Goal: Communication & Community: Answer question/provide support

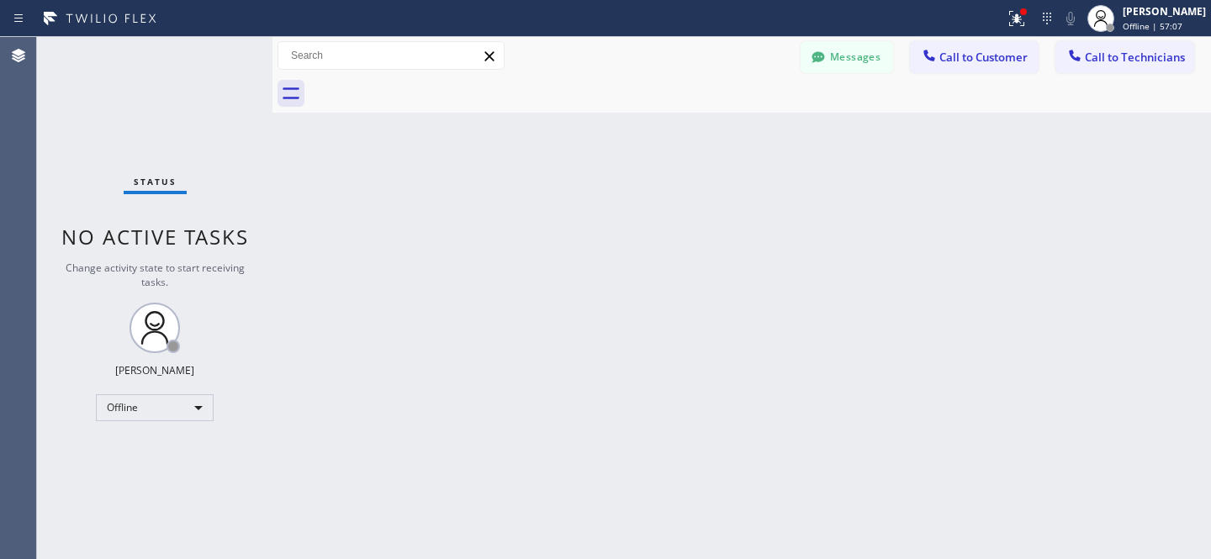
drag, startPoint x: 847, startPoint y: 56, endPoint x: 828, endPoint y: 68, distance: 21.9
click at [847, 57] on button "Messages" at bounding box center [847, 57] width 93 height 32
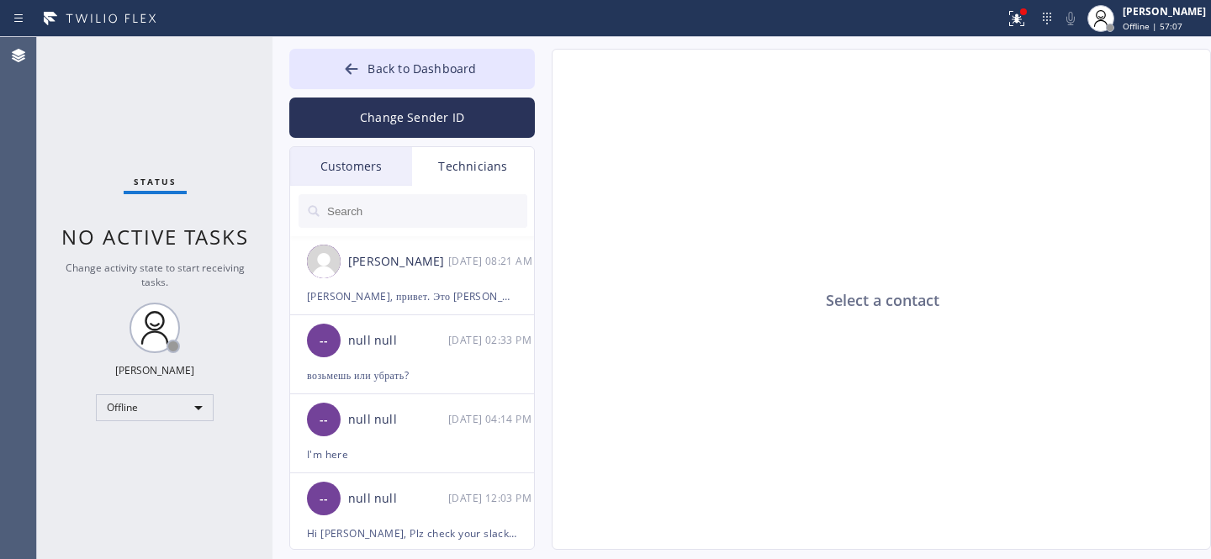
click at [367, 171] on div "Customers" at bounding box center [351, 166] width 122 height 39
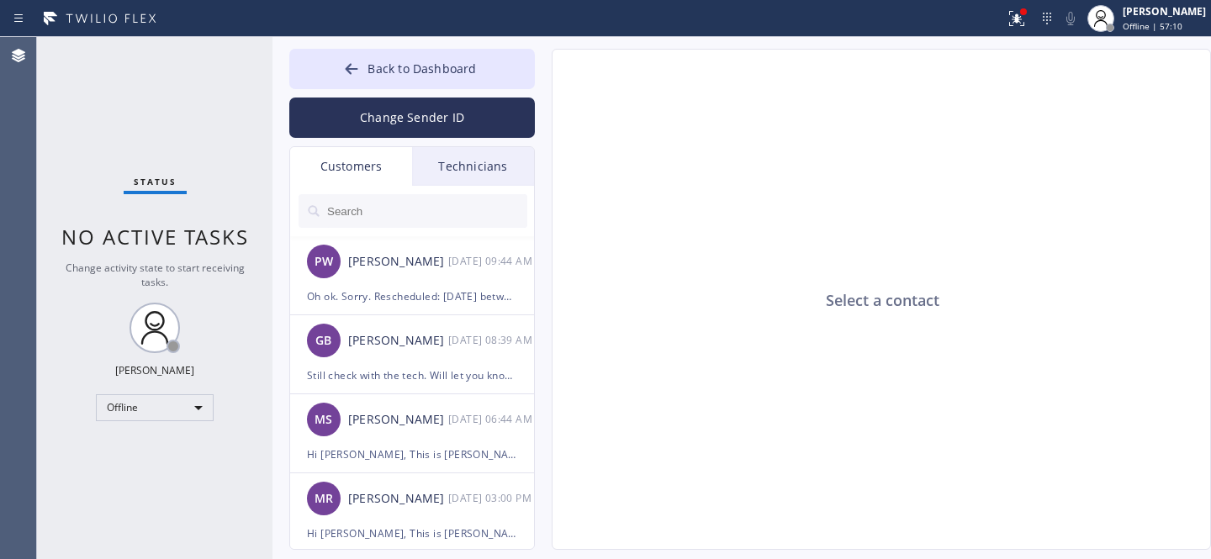
click at [365, 222] on input "text" at bounding box center [426, 211] width 202 height 34
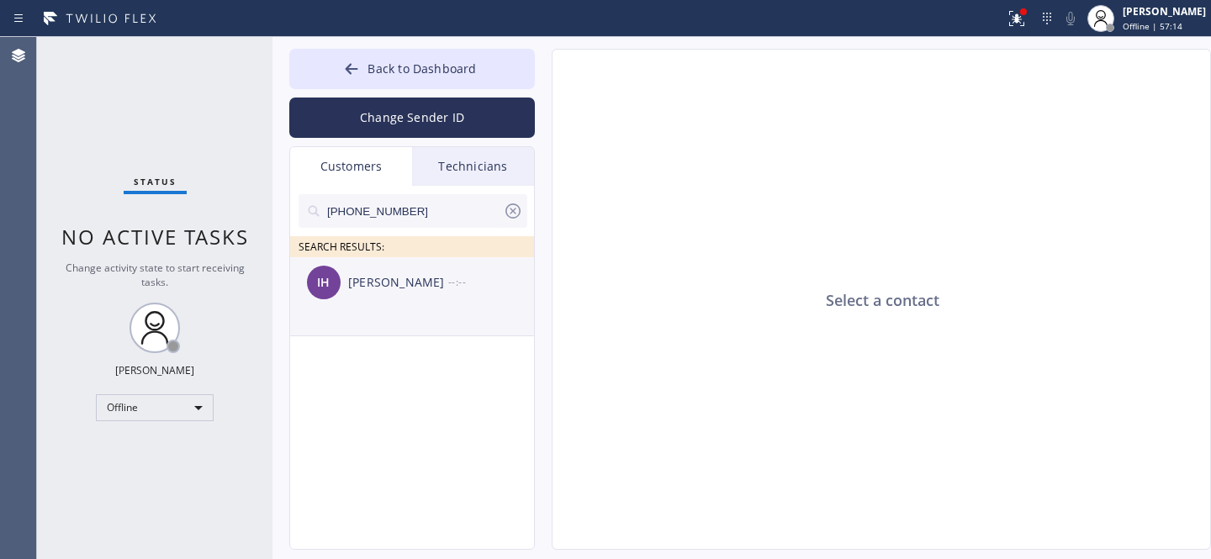
click at [373, 299] on div "IH [PERSON_NAME] --:--" at bounding box center [413, 282] width 246 height 50
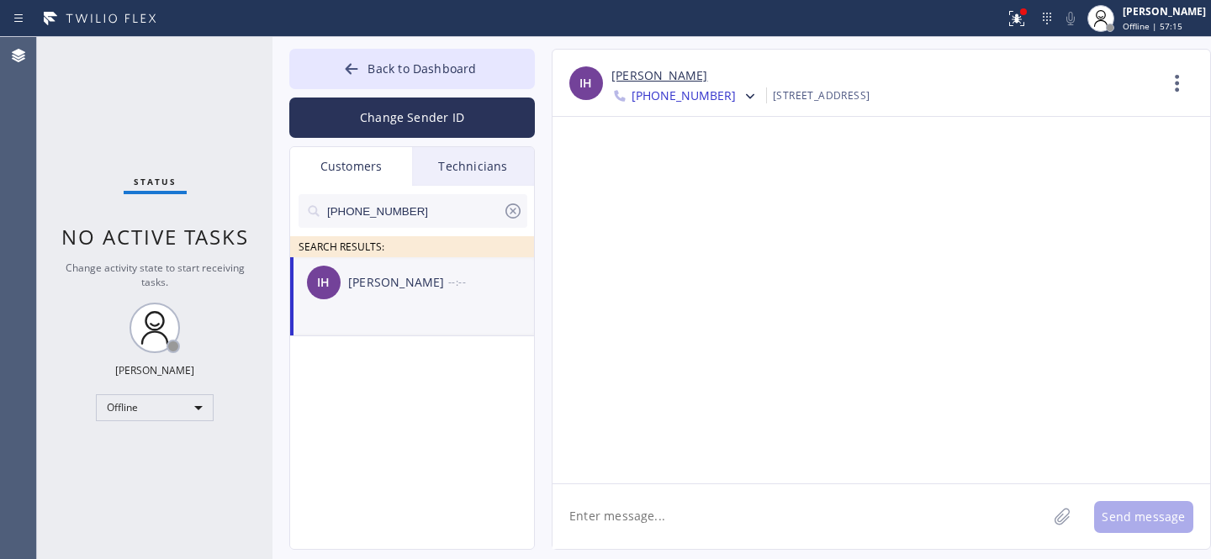
drag, startPoint x: 708, startPoint y: 494, endPoint x: 723, endPoint y: 482, distance: 19.2
click at [710, 494] on textarea at bounding box center [800, 516] width 494 height 65
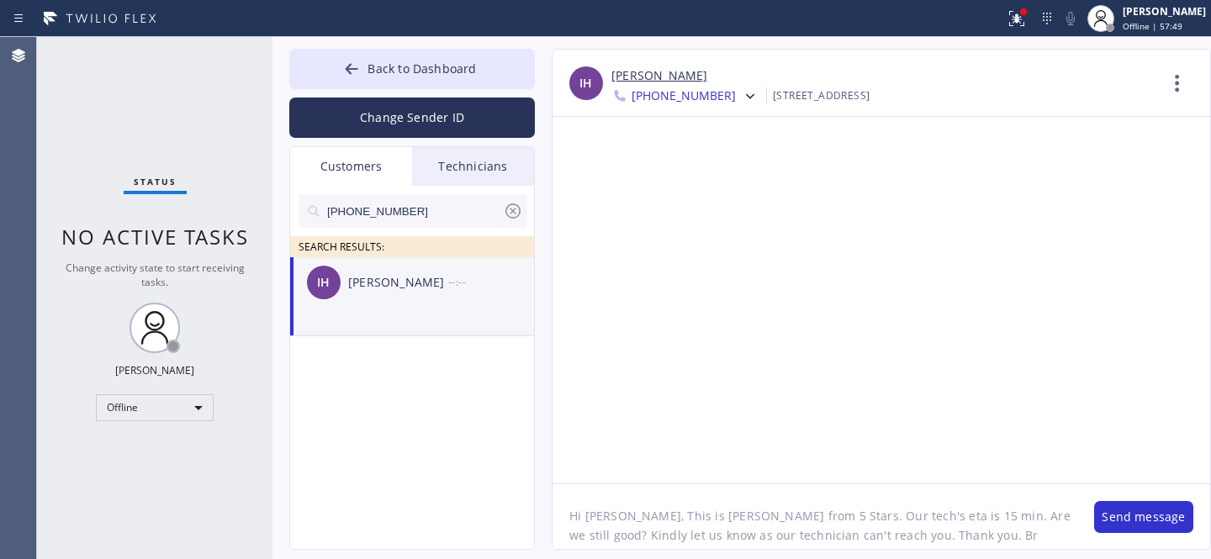
type textarea "Hi [PERSON_NAME], This is [PERSON_NAME] from 5 Stars. Our tech's eta is 15 min.…"
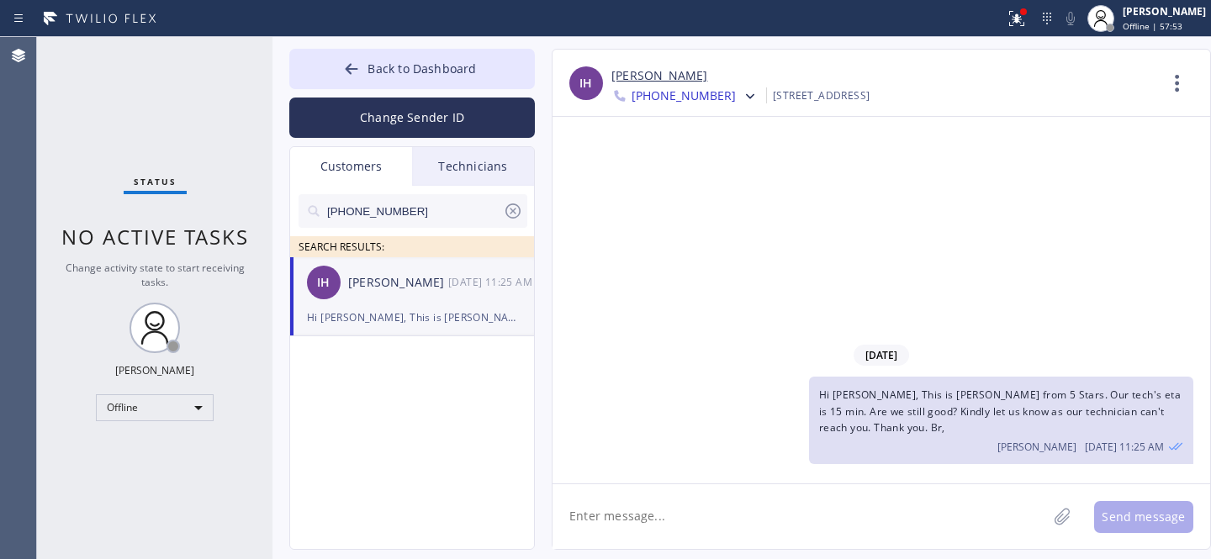
click at [516, 212] on icon at bounding box center [513, 211] width 20 height 20
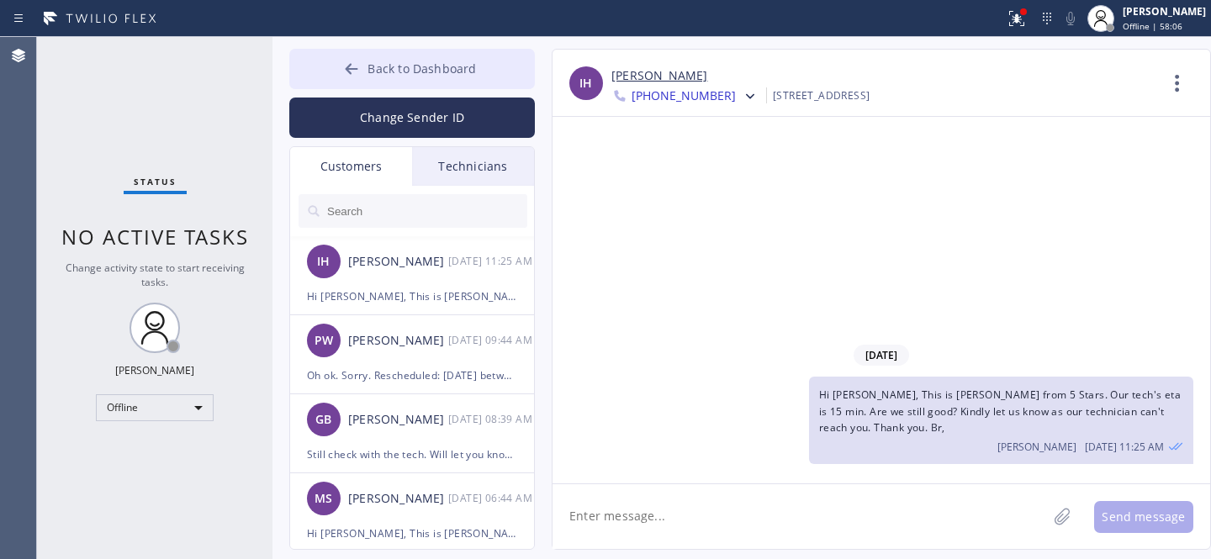
click at [373, 63] on span "Back to Dashboard" at bounding box center [422, 69] width 108 height 16
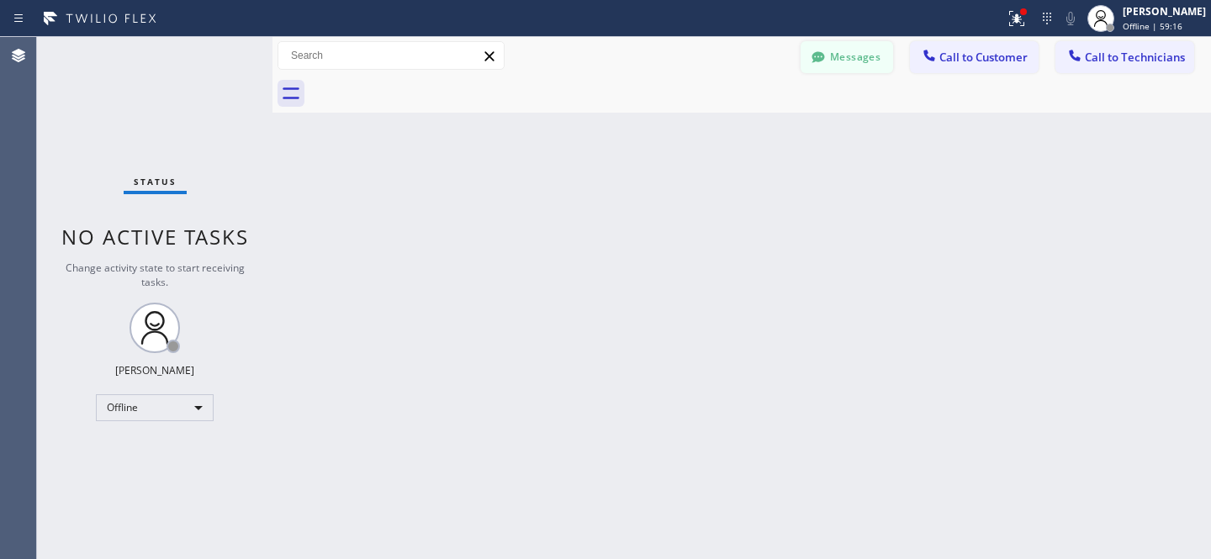
click at [840, 54] on button "Messages" at bounding box center [847, 57] width 93 height 32
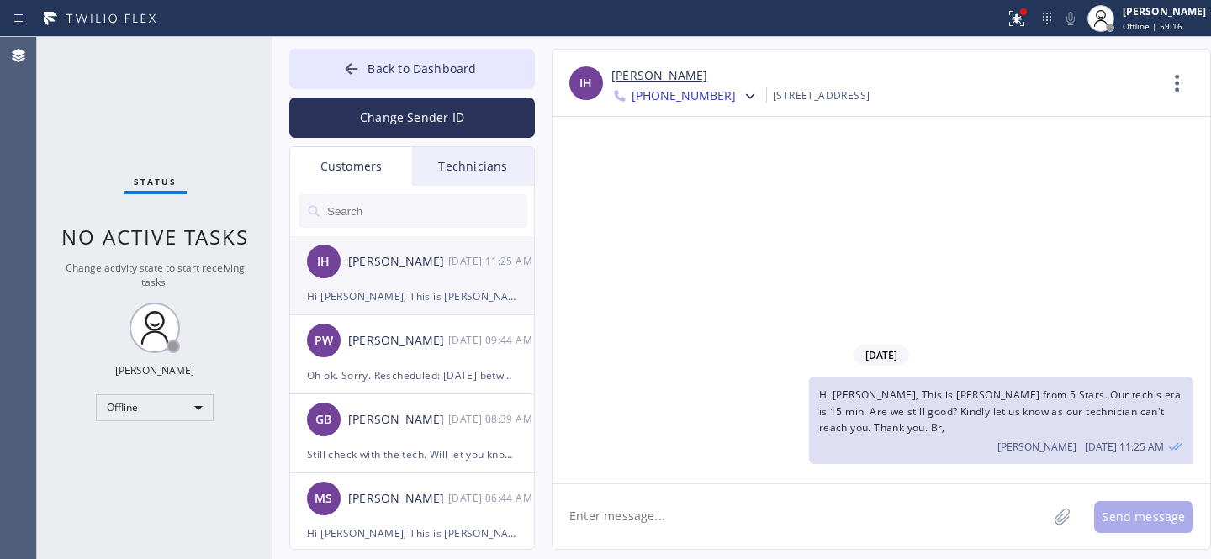
click at [401, 293] on div "Hi [PERSON_NAME], This is [PERSON_NAME] from 5 Stars. Our tech's eta is 15 min.…" at bounding box center [412, 296] width 210 height 19
click at [402, 71] on span "Back to Dashboard" at bounding box center [422, 69] width 108 height 16
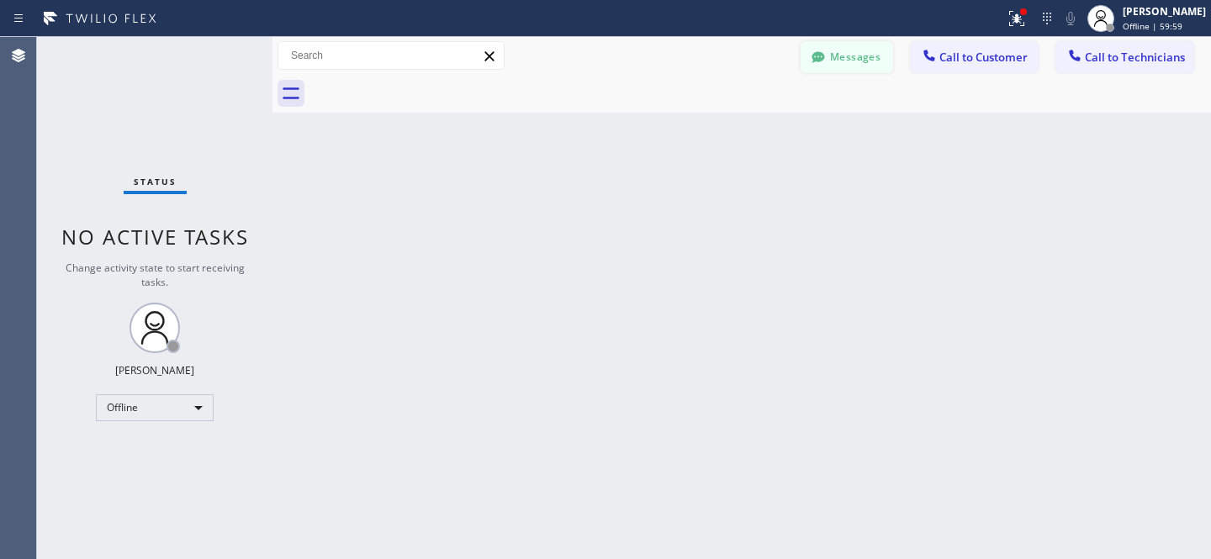
click at [852, 56] on button "Messages" at bounding box center [847, 57] width 93 height 32
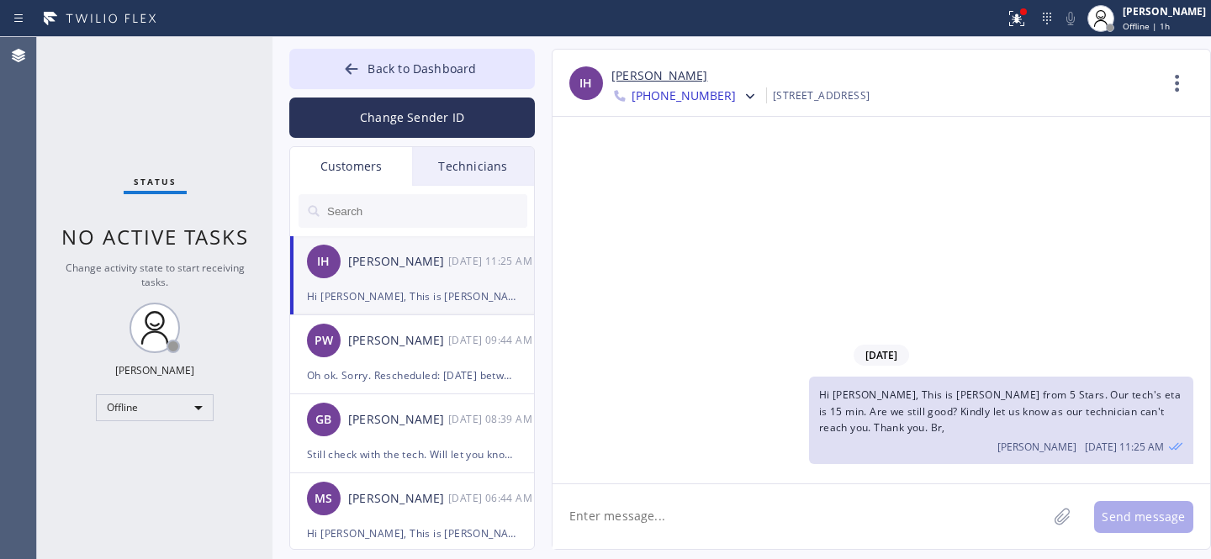
click at [365, 293] on div "Hi [PERSON_NAME], This is [PERSON_NAME] from 5 Stars. Our tech's eta is 15 min.…" at bounding box center [412, 296] width 210 height 19
click at [645, 76] on link "[PERSON_NAME]" at bounding box center [659, 75] width 96 height 19
click at [371, 66] on span "Back to Dashboard" at bounding box center [422, 69] width 108 height 16
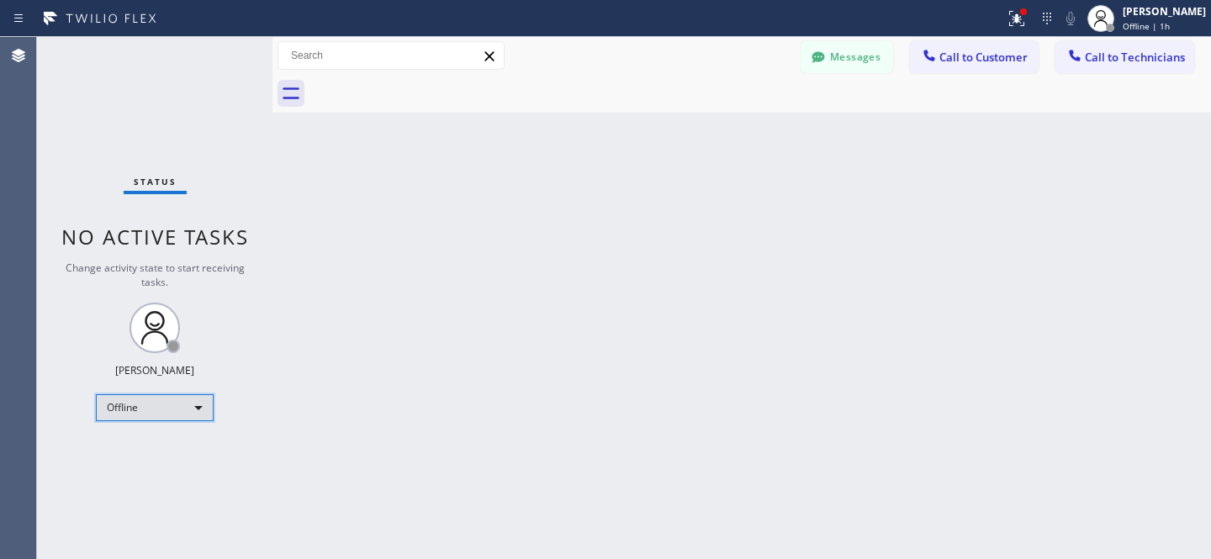
click at [163, 413] on div "Offline" at bounding box center [155, 407] width 118 height 27
click at [130, 453] on li "Available" at bounding box center [154, 451] width 114 height 20
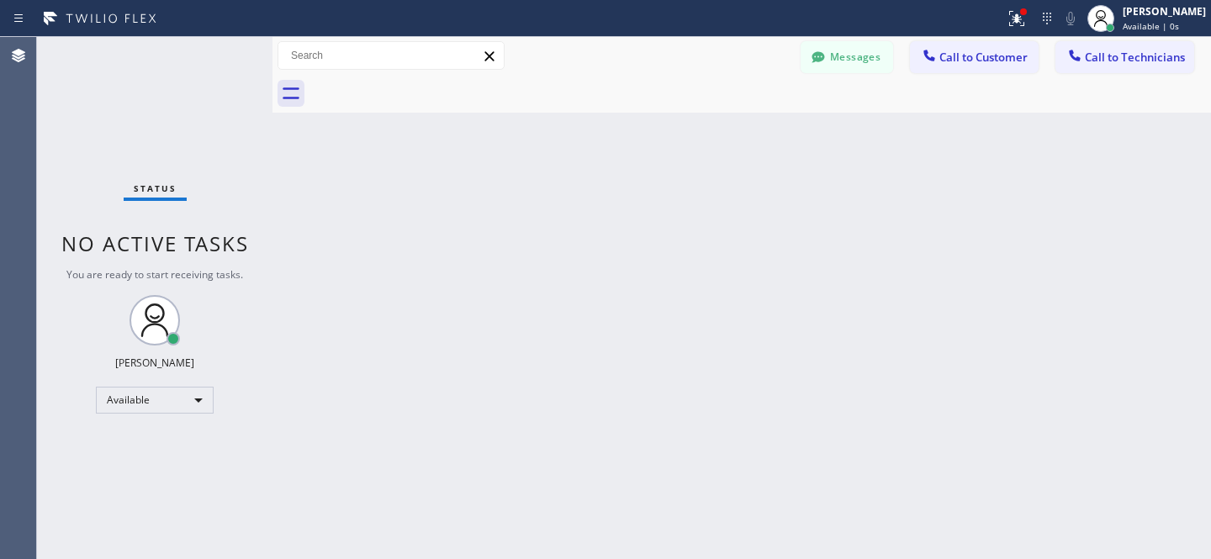
drag, startPoint x: 835, startPoint y: 49, endPoint x: 426, endPoint y: 269, distance: 464.3
click at [835, 50] on button "Messages" at bounding box center [847, 57] width 93 height 32
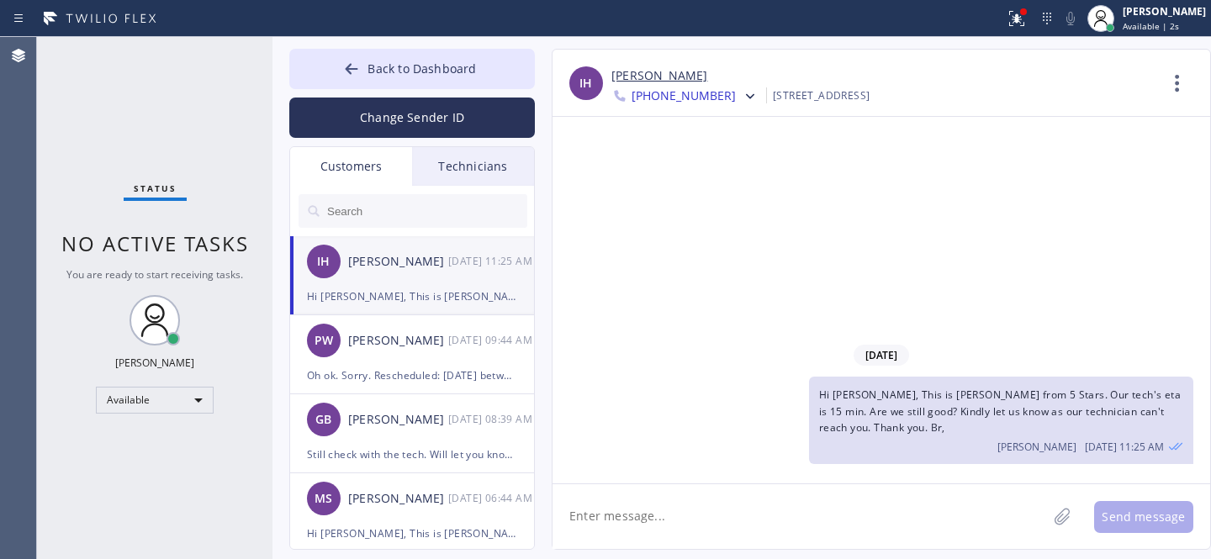
click at [411, 283] on div "IH [PERSON_NAME] [DATE] 11:25 AM" at bounding box center [413, 261] width 246 height 50
click at [631, 76] on link "[PERSON_NAME]" at bounding box center [659, 75] width 96 height 19
click at [378, 54] on button "Back to Dashboard" at bounding box center [412, 69] width 246 height 40
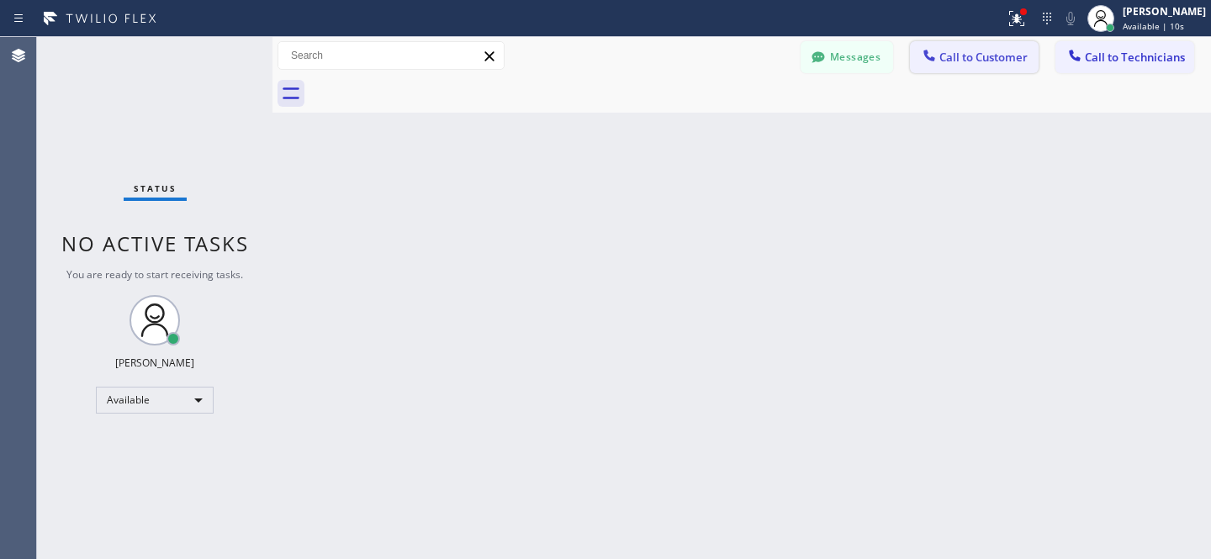
click at [997, 61] on span "Call to Customer" at bounding box center [983, 57] width 88 height 15
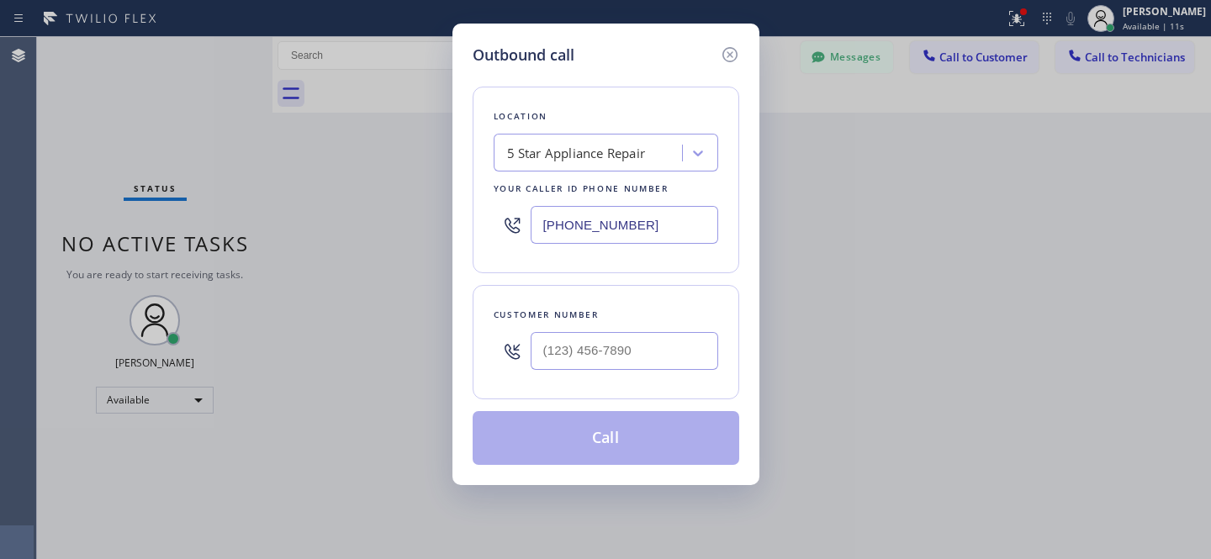
click at [607, 166] on div "5 Star Appliance Repair" at bounding box center [590, 153] width 183 height 29
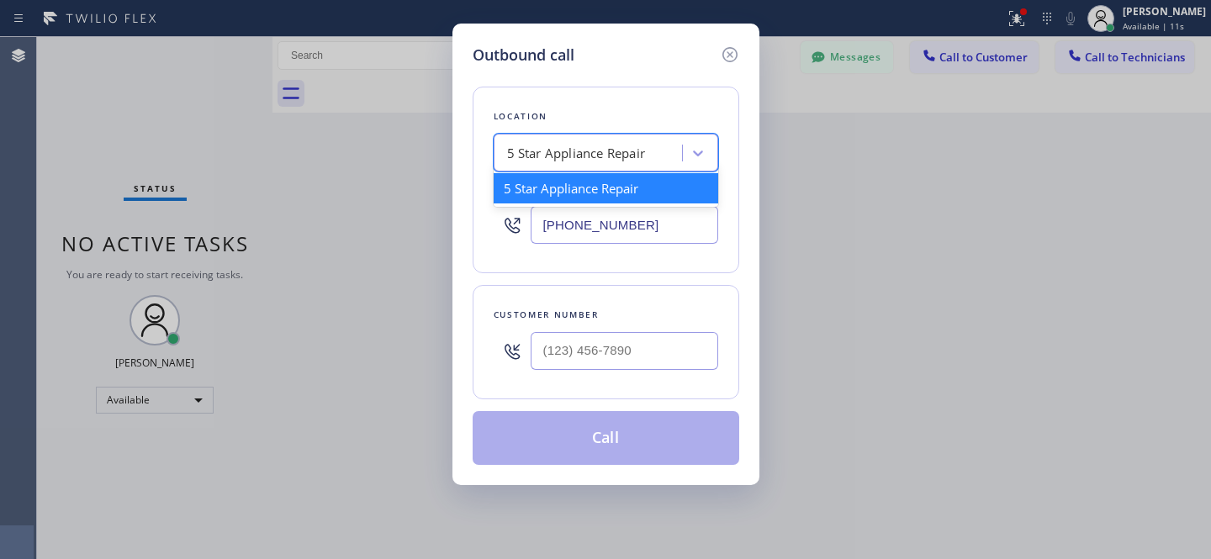
paste input "Repair Twist of [US_STATE]"
type input "Repair Twist of [US_STATE]"
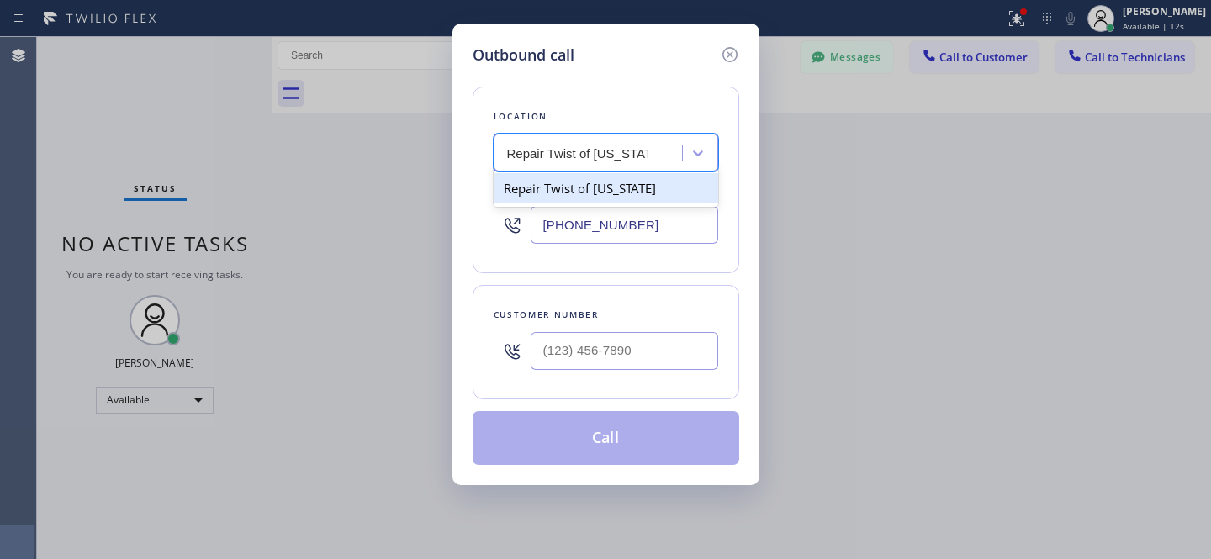
click at [588, 193] on div "Repair Twist of [US_STATE]" at bounding box center [606, 188] width 225 height 30
type input "[PHONE_NUMBER]"
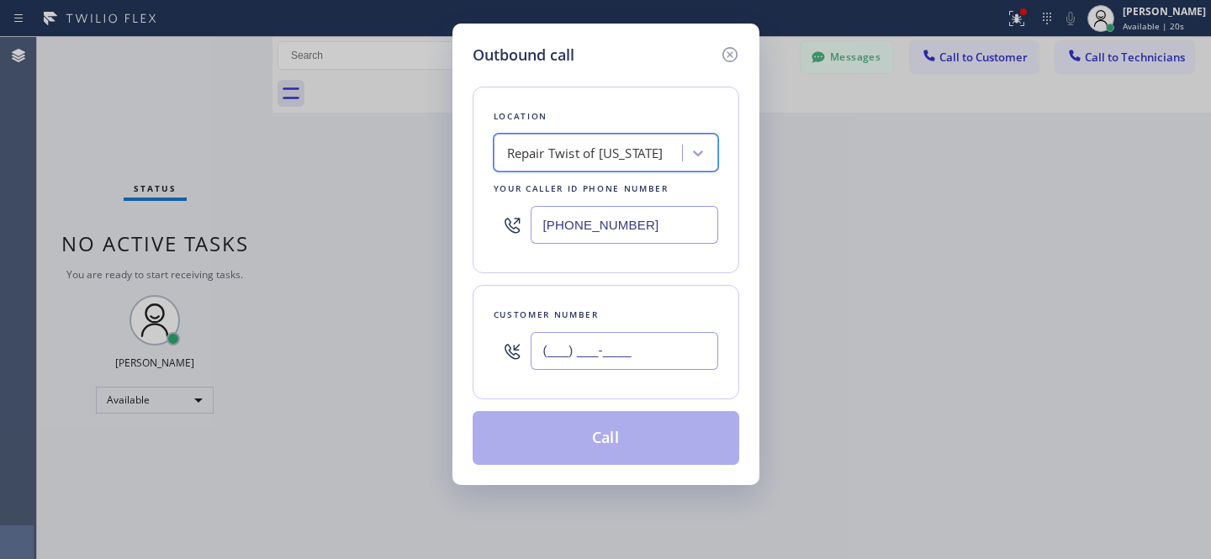
click at [636, 358] on input "(___) ___-____" at bounding box center [625, 351] width 188 height 38
paste input "347) 249-1199"
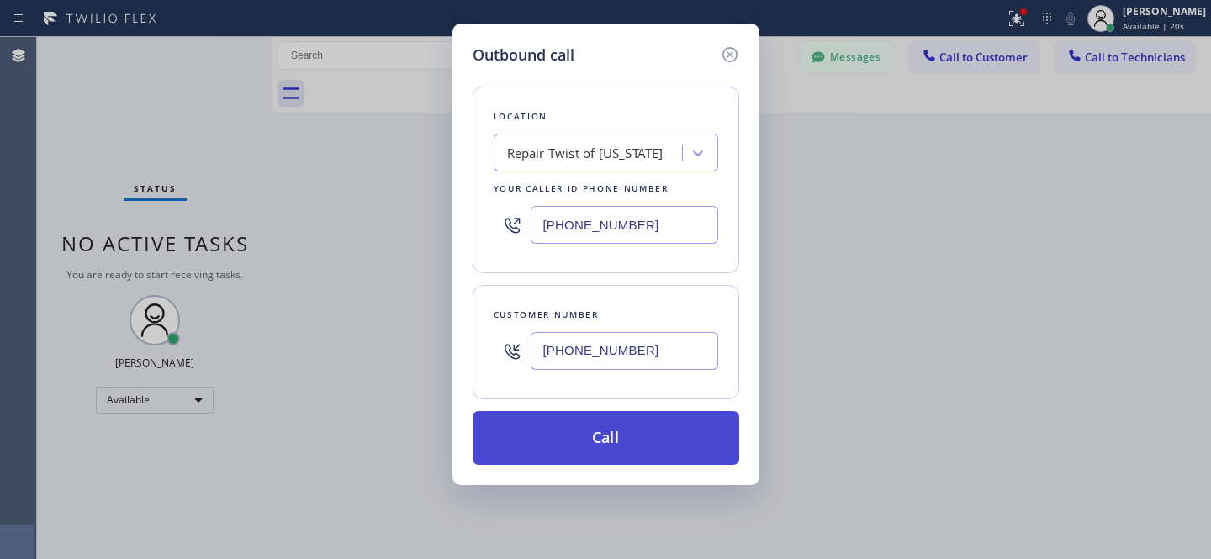
type input "[PHONE_NUMBER]"
click at [648, 439] on button "Call" at bounding box center [606, 438] width 267 height 54
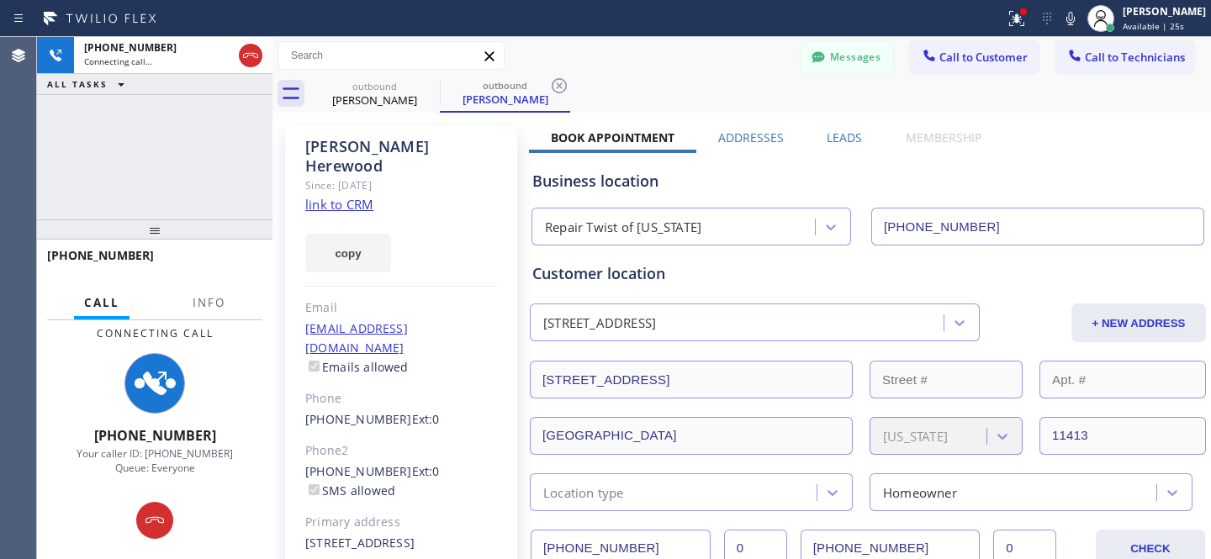
type input "[PHONE_NUMBER]"
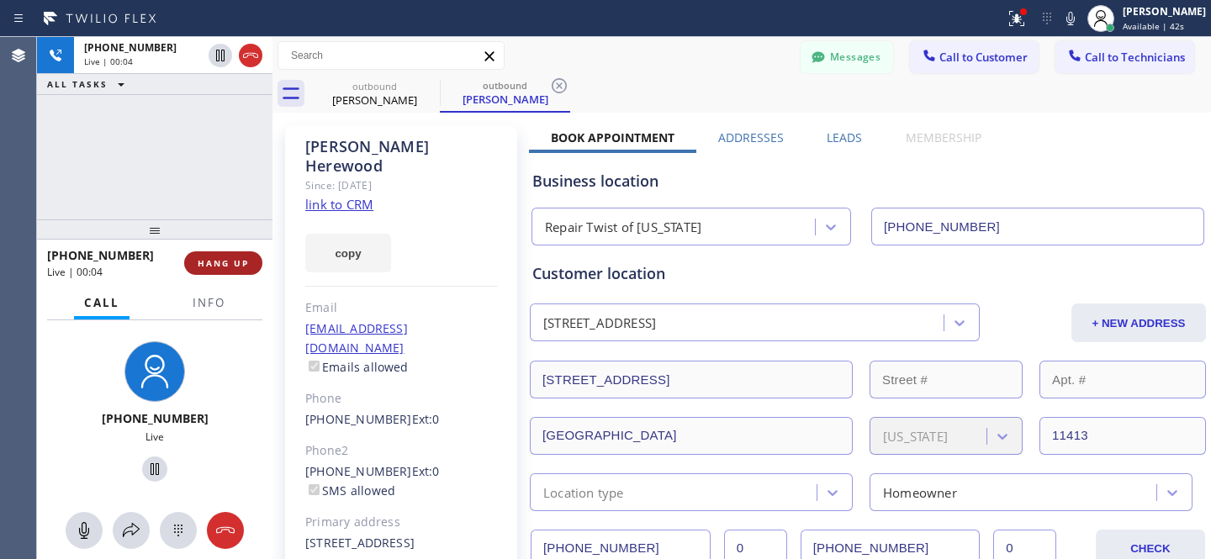
click at [250, 253] on button "HANG UP" at bounding box center [223, 263] width 78 height 24
click at [351, 422] on div "[PERSON_NAME] Since: [DATE] link to CRM copy Email [EMAIL_ADDRESS][DOMAIN_NAME]…" at bounding box center [401, 385] width 232 height 521
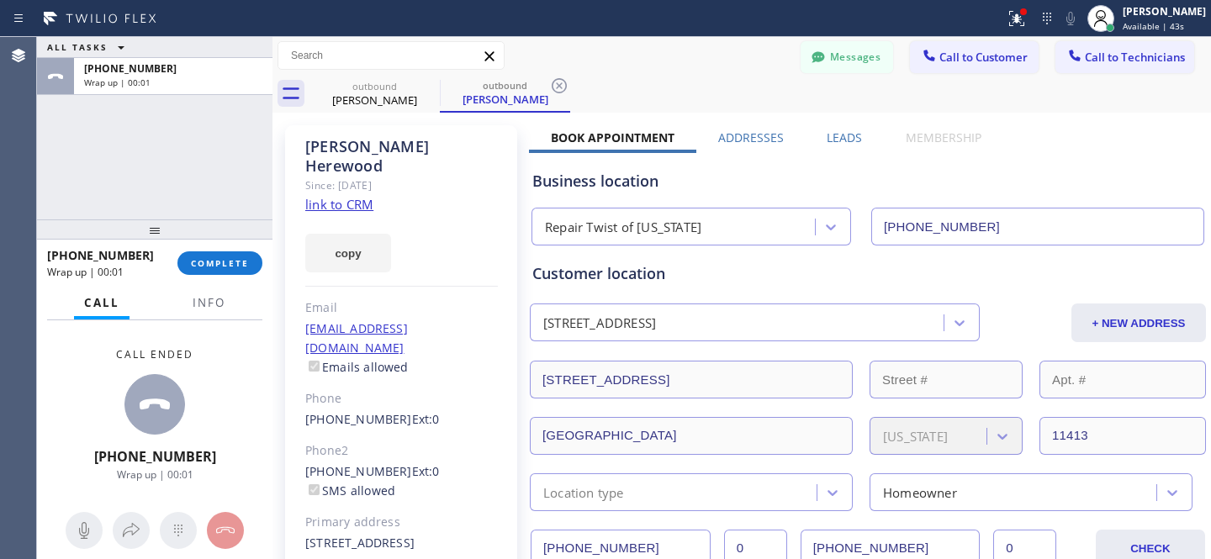
drag, startPoint x: 362, startPoint y: 434, endPoint x: 377, endPoint y: 430, distance: 14.9
click at [362, 463] on link "[PHONE_NUMBER]" at bounding box center [358, 471] width 107 height 16
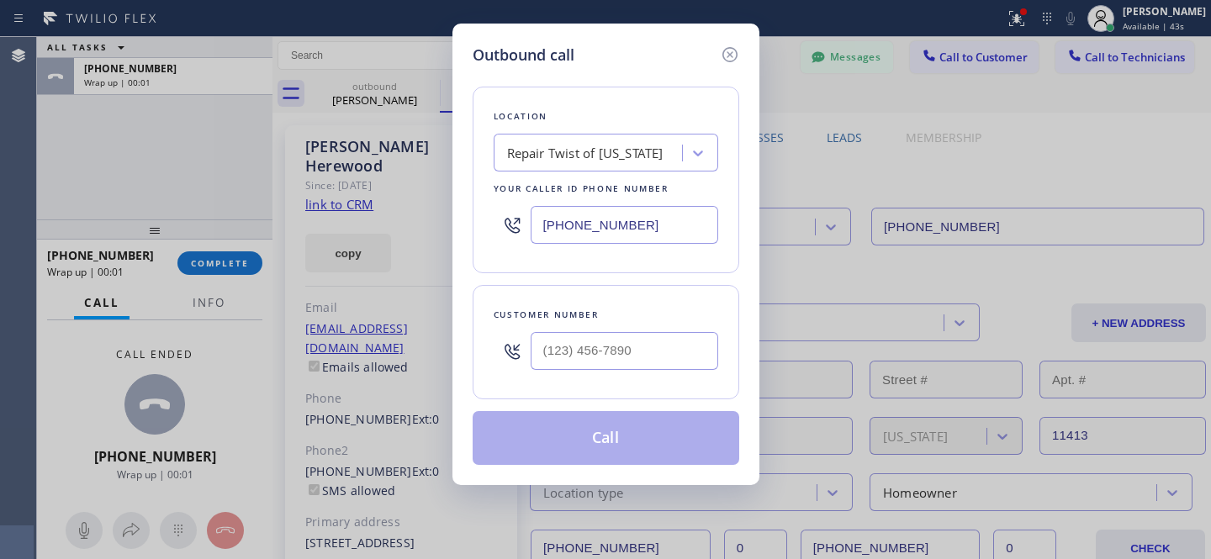
type input "[PHONE_NUMBER]"
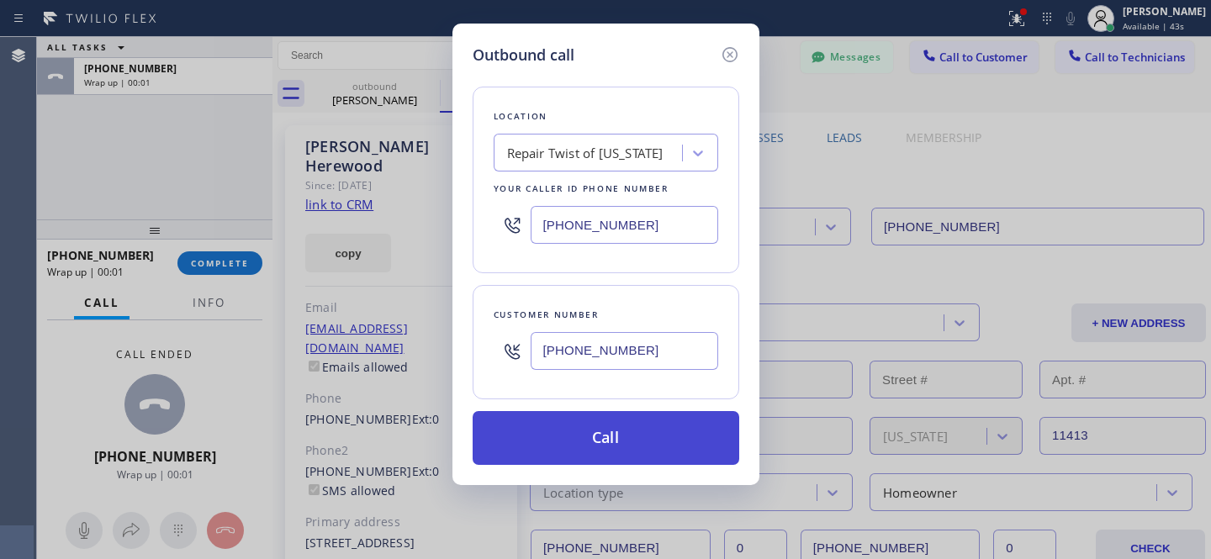
click at [617, 447] on button "Call" at bounding box center [606, 438] width 267 height 54
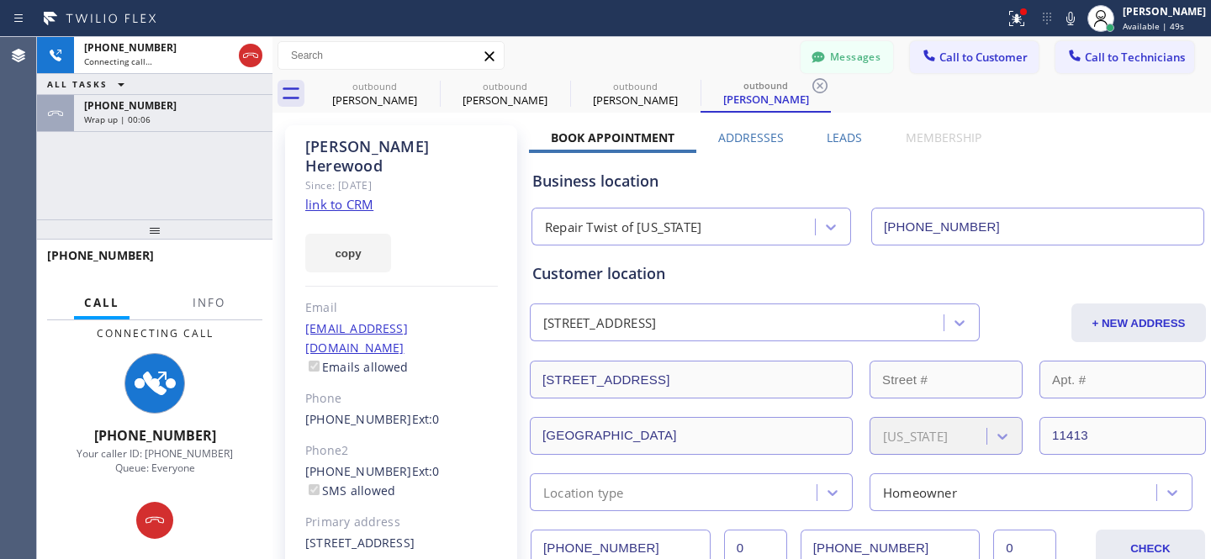
type input "[PHONE_NUMBER]"
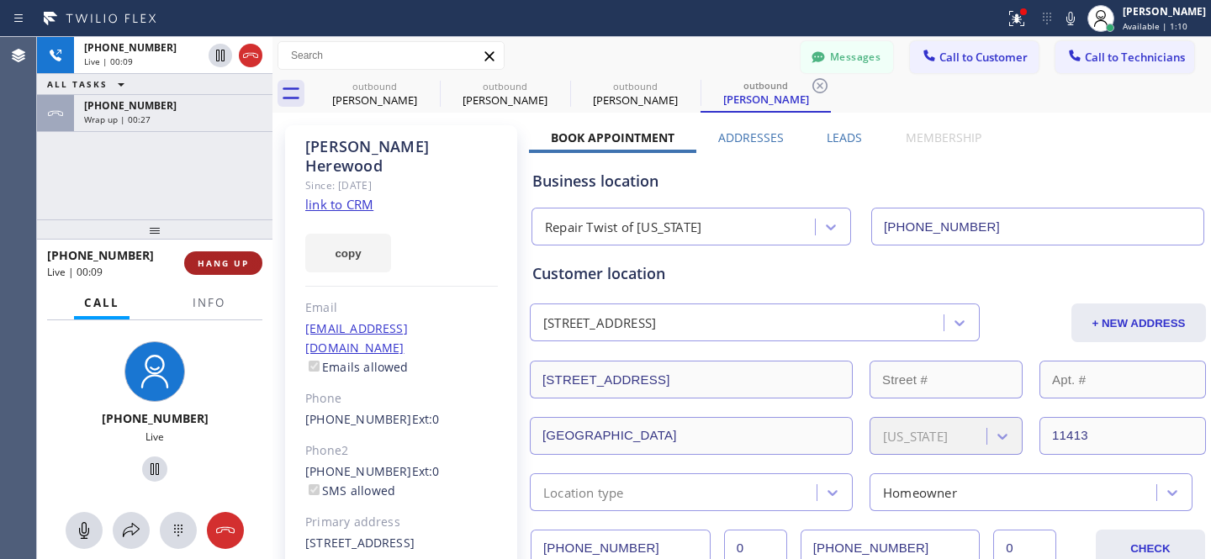
click at [252, 262] on button "HANG UP" at bounding box center [223, 263] width 78 height 24
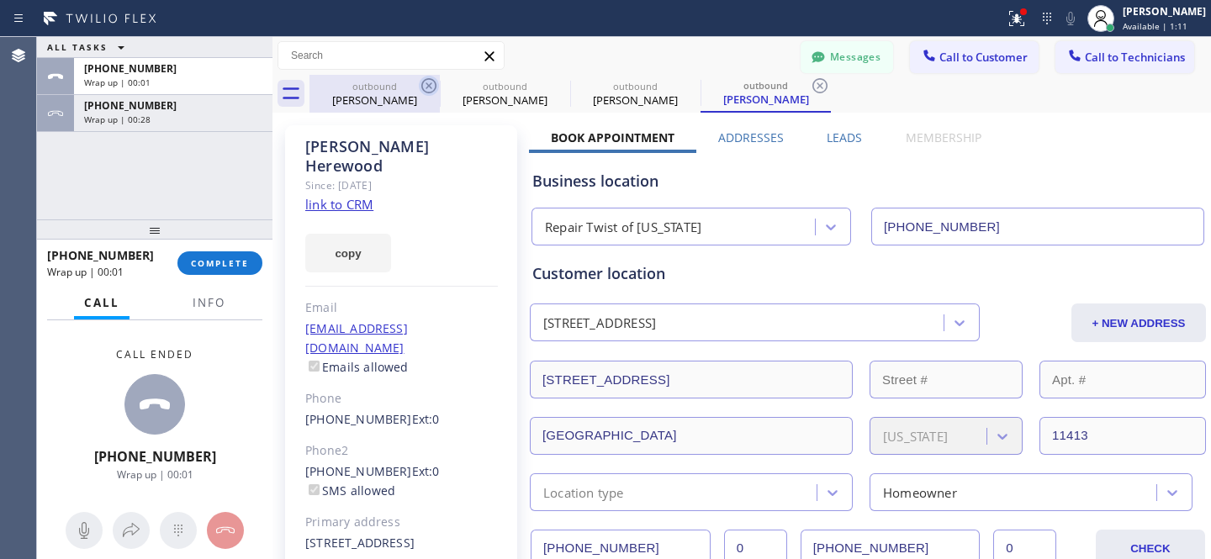
click at [429, 81] on icon at bounding box center [429, 86] width 20 height 20
click at [428, 82] on icon at bounding box center [429, 86] width 20 height 20
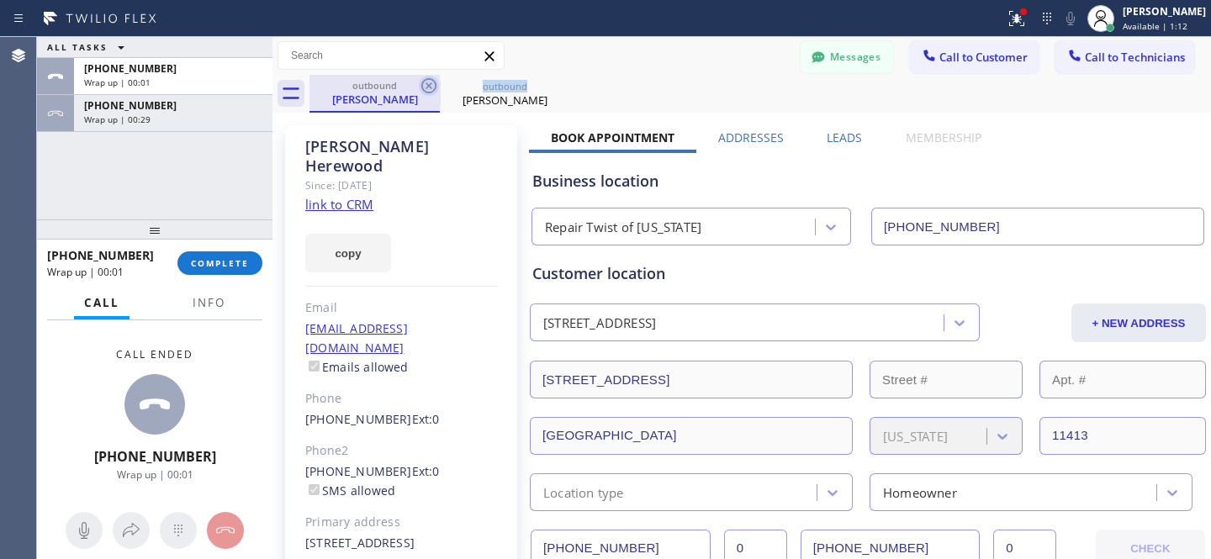
click at [428, 82] on icon at bounding box center [429, 86] width 20 height 20
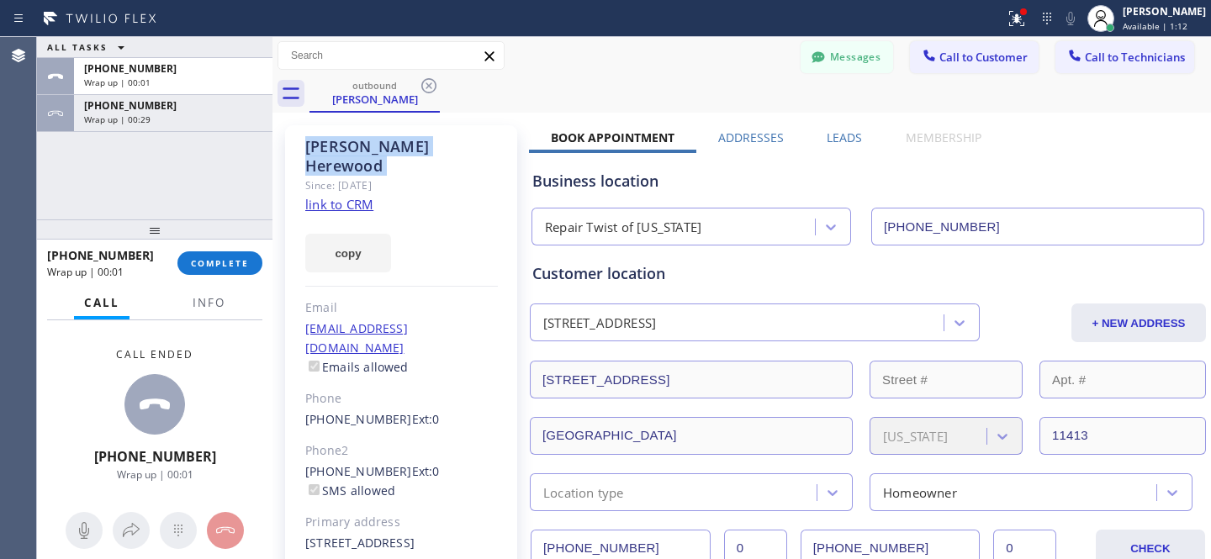
click at [428, 82] on icon at bounding box center [429, 86] width 20 height 20
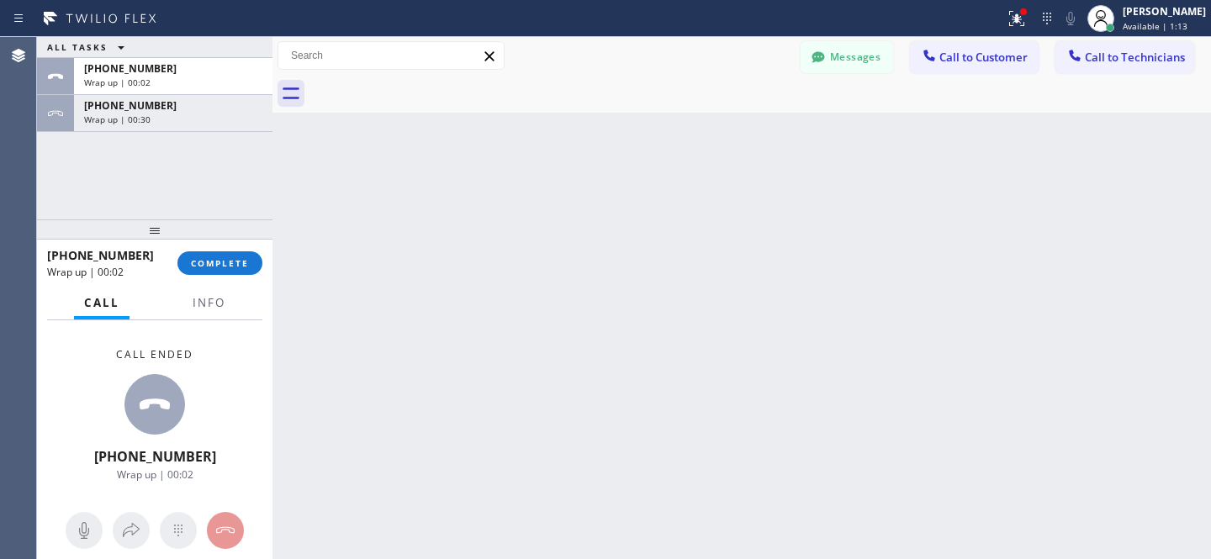
click at [240, 246] on div "[PHONE_NUMBER] Wrap up | 00:02 COMPLETE" at bounding box center [154, 263] width 215 height 44
click at [238, 250] on div "[PHONE_NUMBER] Wrap up | 00:03 COMPLETE" at bounding box center [154, 263] width 215 height 44
click at [245, 286] on div "[PHONE_NUMBER] Wrap up | 00:03 COMPLETE" at bounding box center [154, 263] width 235 height 47
click at [238, 265] on span "COMPLETE" at bounding box center [220, 263] width 58 height 12
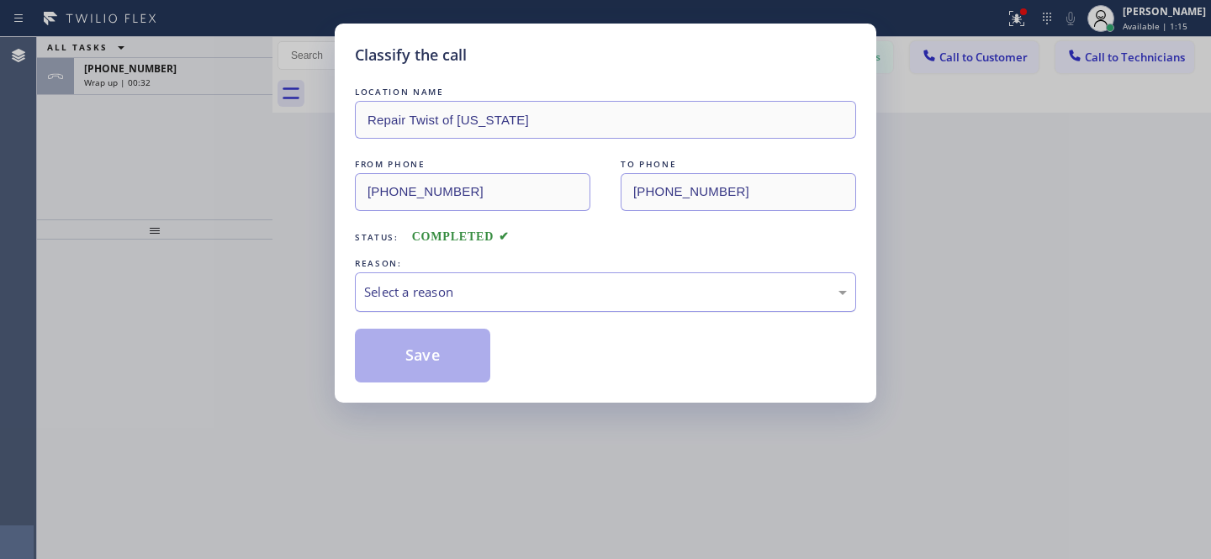
click at [505, 296] on div "Select a reason" at bounding box center [605, 292] width 483 height 19
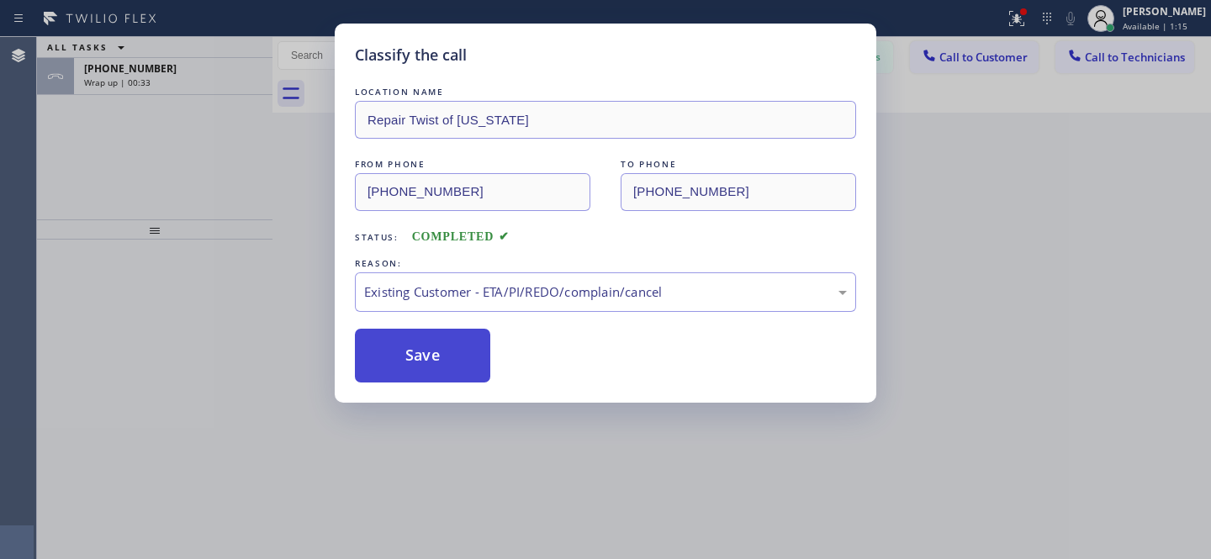
click at [478, 368] on button "Save" at bounding box center [422, 356] width 135 height 54
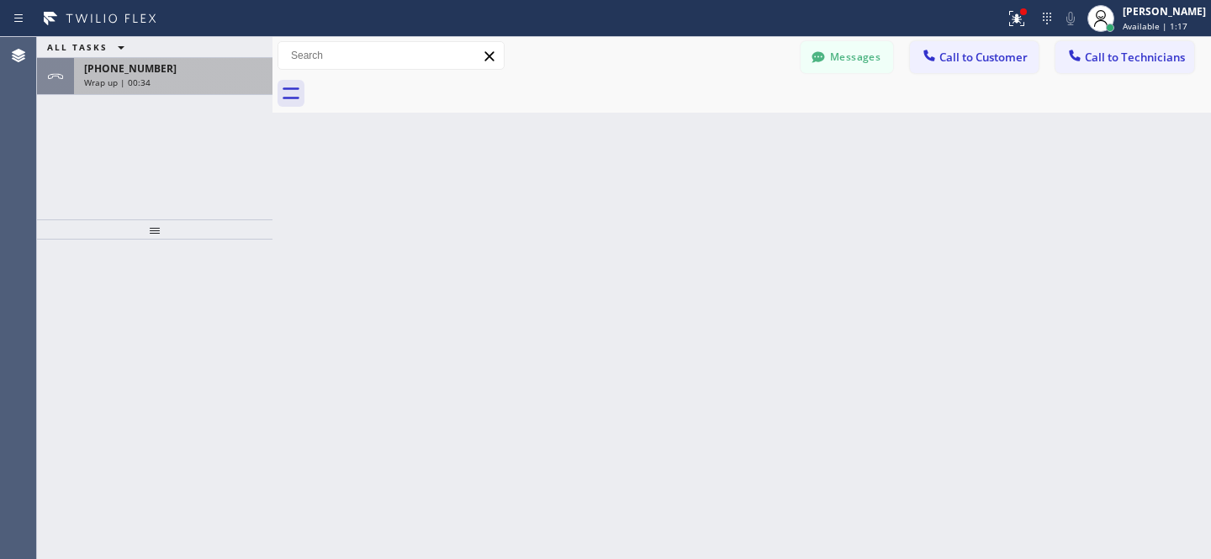
click at [185, 72] on div "[PHONE_NUMBER]" at bounding box center [173, 68] width 178 height 14
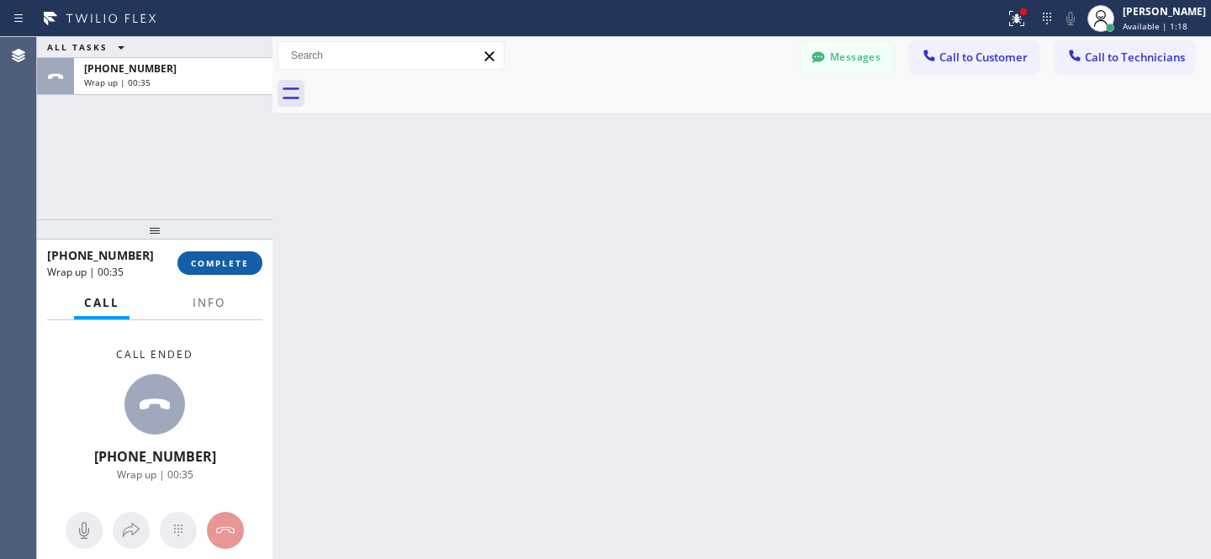
click at [205, 268] on span "COMPLETE" at bounding box center [220, 263] width 58 height 12
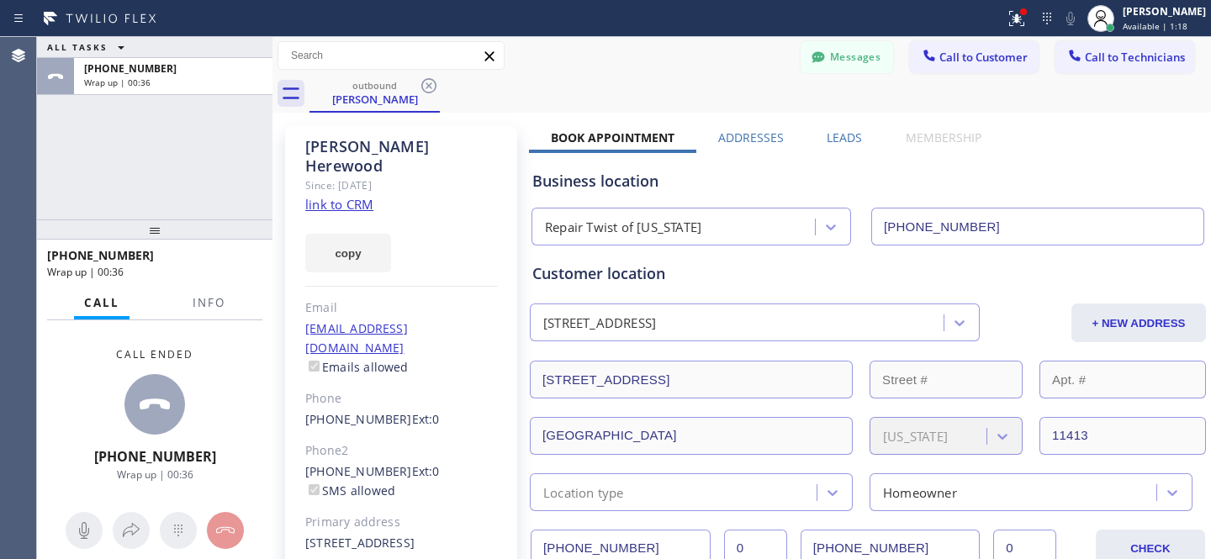
type input "[PHONE_NUMBER]"
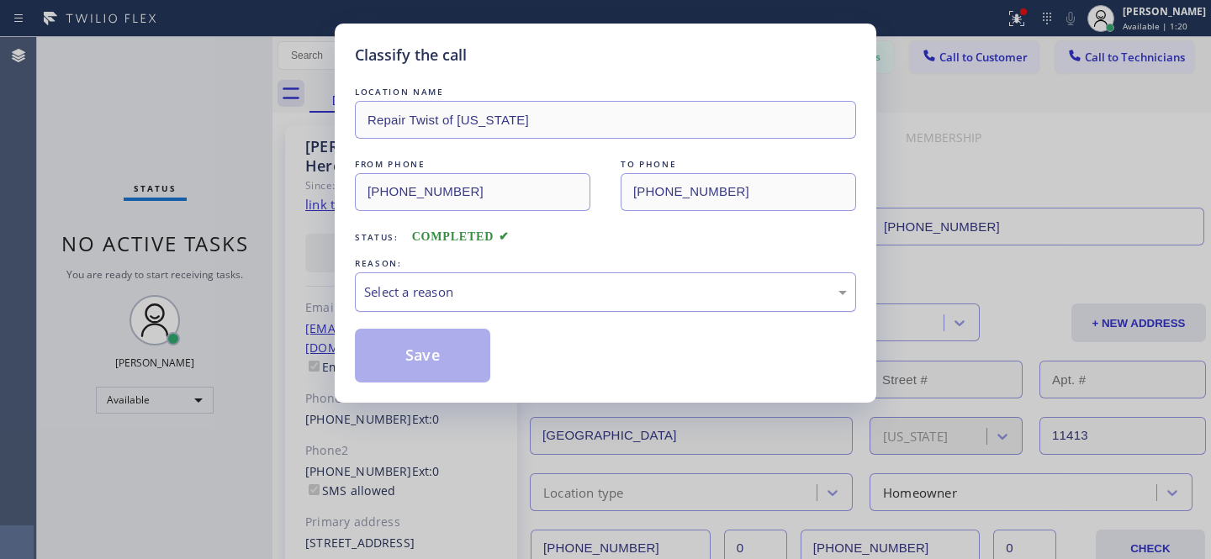
click at [481, 288] on div "Select a reason" at bounding box center [605, 292] width 483 height 19
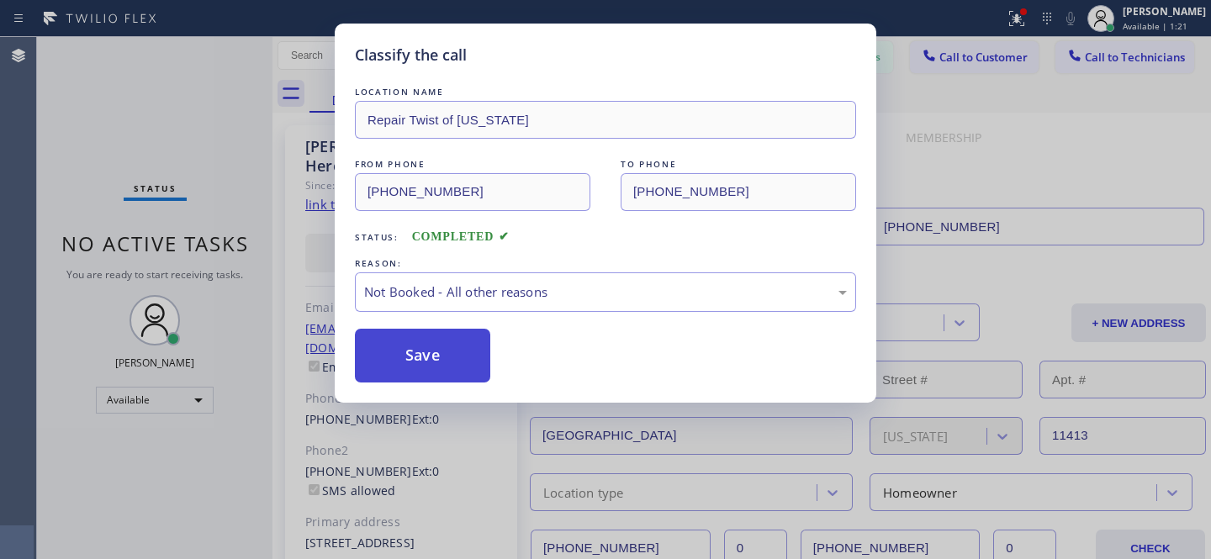
click at [417, 336] on button "Save" at bounding box center [422, 356] width 135 height 54
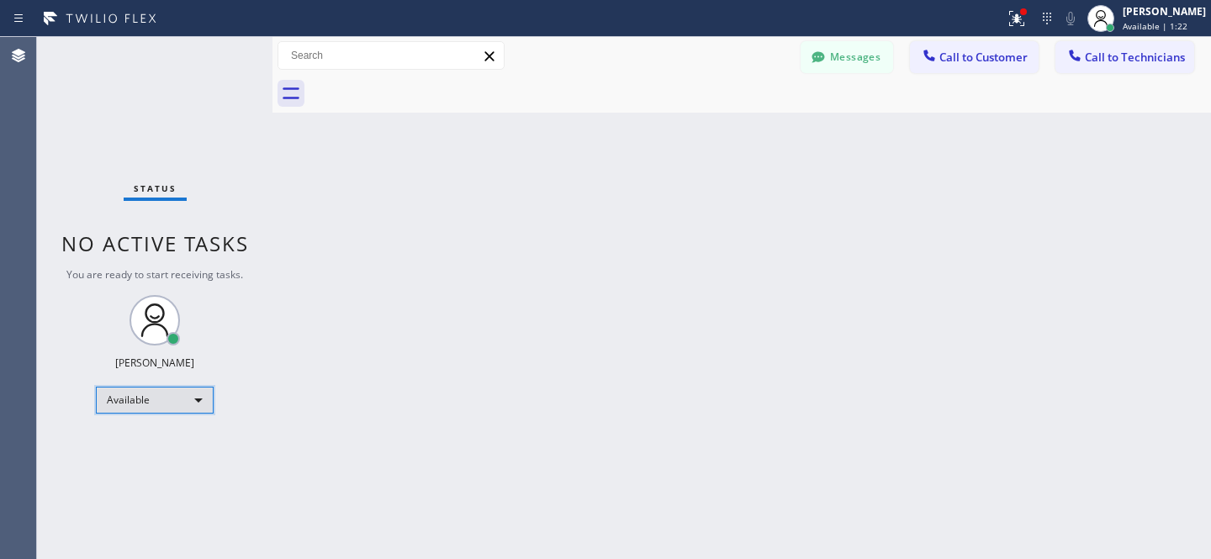
click at [163, 401] on div "Available" at bounding box center [155, 400] width 118 height 27
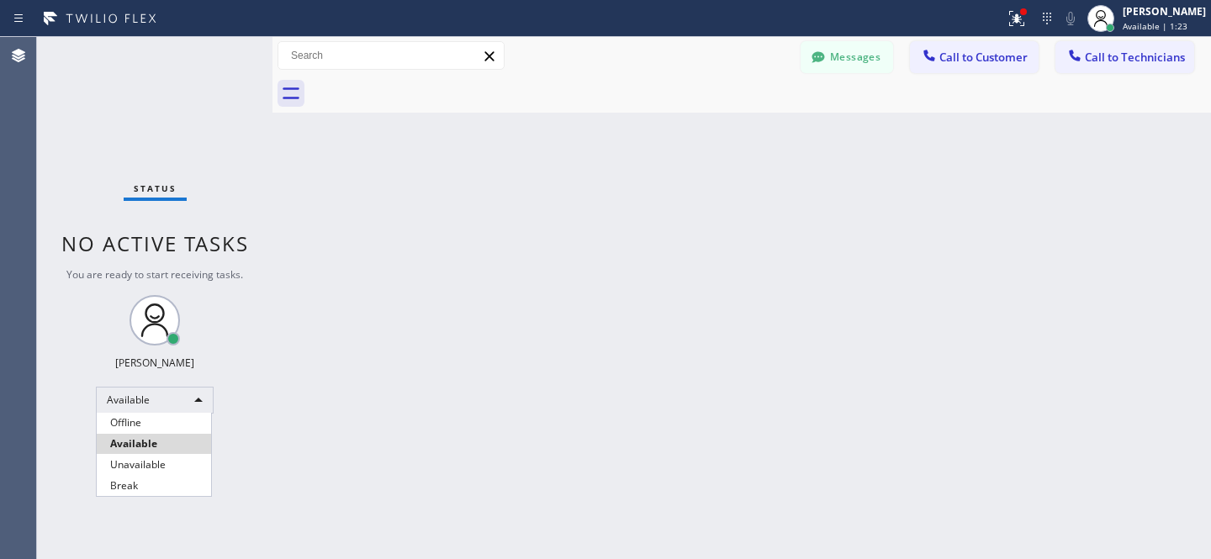
drag, startPoint x: 142, startPoint y: 415, endPoint x: 154, endPoint y: 412, distance: 12.2
click at [142, 415] on li "Offline" at bounding box center [154, 423] width 114 height 20
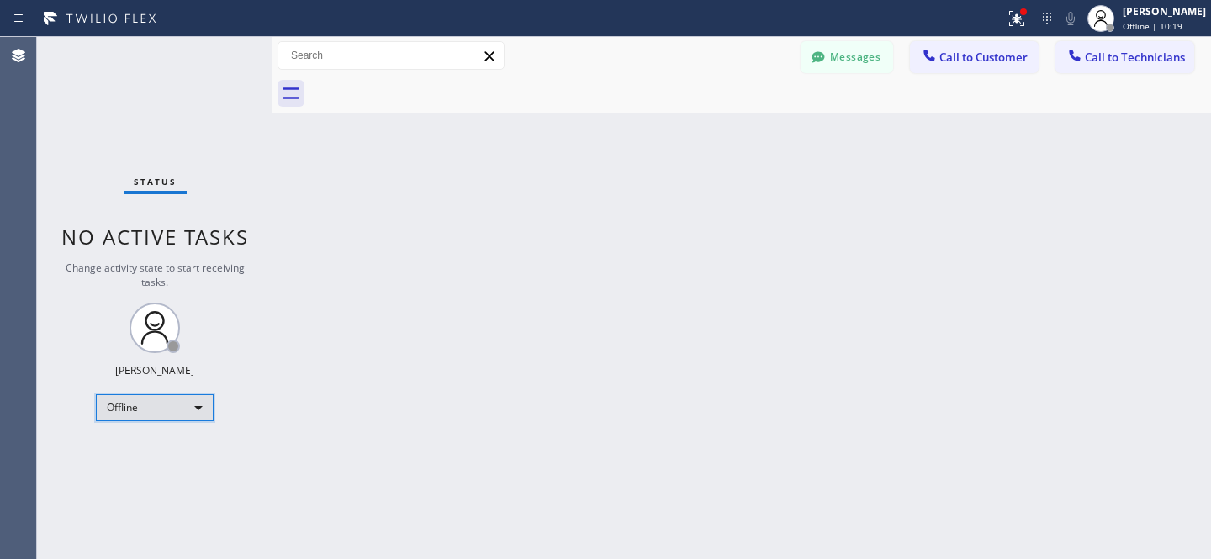
click at [145, 410] on div "Offline" at bounding box center [155, 407] width 118 height 27
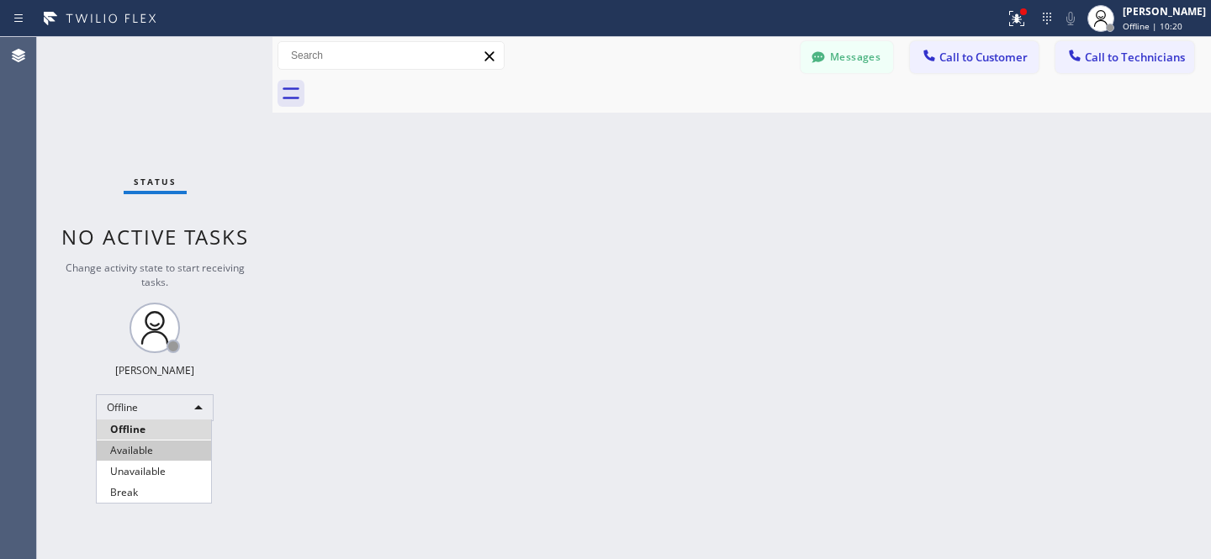
click at [150, 450] on li "Available" at bounding box center [154, 451] width 114 height 20
drag, startPoint x: 1111, startPoint y: 55, endPoint x: 1039, endPoint y: 66, distance: 72.3
click at [1111, 54] on span "Call to Technicians" at bounding box center [1135, 57] width 100 height 15
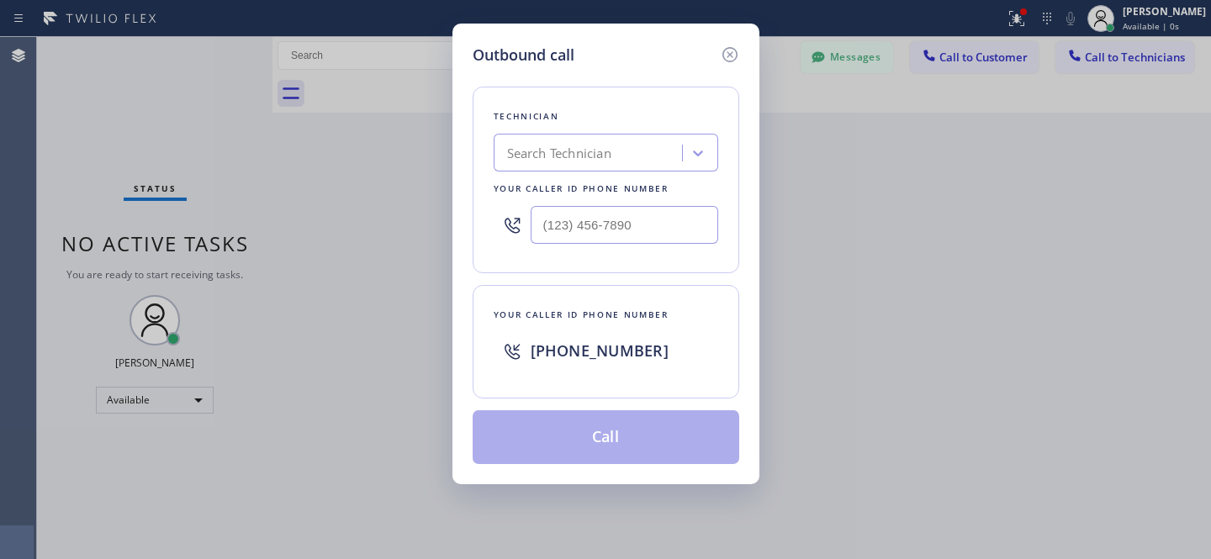
click at [621, 151] on div "Search Technician" at bounding box center [590, 153] width 183 height 29
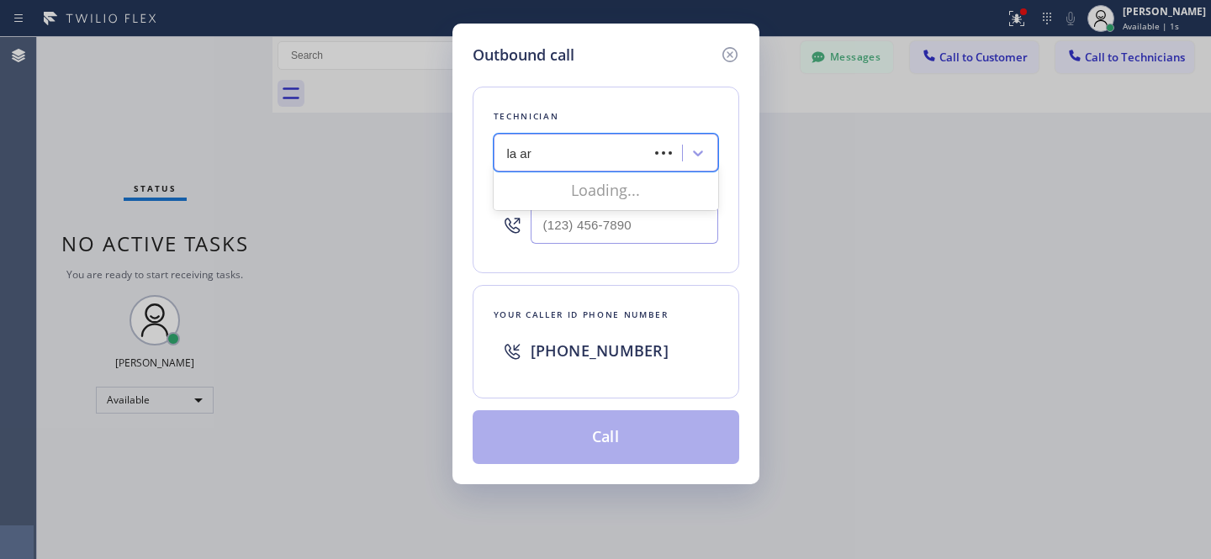
type input "la art"
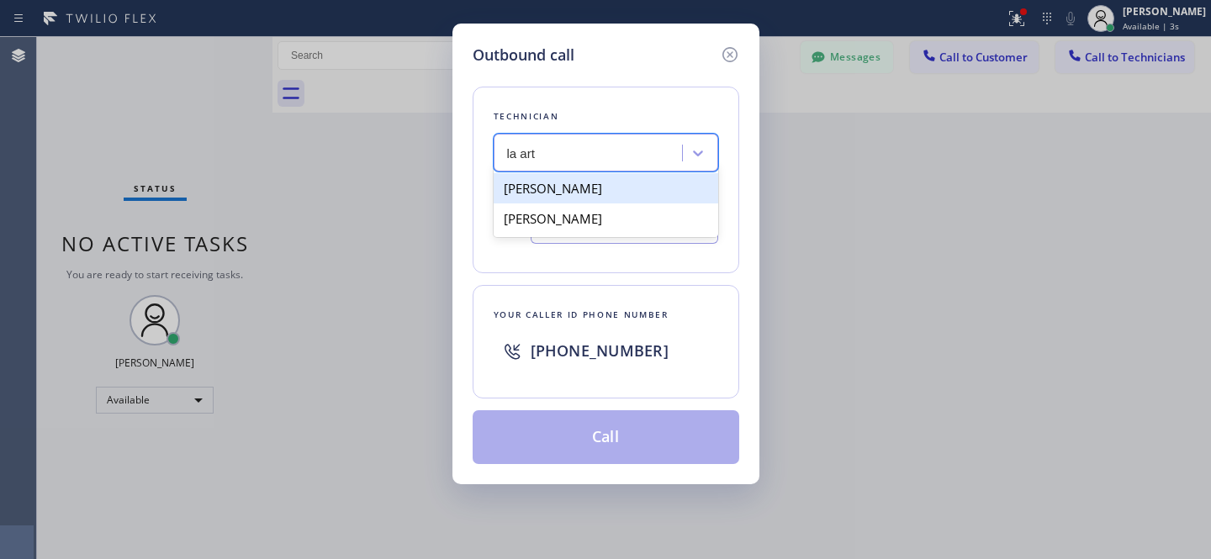
drag, startPoint x: 547, startPoint y: 188, endPoint x: 560, endPoint y: 233, distance: 46.6
click at [546, 188] on div "[PERSON_NAME]" at bounding box center [606, 188] width 225 height 30
type input "[PHONE_NUMBER]"
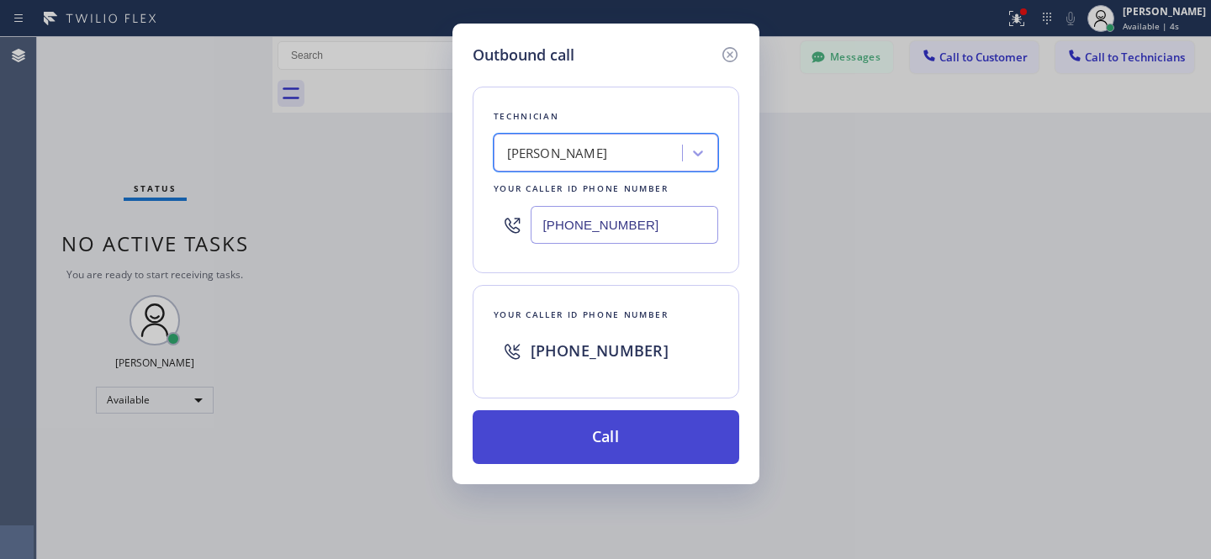
click at [607, 430] on button "Call" at bounding box center [606, 437] width 267 height 54
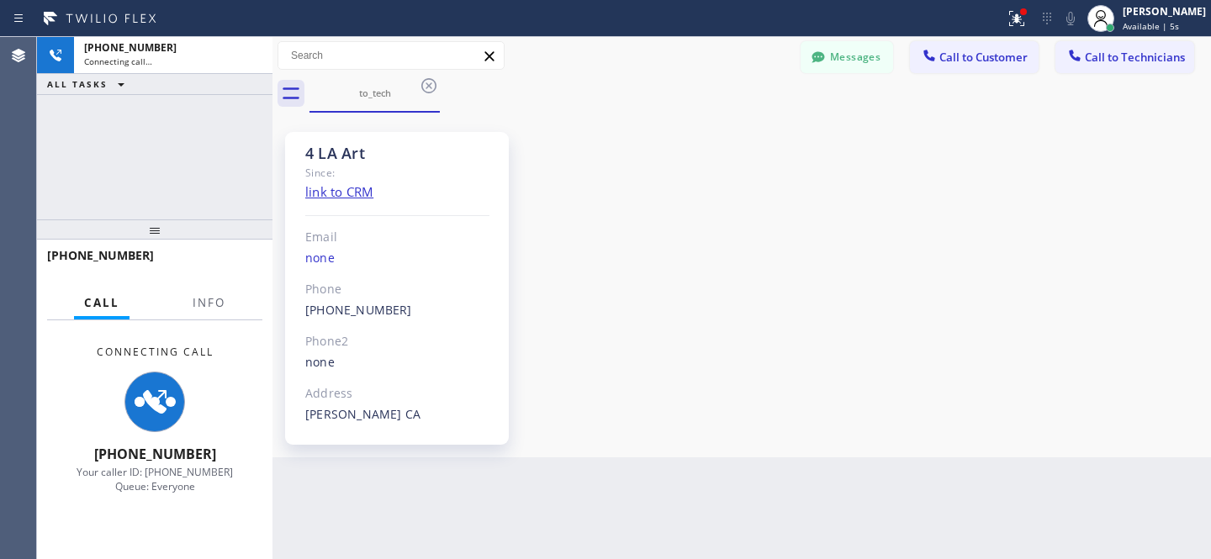
scroll to position [121, 0]
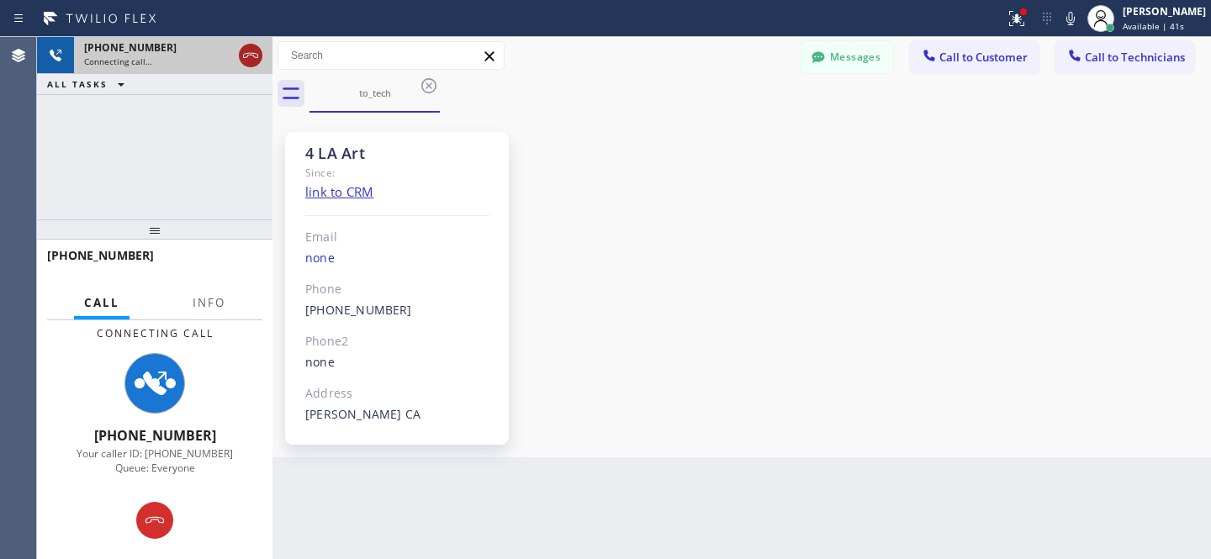
click at [249, 50] on icon at bounding box center [251, 55] width 20 height 20
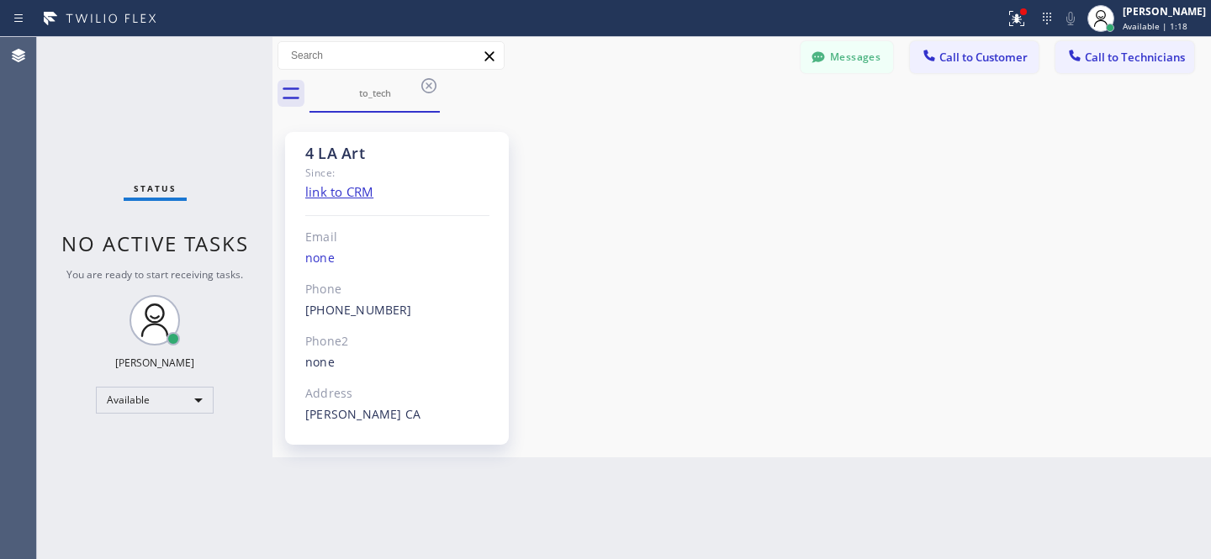
click at [423, 84] on icon at bounding box center [429, 86] width 20 height 20
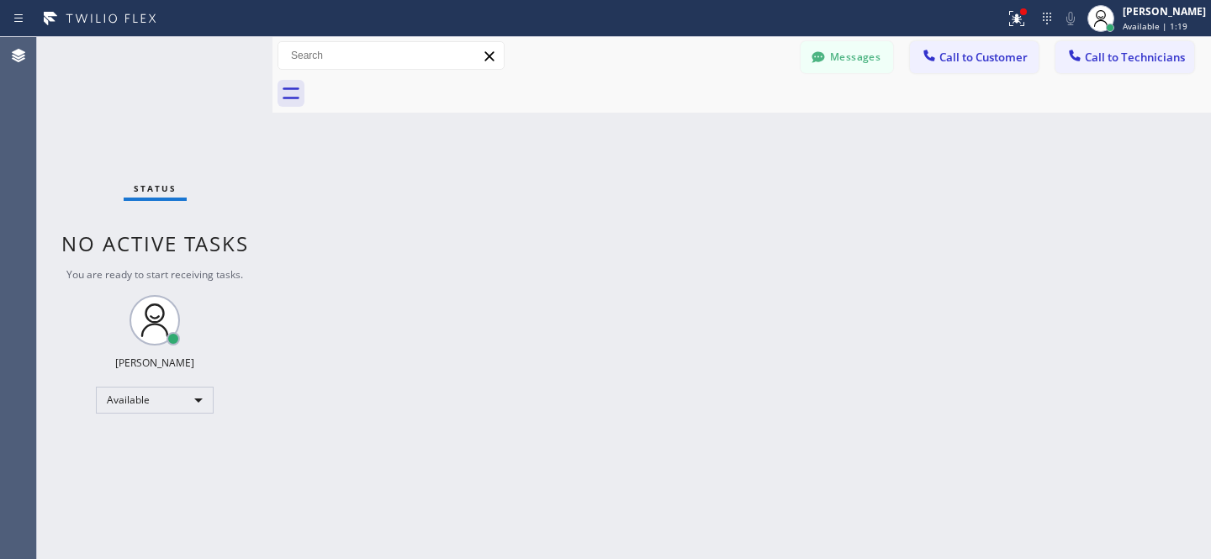
click at [149, 384] on div "Status No active tasks You are ready to start receiving tasks. [PERSON_NAME] Av…" at bounding box center [154, 298] width 235 height 522
click at [150, 398] on div "Available" at bounding box center [155, 400] width 118 height 27
click at [153, 426] on li "Offline" at bounding box center [154, 423] width 114 height 20
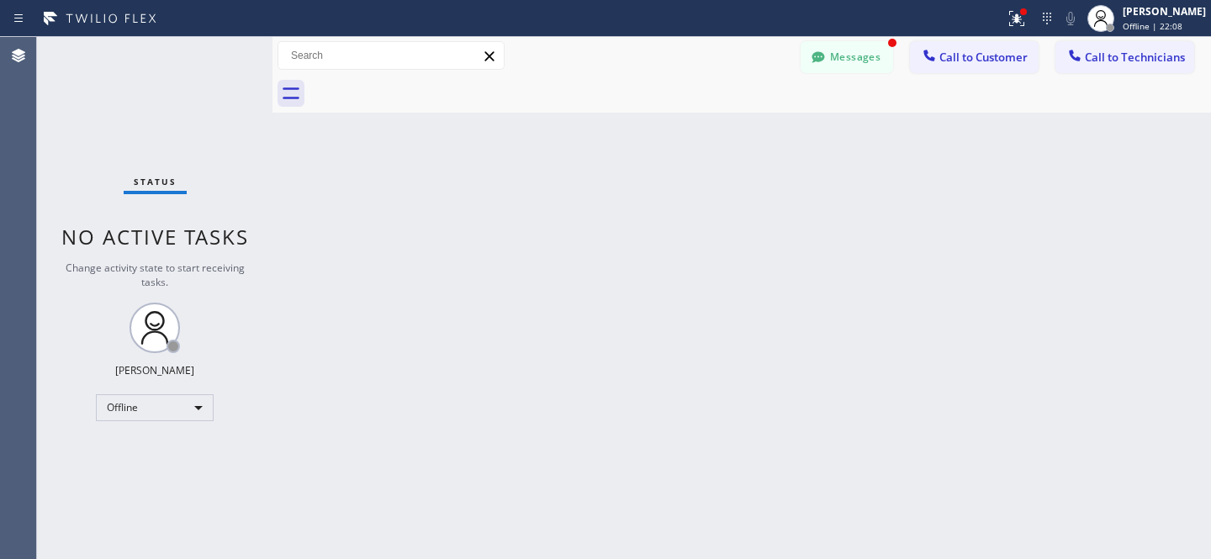
click at [878, 57] on button "Messages" at bounding box center [847, 57] width 93 height 32
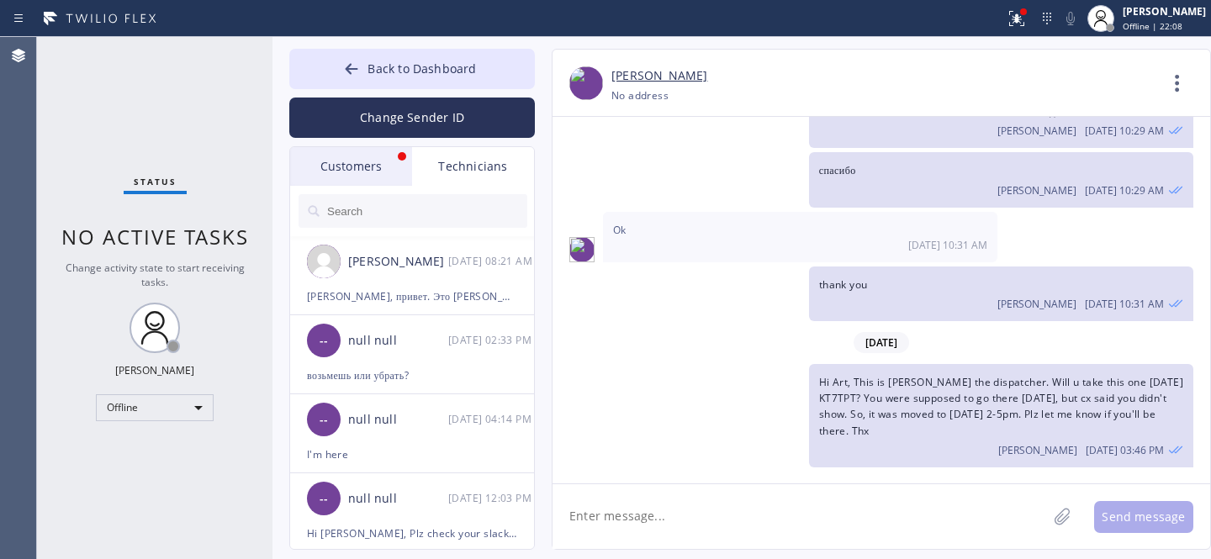
click at [365, 165] on div "Customers" at bounding box center [351, 166] width 122 height 39
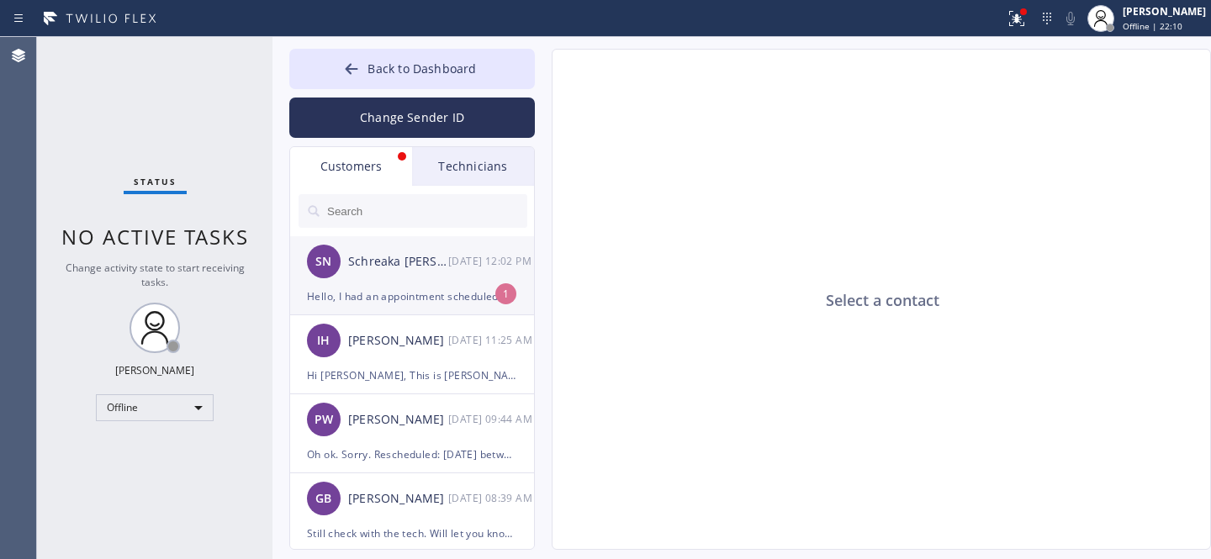
click at [401, 283] on div "SN Schreaka [PERSON_NAME] [DATE] 12:02 PM" at bounding box center [413, 261] width 246 height 50
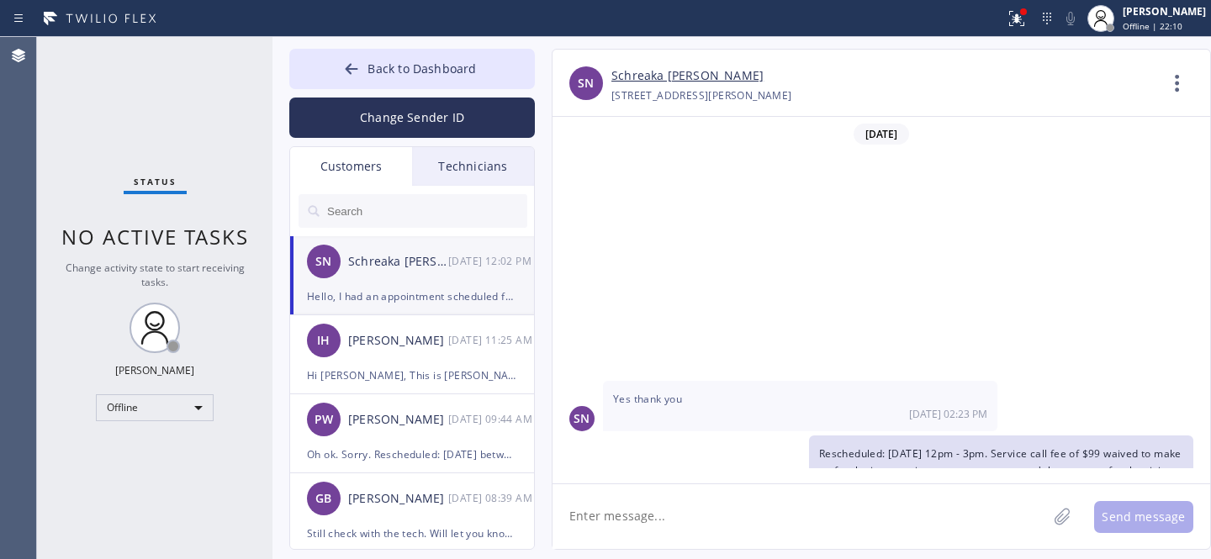
scroll to position [310, 0]
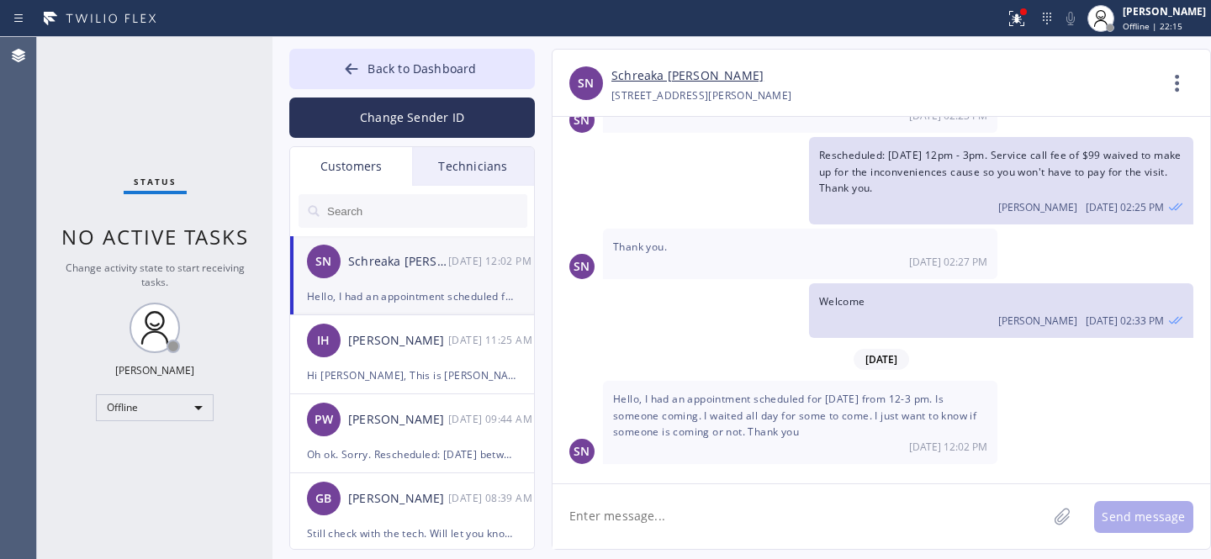
click at [658, 83] on link "Schreaka [PERSON_NAME]" at bounding box center [687, 75] width 152 height 19
drag, startPoint x: 740, startPoint y: 510, endPoint x: 748, endPoint y: 499, distance: 13.8
click at [740, 510] on textarea at bounding box center [800, 516] width 494 height 65
type textarea "Hi, Let me check with tech..."
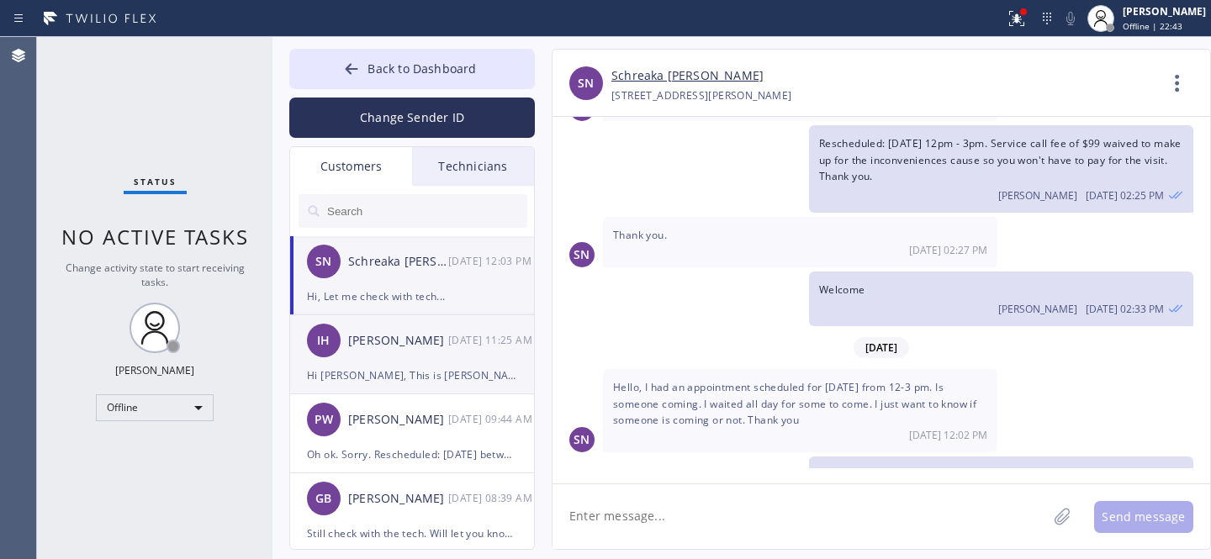
scroll to position [369, 0]
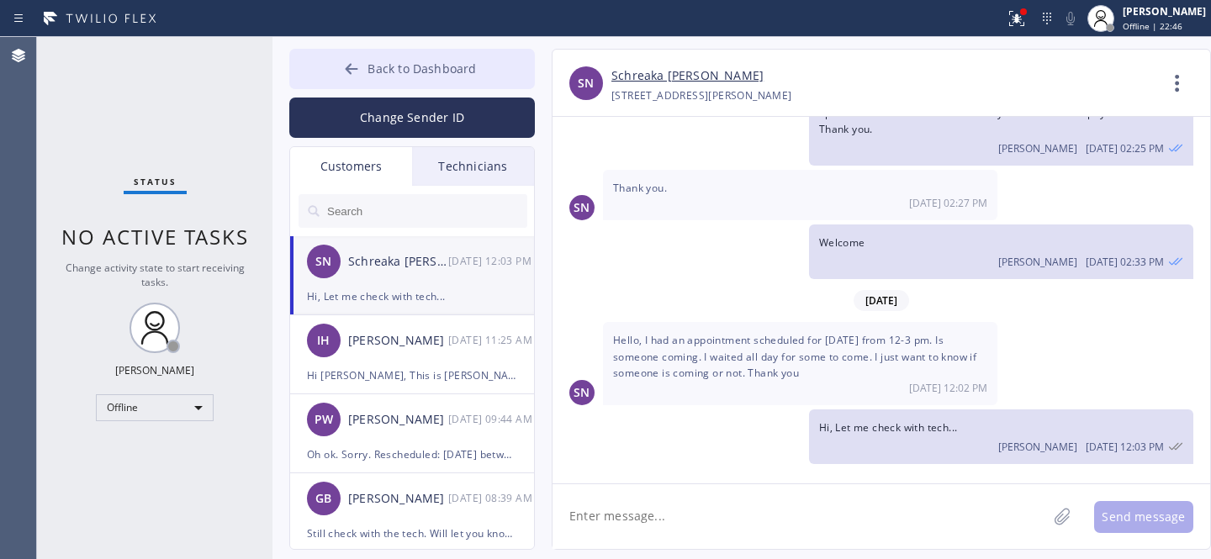
click at [387, 61] on span "Back to Dashboard" at bounding box center [422, 69] width 108 height 16
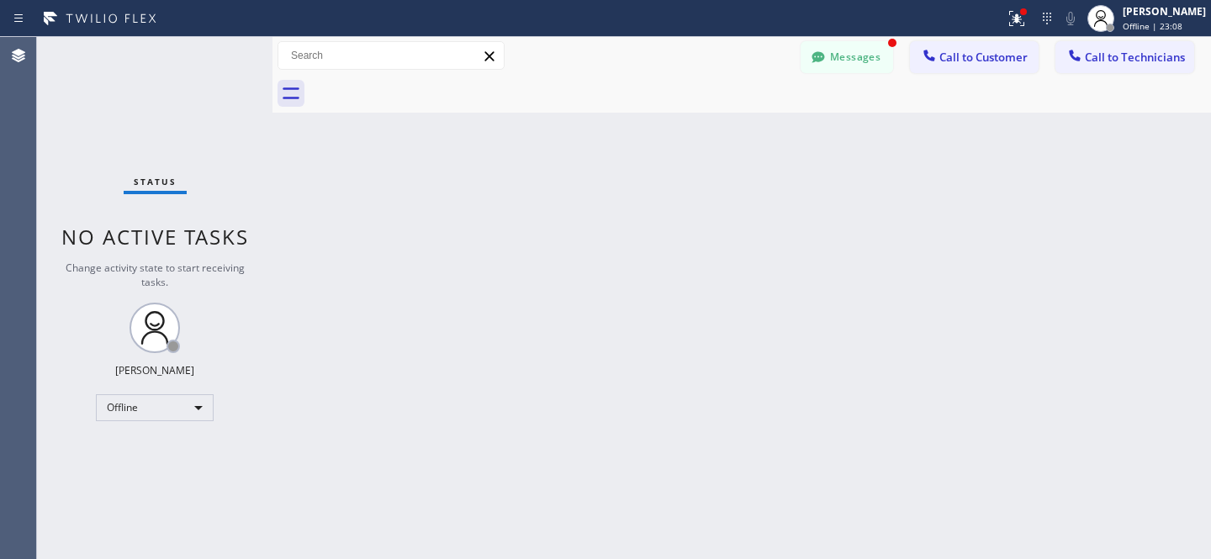
scroll to position [423, 0]
click at [849, 60] on button "Messages" at bounding box center [847, 57] width 93 height 32
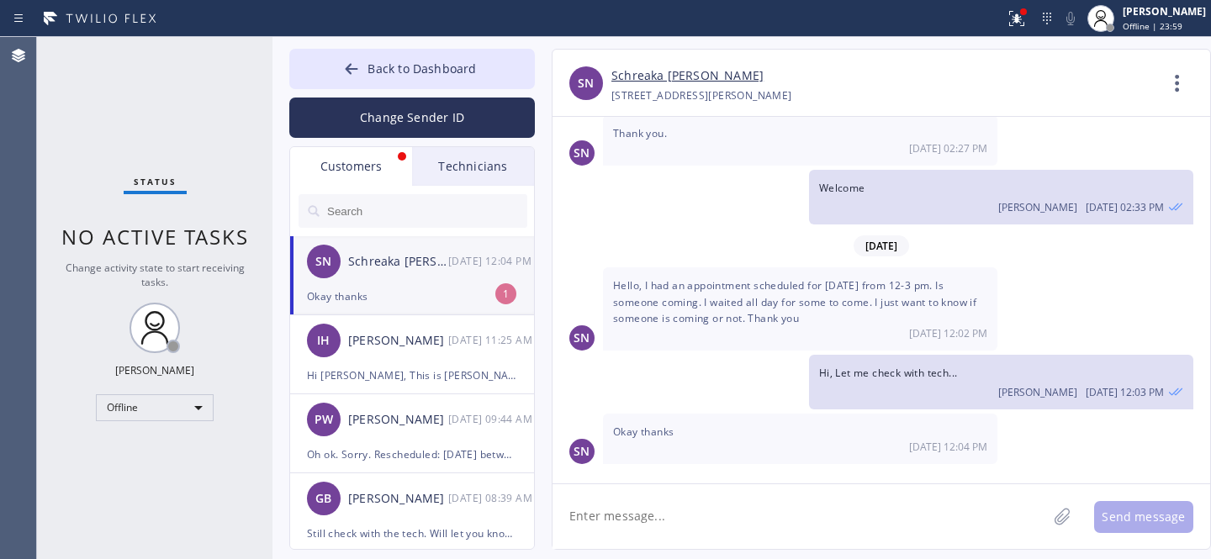
click at [403, 301] on div "Okay thanks" at bounding box center [412, 296] width 210 height 19
click at [400, 70] on span "Back to Dashboard" at bounding box center [422, 69] width 108 height 16
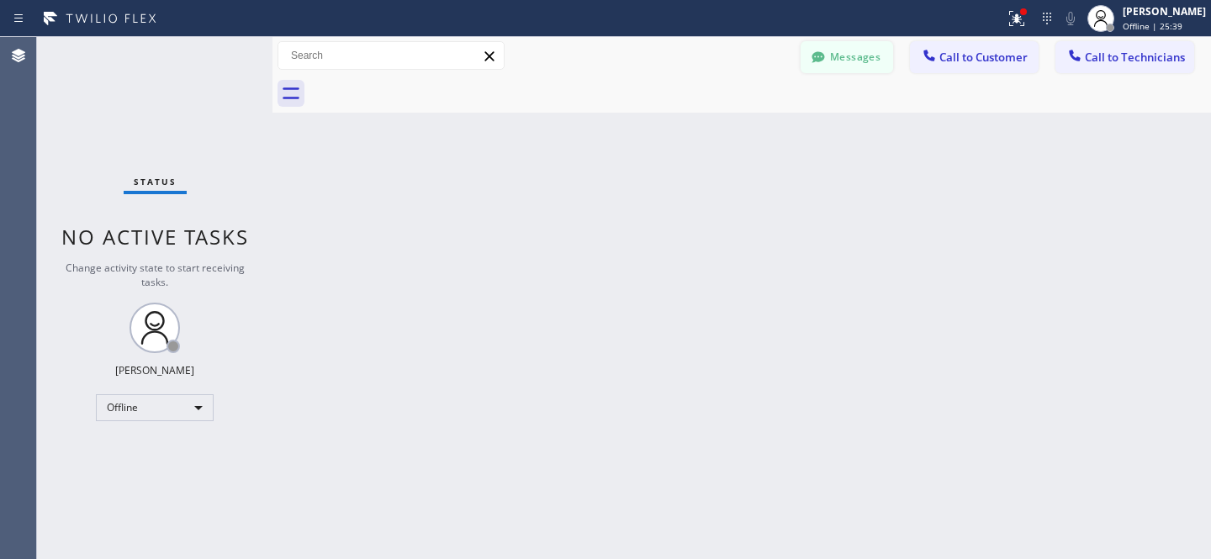
click at [841, 55] on button "Messages" at bounding box center [847, 57] width 93 height 32
click at [394, 281] on div "SN Schreaka [PERSON_NAME] [DATE] 12:04 PM" at bounding box center [413, 261] width 246 height 50
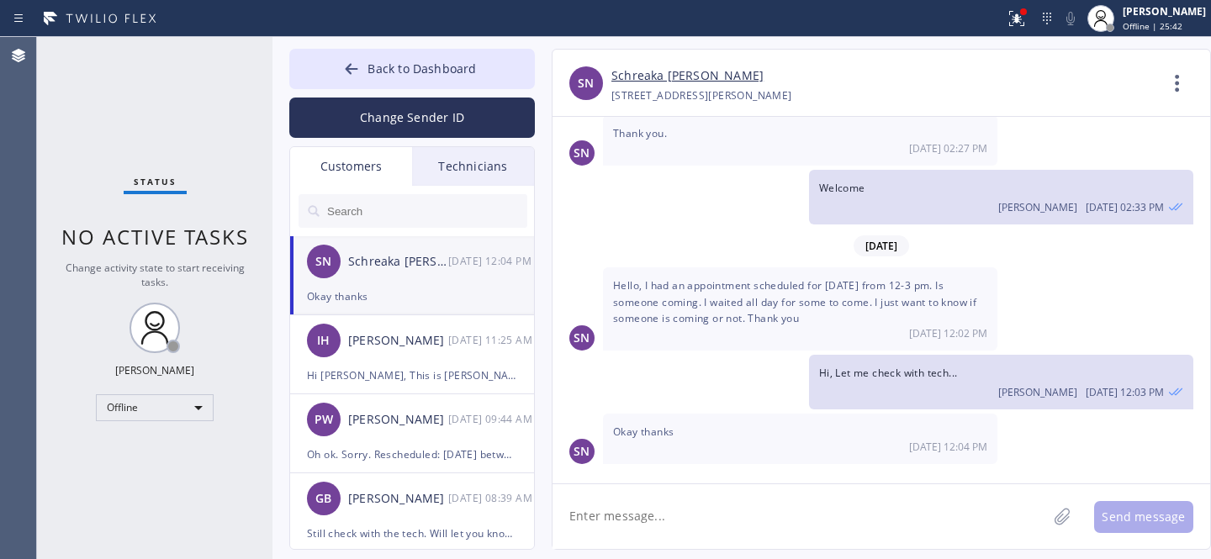
click at [660, 518] on textarea at bounding box center [800, 516] width 494 height 65
type textarea "Tech's running late and we'll come closer to 4pm [DATE]"
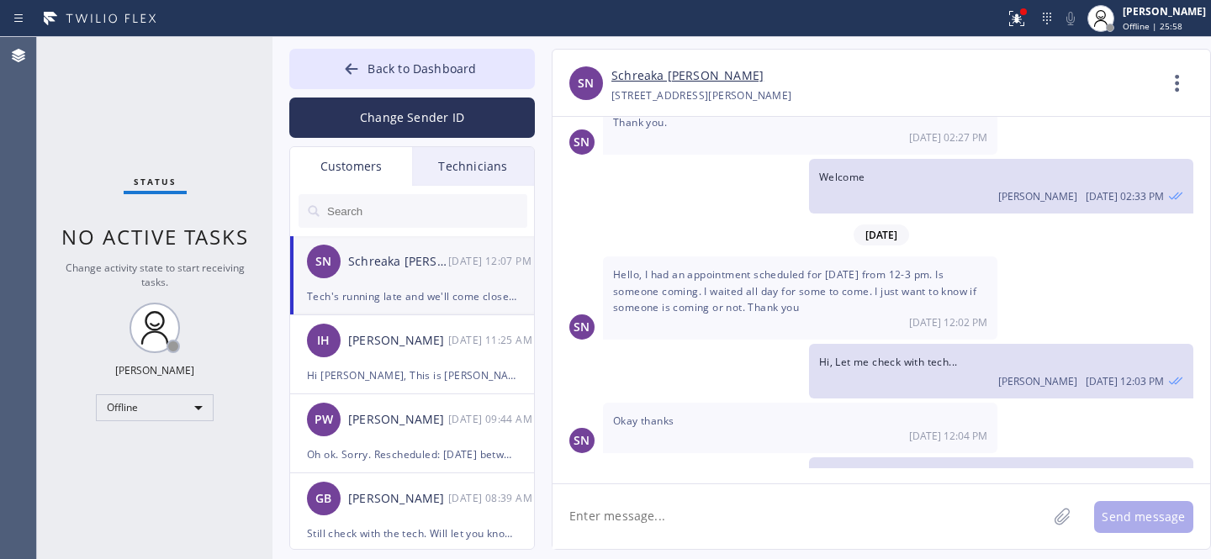
scroll to position [482, 0]
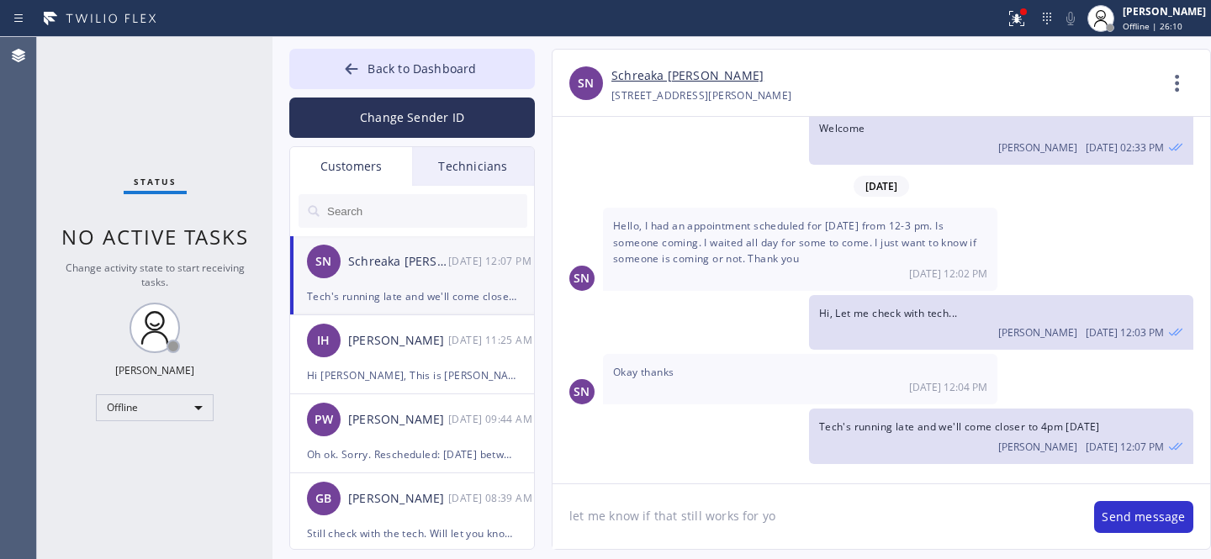
type textarea "let me know if that still works for you"
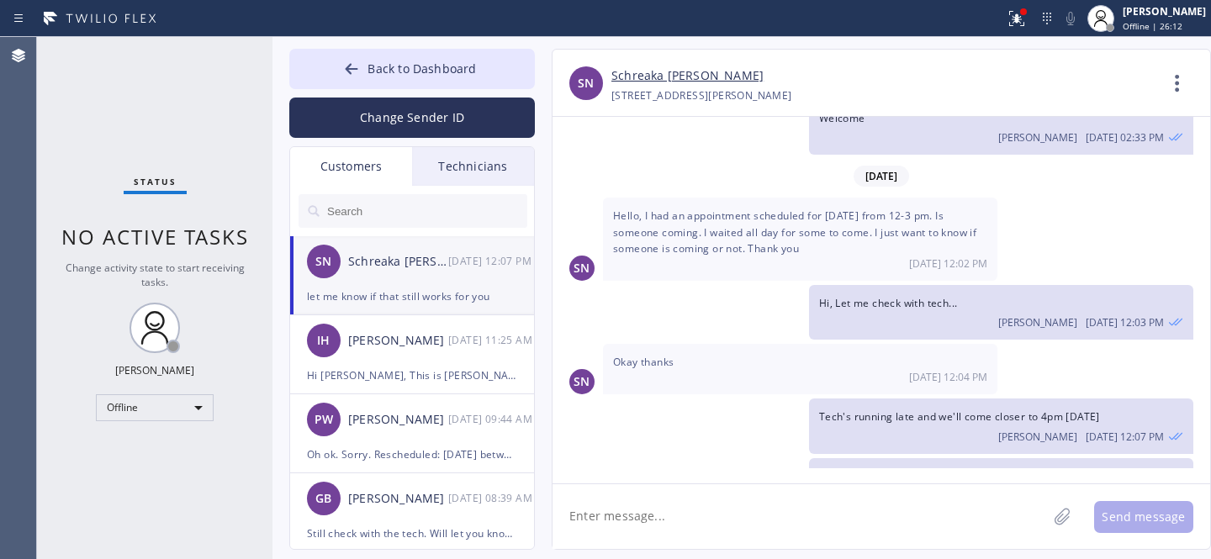
scroll to position [541, 0]
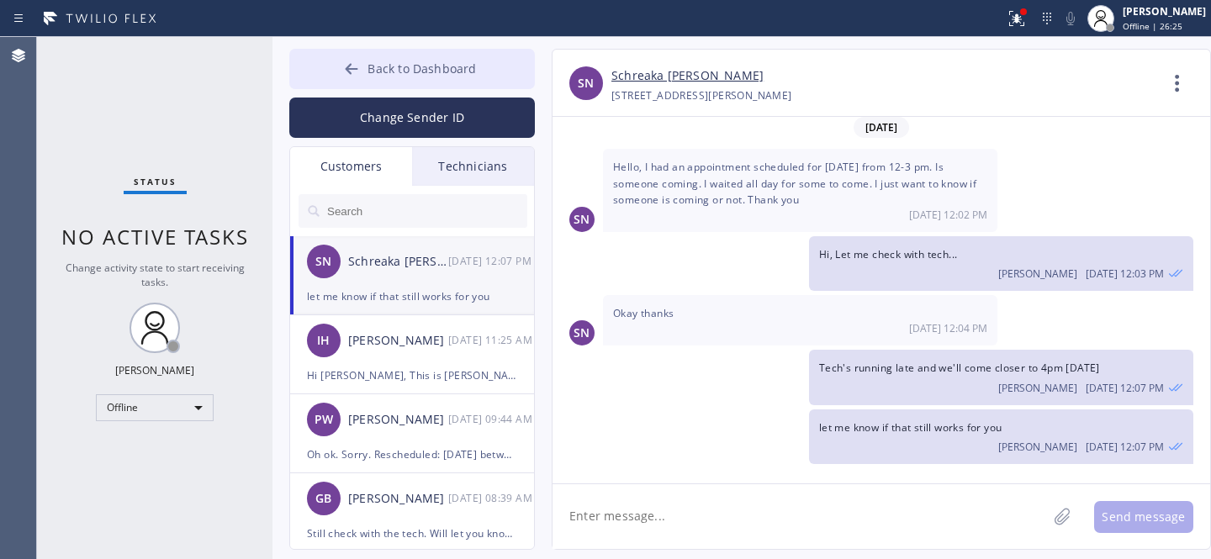
click at [350, 77] on div at bounding box center [351, 71] width 20 height 20
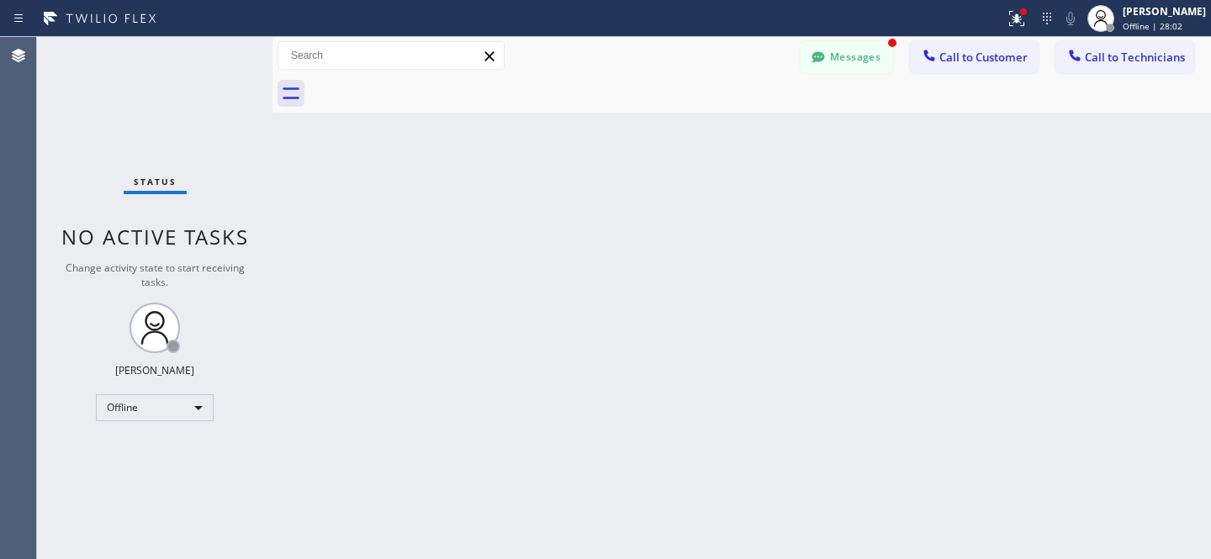
scroll to position [595, 0]
click at [868, 67] on button "Messages" at bounding box center [847, 57] width 93 height 32
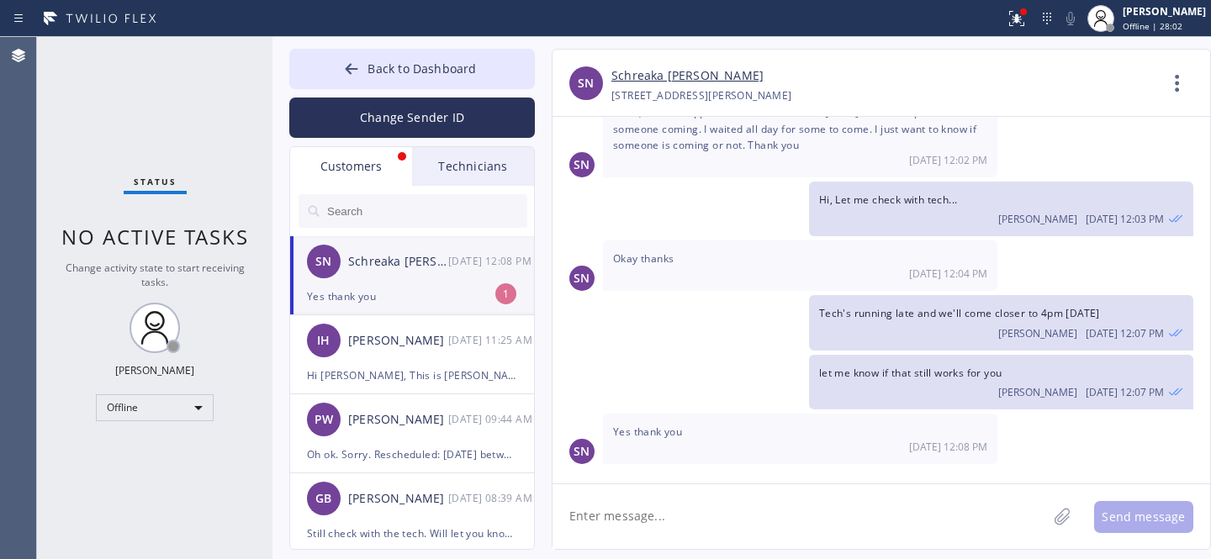
click at [379, 282] on div "SN Schreaka [PERSON_NAME] [DATE] 12:08 PM" at bounding box center [413, 261] width 246 height 50
click at [674, 513] on textarea at bounding box center [800, 516] width 494 height 65
type textarea "Ok thank you"
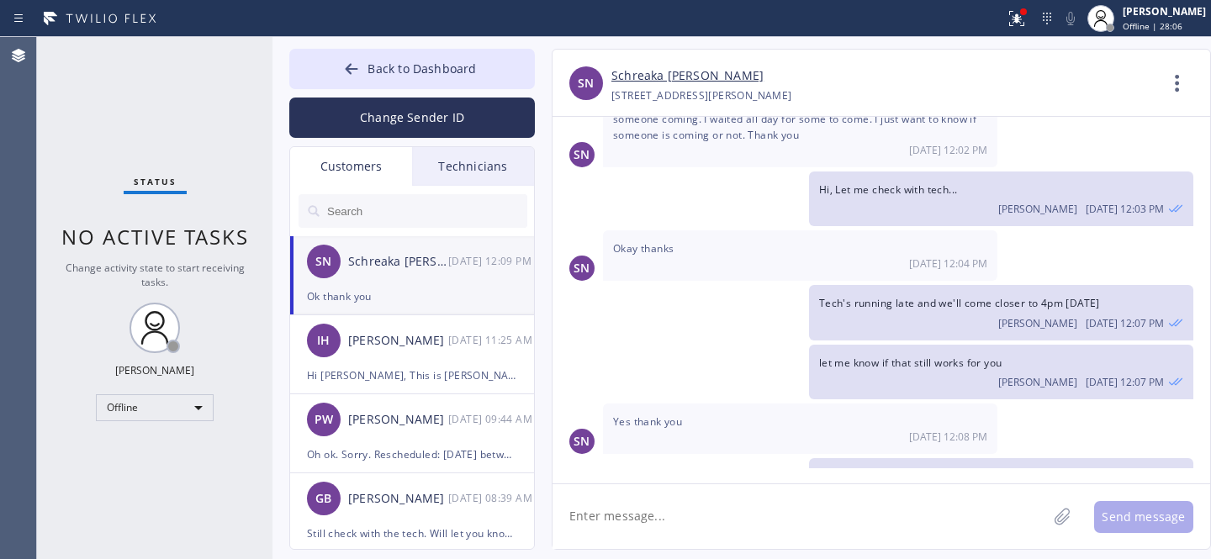
scroll to position [653, 0]
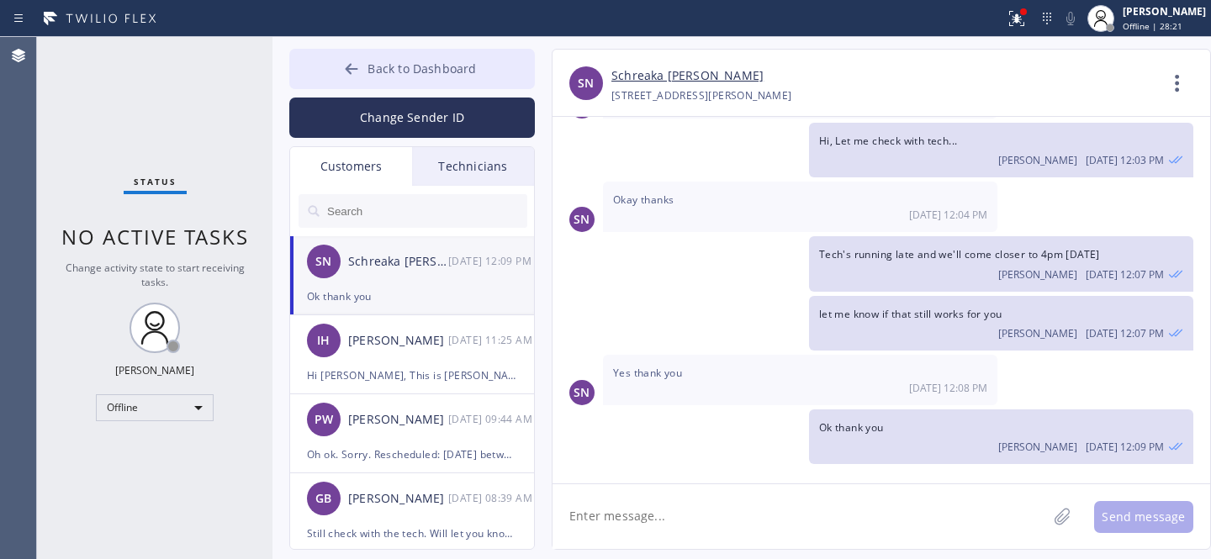
click at [399, 68] on span "Back to Dashboard" at bounding box center [422, 69] width 108 height 16
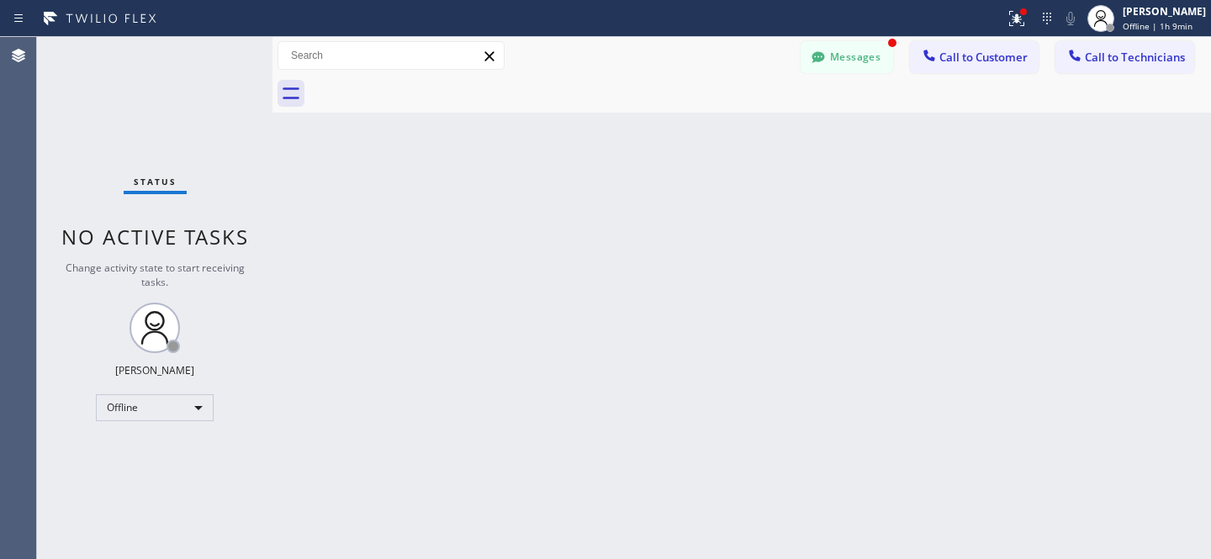
drag, startPoint x: 810, startPoint y: 34, endPoint x: 443, endPoint y: 221, distance: 411.5
click at [834, 45] on div "Status report Issues detected These issues could affect your workflow. Please c…" at bounding box center [605, 279] width 1211 height 559
click at [852, 50] on button "Messages" at bounding box center [847, 57] width 93 height 32
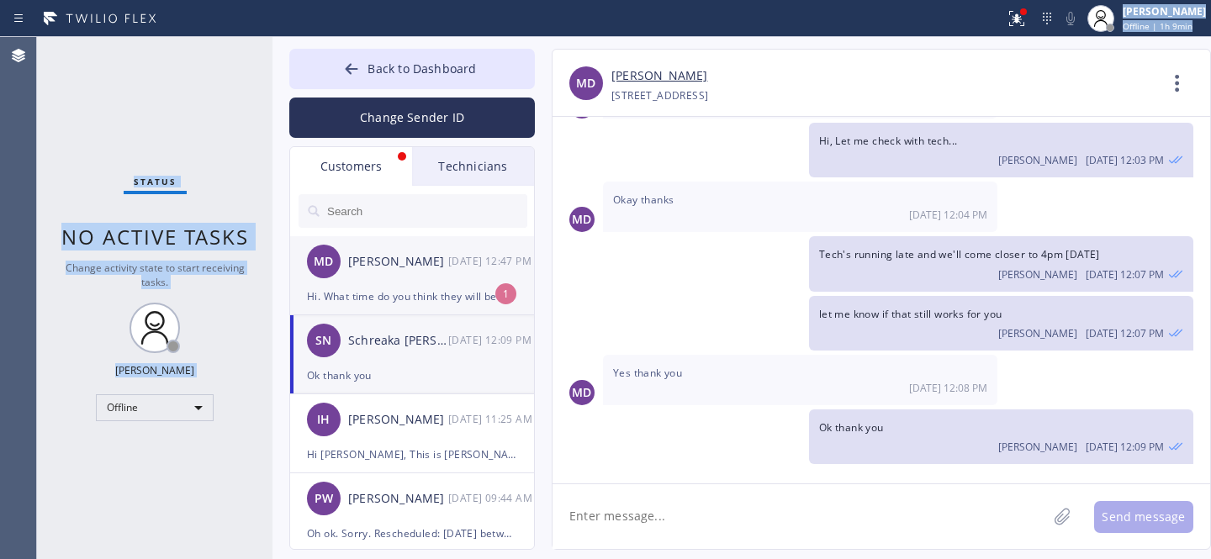
click at [402, 315] on li "MD [PERSON_NAME] [DATE] 12:47 PM Hi. What time do you think they will be by ? 1" at bounding box center [413, 354] width 246 height 79
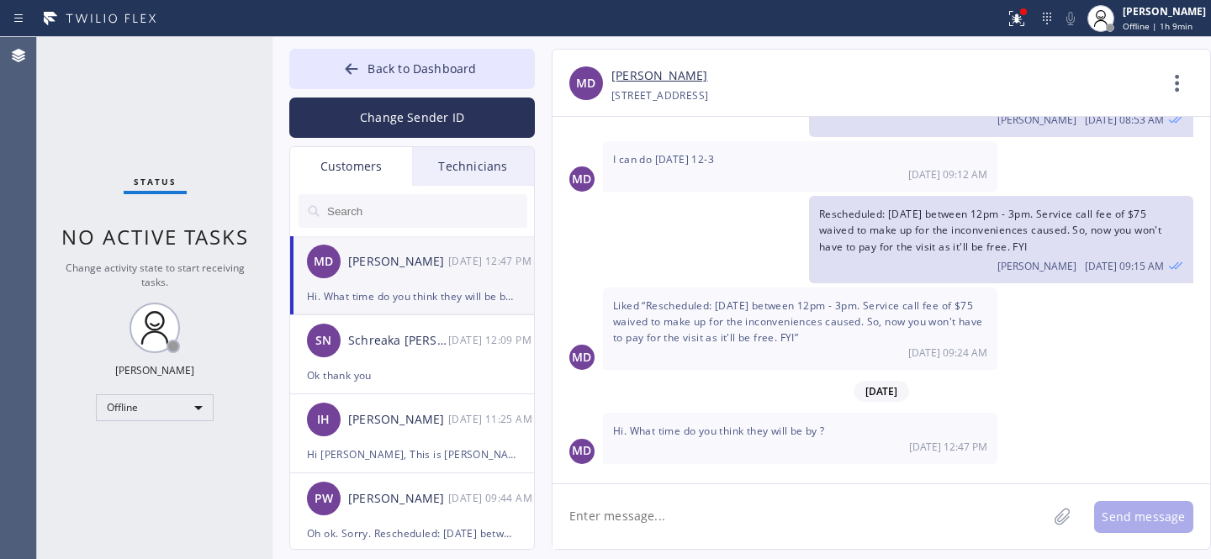
scroll to position [419, 0]
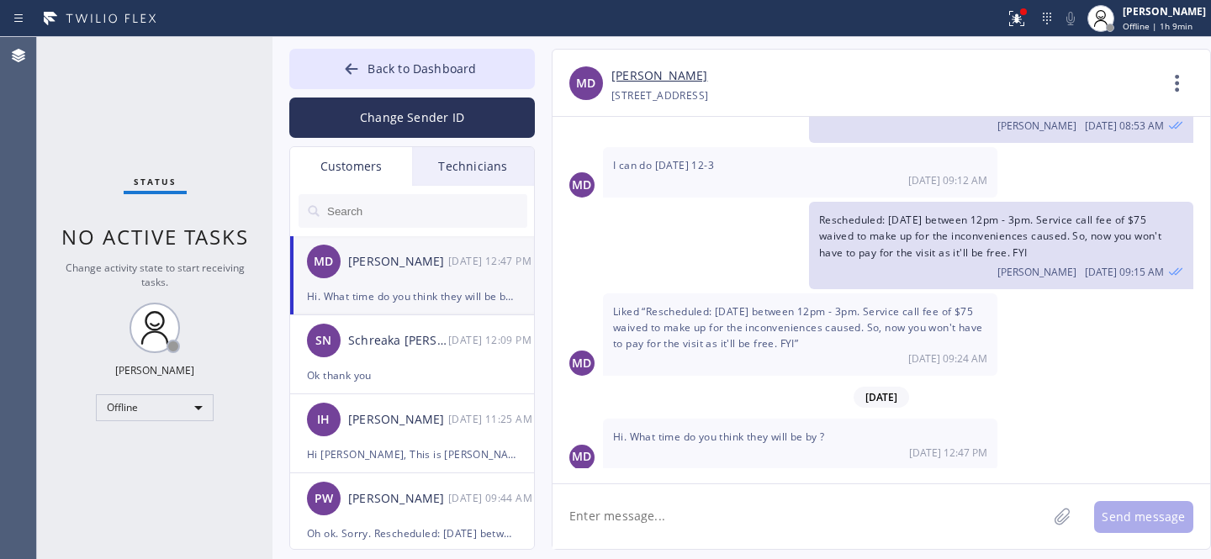
click at [733, 515] on textarea at bounding box center [800, 516] width 494 height 65
type textarea "Hi, Let me check..."
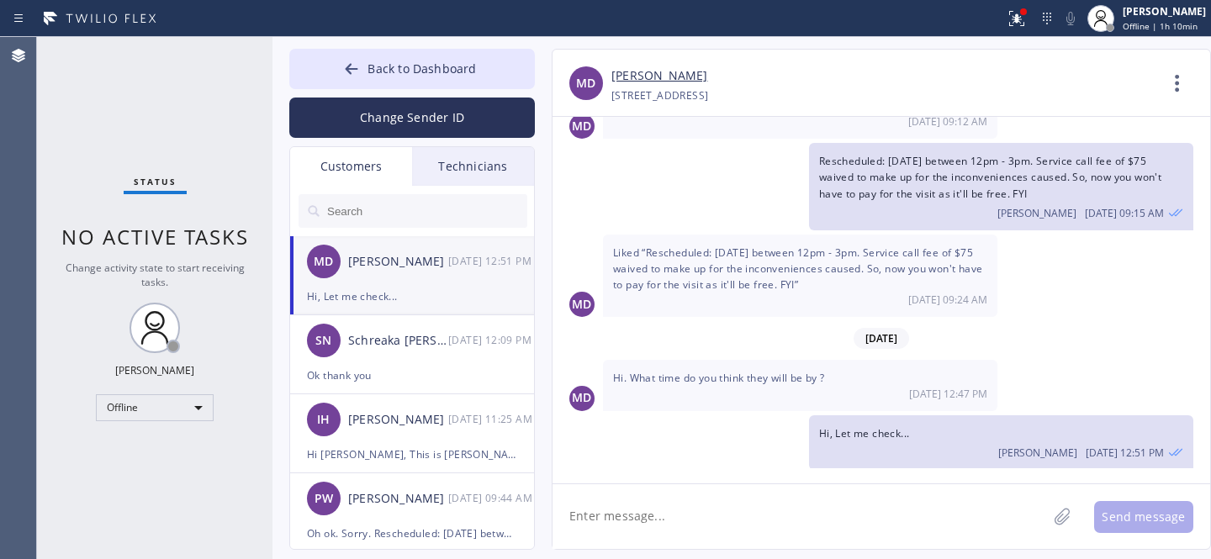
click at [651, 82] on link "[PERSON_NAME]" at bounding box center [659, 75] width 96 height 19
click at [409, 76] on span "Back to Dashboard" at bounding box center [422, 69] width 108 height 16
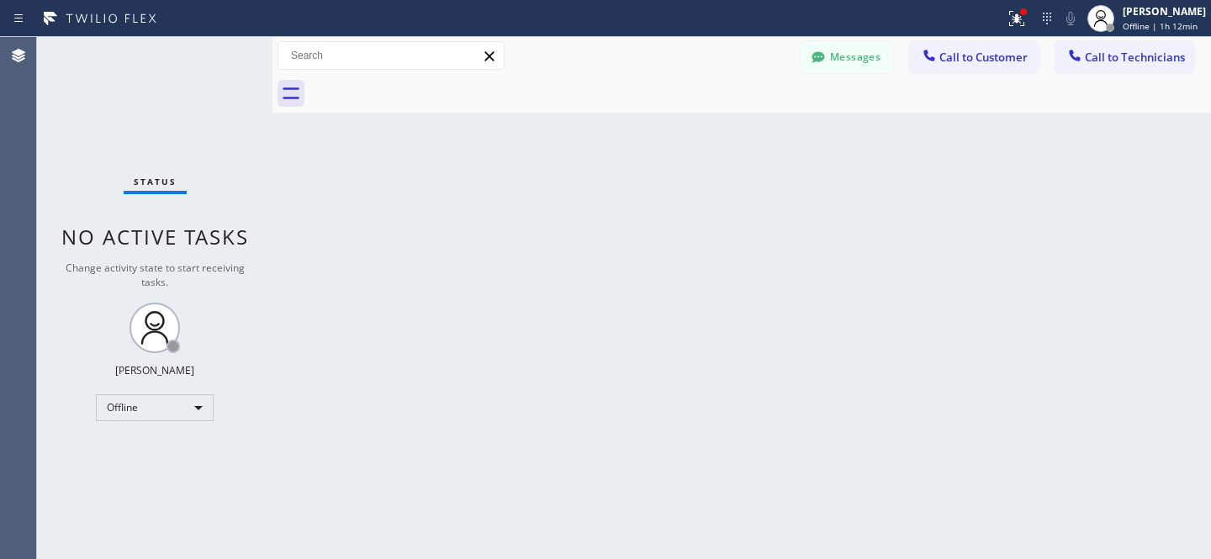
drag, startPoint x: 796, startPoint y: 156, endPoint x: 795, endPoint y: 131, distance: 25.2
click at [796, 156] on div "Back to Dashboard Change Sender ID Customers Technicians MD [PERSON_NAME] [DATE…" at bounding box center [741, 298] width 939 height 522
click at [872, 72] on button "Messages" at bounding box center [847, 57] width 93 height 32
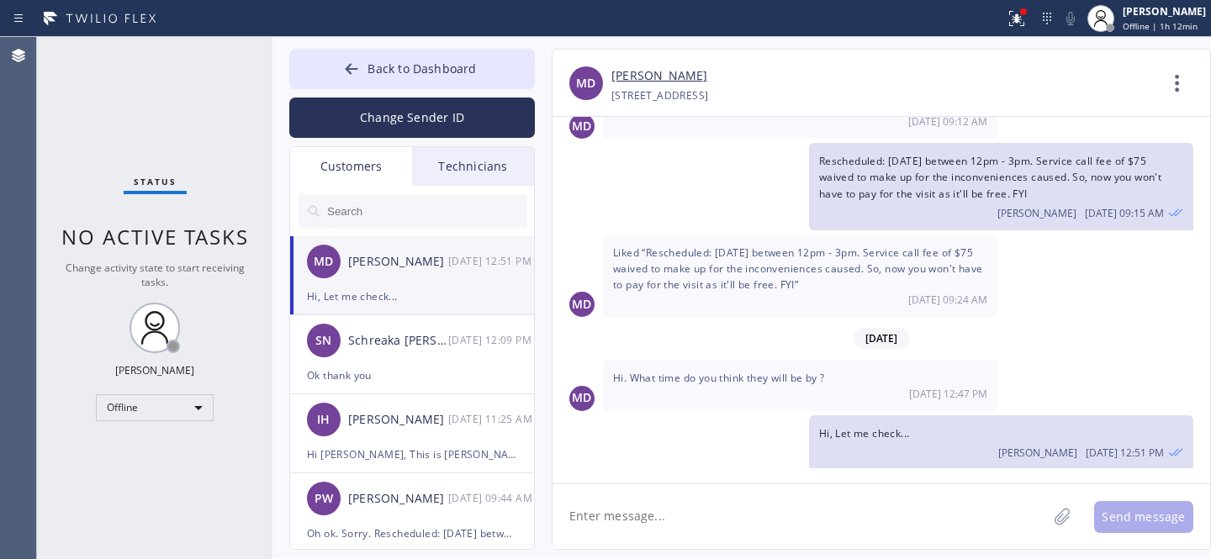
click at [374, 206] on input "text" at bounding box center [426, 211] width 202 height 34
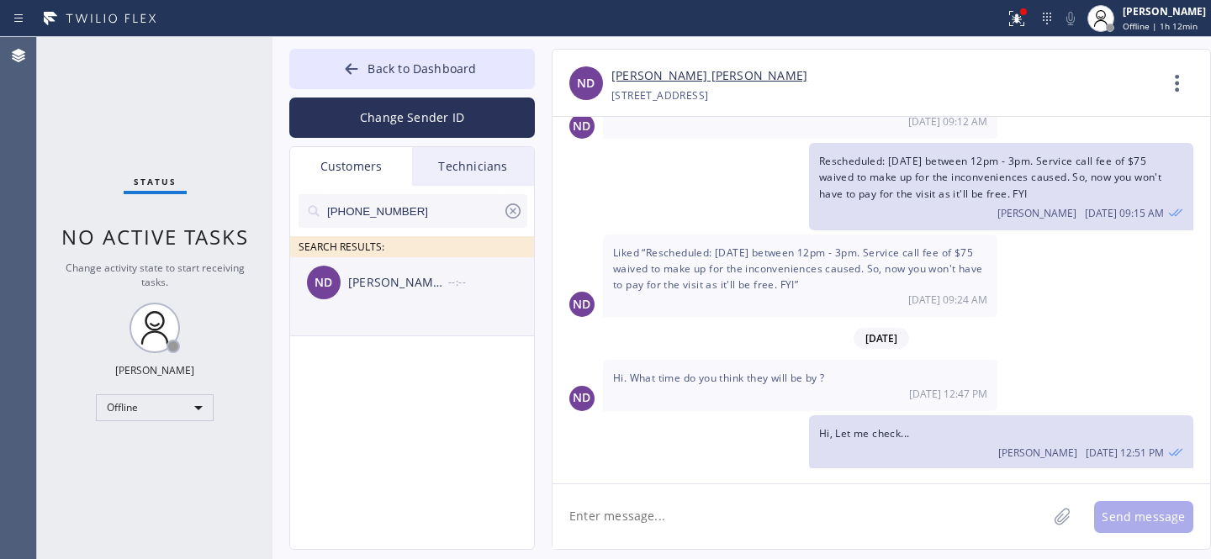
click at [373, 293] on div "ND [PERSON_NAME] [PERSON_NAME] --:--" at bounding box center [413, 282] width 246 height 50
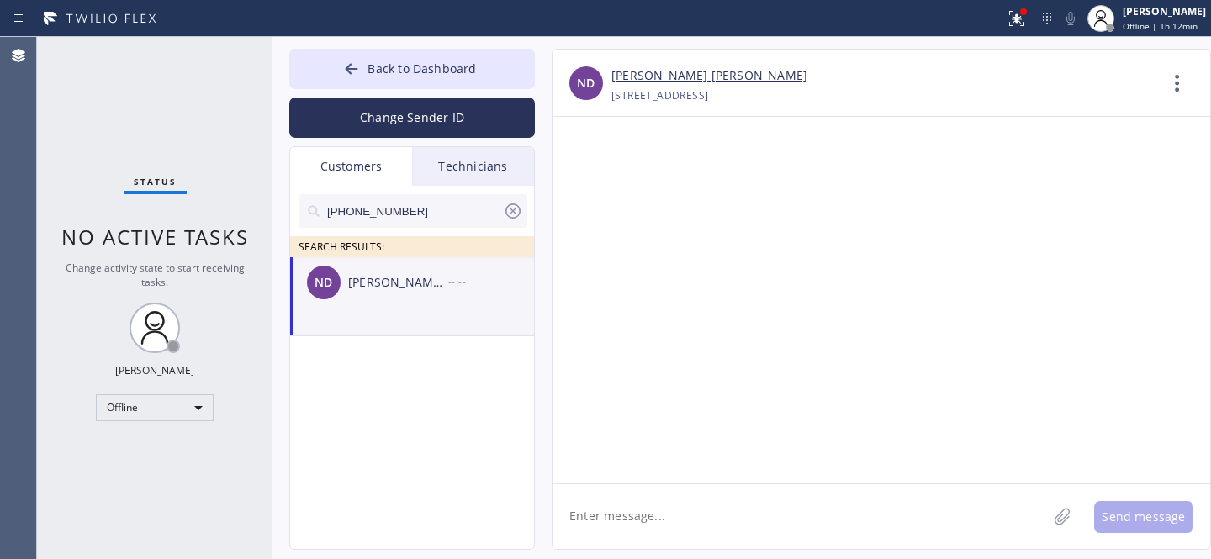
scroll to position [0, 0]
click at [745, 513] on textarea at bounding box center [800, 516] width 494 height 65
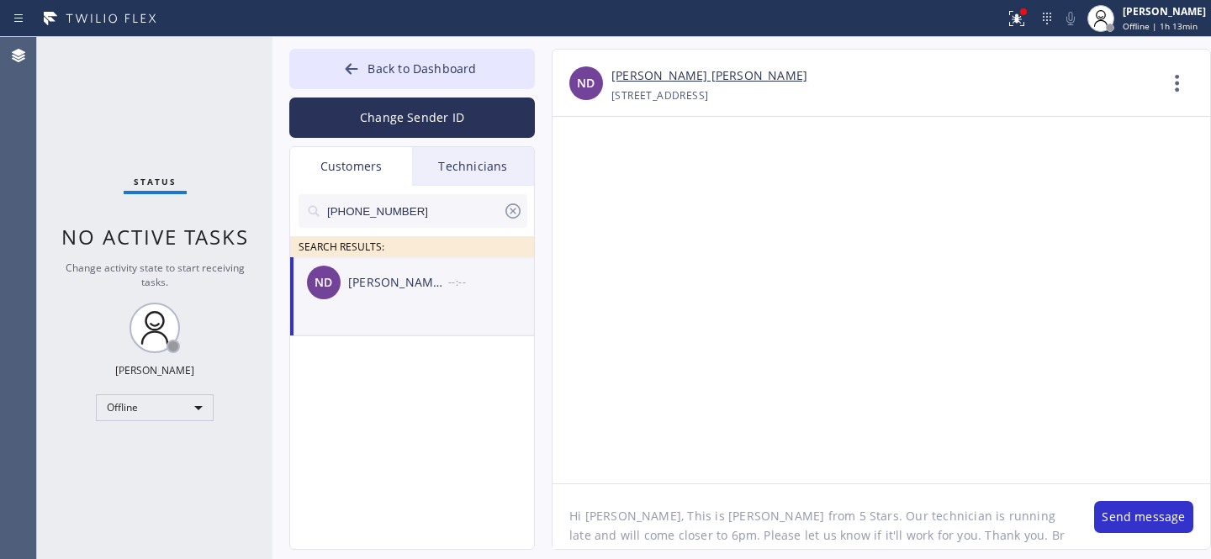
type textarea "Hi [PERSON_NAME], This is [PERSON_NAME] from 5 Stars. Our technician is running…"
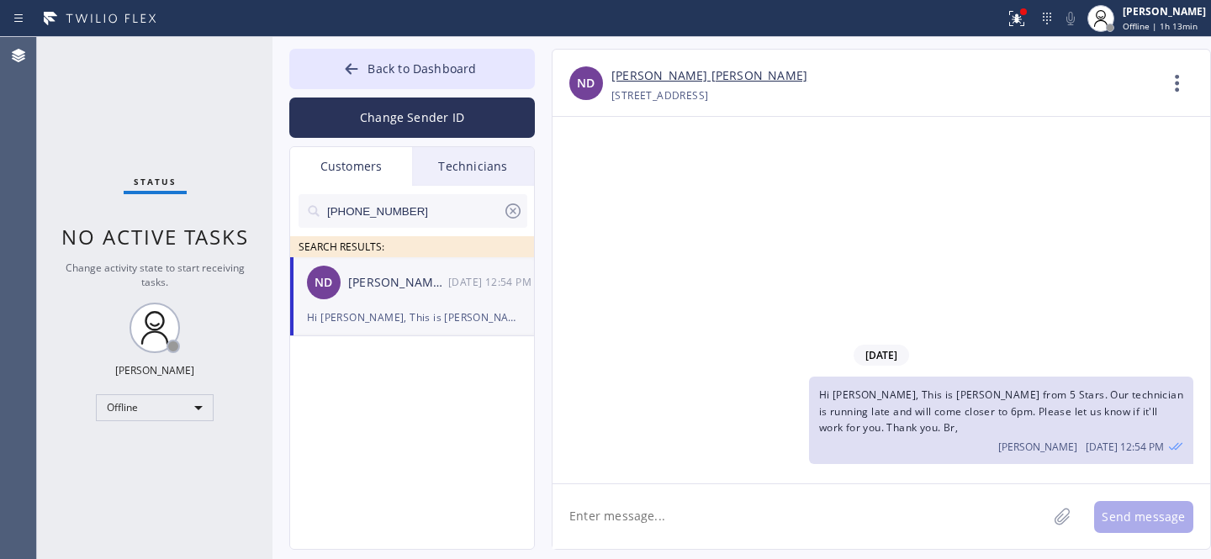
click at [510, 213] on icon at bounding box center [512, 211] width 15 height 15
drag, startPoint x: 442, startPoint y: 66, endPoint x: 452, endPoint y: 62, distance: 10.6
click at [442, 65] on span "Back to Dashboard" at bounding box center [422, 69] width 108 height 16
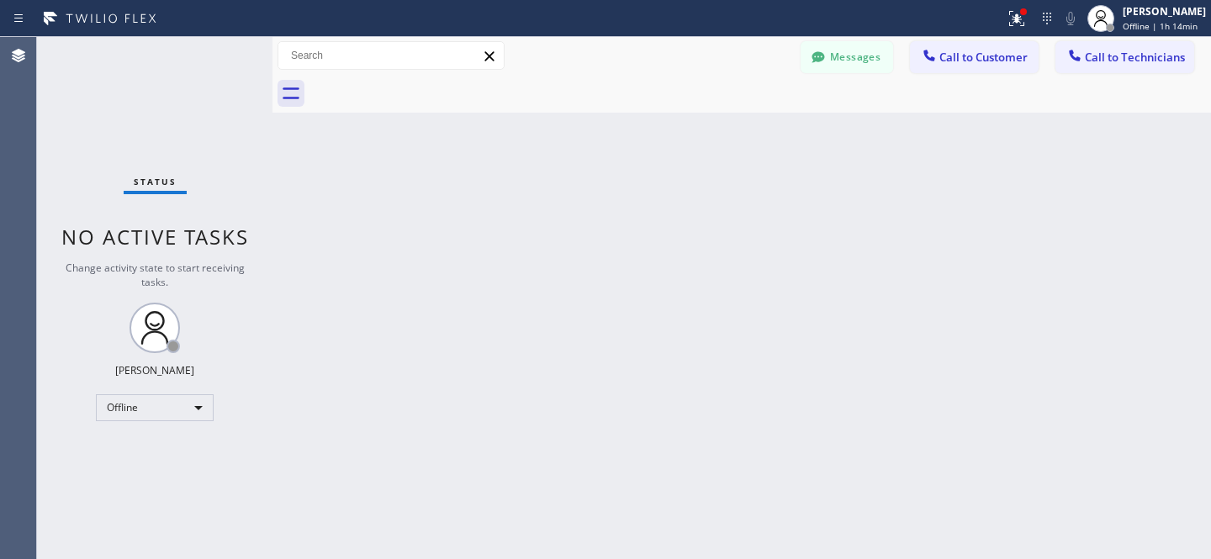
drag, startPoint x: 870, startPoint y: 61, endPoint x: 412, endPoint y: 247, distance: 494.6
click at [870, 62] on button "Messages" at bounding box center [847, 57] width 93 height 32
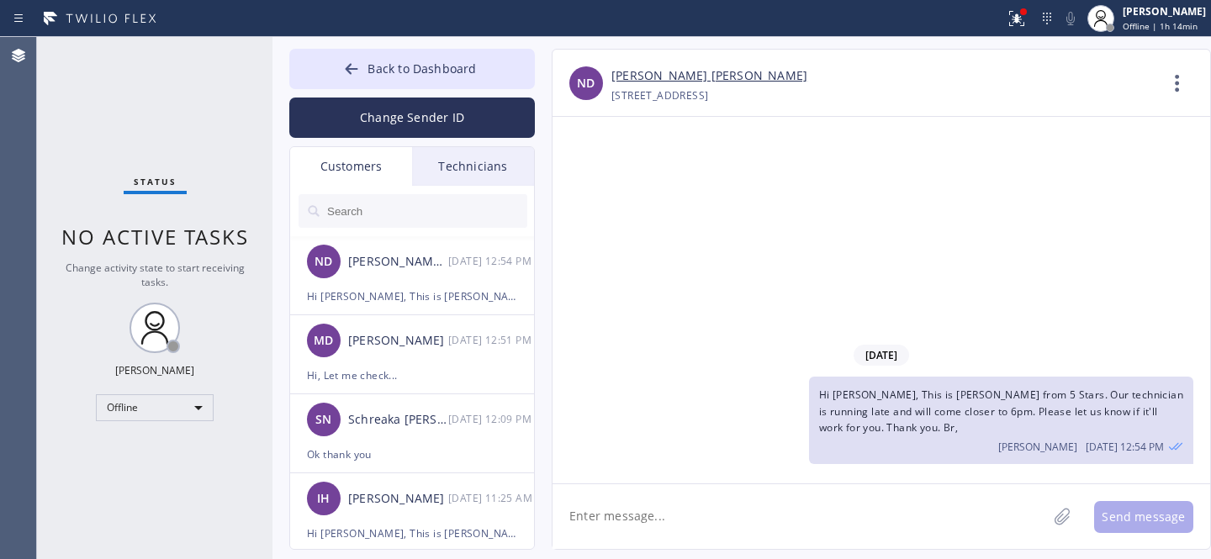
click at [398, 207] on input "text" at bounding box center [426, 211] width 202 height 34
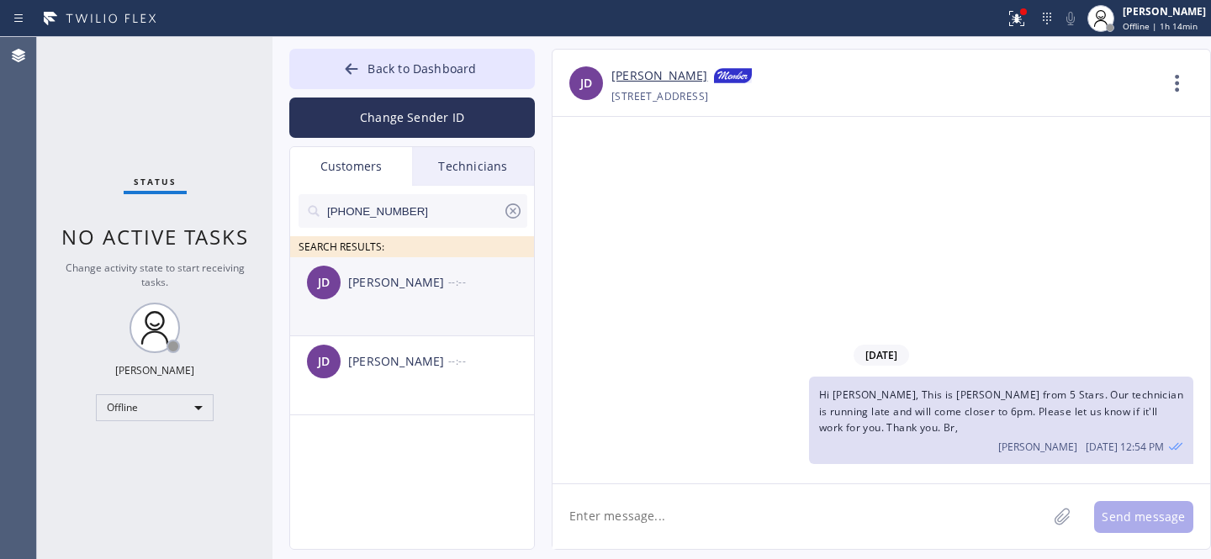
click at [389, 293] on div "[PERSON_NAME] --:--" at bounding box center [413, 282] width 246 height 50
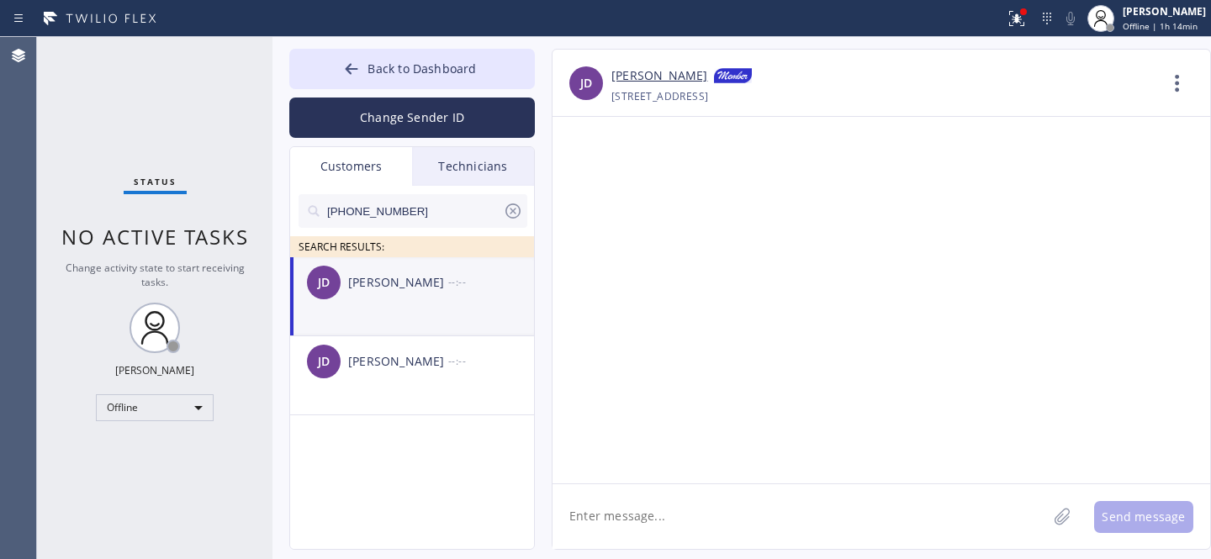
drag, startPoint x: 704, startPoint y: 514, endPoint x: 728, endPoint y: 521, distance: 25.5
click at [705, 516] on textarea at bounding box center [800, 516] width 494 height 65
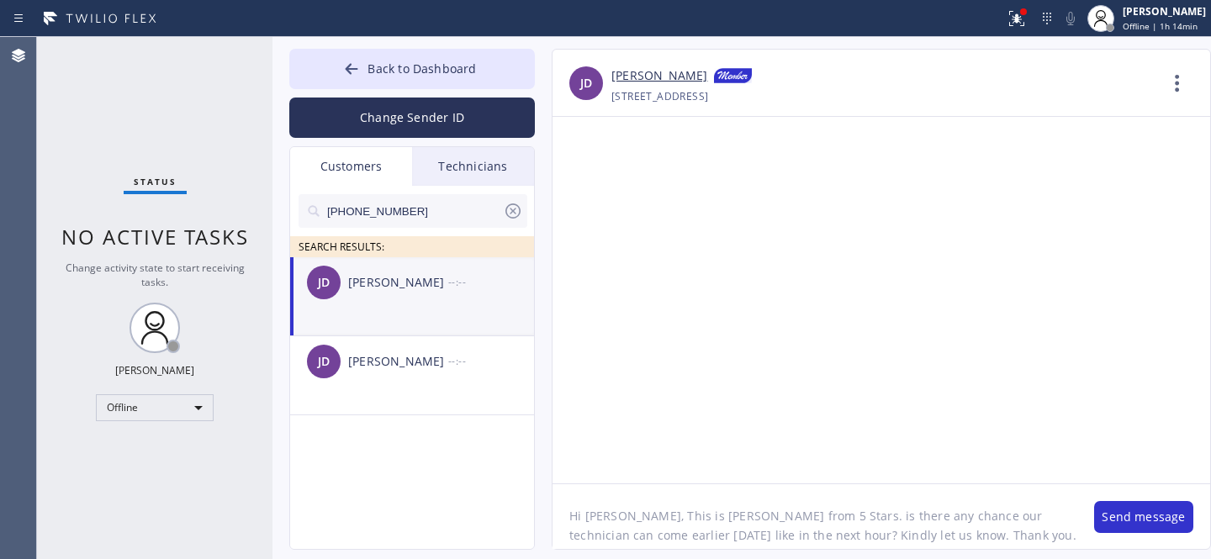
type textarea "Hi [PERSON_NAME], This is [PERSON_NAME] from 5 Stars. is there any chance our t…"
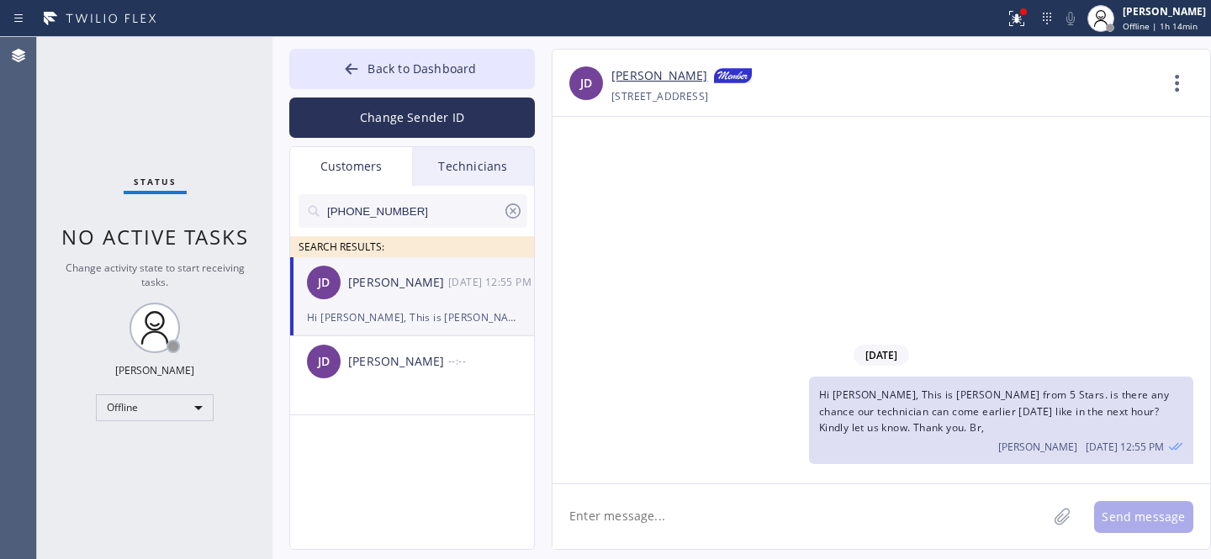
click at [512, 213] on icon at bounding box center [513, 211] width 20 height 20
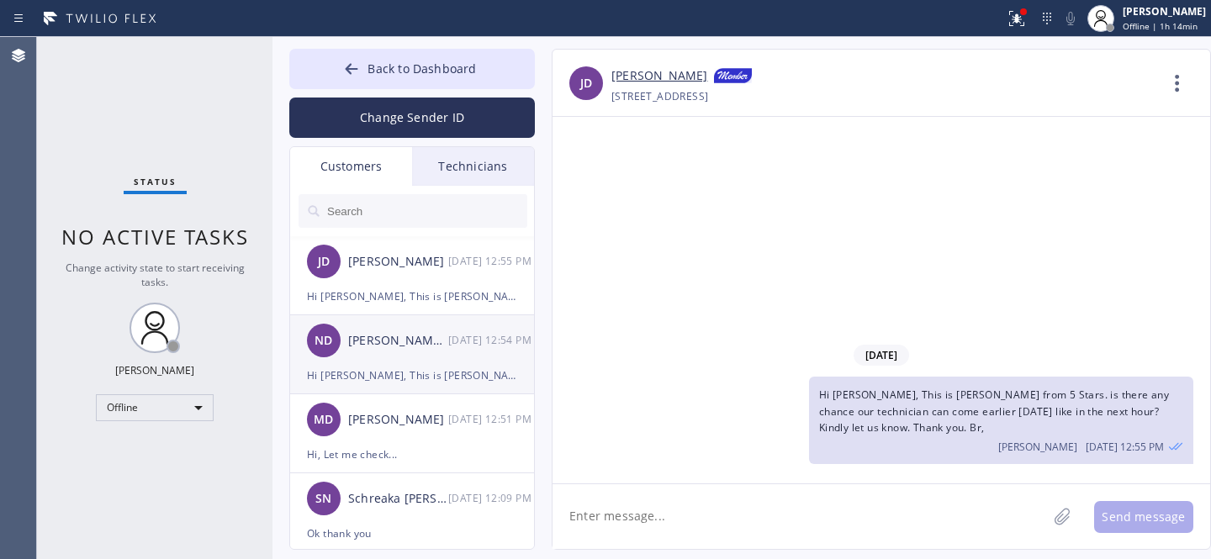
click at [393, 342] on div "[PERSON_NAME] [PERSON_NAME]" at bounding box center [398, 340] width 100 height 19
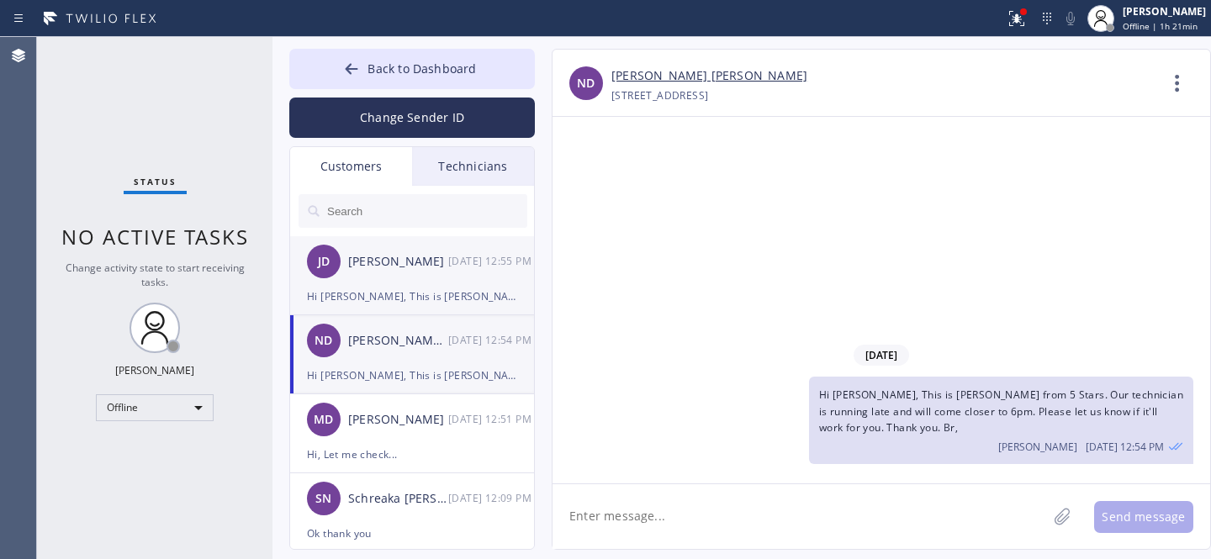
click at [411, 289] on div "Hi [PERSON_NAME], This is [PERSON_NAME] from 5 Stars. is there any chance our t…" at bounding box center [412, 296] width 210 height 19
click at [415, 344] on div "[PERSON_NAME] [PERSON_NAME]" at bounding box center [398, 340] width 100 height 19
click at [386, 70] on span "Back to Dashboard" at bounding box center [422, 69] width 108 height 16
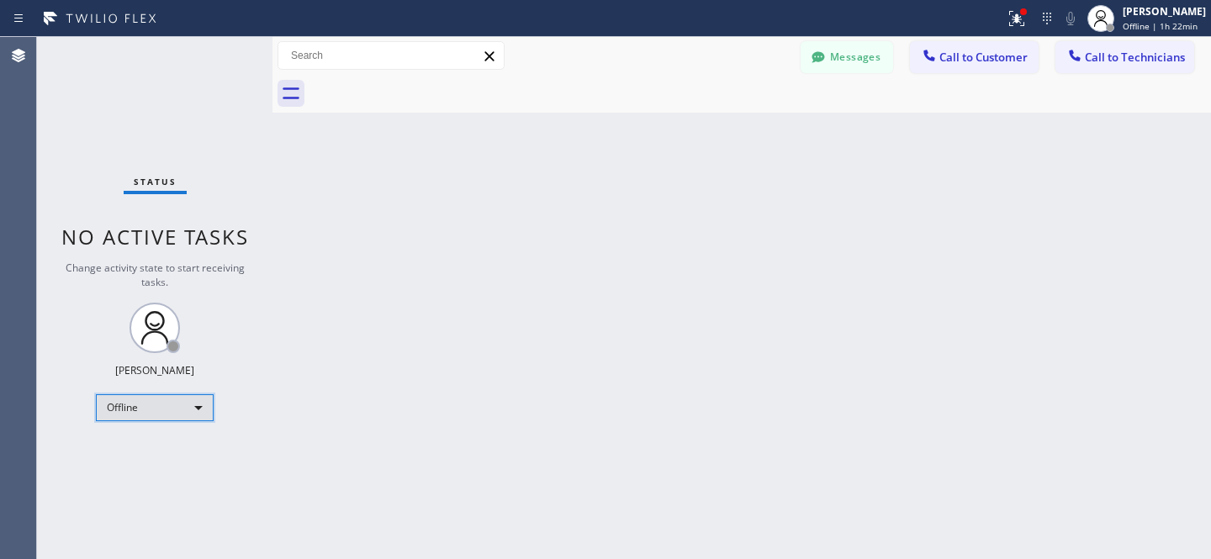
click at [157, 398] on div "Offline" at bounding box center [155, 407] width 118 height 27
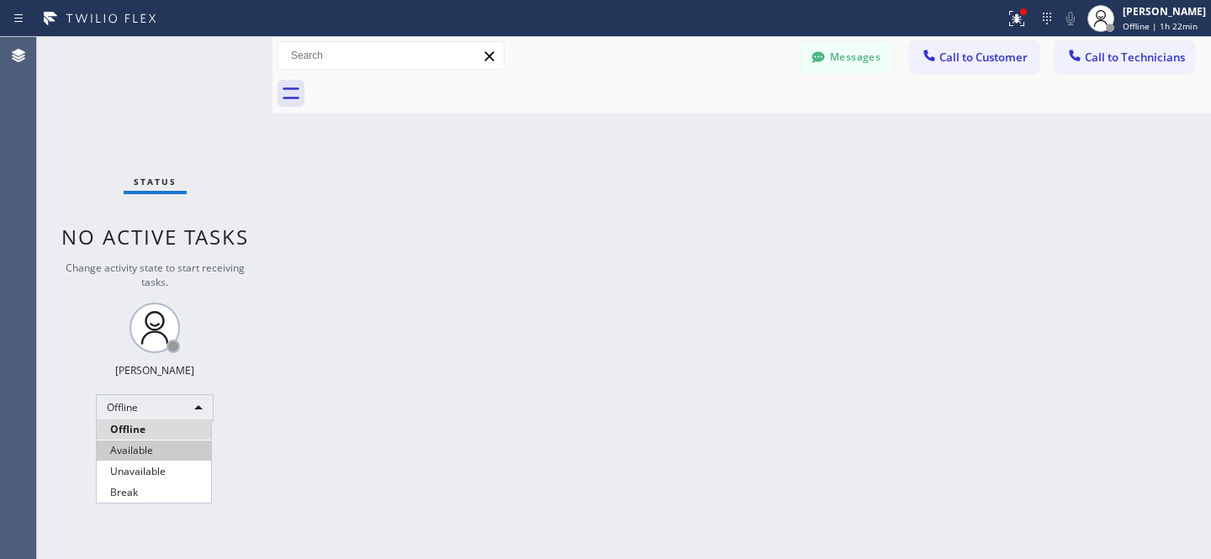
drag, startPoint x: 158, startPoint y: 442, endPoint x: 215, endPoint y: 409, distance: 66.3
click at [158, 442] on li "Available" at bounding box center [154, 451] width 114 height 20
click at [849, 50] on button "Messages" at bounding box center [847, 57] width 93 height 32
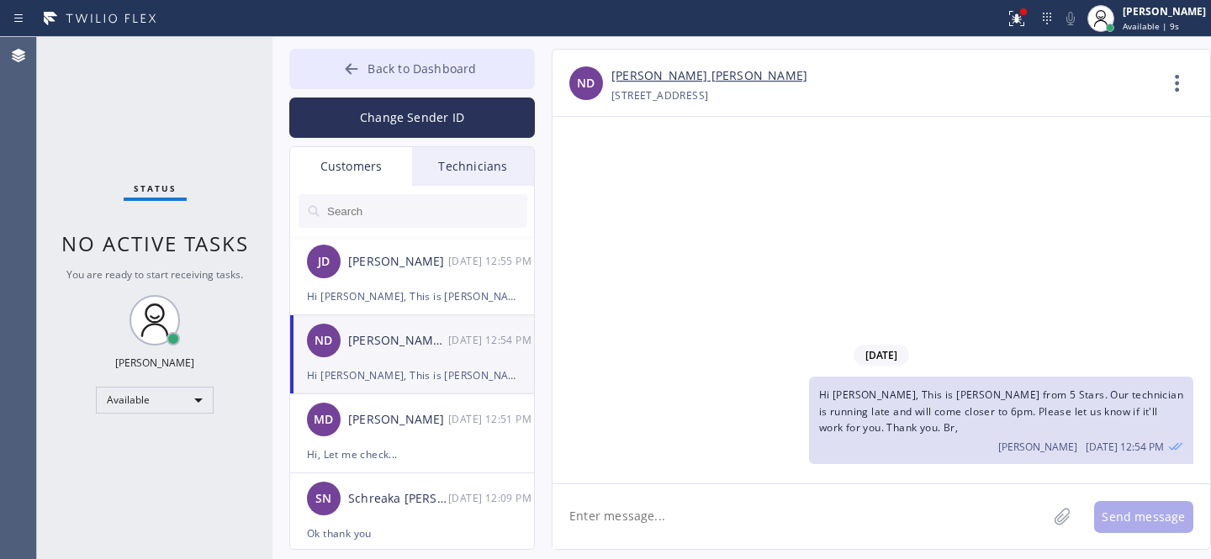
click at [389, 79] on button "Back to Dashboard" at bounding box center [412, 69] width 246 height 40
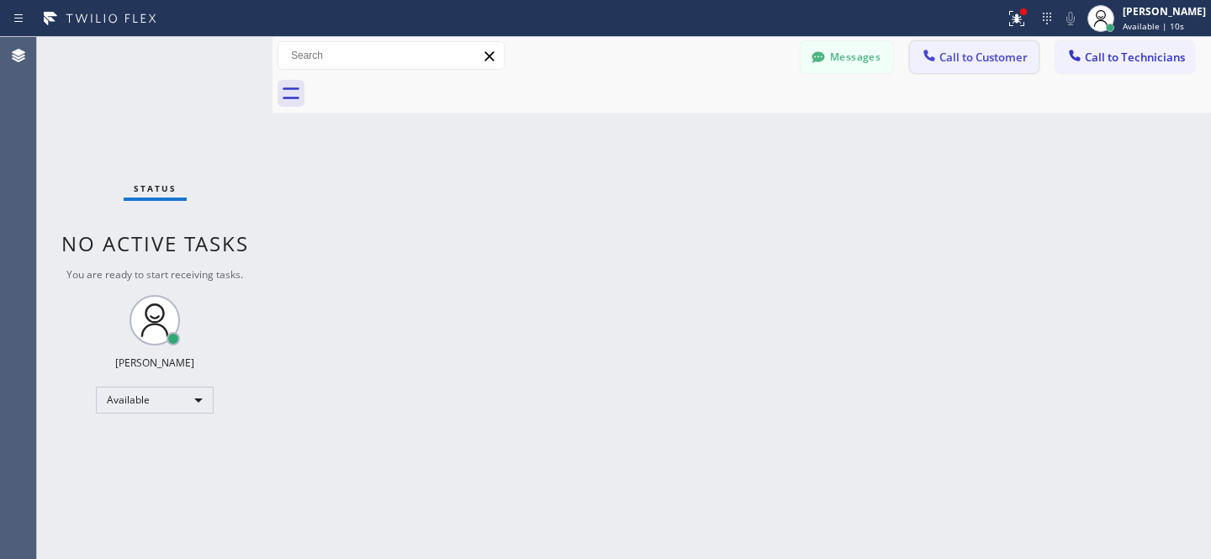
click at [988, 57] on span "Call to Customer" at bounding box center [983, 57] width 88 height 15
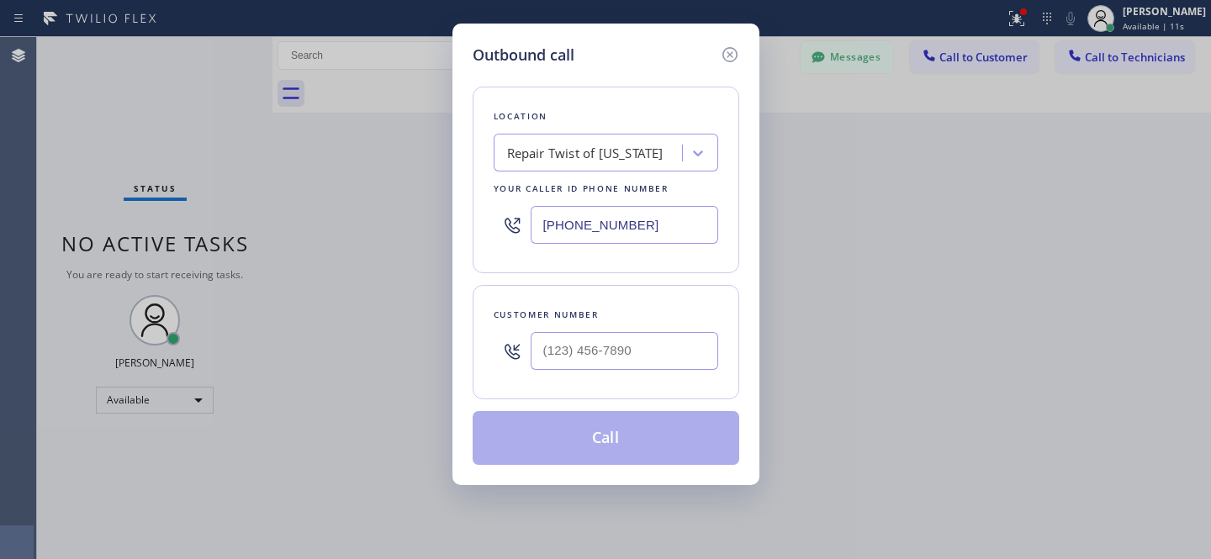
click at [601, 141] on div "Repair Twist of [US_STATE]" at bounding box center [590, 153] width 183 height 29
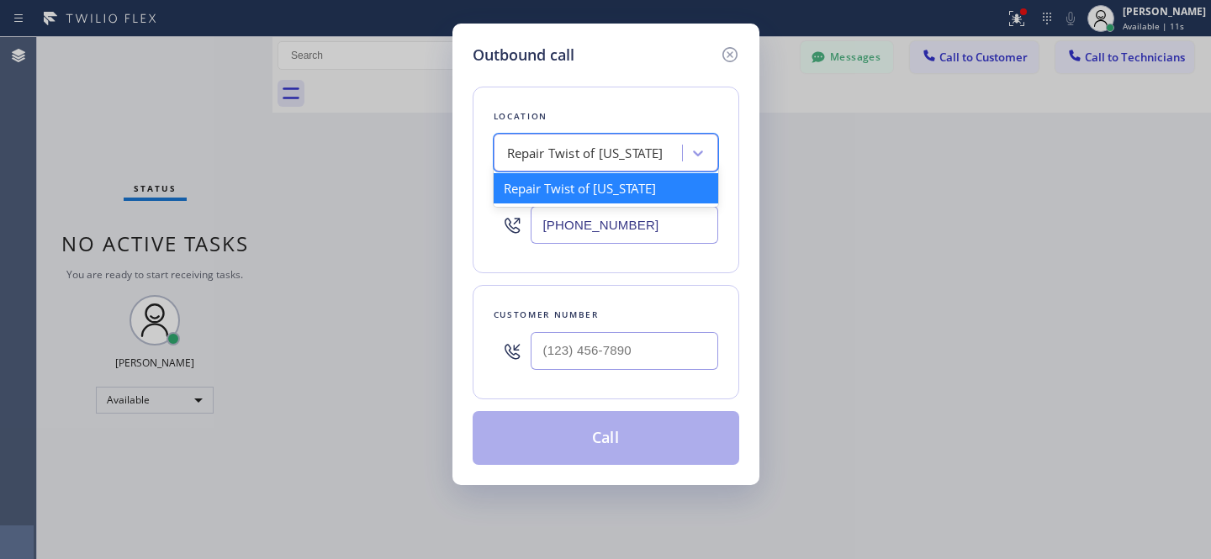
paste input "[PERSON_NAME] Thermador Repair Service [GEOGRAPHIC_DATA]"
type input "[PERSON_NAME] Thermador Repair Service [GEOGRAPHIC_DATA]"
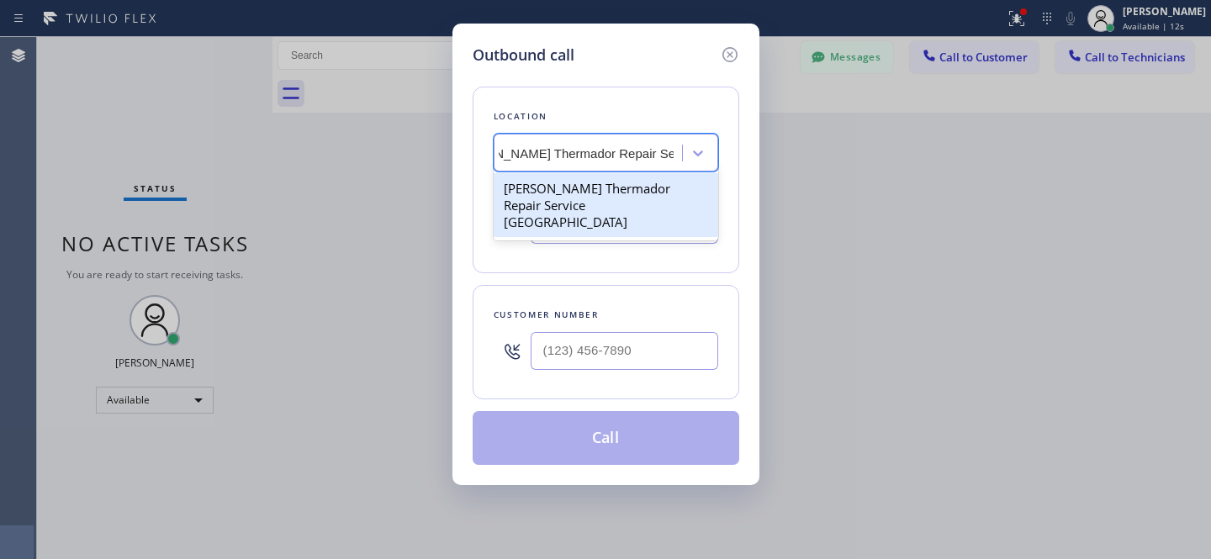
click at [567, 193] on div "[PERSON_NAME] Thermador Repair Service [GEOGRAPHIC_DATA]" at bounding box center [606, 205] width 225 height 64
type input "[PHONE_NUMBER]"
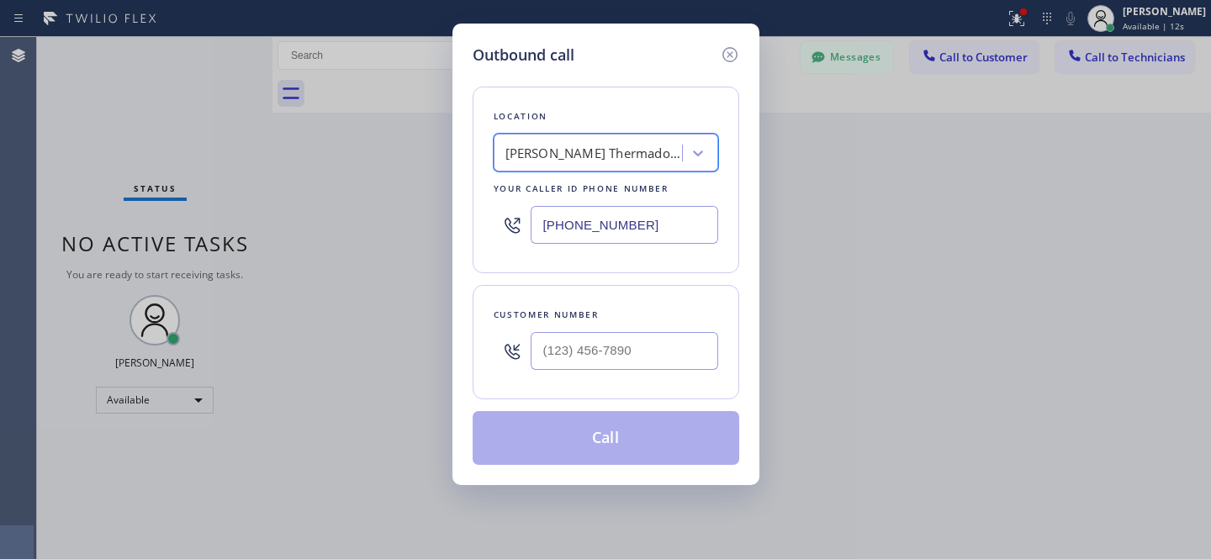
scroll to position [0, 2]
click at [641, 362] on input "(___) ___-____" at bounding box center [625, 351] width 188 height 38
paste input "315) 383-6489"
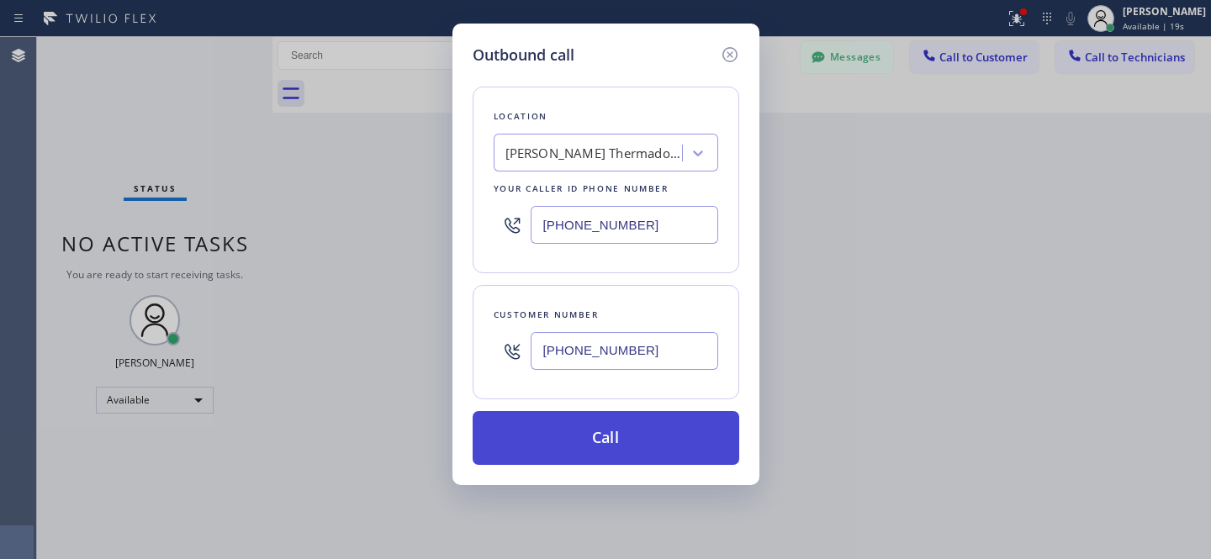
type input "[PHONE_NUMBER]"
click at [632, 436] on button "Call" at bounding box center [606, 438] width 267 height 54
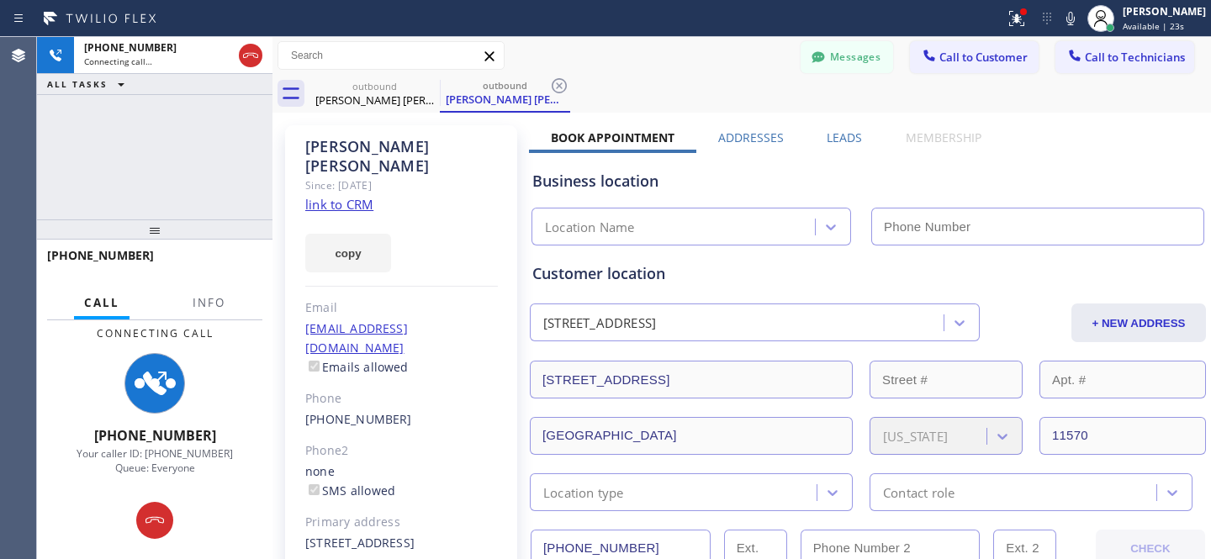
type input "[PHONE_NUMBER]"
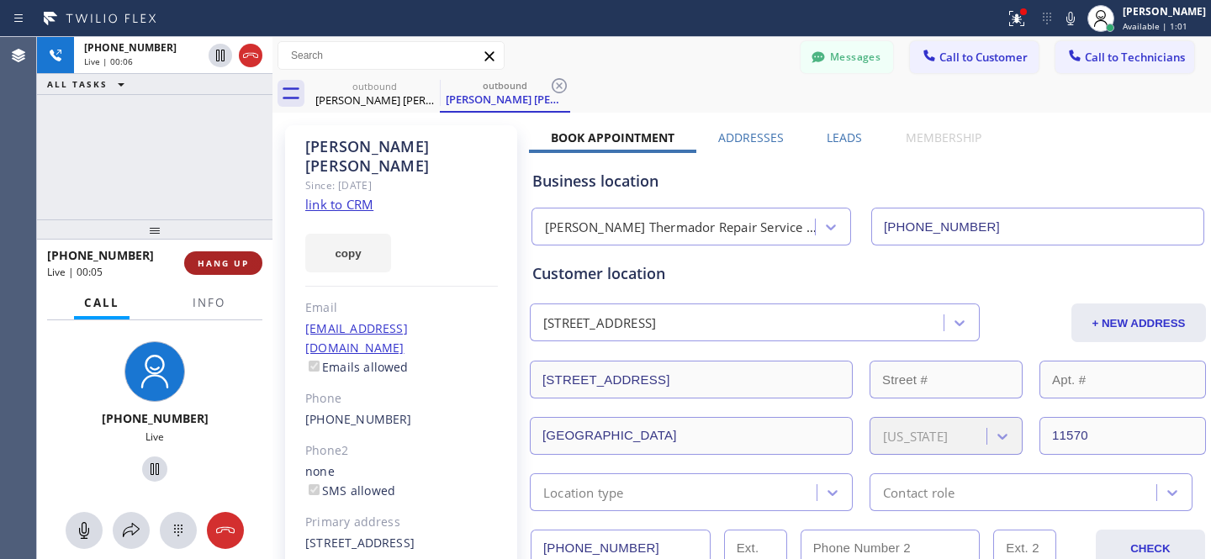
click at [244, 269] on button "HANG UP" at bounding box center [223, 263] width 78 height 24
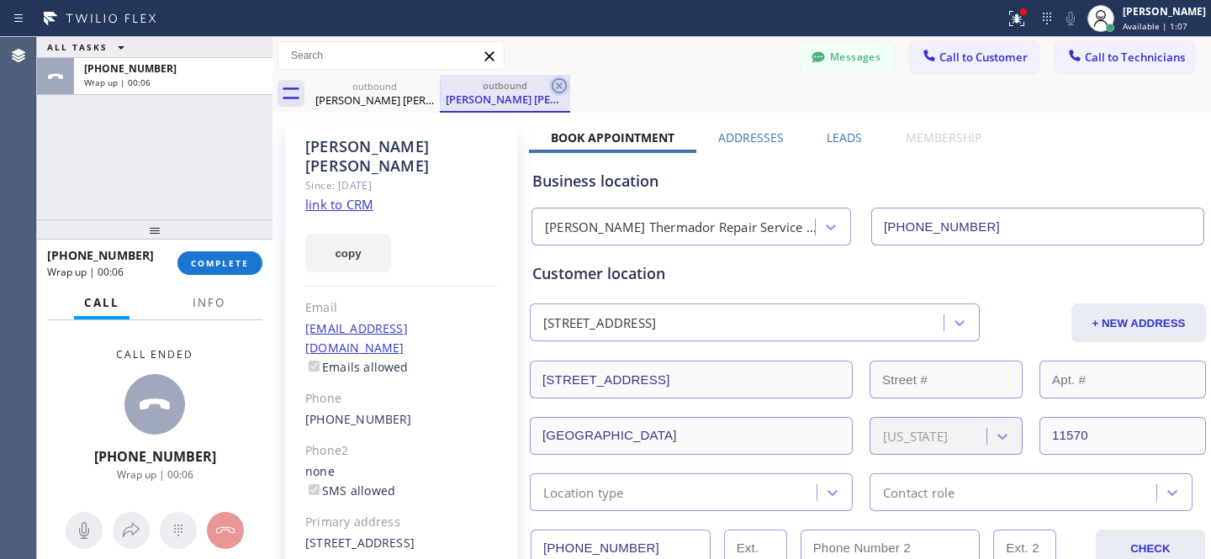
click at [548, 84] on div "outbound [PERSON_NAME] [PERSON_NAME]" at bounding box center [505, 94] width 130 height 38
drag, startPoint x: 416, startPoint y: 82, endPoint x: 426, endPoint y: 83, distance: 9.4
click at [417, 82] on div "outbound" at bounding box center [374, 86] width 127 height 13
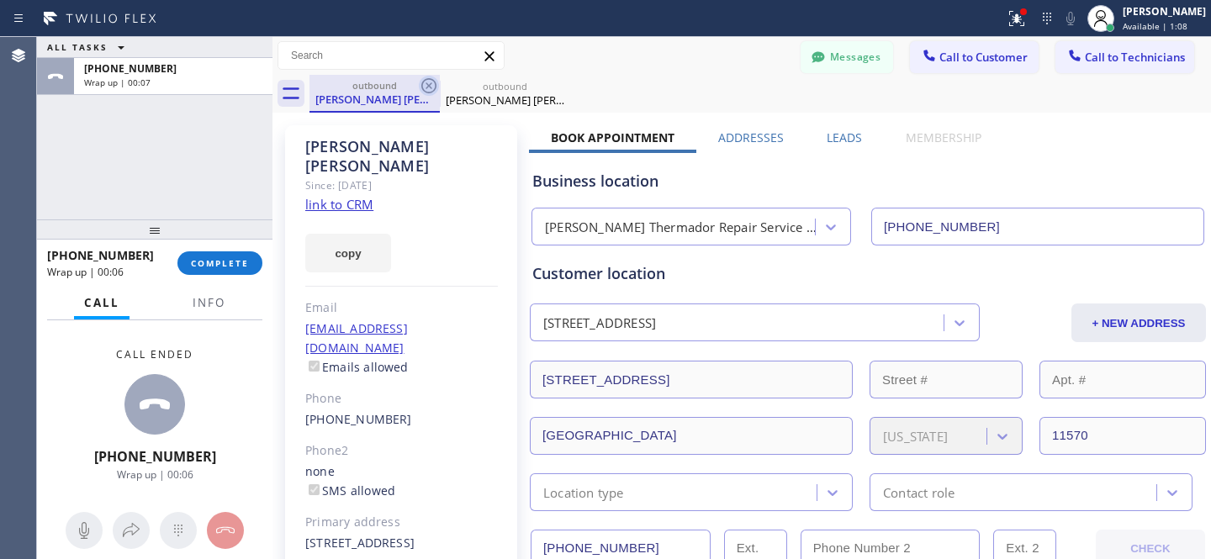
click at [426, 83] on icon at bounding box center [428, 85] width 15 height 15
click at [429, 85] on icon at bounding box center [428, 85] width 15 height 15
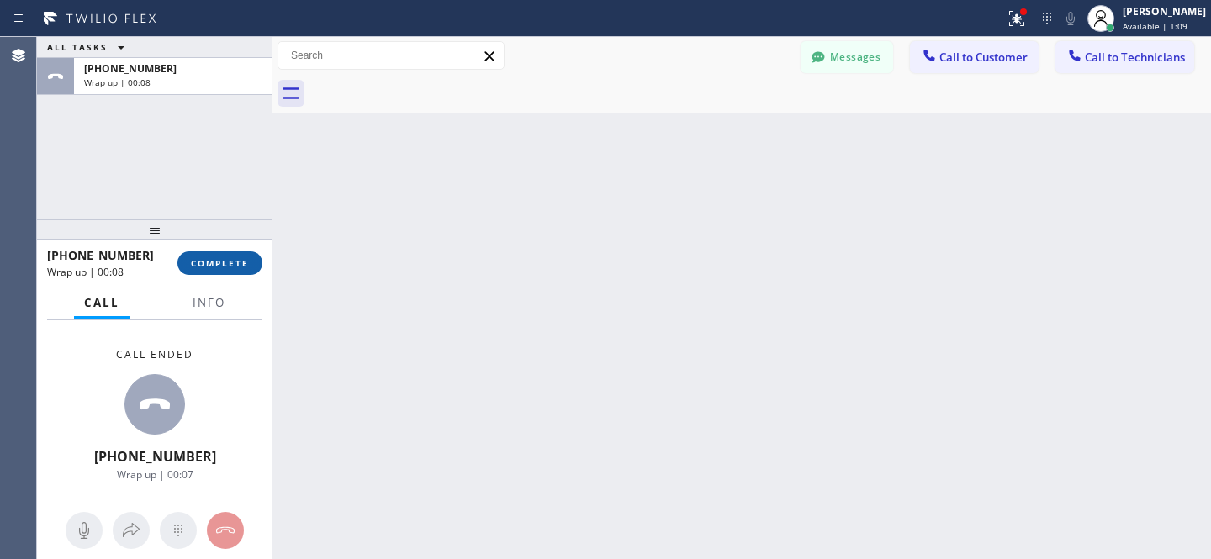
click at [214, 269] on button "COMPLETE" at bounding box center [219, 263] width 85 height 24
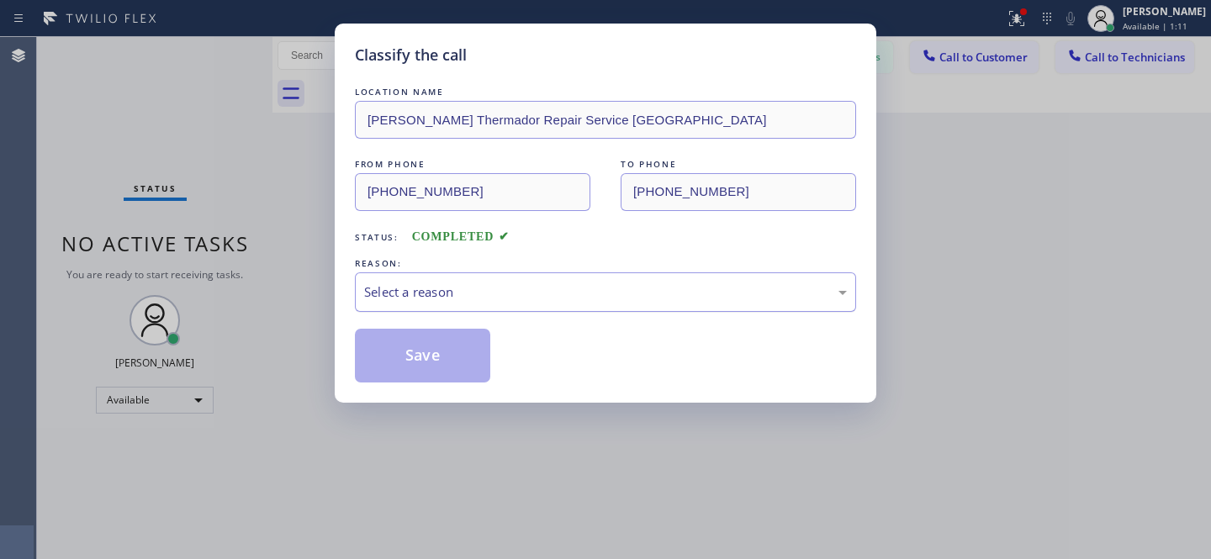
drag, startPoint x: 436, startPoint y: 282, endPoint x: 452, endPoint y: 298, distance: 23.2
click at [436, 282] on div "Select a reason" at bounding box center [605, 292] width 501 height 40
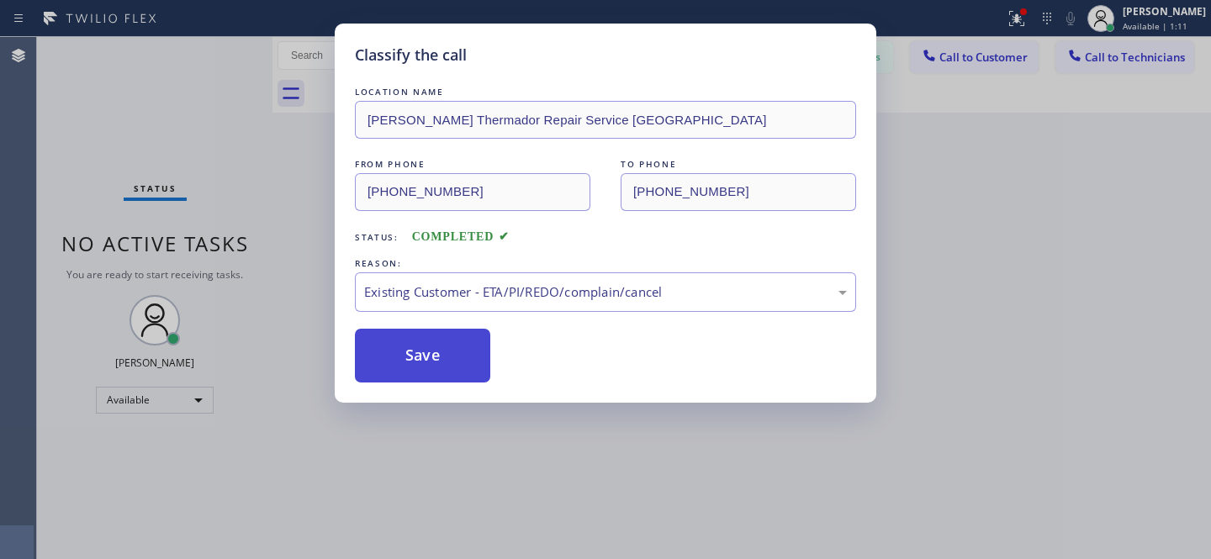
click at [431, 363] on button "Save" at bounding box center [422, 356] width 135 height 54
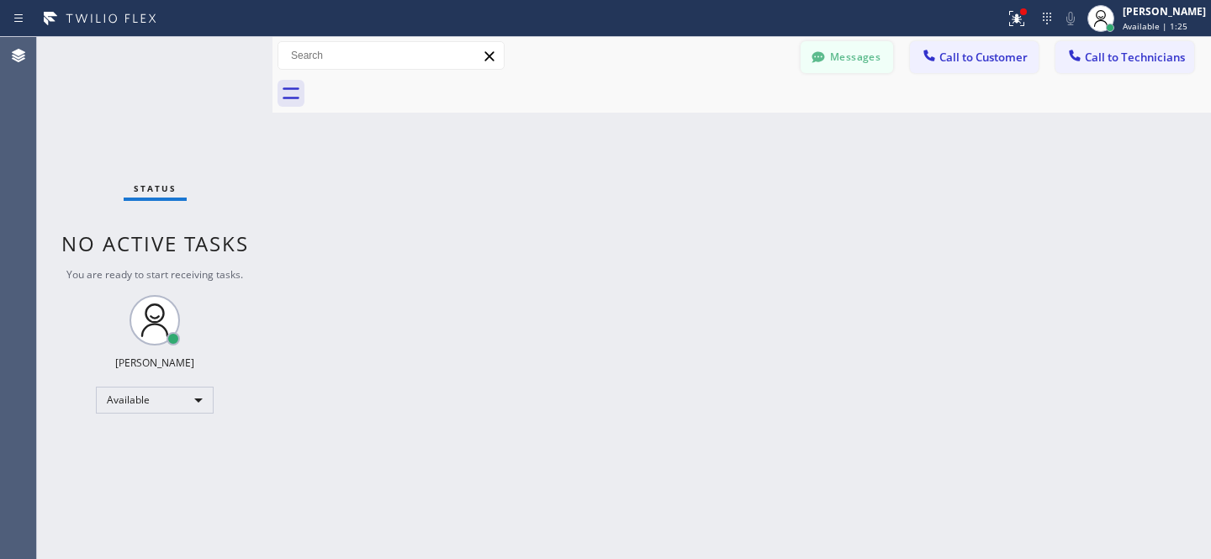
click at [849, 49] on button "Messages" at bounding box center [847, 57] width 93 height 32
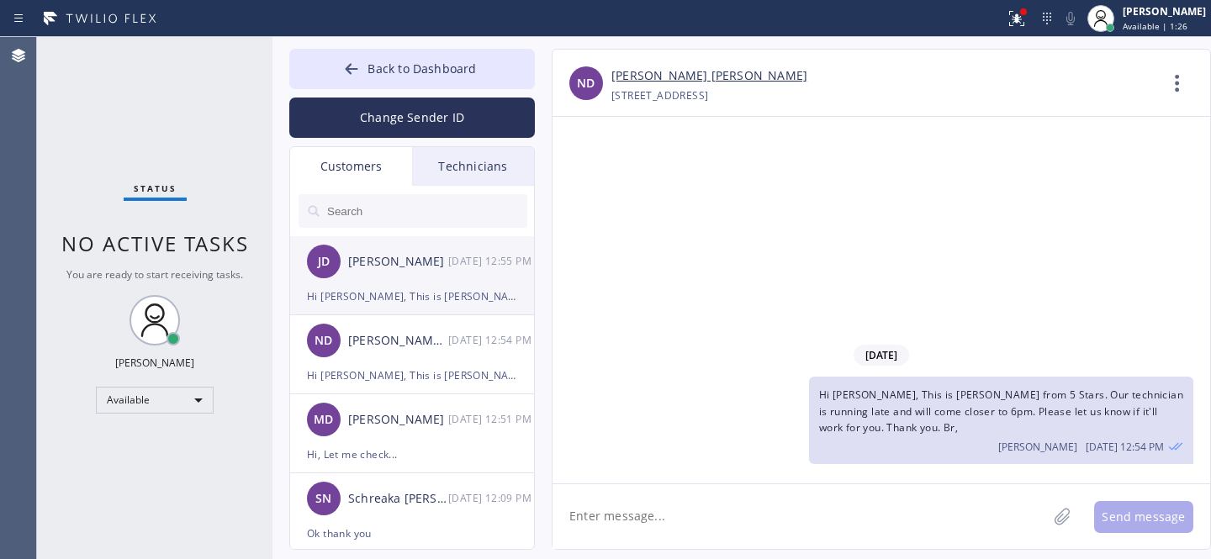
click at [412, 287] on div "Hi [PERSON_NAME], This is [PERSON_NAME] from 5 Stars. is there any chance our t…" at bounding box center [412, 296] width 210 height 19
click at [641, 70] on link "[PERSON_NAME]" at bounding box center [659, 76] width 96 height 20
click at [378, 50] on button "Back to Dashboard" at bounding box center [412, 69] width 246 height 40
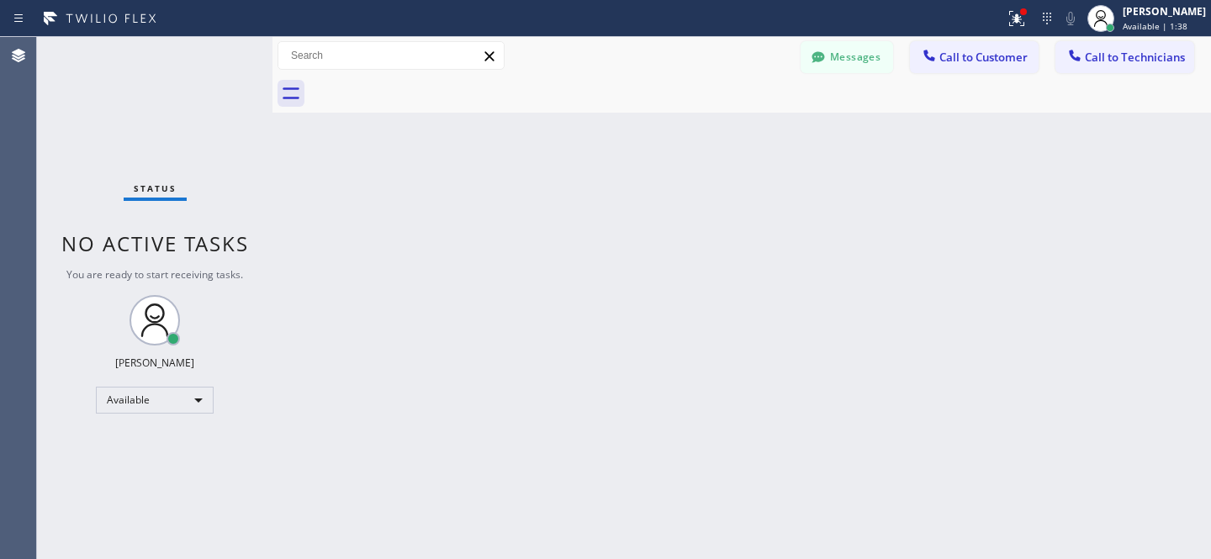
drag, startPoint x: 960, startPoint y: 70, endPoint x: 775, endPoint y: 148, distance: 200.9
click at [960, 69] on button "Call to Customer" at bounding box center [974, 57] width 129 height 32
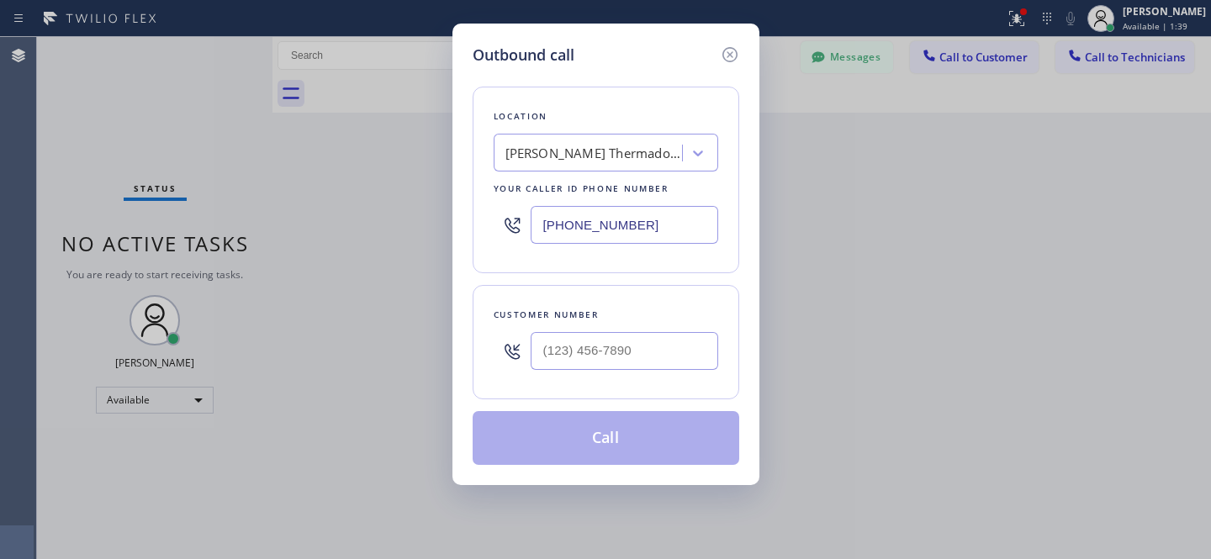
drag, startPoint x: 667, startPoint y: 378, endPoint x: 658, endPoint y: 351, distance: 29.3
click at [667, 378] on div at bounding box center [625, 351] width 188 height 55
click at [657, 351] on input "(___) ___-____" at bounding box center [625, 351] width 188 height 38
paste input "5"
type input "(5__) ___-____"
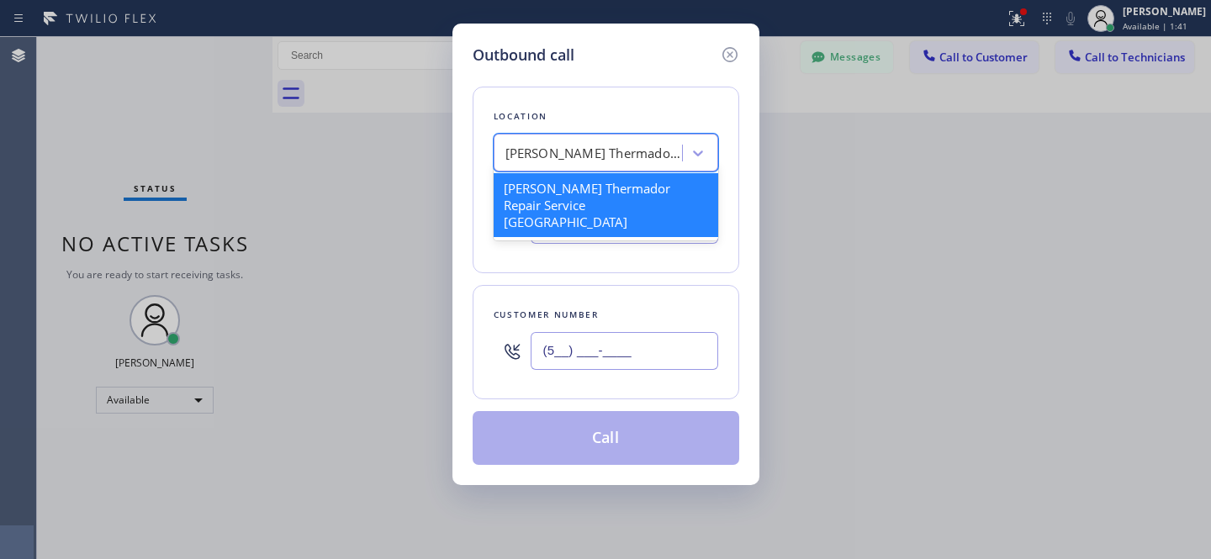
click at [620, 154] on div "[PERSON_NAME] Thermador Repair Service [GEOGRAPHIC_DATA]" at bounding box center [593, 153] width 177 height 19
paste input "5 Star Appliance Repair"
type input "5 Star Appliance Repair"
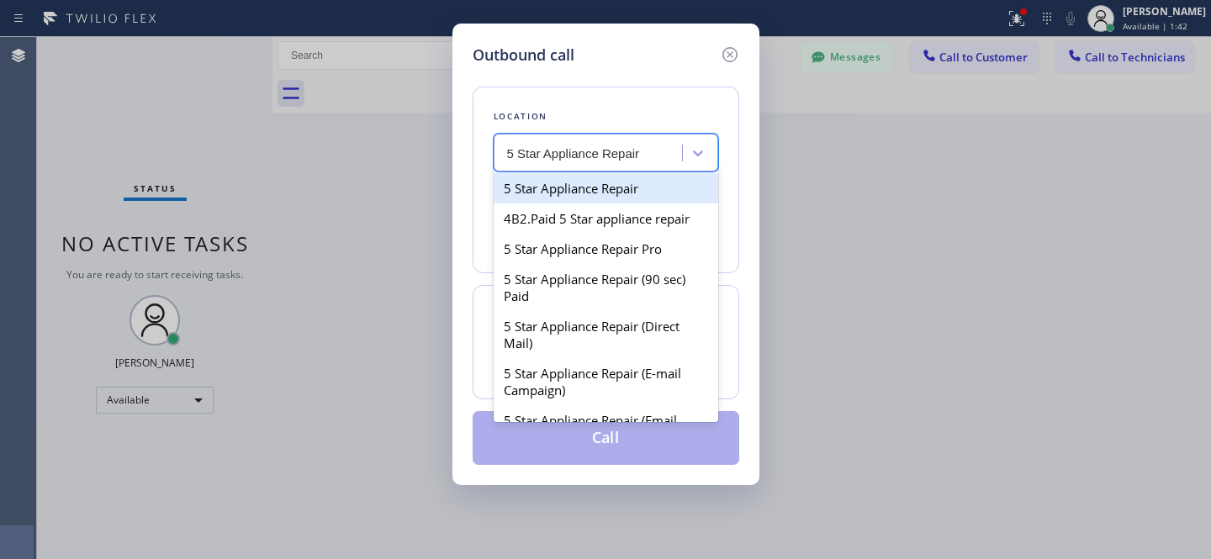
click at [585, 193] on div "5 Star Appliance Repair" at bounding box center [606, 188] width 225 height 30
type input "[PHONE_NUMBER]"
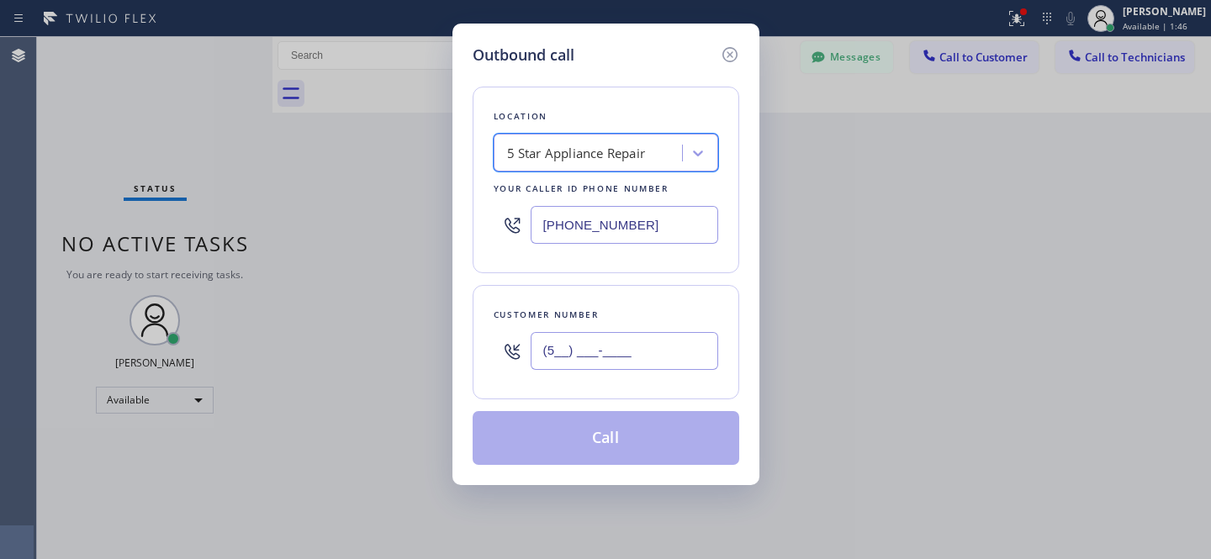
click at [643, 344] on input "(5__) ___-____" at bounding box center [625, 351] width 188 height 38
paste input "206) 321-4710"
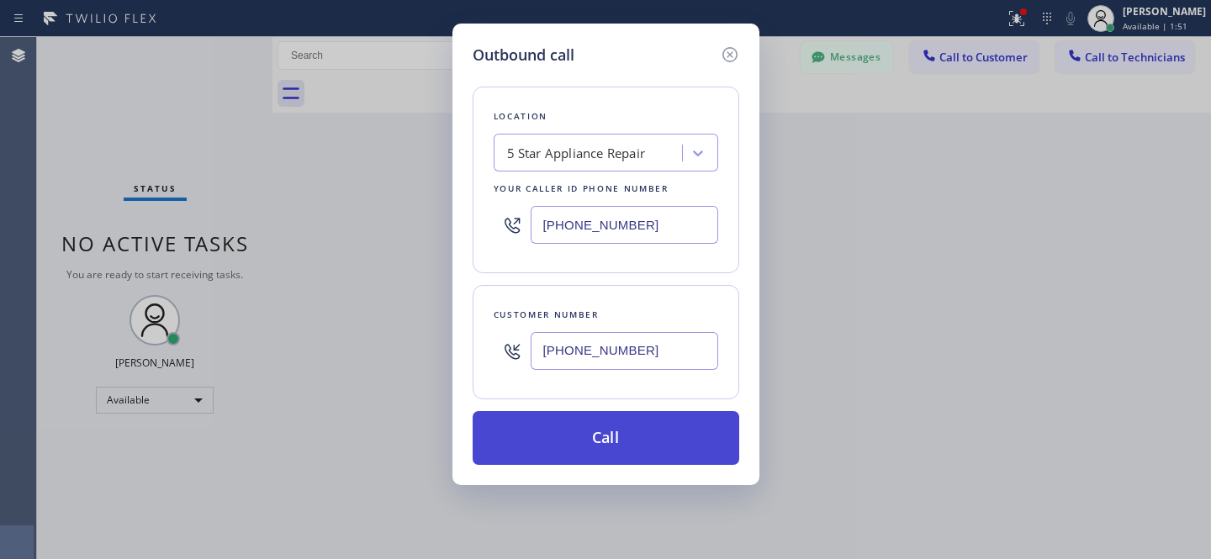
type input "[PHONE_NUMBER]"
click at [671, 438] on button "Call" at bounding box center [606, 438] width 267 height 54
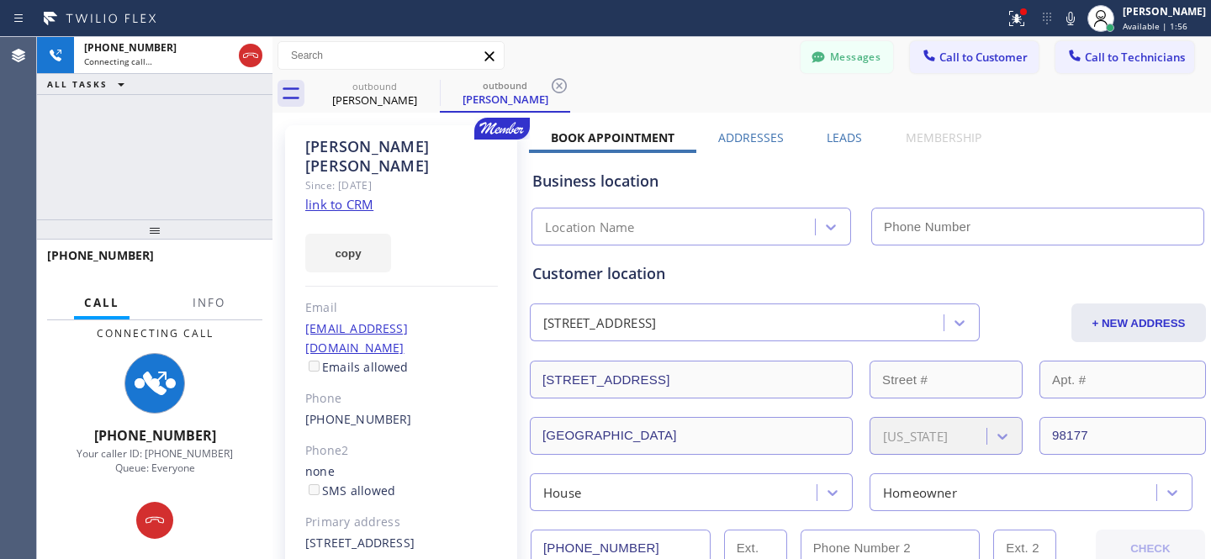
type input "[PHONE_NUMBER]"
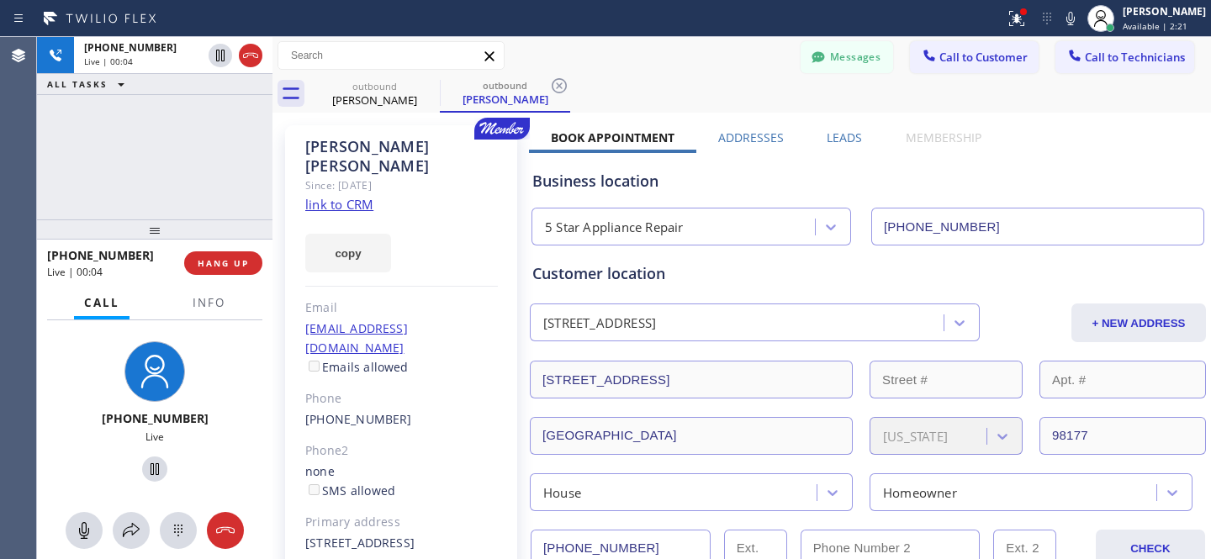
drag, startPoint x: 225, startPoint y: 255, endPoint x: 311, endPoint y: 211, distance: 97.0
click at [225, 255] on button "HANG UP" at bounding box center [223, 263] width 78 height 24
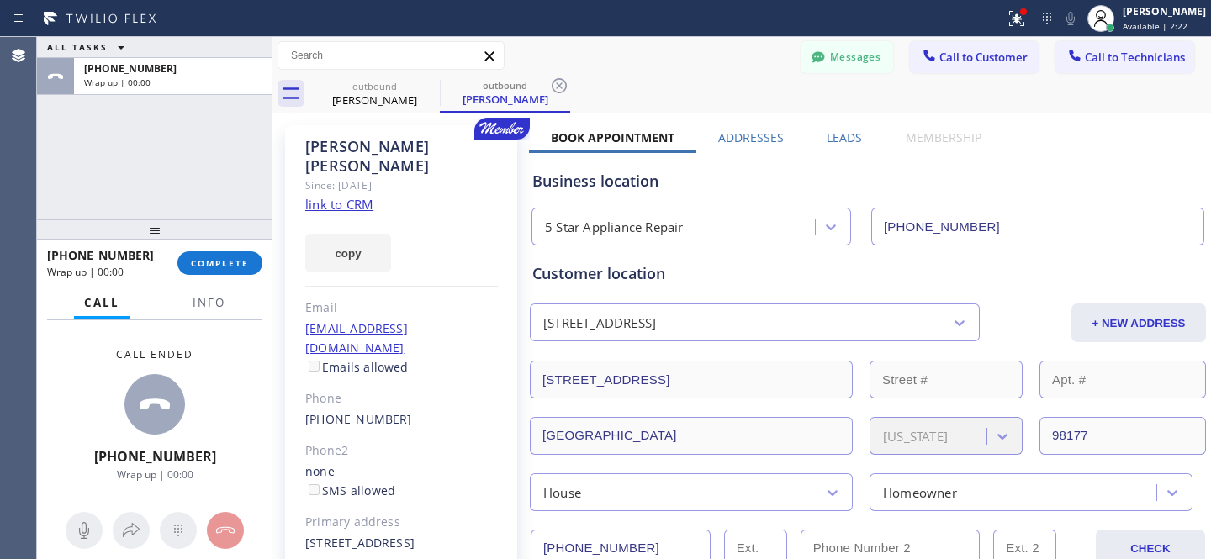
drag, startPoint x: 564, startPoint y: 87, endPoint x: 442, endPoint y: 106, distance: 124.2
click at [564, 87] on icon at bounding box center [559, 86] width 20 height 20
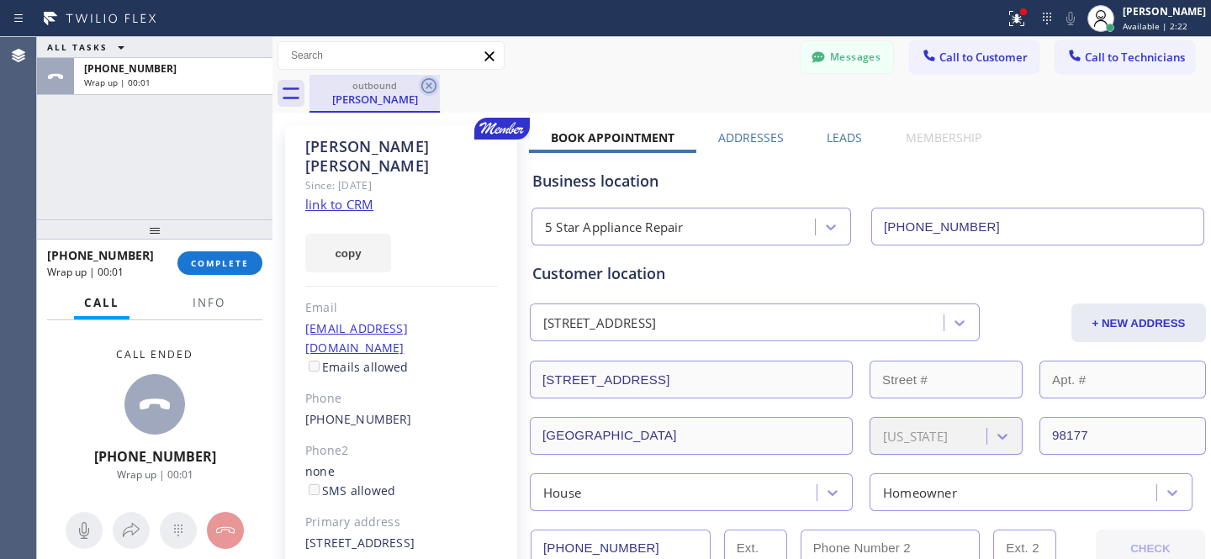
click at [431, 86] on icon at bounding box center [429, 86] width 20 height 20
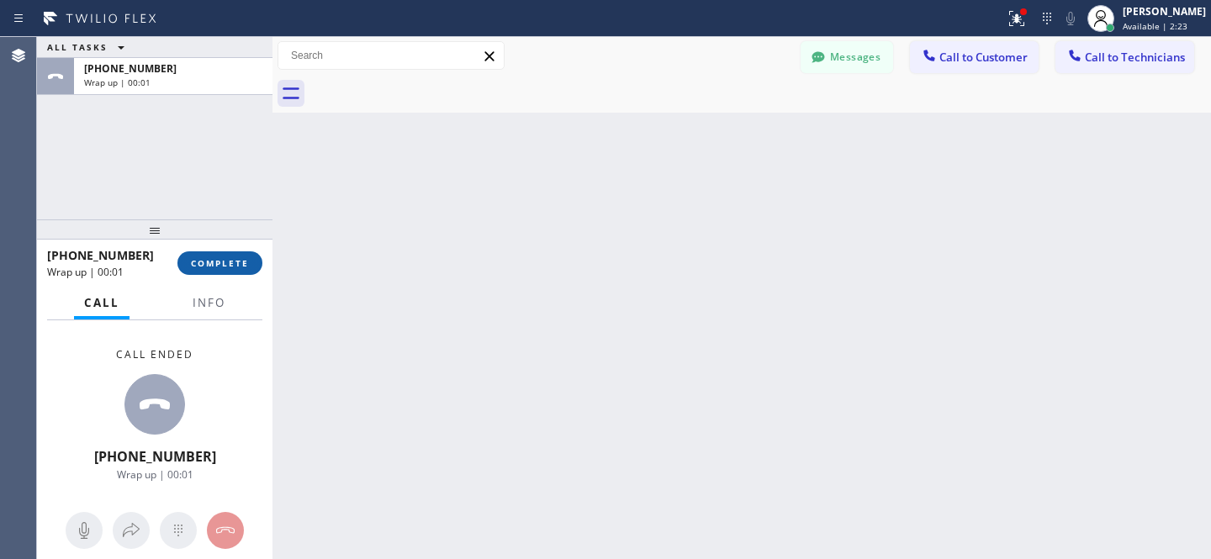
click at [238, 263] on span "COMPLETE" at bounding box center [220, 263] width 58 height 12
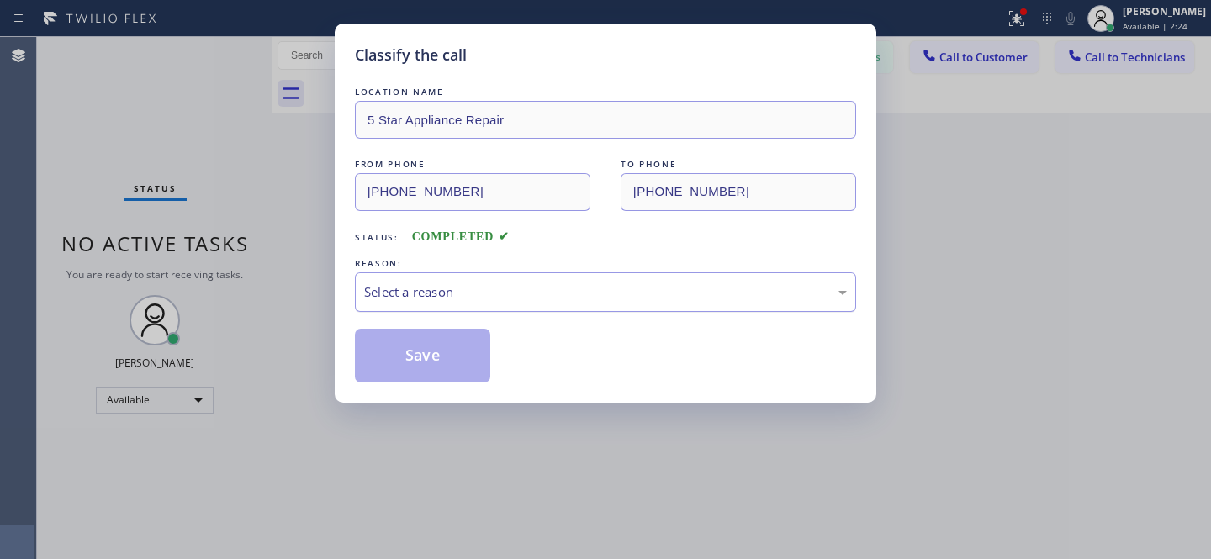
click at [537, 282] on div "Select a reason" at bounding box center [605, 292] width 501 height 40
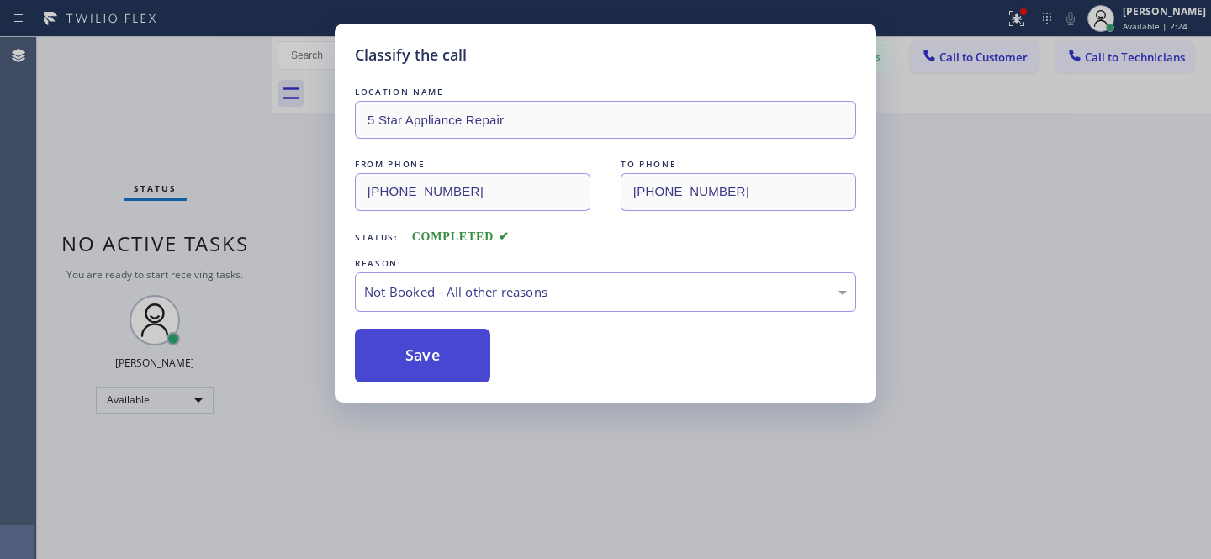
click at [465, 370] on button "Save" at bounding box center [422, 356] width 135 height 54
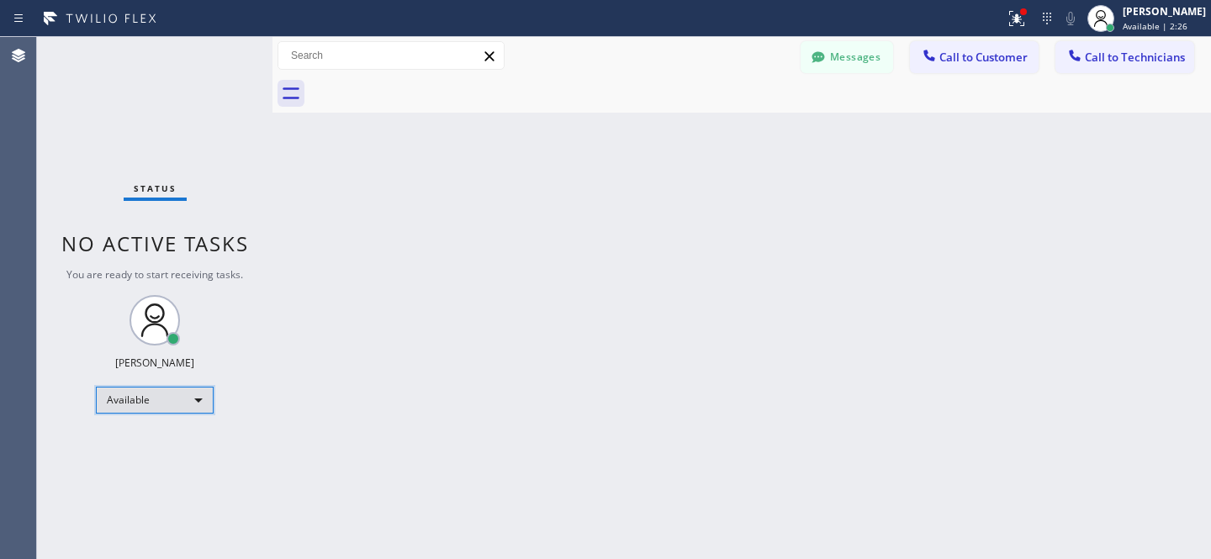
click at [136, 399] on div "Available" at bounding box center [155, 400] width 118 height 27
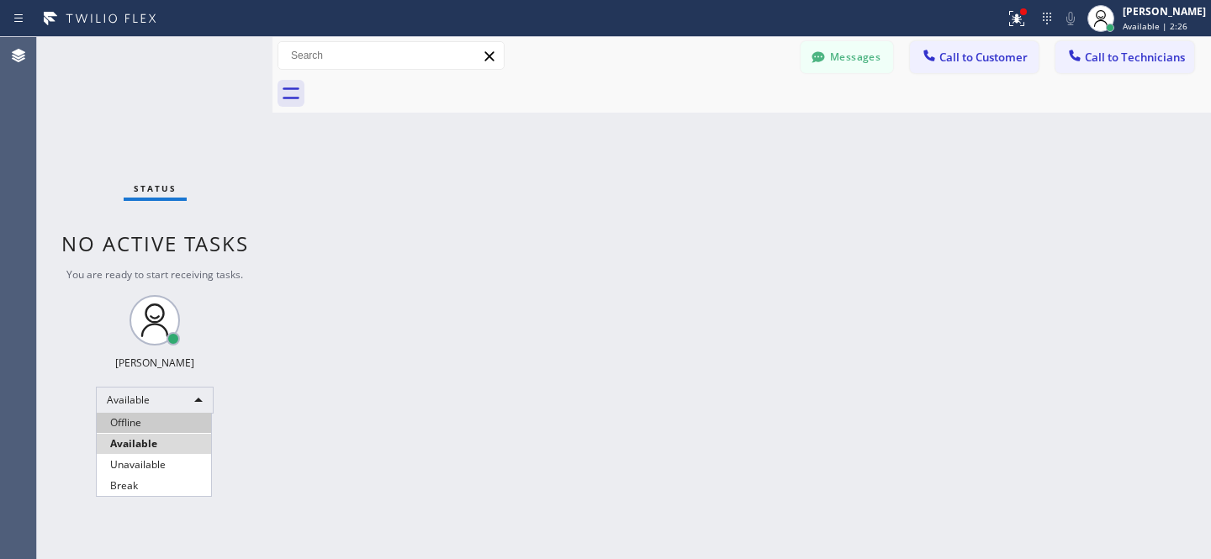
click at [145, 417] on li "Offline" at bounding box center [154, 423] width 114 height 20
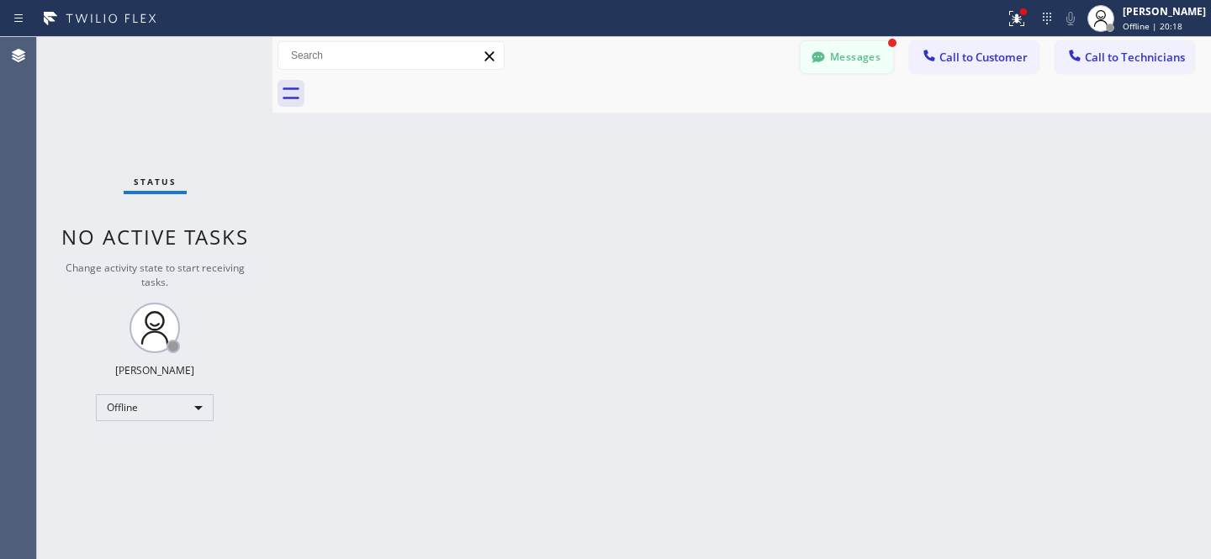
click at [860, 66] on button "Messages" at bounding box center [847, 57] width 93 height 32
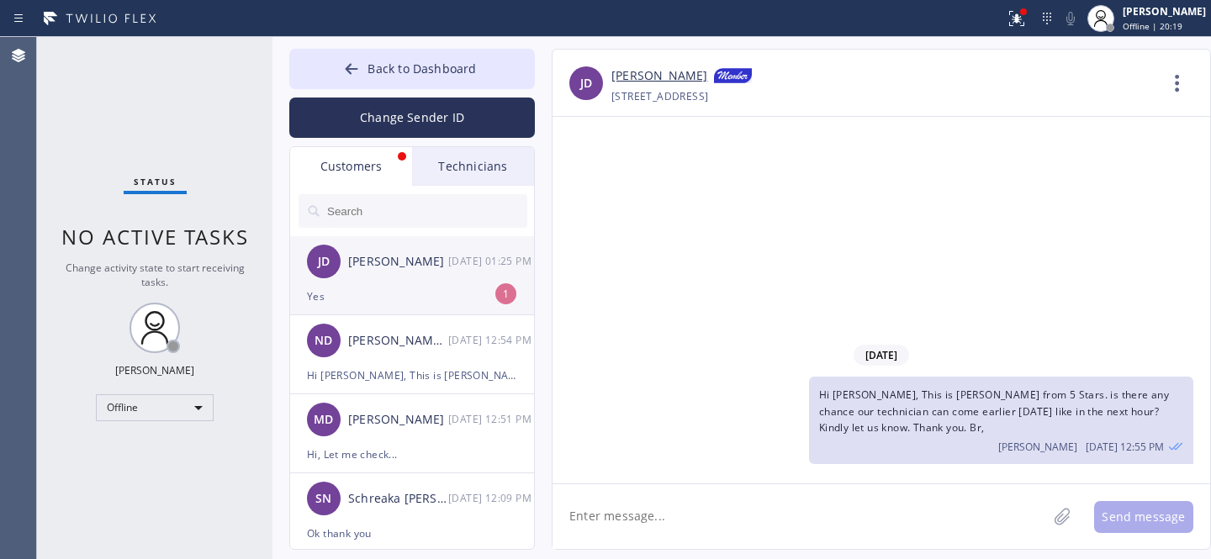
click at [373, 278] on div "[PERSON_NAME] [DATE] 01:25 PM" at bounding box center [413, 261] width 246 height 50
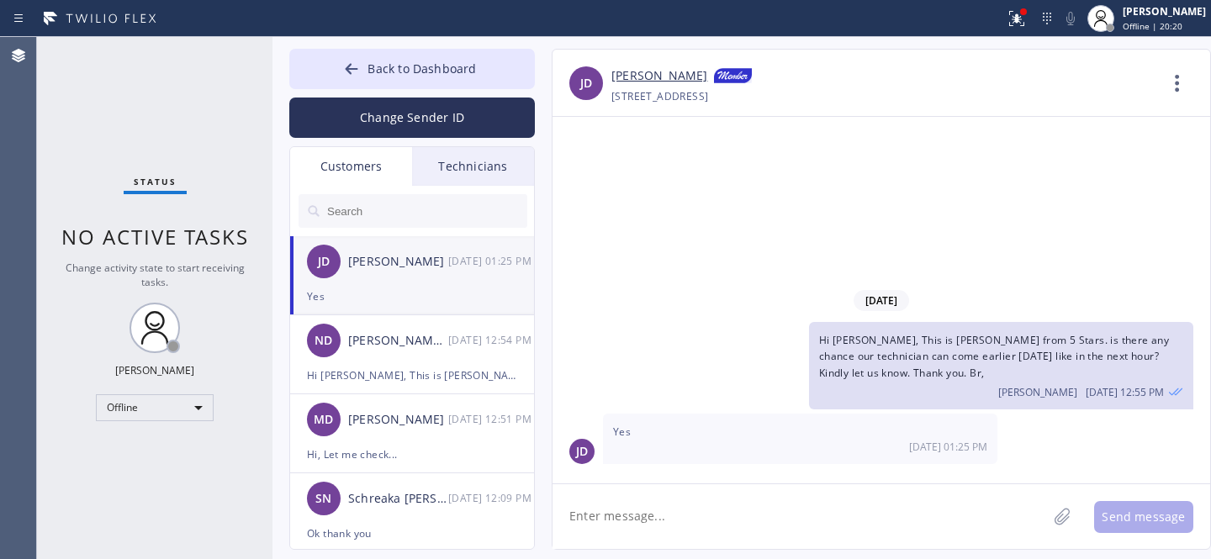
click at [735, 517] on textarea at bounding box center [800, 516] width 494 height 65
type textarea "Ok thank you"
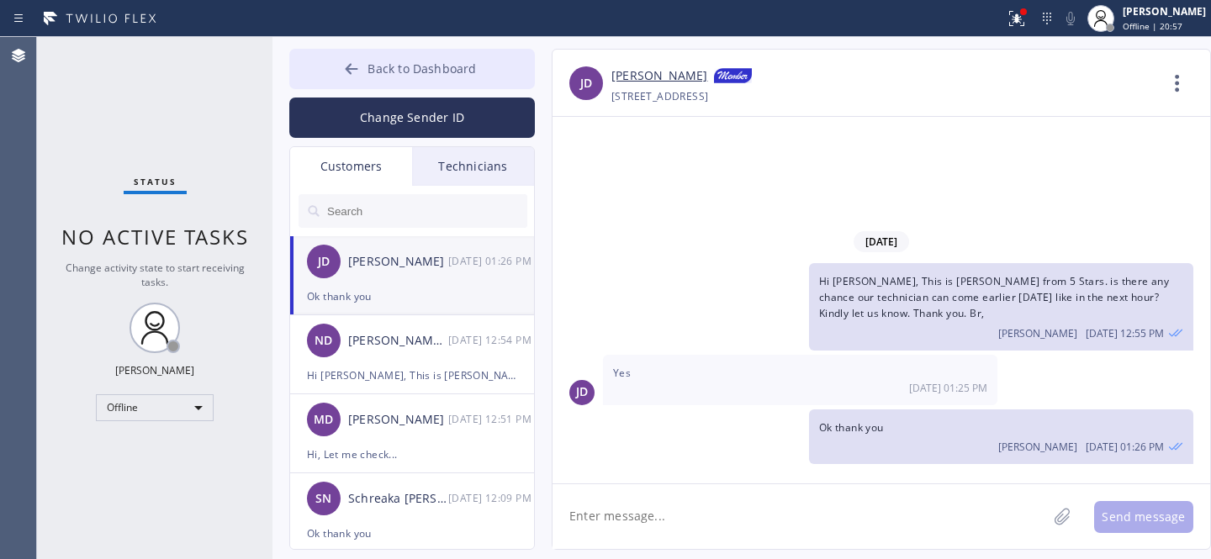
click at [371, 70] on span "Back to Dashboard" at bounding box center [422, 69] width 108 height 16
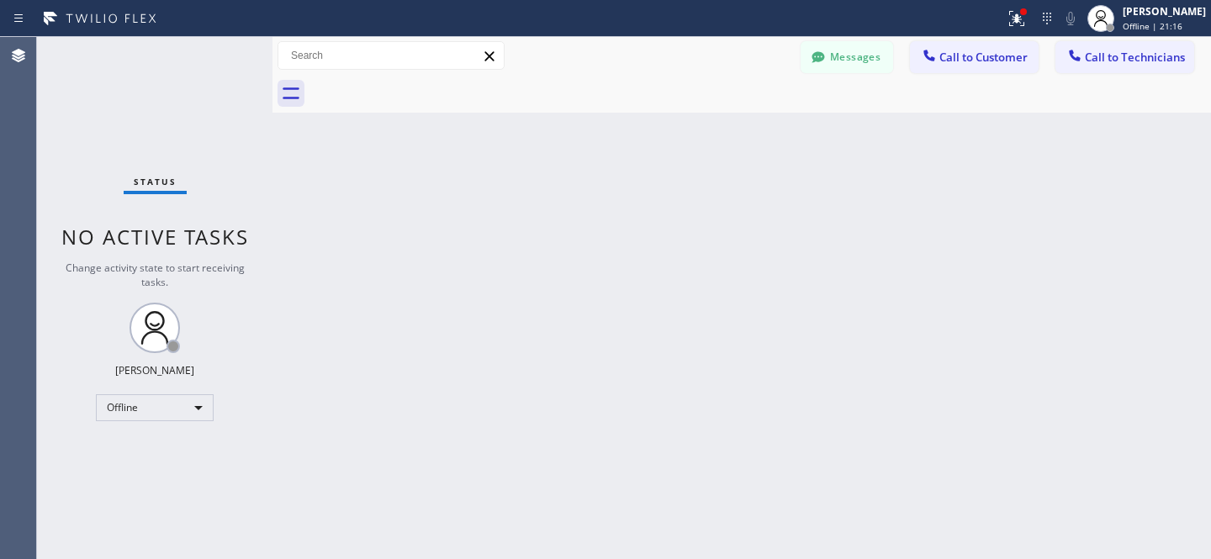
click at [851, 57] on button "Messages" at bounding box center [847, 57] width 93 height 32
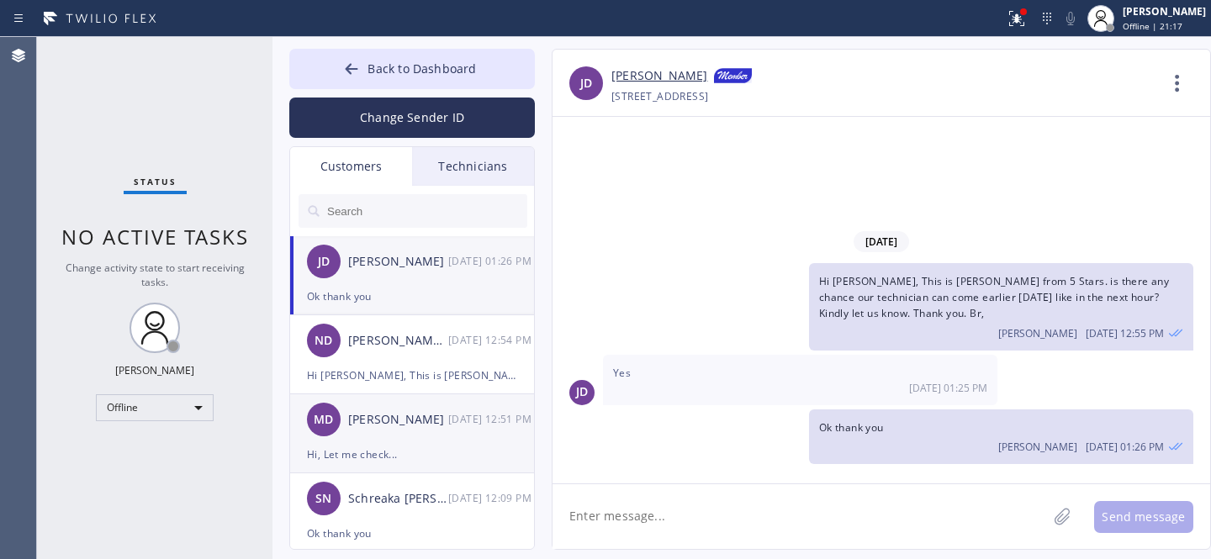
click at [375, 442] on div "MD [PERSON_NAME] [DATE] 12:51 PM" at bounding box center [413, 419] width 246 height 50
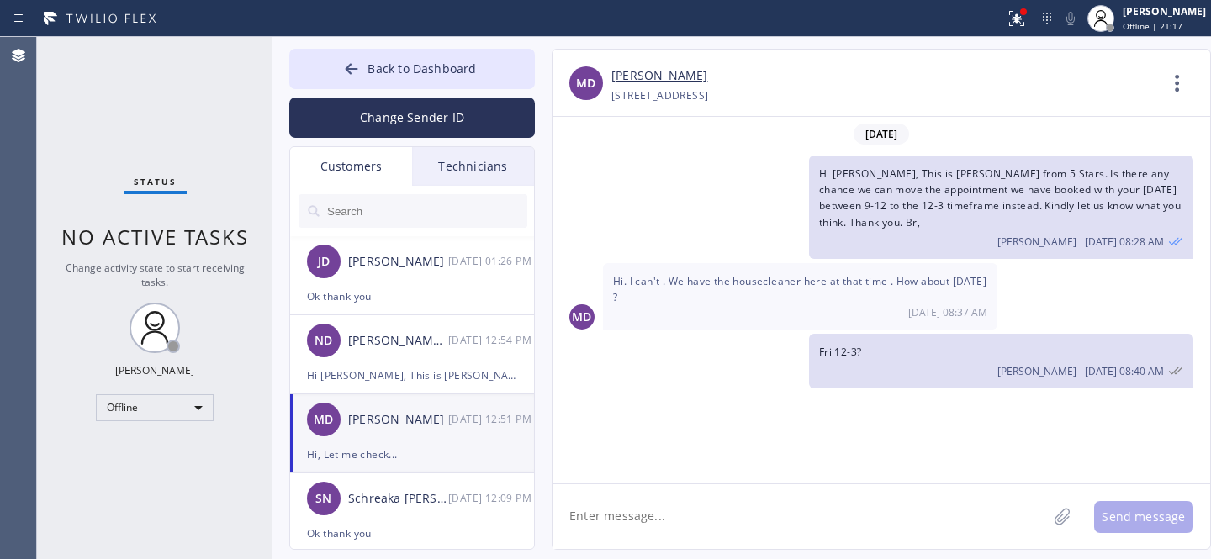
scroll to position [478, 0]
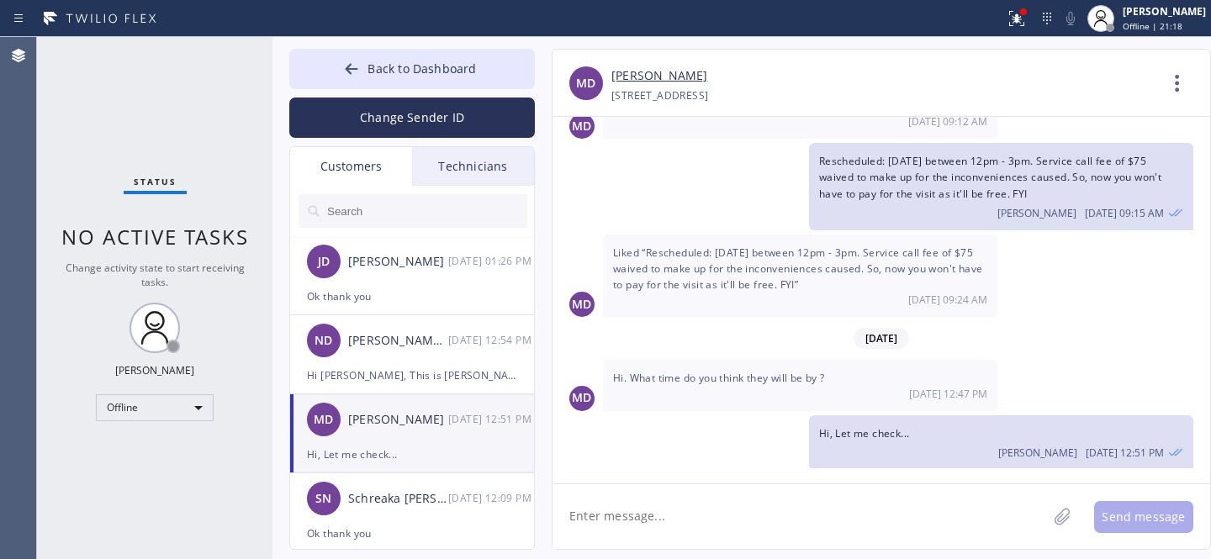
click at [642, 80] on link "[PERSON_NAME]" at bounding box center [659, 75] width 96 height 19
click at [749, 497] on textarea at bounding box center [800, 516] width 494 height 65
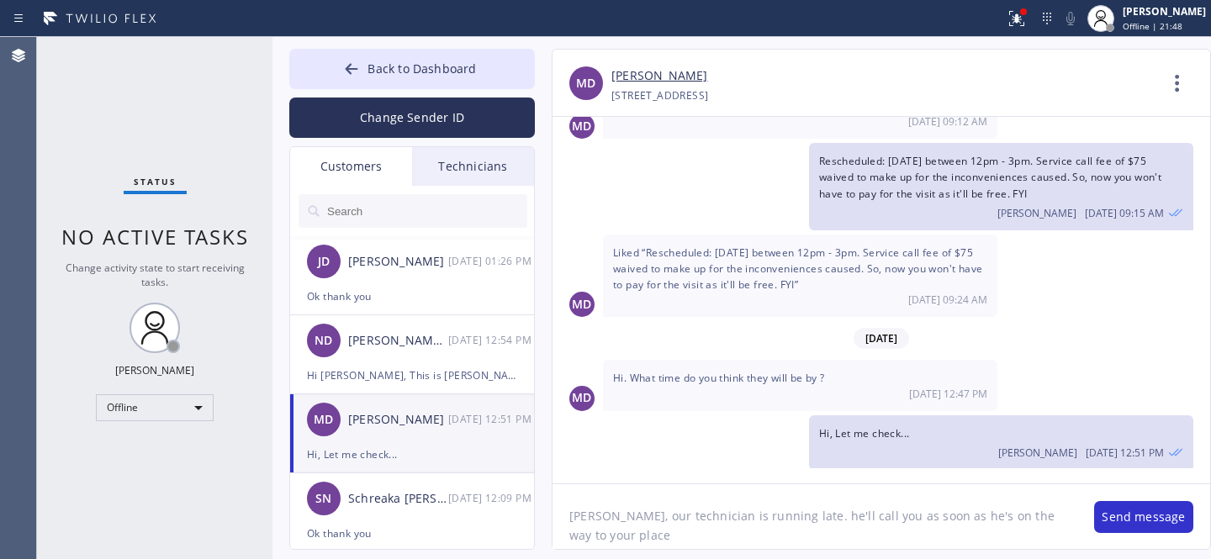
click at [784, 517] on textarea "[PERSON_NAME], our technician is running late. he'll call you as soon as he's o…" at bounding box center [815, 516] width 525 height 65
click at [658, 542] on textarea "[PERSON_NAME], our technician is running late. He'll call you as soon as he's o…" at bounding box center [815, 516] width 525 height 65
type textarea "[PERSON_NAME], our technician is running late. He'll call you as soon as he's o…"
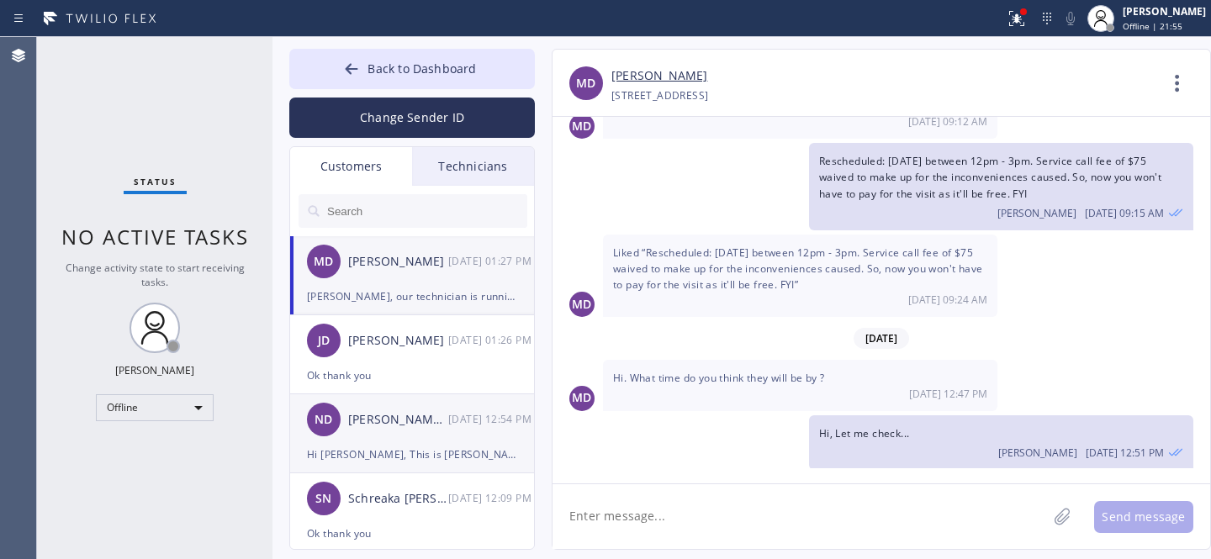
scroll to position [553, 0]
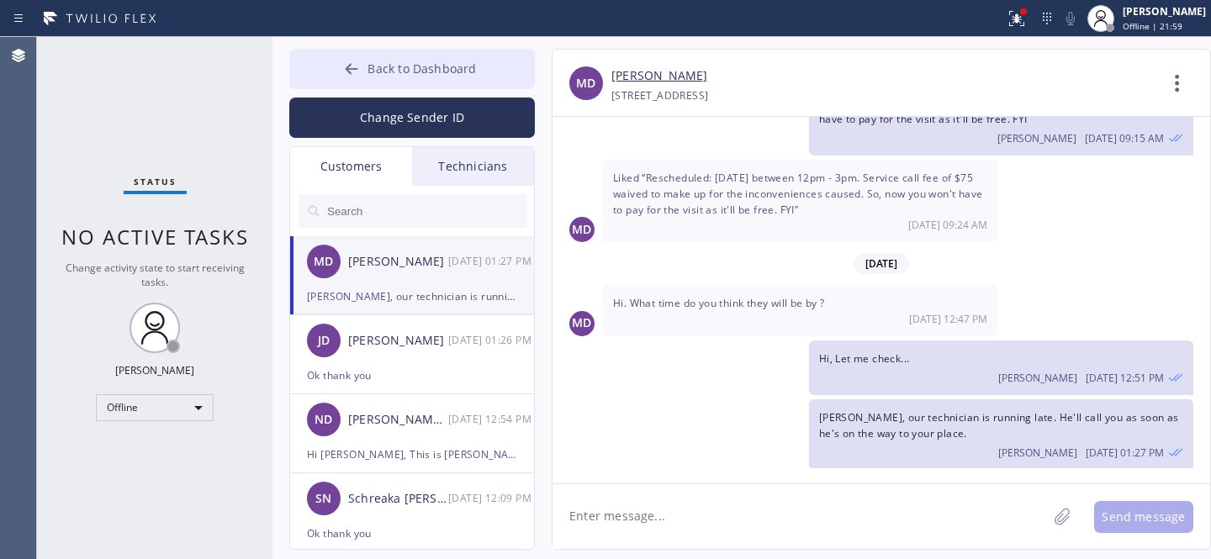
click at [382, 73] on span "Back to Dashboard" at bounding box center [422, 69] width 108 height 16
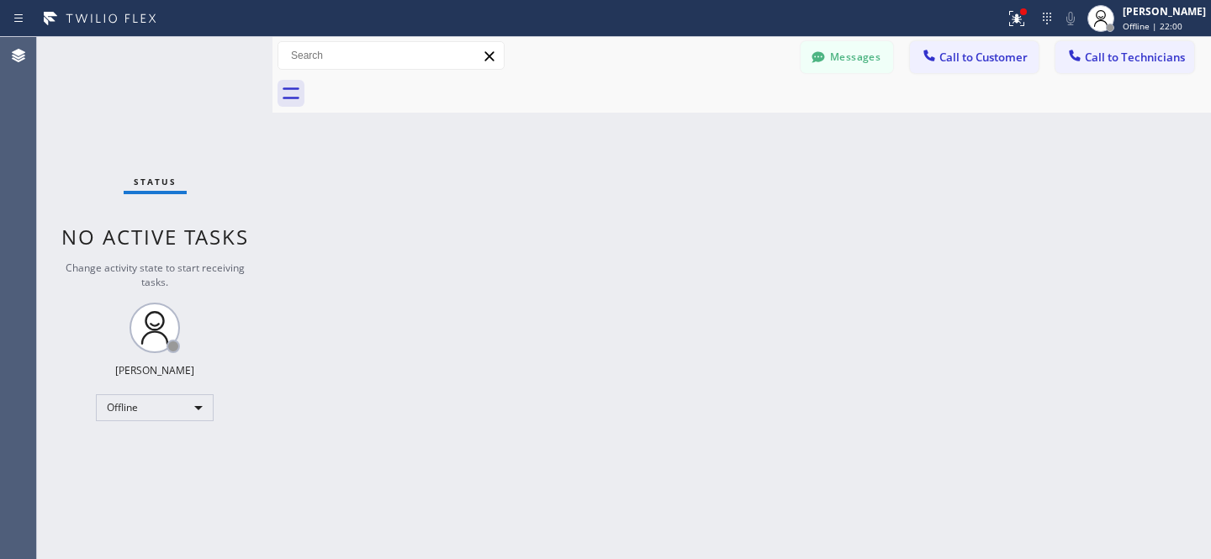
drag, startPoint x: 840, startPoint y: 64, endPoint x: 377, endPoint y: 431, distance: 591.4
click at [839, 64] on button "Messages" at bounding box center [847, 57] width 93 height 32
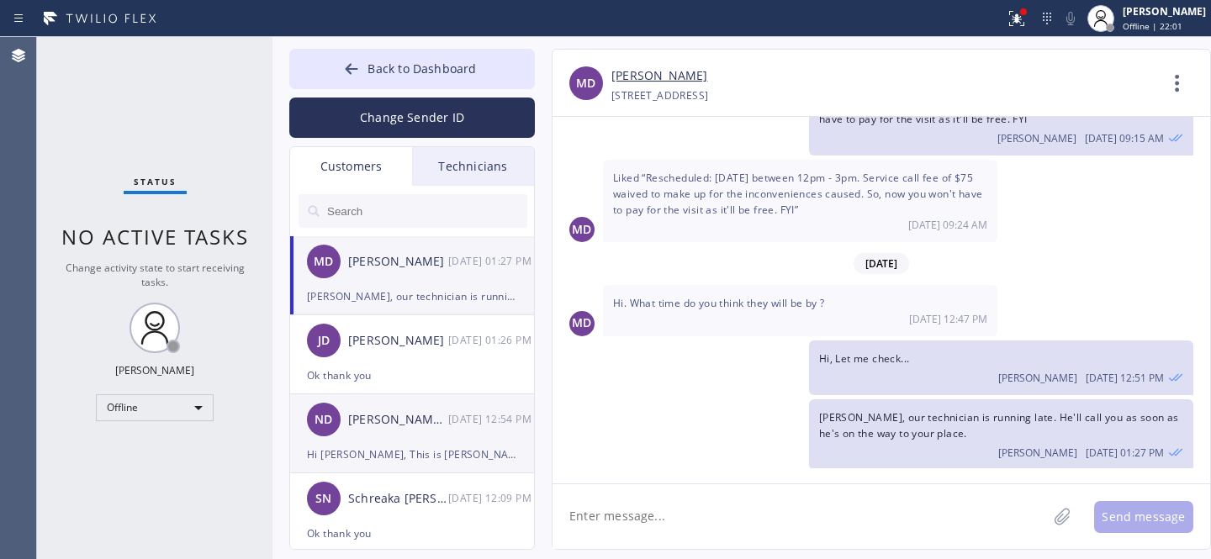
click at [377, 431] on div "ND [PERSON_NAME] [PERSON_NAME] [DATE] 12:54 PM" at bounding box center [413, 419] width 246 height 50
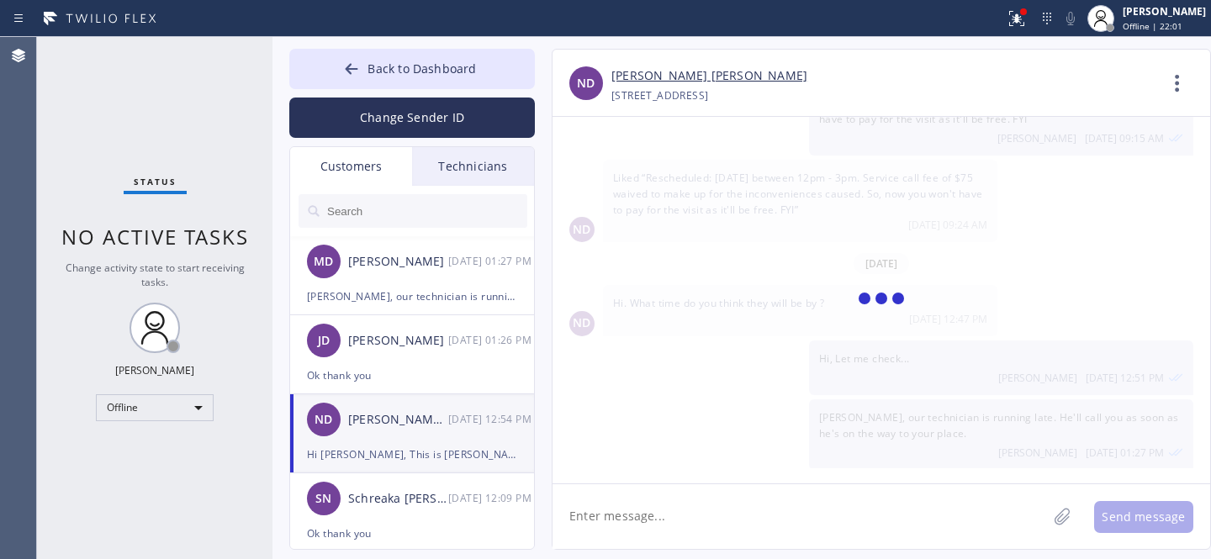
click at [706, 518] on textarea at bounding box center [800, 516] width 494 height 65
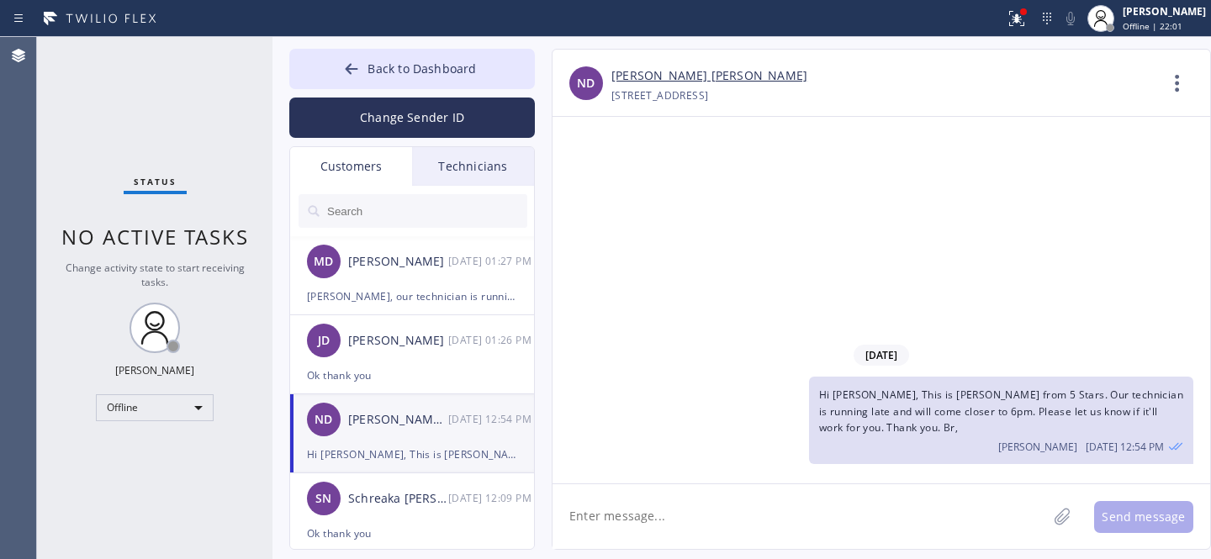
scroll to position [0, 0]
type textarea "Any updates?"
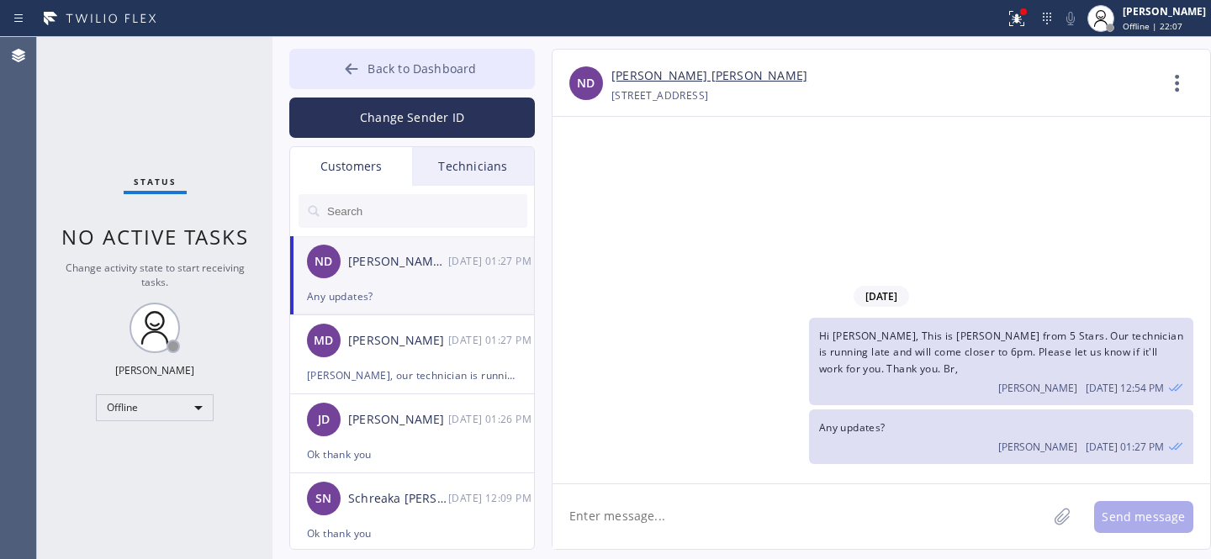
click at [387, 66] on span "Back to Dashboard" at bounding box center [422, 69] width 108 height 16
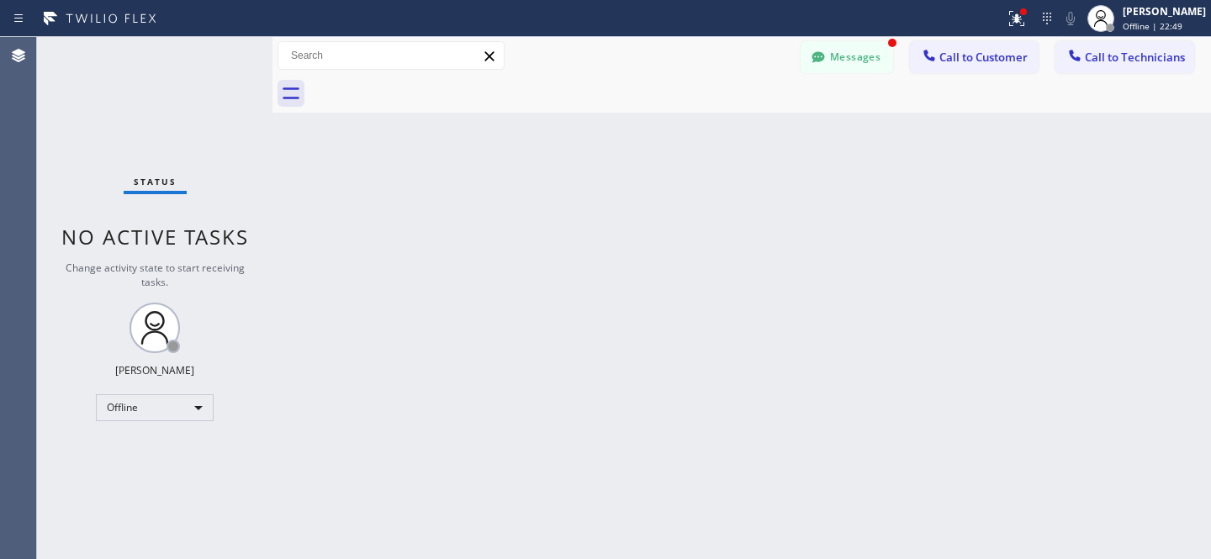
click at [839, 52] on button "Messages" at bounding box center [847, 57] width 93 height 32
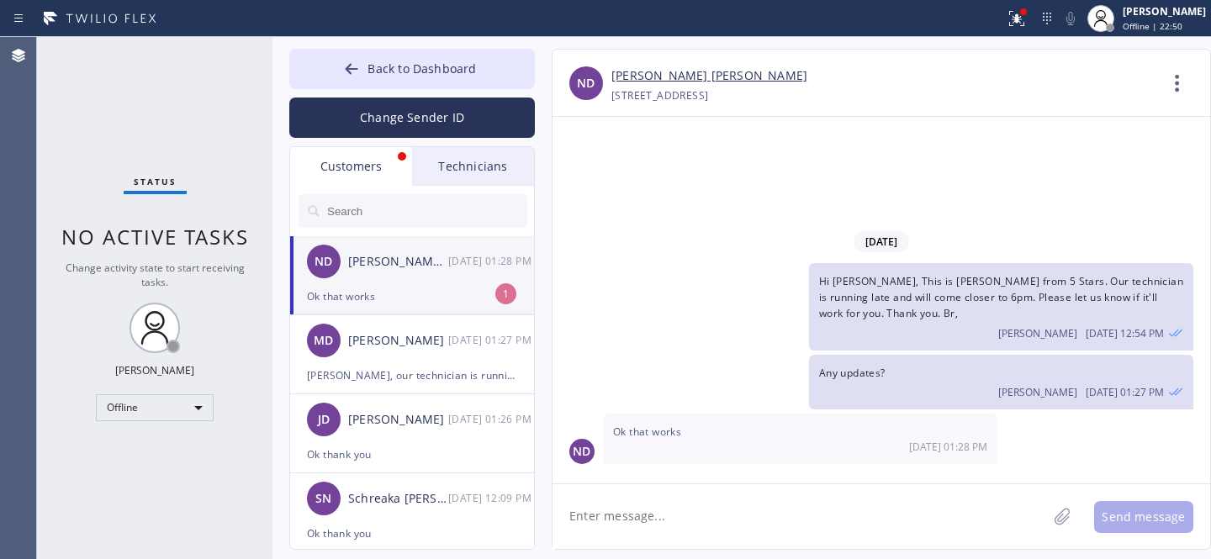
click at [405, 289] on div "Ok that works" at bounding box center [412, 296] width 210 height 19
click at [649, 508] on textarea at bounding box center [800, 516] width 494 height 65
type textarea "Thank you"
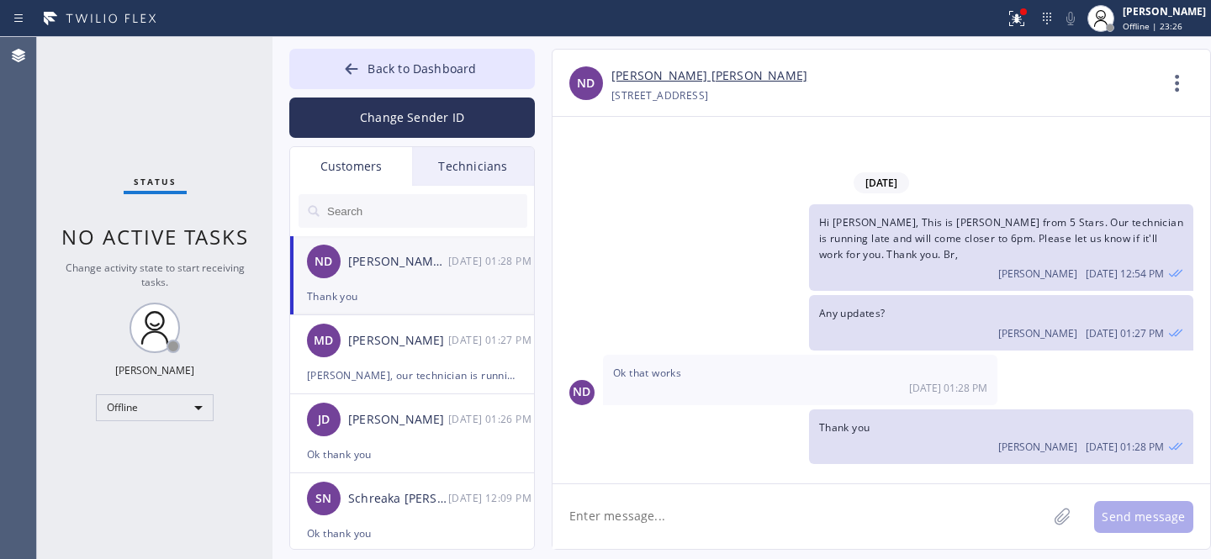
click at [400, 68] on span "Back to Dashboard" at bounding box center [422, 69] width 108 height 16
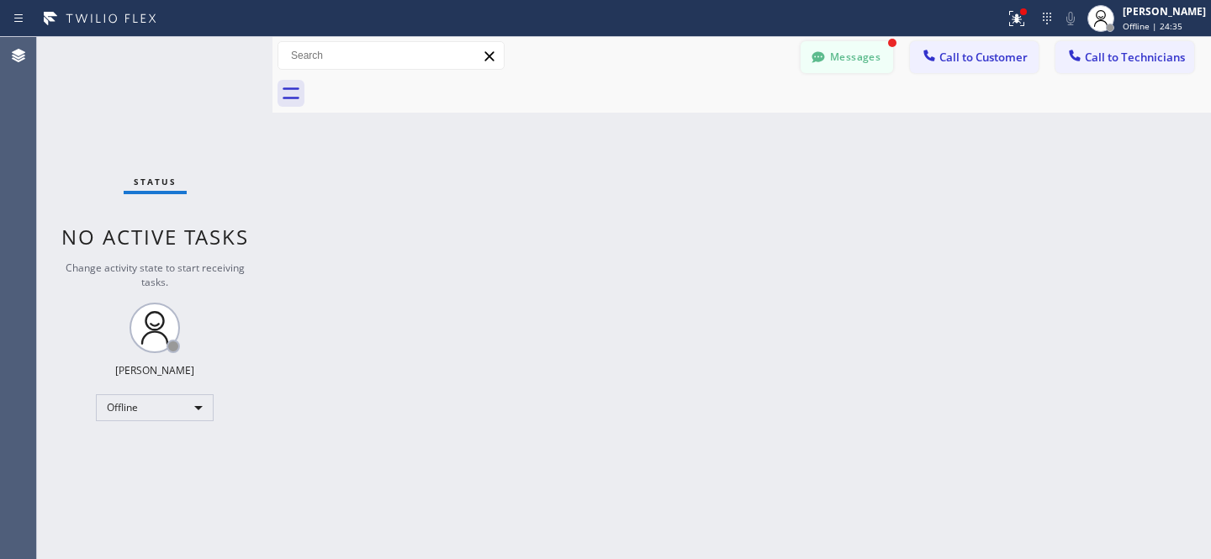
click at [838, 56] on button "Messages" at bounding box center [847, 57] width 93 height 32
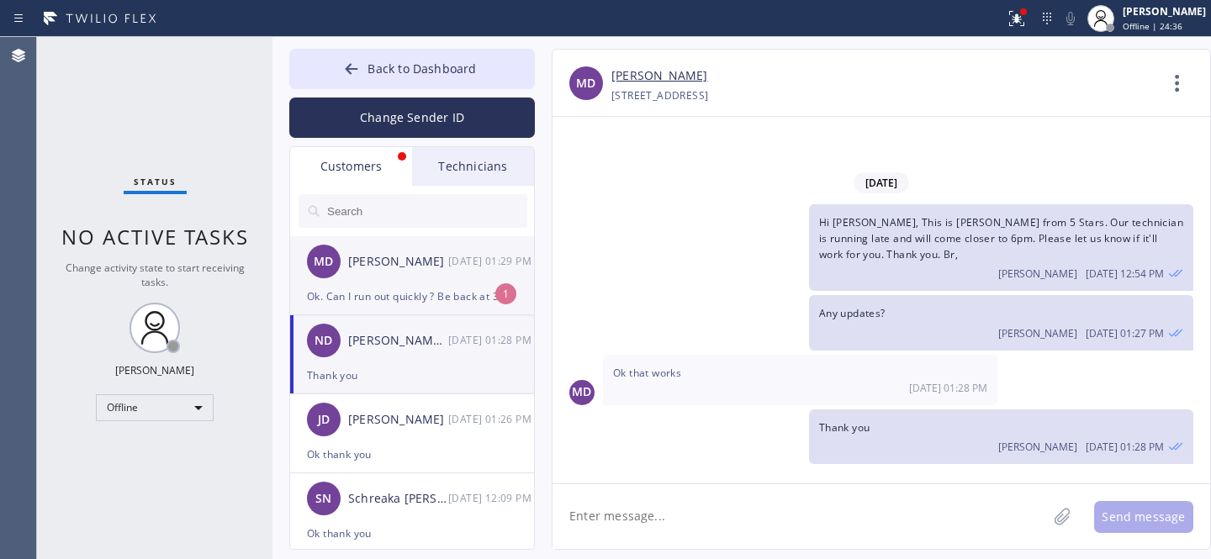
click at [410, 278] on div "MD [PERSON_NAME] [DATE] 01:29 PM" at bounding box center [413, 261] width 246 height 50
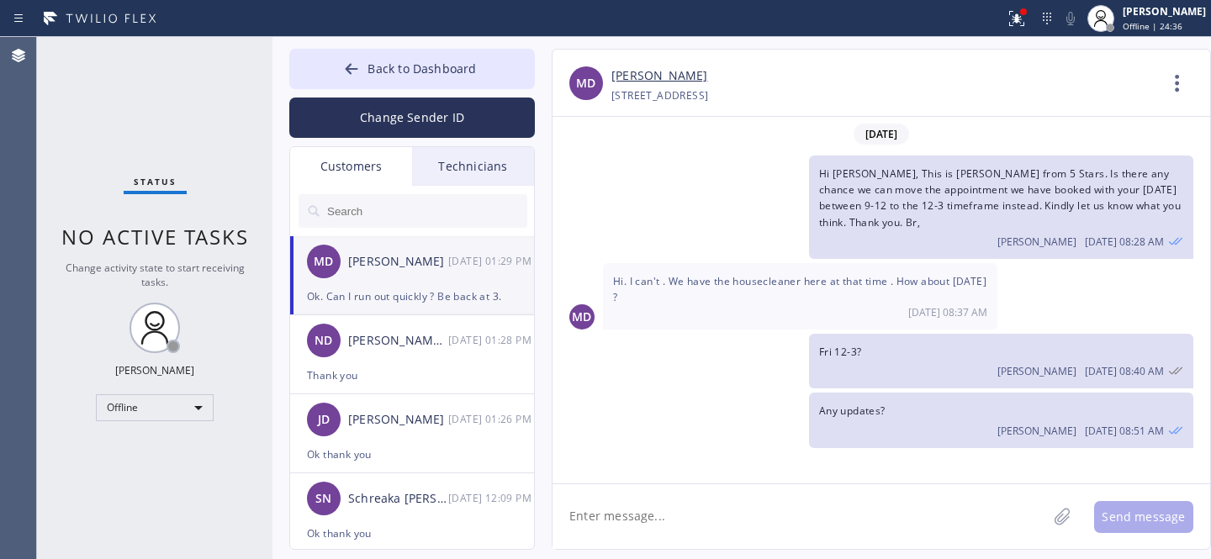
scroll to position [607, 0]
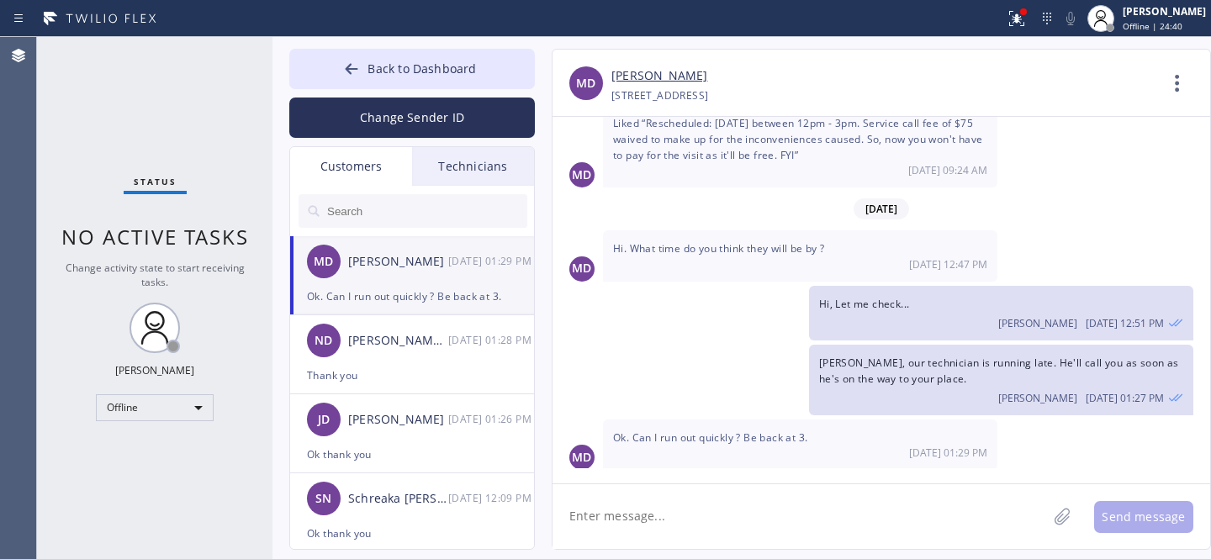
click at [706, 498] on textarea at bounding box center [800, 516] width 494 height 65
type textarea "ok will inform the tech"
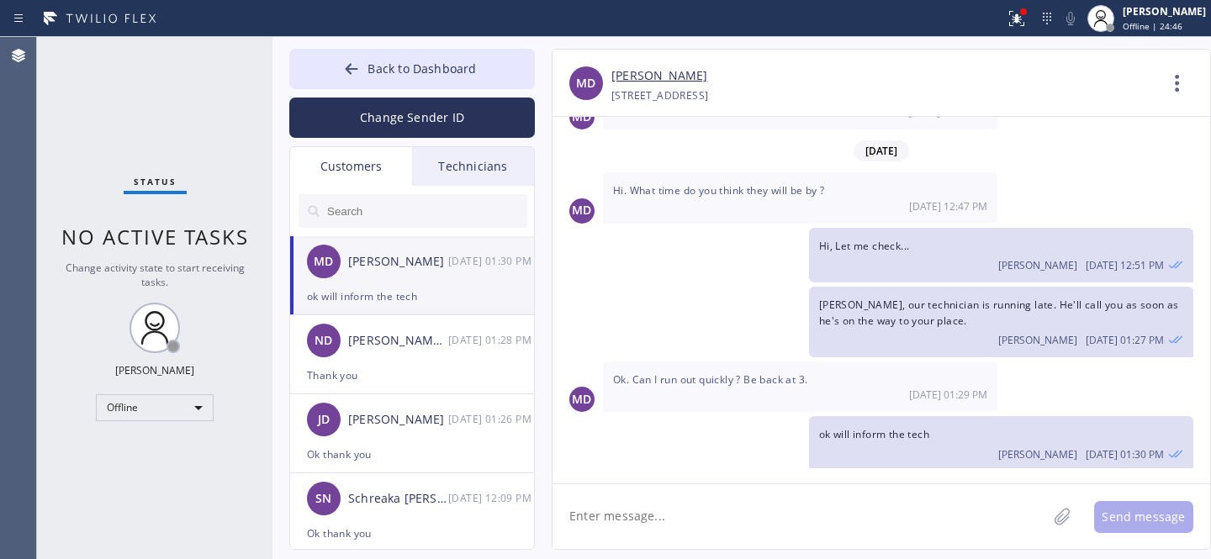
click at [708, 378] on span "Ok. Can I run out quickly ? Be back at 3." at bounding box center [710, 380] width 194 height 14
copy span "Ok. Can I run out quickly ? Be back at 3."
click at [418, 295] on div "ok will inform the tech" at bounding box center [412, 296] width 210 height 19
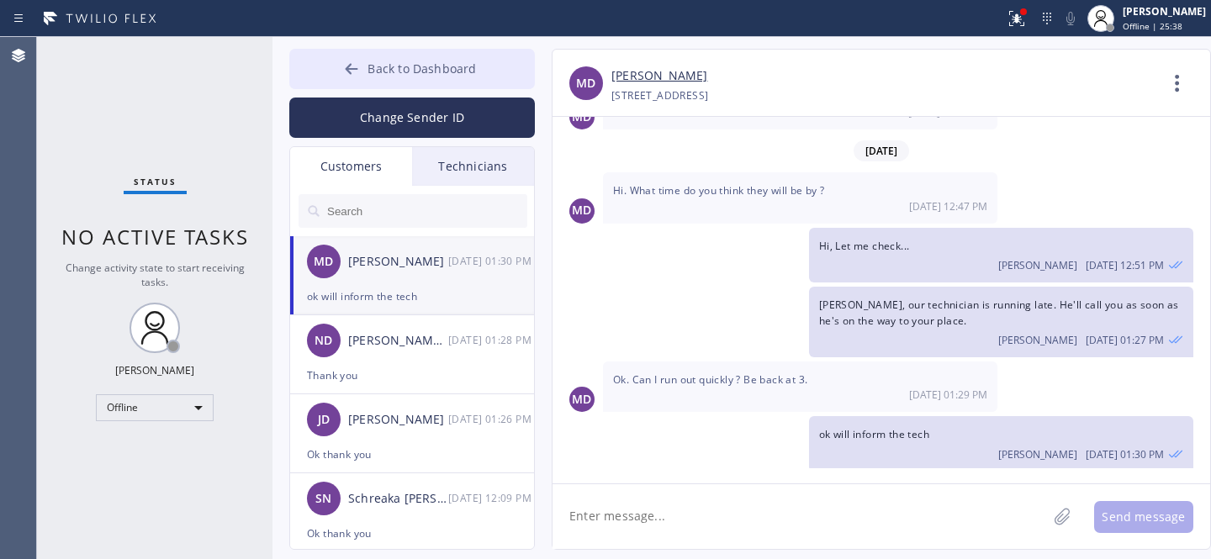
click at [391, 66] on span "Back to Dashboard" at bounding box center [422, 69] width 108 height 16
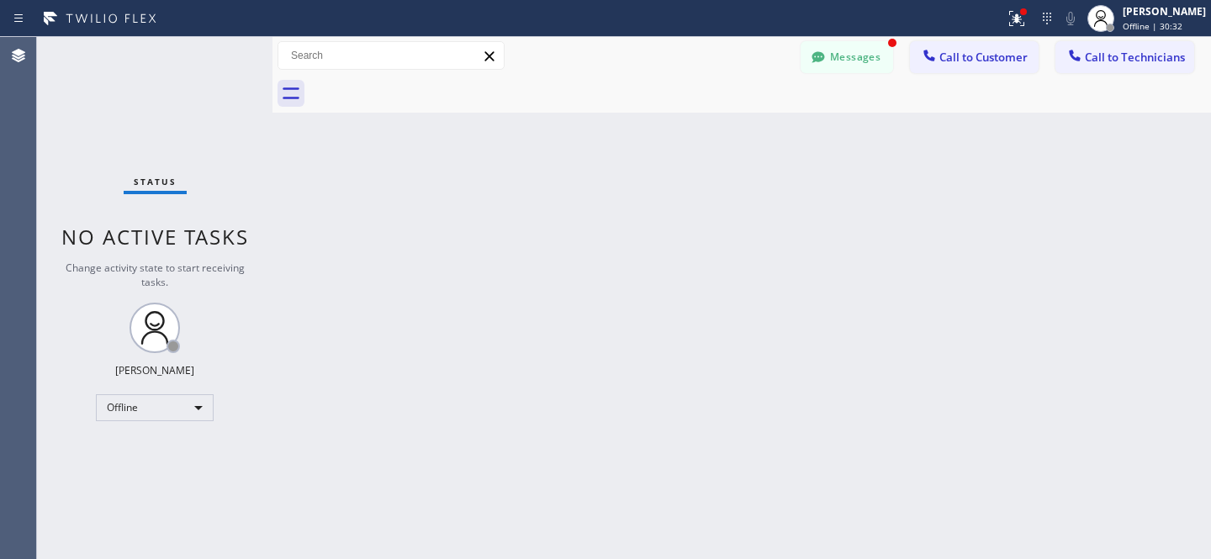
scroll to position [720, 0]
click at [843, 66] on button "Messages" at bounding box center [847, 57] width 93 height 32
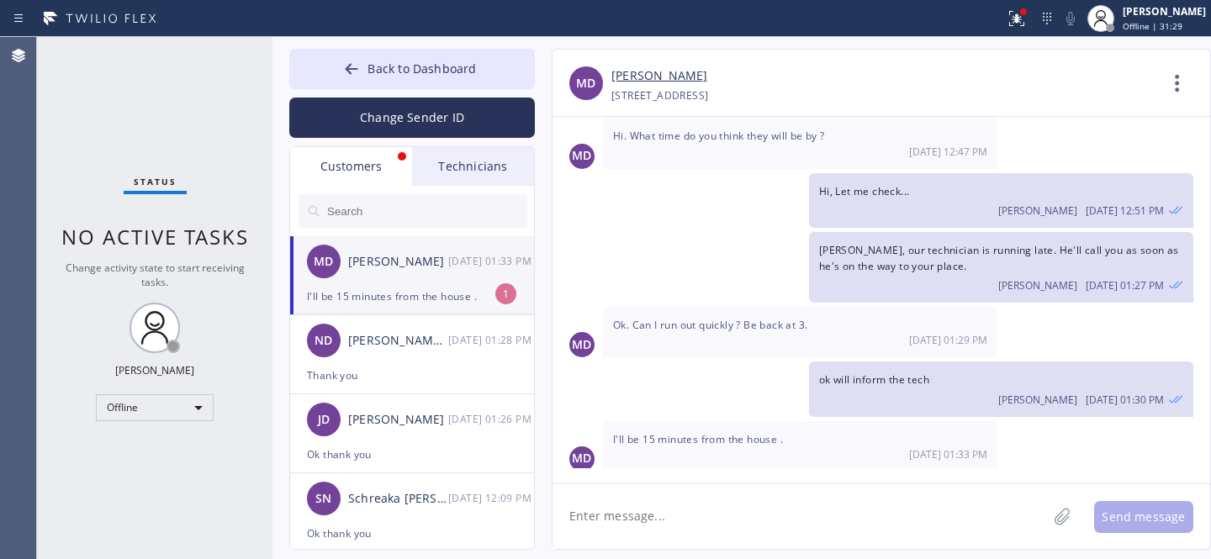
click at [398, 278] on div "MD [PERSON_NAME] [DATE] 01:33 PM" at bounding box center [413, 261] width 246 height 50
click at [655, 432] on span "I'll be 15 minutes from the house ." at bounding box center [698, 439] width 170 height 14
copy span "I'll be 15 minutes from the house ."
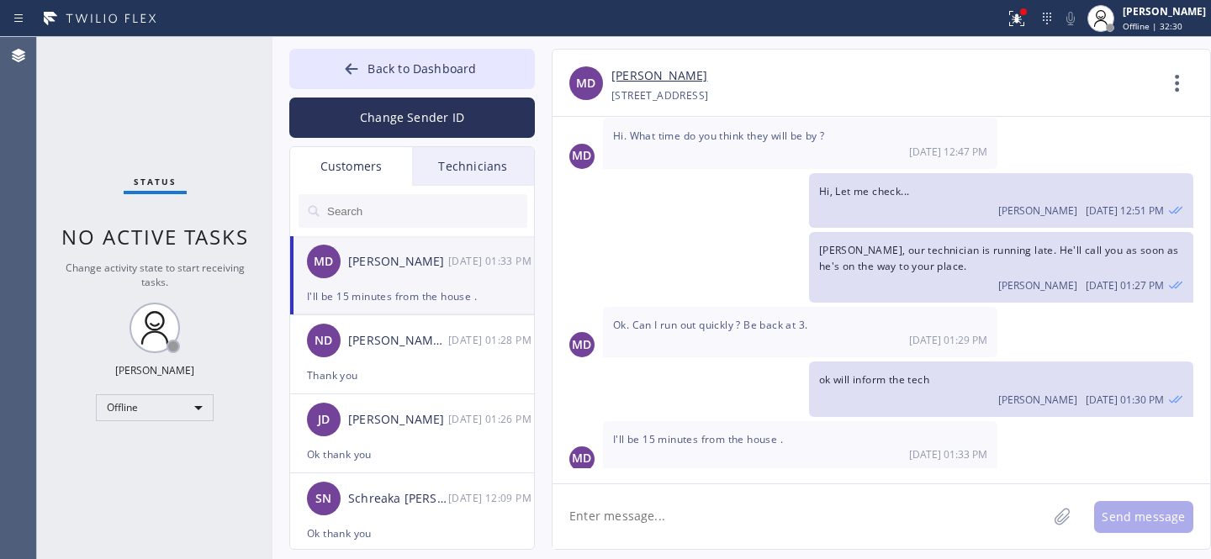
click at [705, 512] on textarea at bounding box center [800, 516] width 494 height 65
type textarea "Щ"
type textarea "Ok"
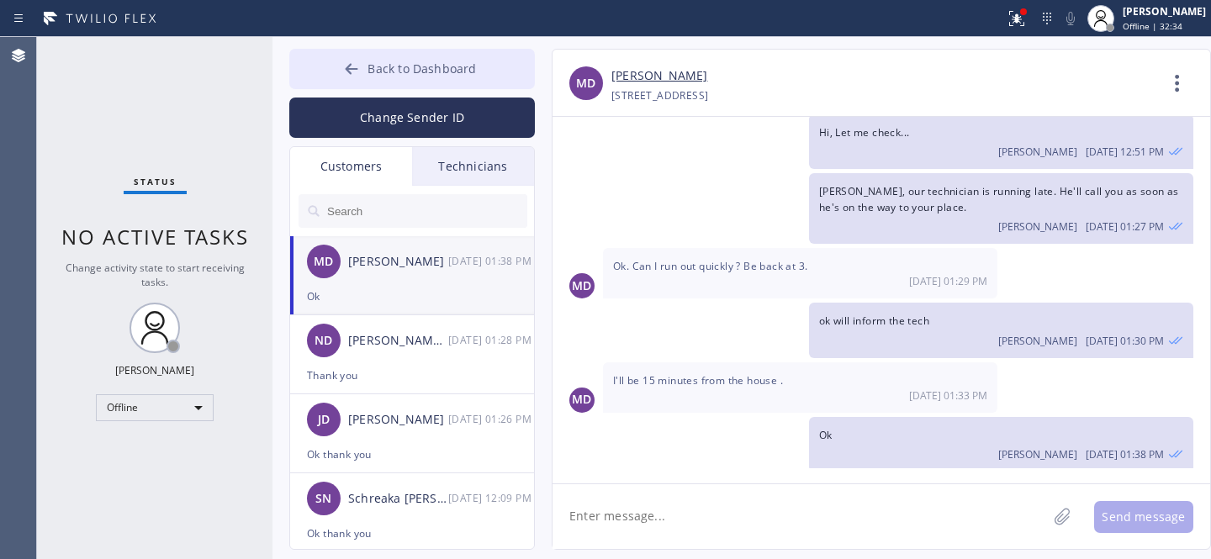
click at [362, 72] on button "Back to Dashboard" at bounding box center [412, 69] width 246 height 40
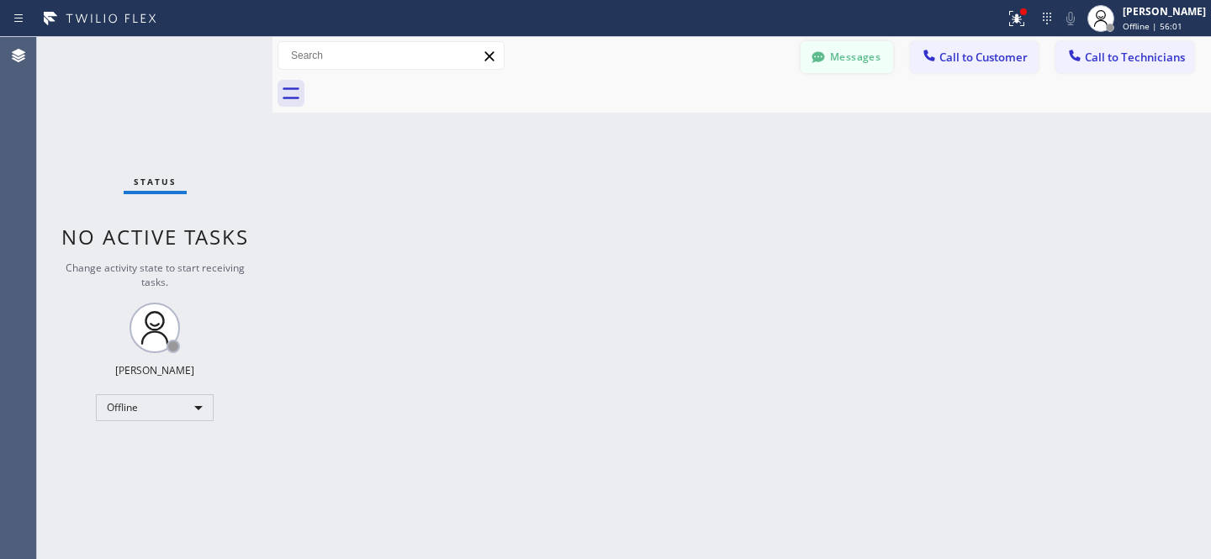
click at [853, 55] on button "Messages" at bounding box center [847, 57] width 93 height 32
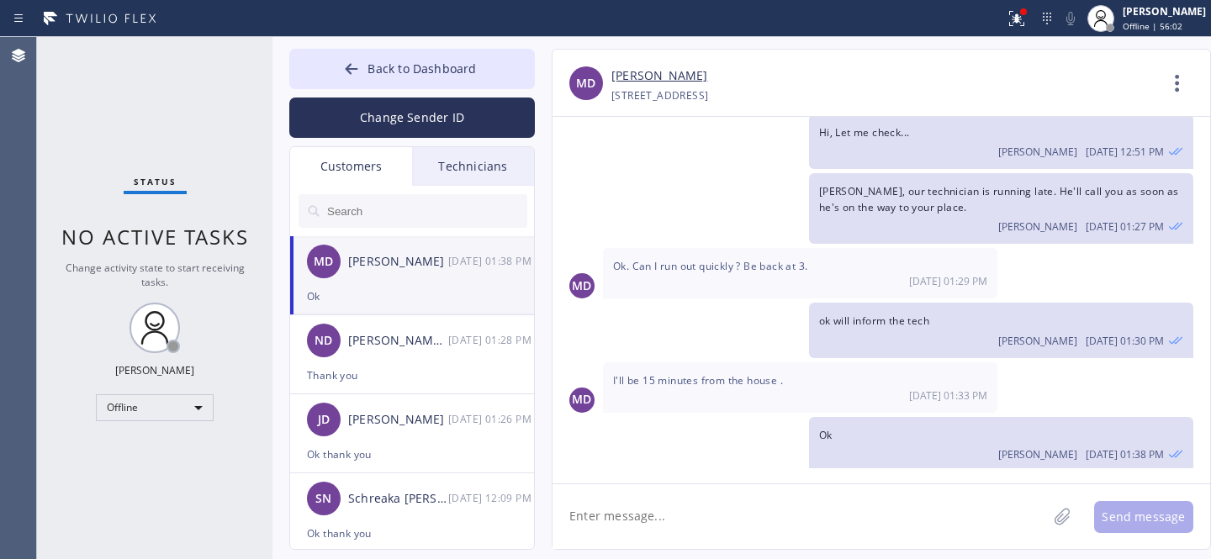
click at [409, 287] on div "Ok" at bounding box center [412, 296] width 210 height 19
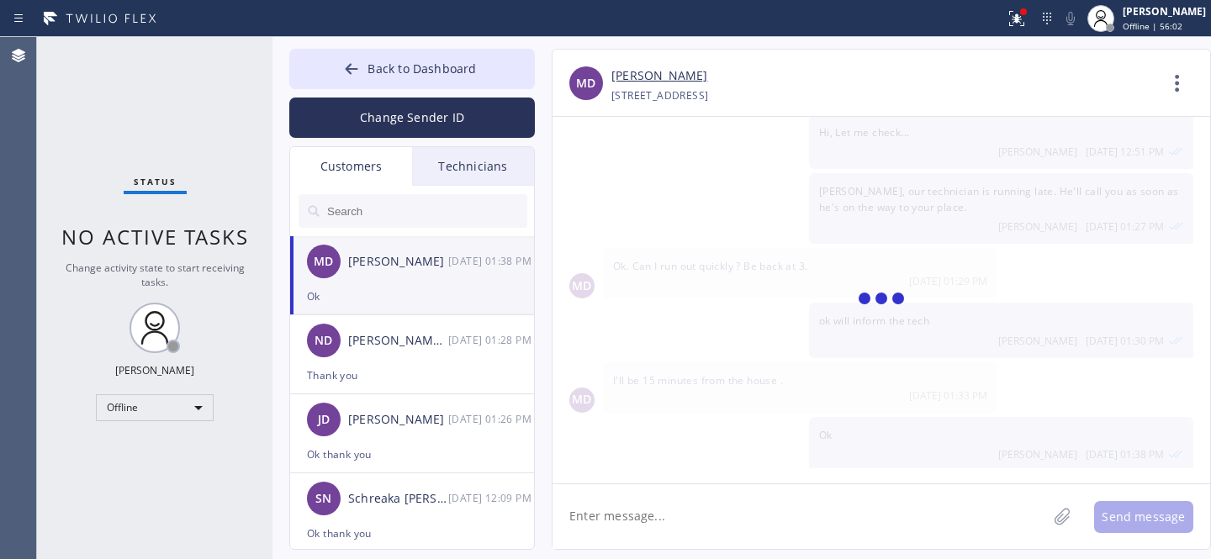
click at [675, 526] on textarea at bounding box center [800, 516] width 494 height 65
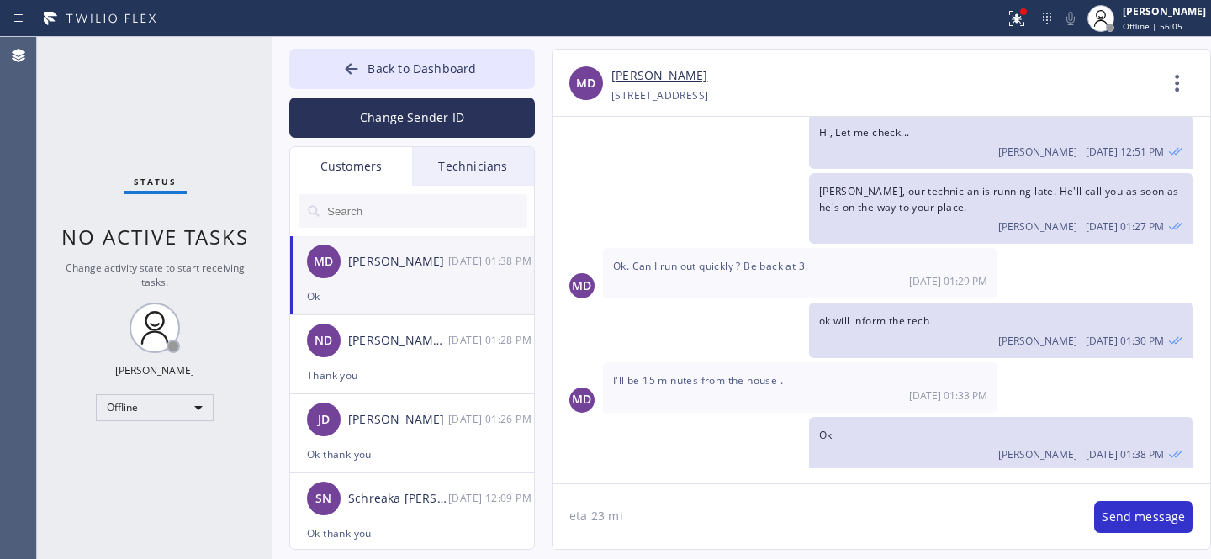
type textarea "eta 23 min"
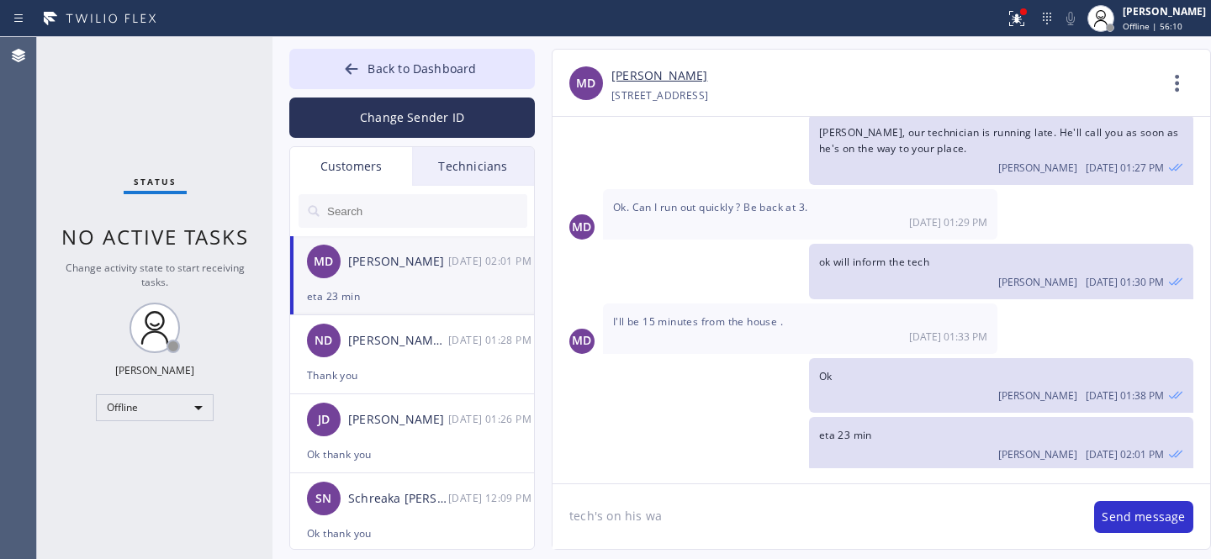
type textarea "tech's on his way"
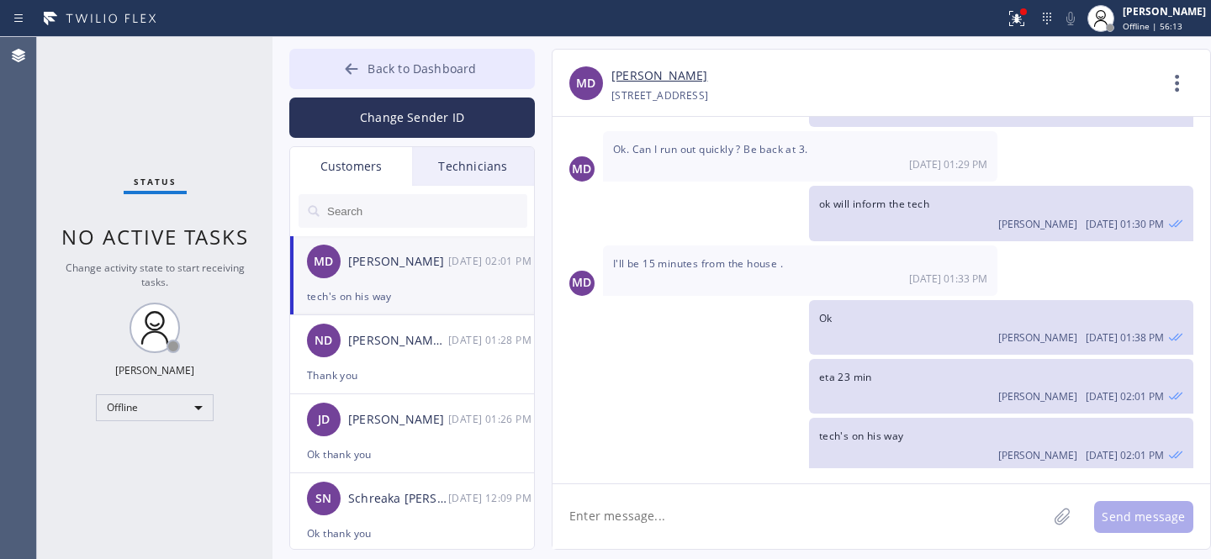
click at [371, 63] on span "Back to Dashboard" at bounding box center [422, 69] width 108 height 16
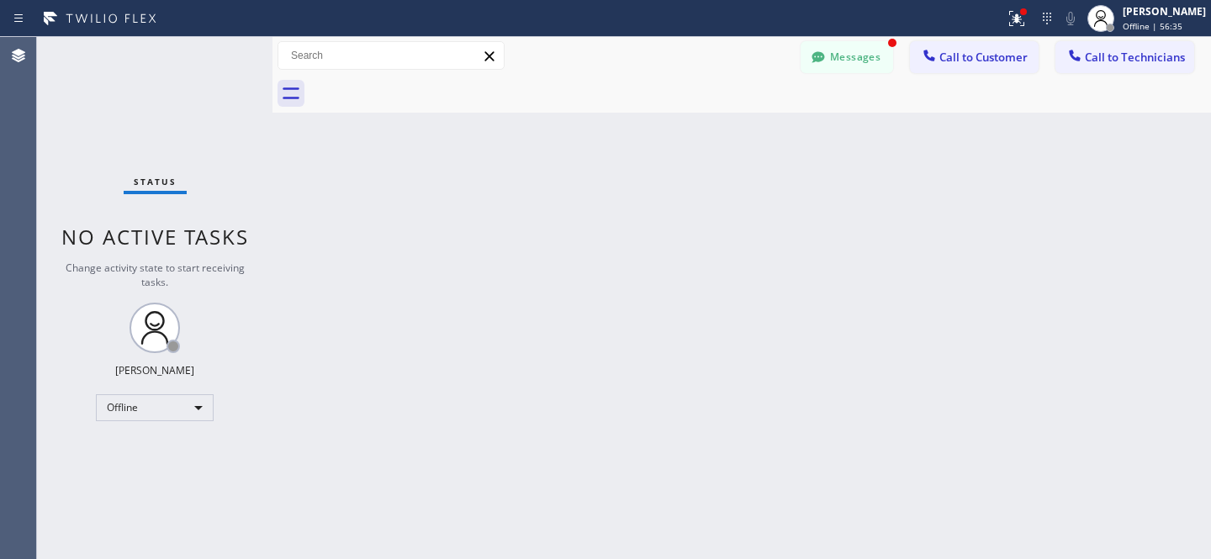
scroll to position [950, 0]
click at [862, 47] on button "Messages" at bounding box center [847, 57] width 93 height 32
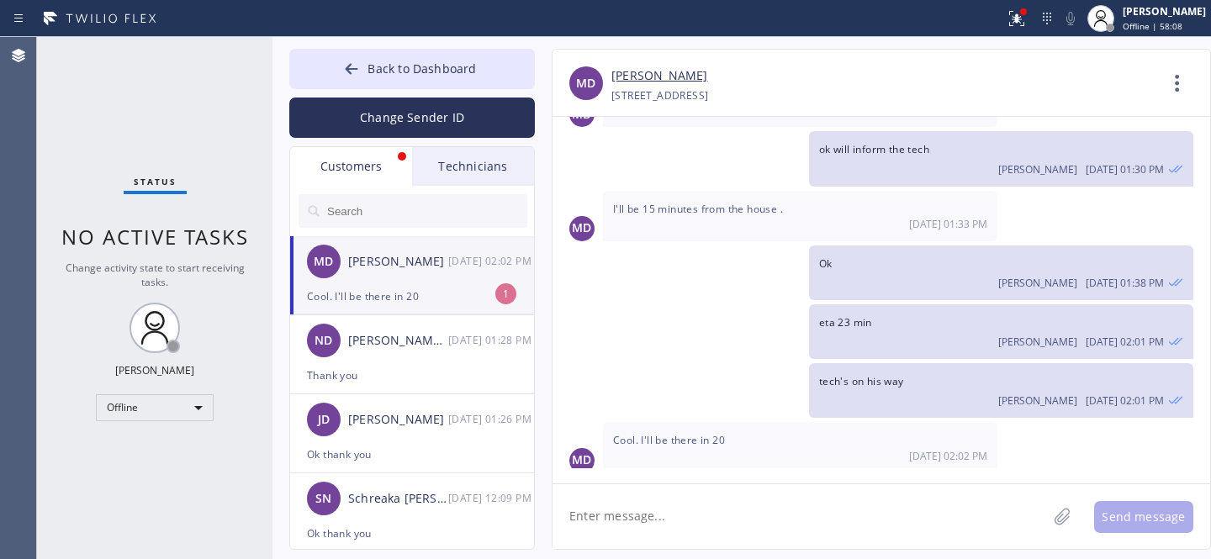
click at [402, 287] on div "Cool. I'll be there in 20" at bounding box center [412, 296] width 210 height 19
click at [711, 496] on textarea at bounding box center [800, 516] width 494 height 65
type textarea "ok"
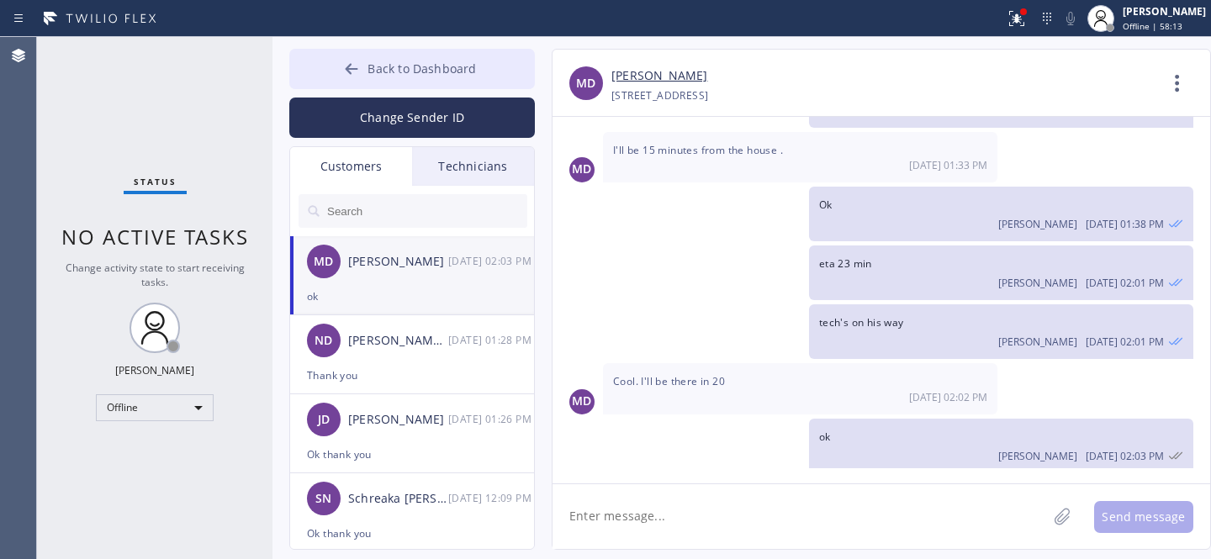
click at [376, 66] on span "Back to Dashboard" at bounding box center [422, 69] width 108 height 16
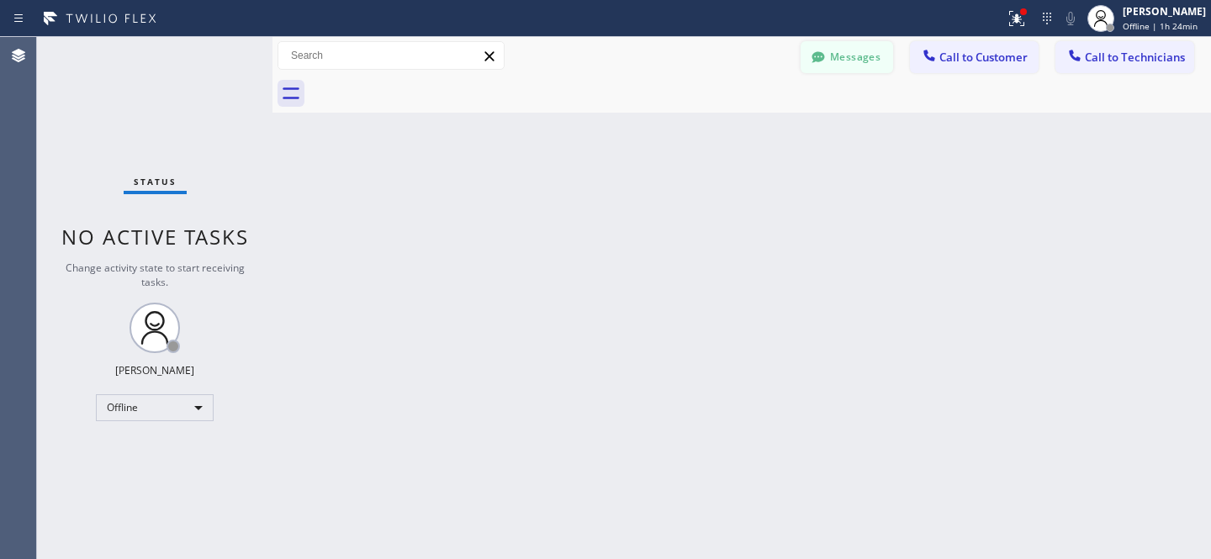
click at [847, 60] on button "Messages" at bounding box center [847, 57] width 93 height 32
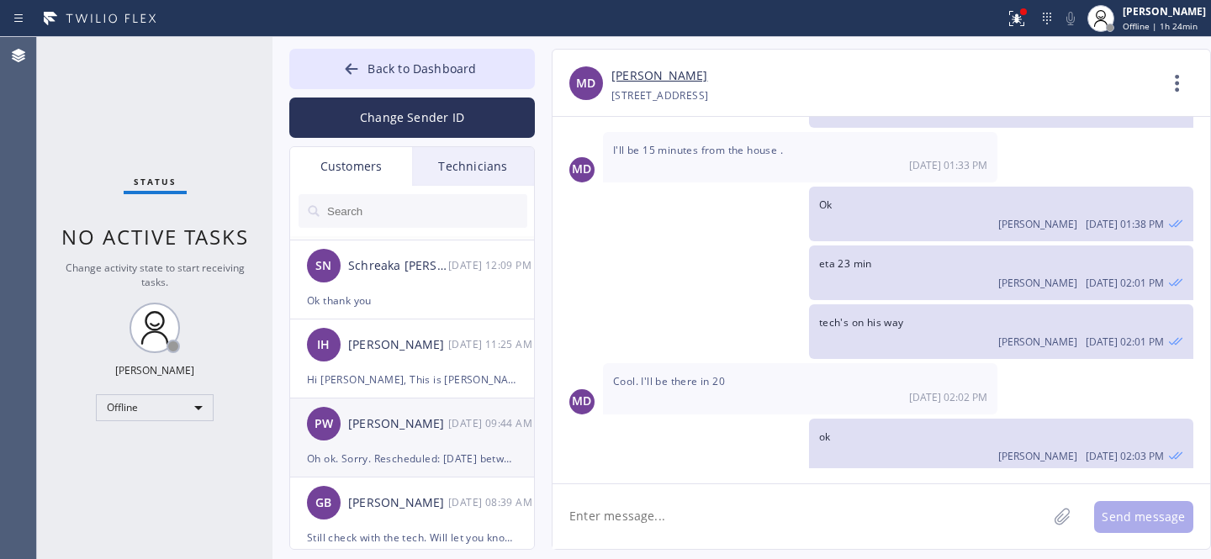
scroll to position [423, 0]
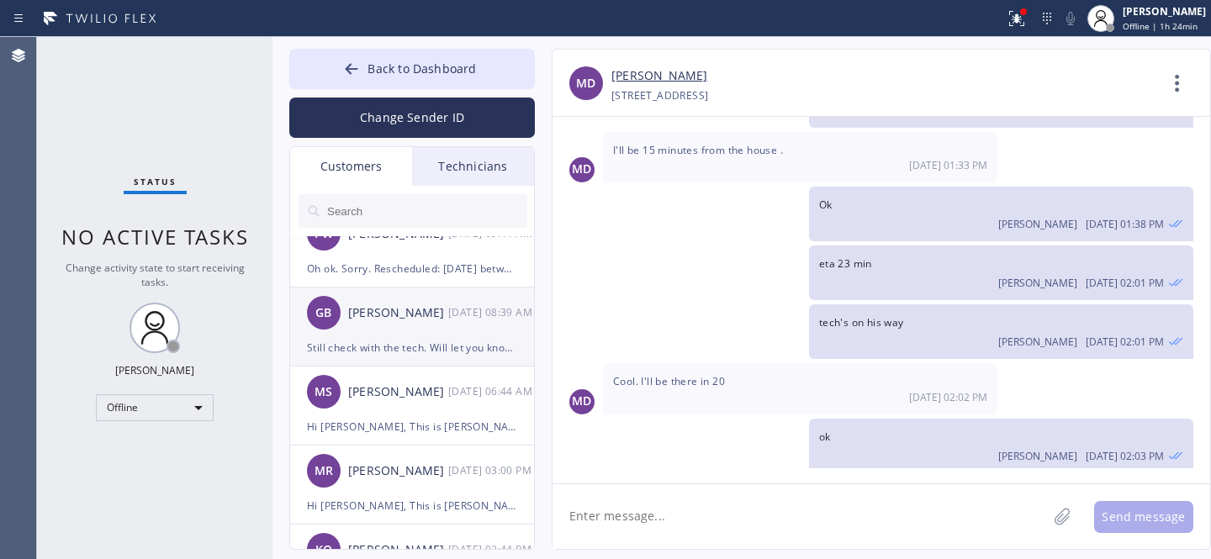
click at [386, 333] on div "GB [PERSON_NAME] [DATE] 08:39 AM" at bounding box center [413, 313] width 246 height 50
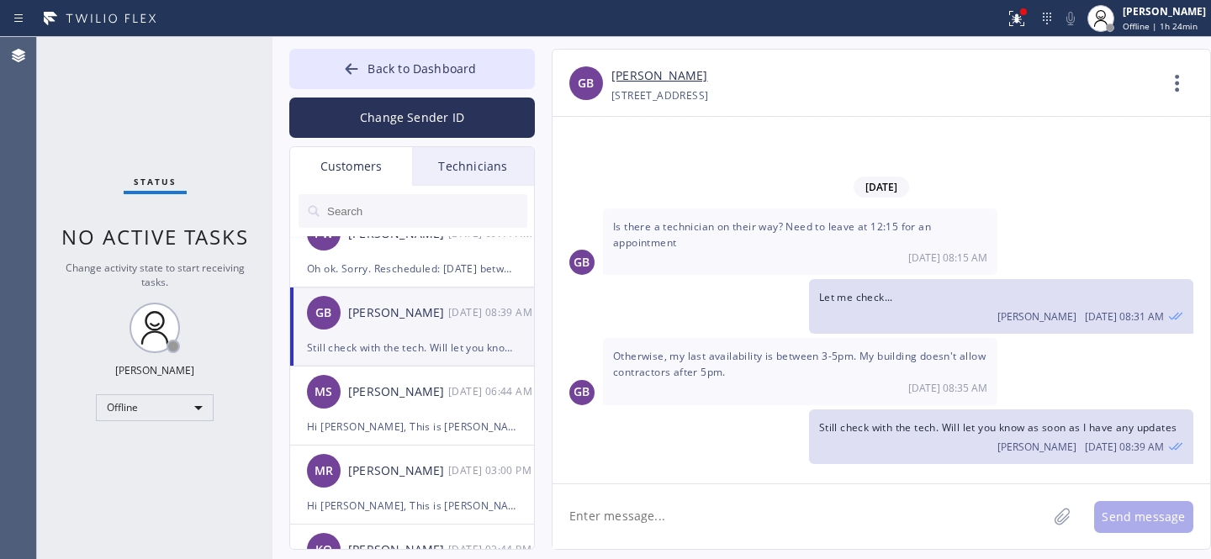
scroll to position [762, 0]
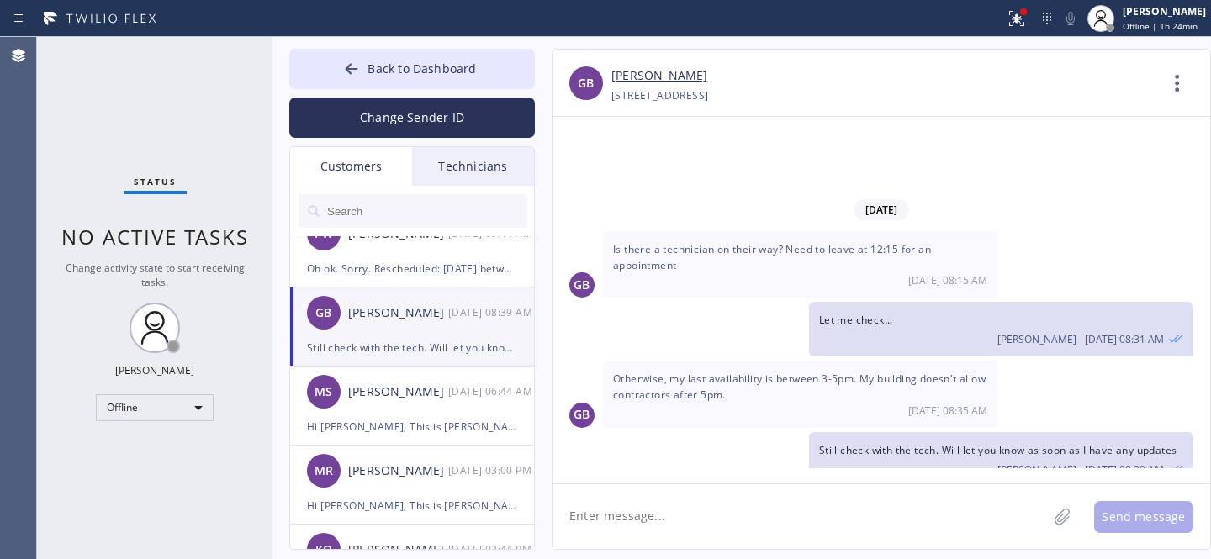
click at [672, 511] on textarea at bounding box center [800, 516] width 494 height 65
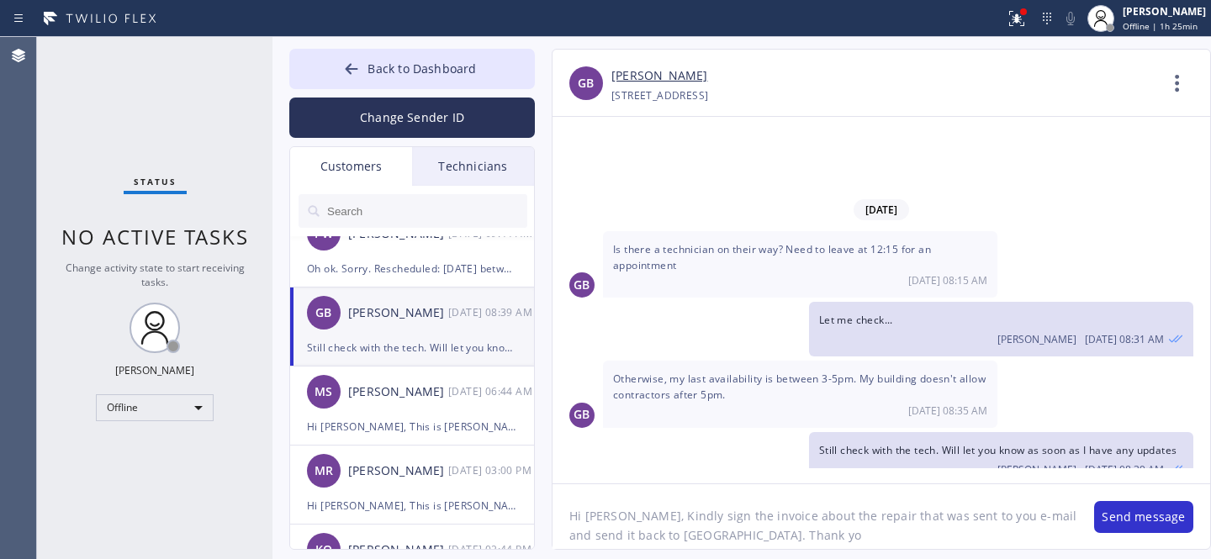
type textarea "Hi [PERSON_NAME], Kindly sign the invoice about the repair that was sent to you…"
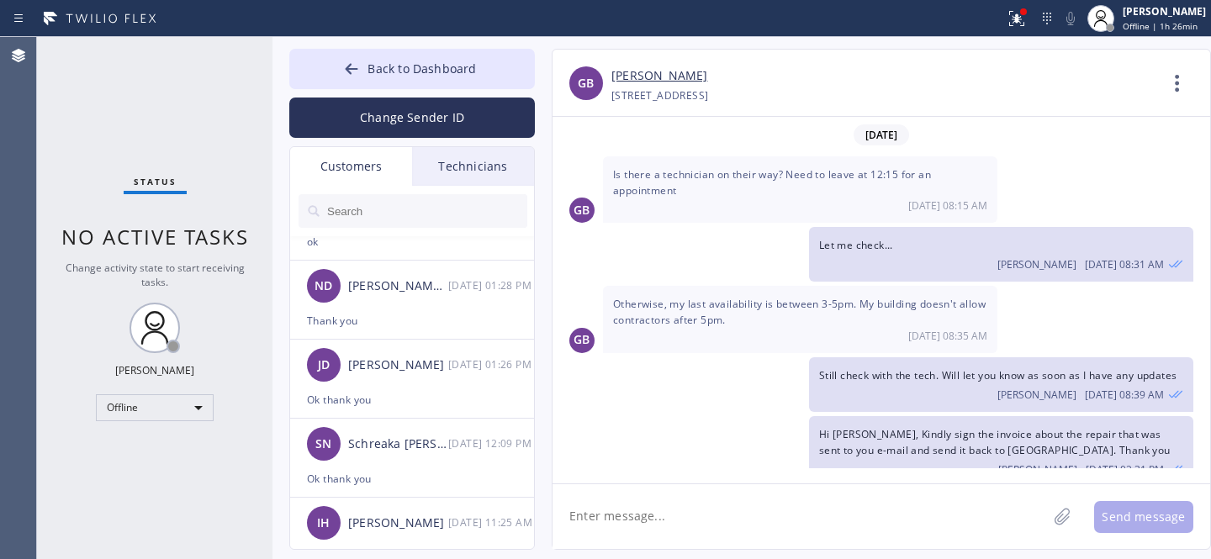
scroll to position [0, 0]
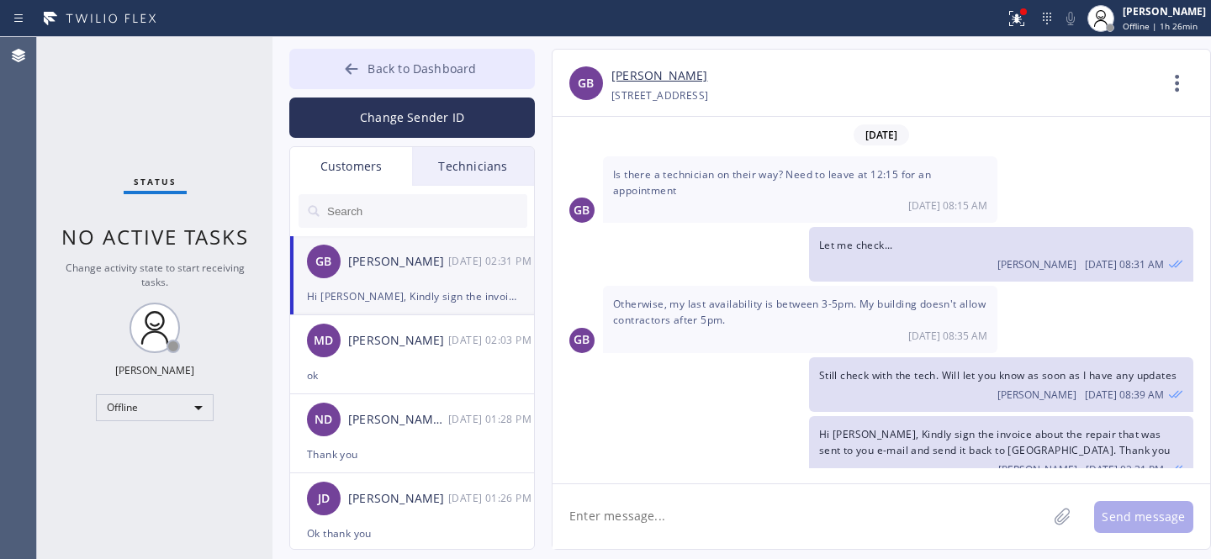
click at [363, 70] on button "Back to Dashboard" at bounding box center [412, 69] width 246 height 40
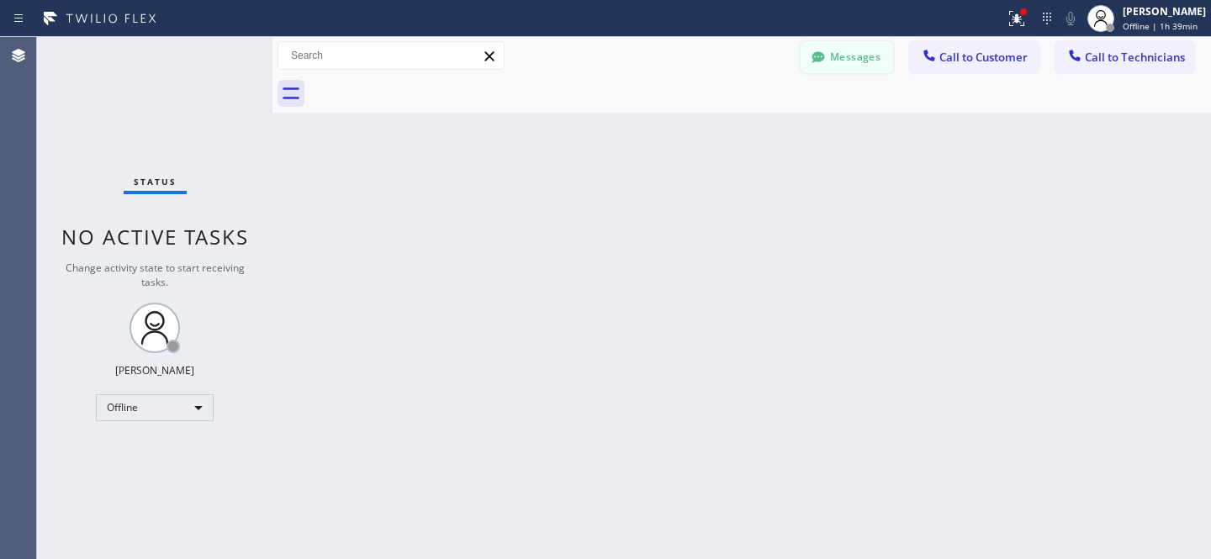
click at [827, 47] on button "Messages" at bounding box center [847, 57] width 93 height 32
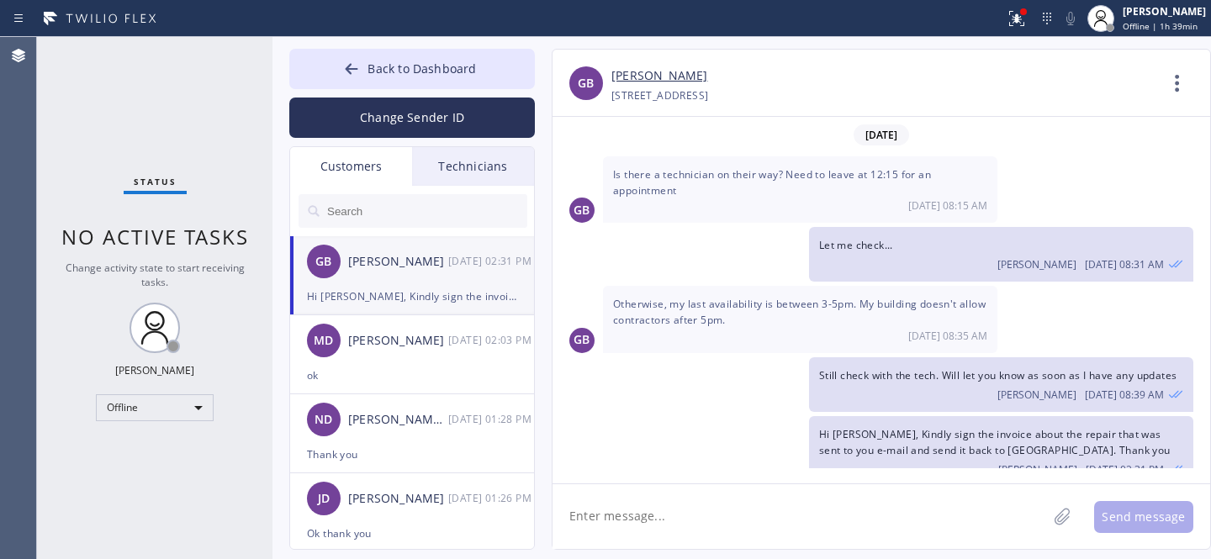
click at [379, 209] on input "text" at bounding box center [426, 211] width 202 height 34
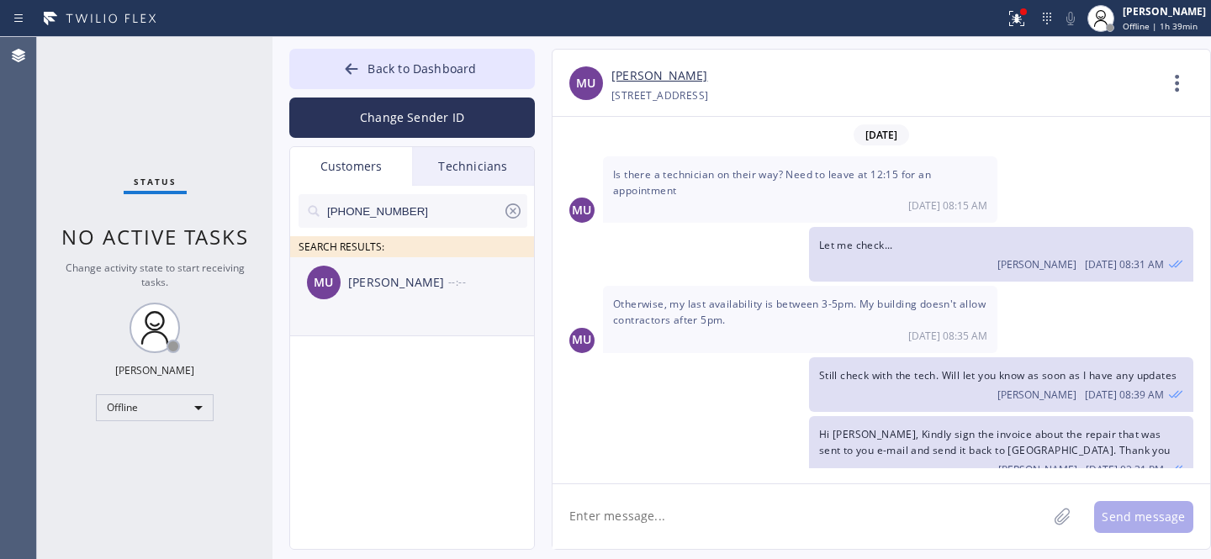
click at [375, 301] on div "MU Max Udine --:--" at bounding box center [413, 282] width 246 height 50
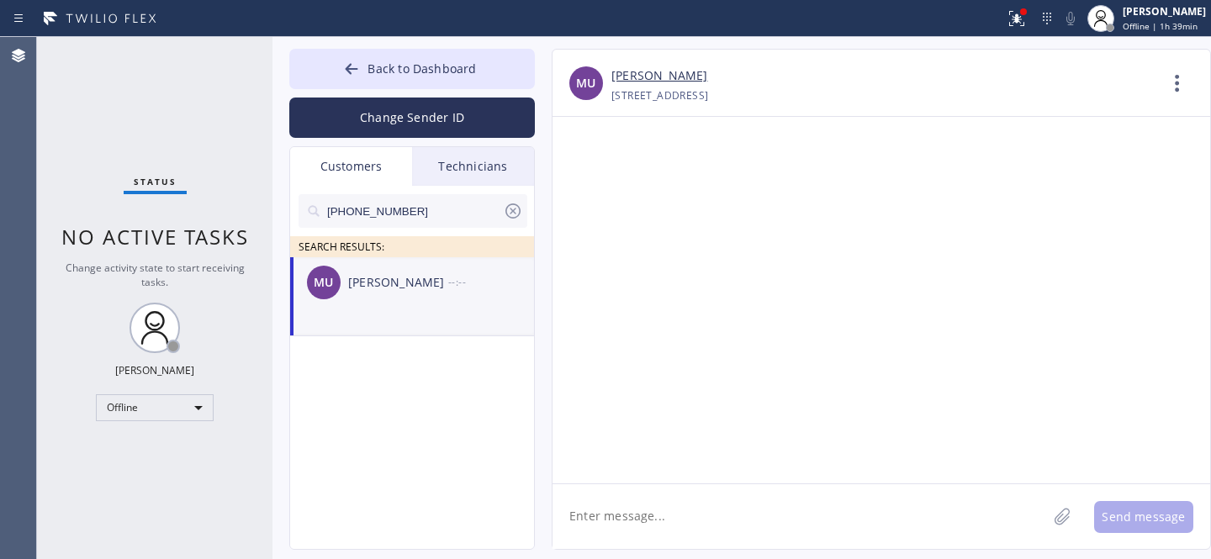
click at [713, 503] on textarea at bounding box center [800, 516] width 494 height 65
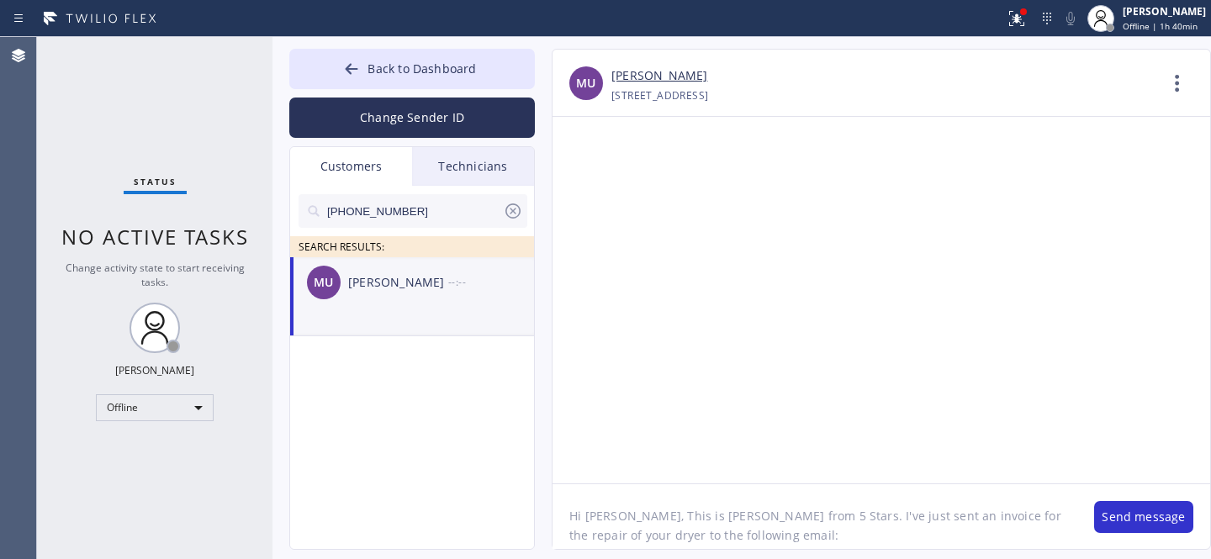
paste textarea "[EMAIL_ADDRESS][DOMAIN_NAME]"
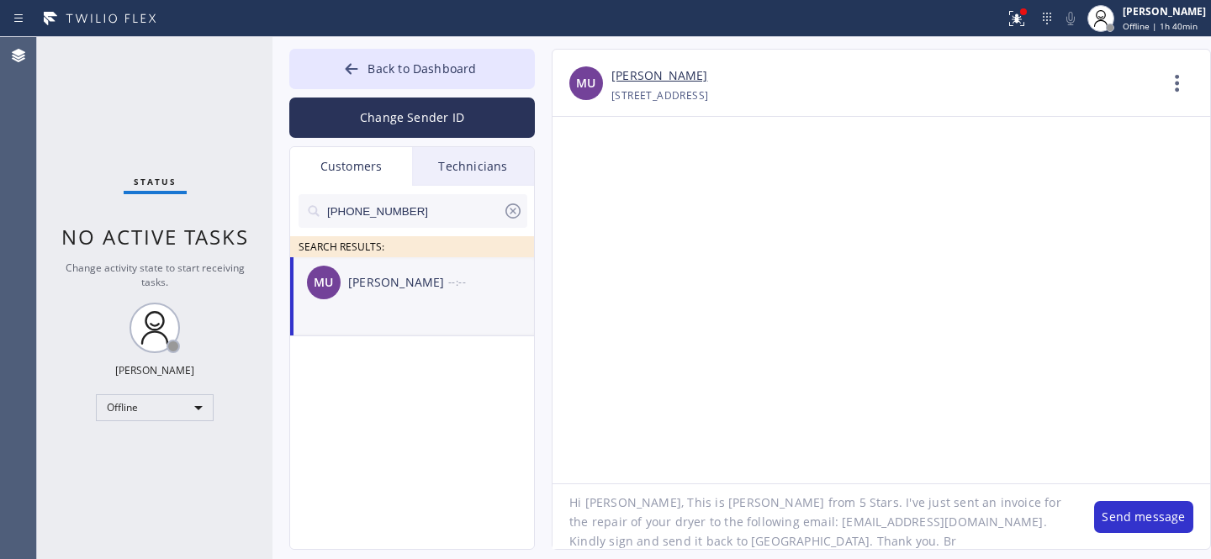
type textarea "Hi [PERSON_NAME], This is [PERSON_NAME] from 5 Stars. I've just sent an invoice…"
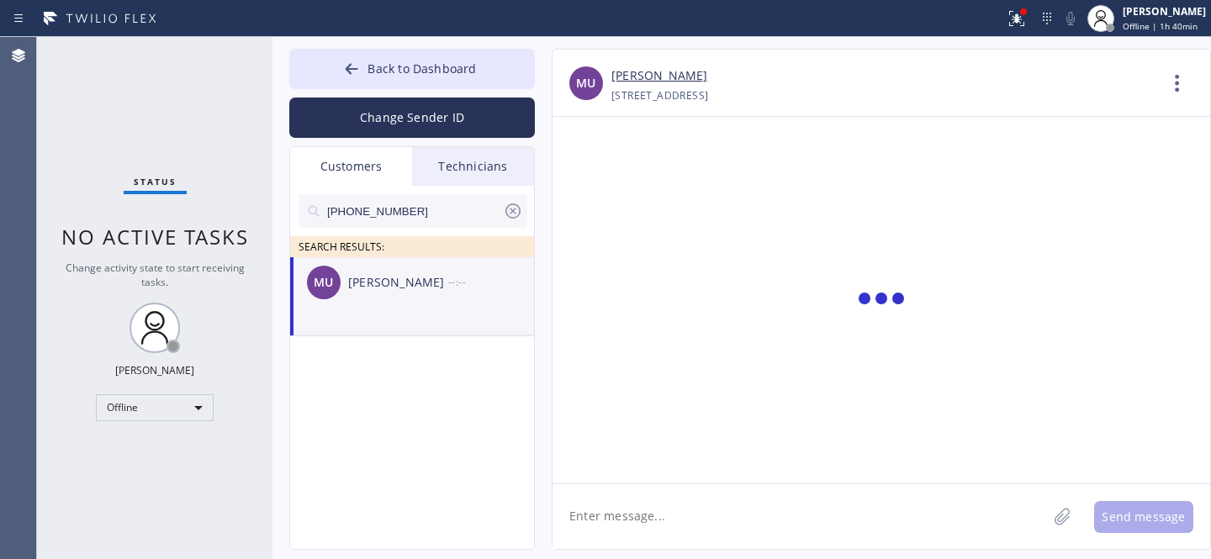
scroll to position [0, 0]
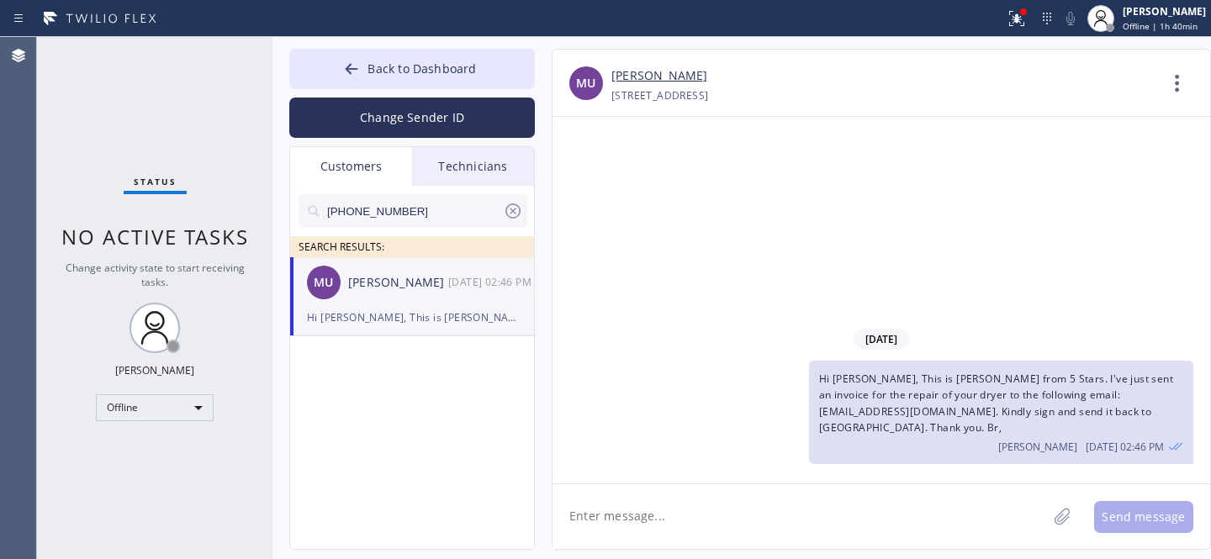
click at [517, 210] on icon at bounding box center [513, 211] width 20 height 20
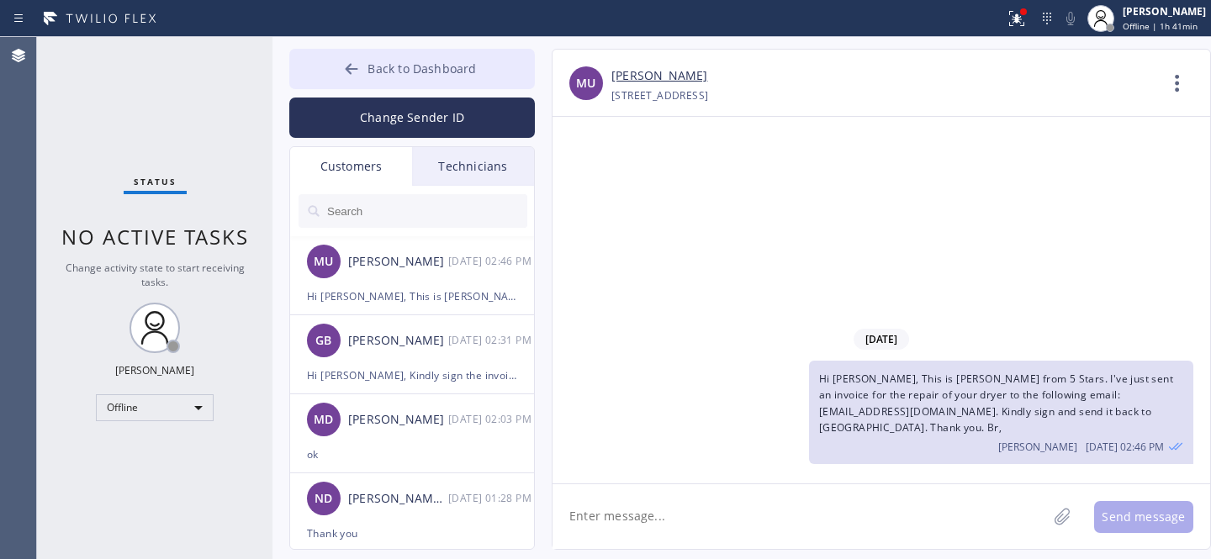
click at [364, 49] on button "Back to Dashboard" at bounding box center [412, 69] width 246 height 40
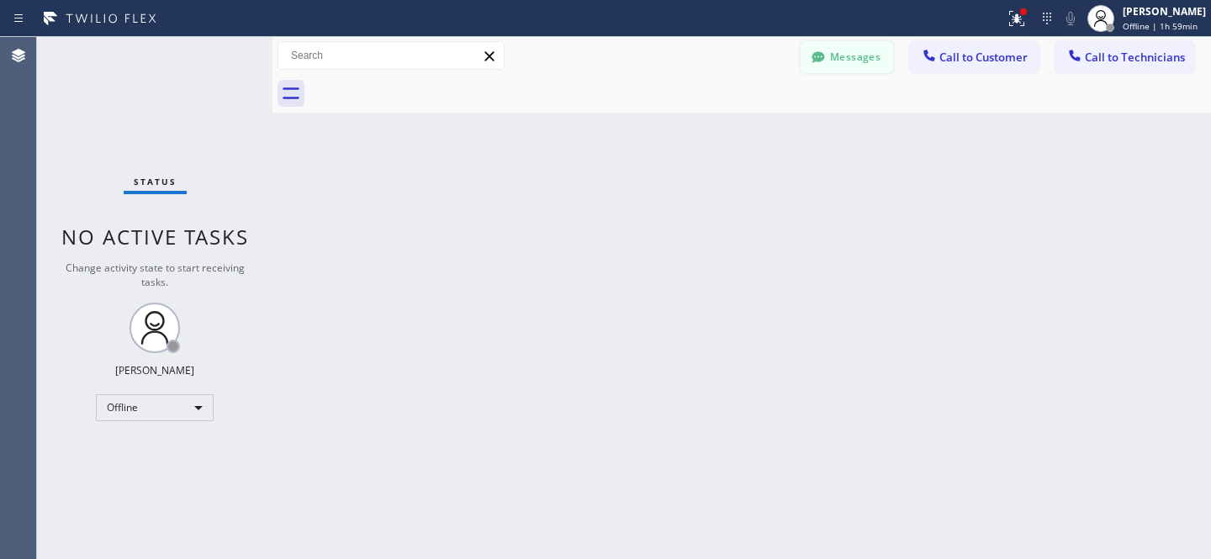
click at [828, 52] on button "Messages" at bounding box center [847, 57] width 93 height 32
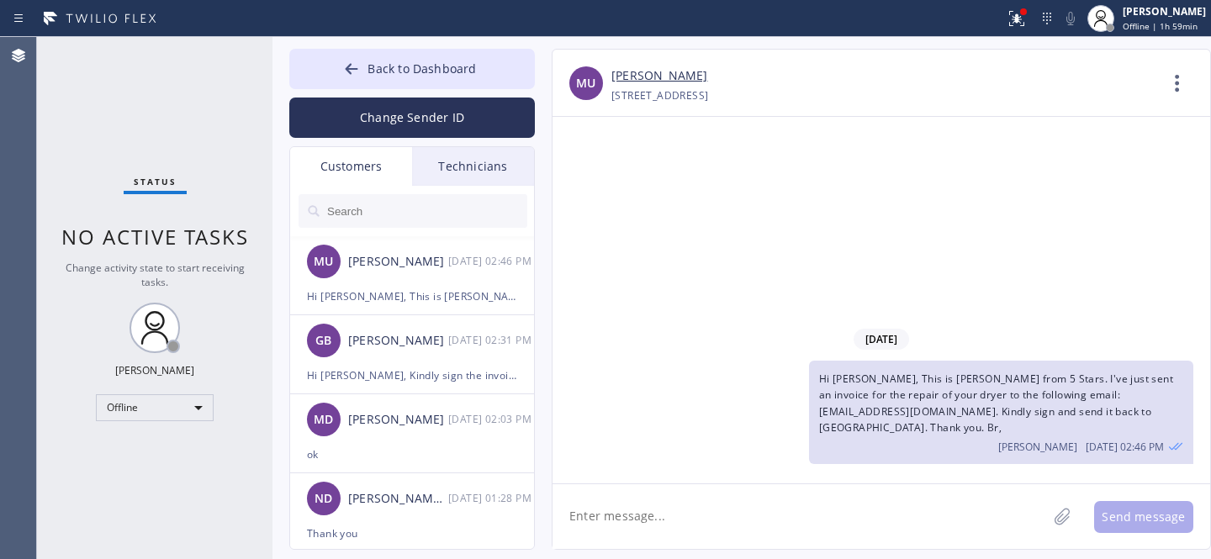
drag, startPoint x: 382, startPoint y: 71, endPoint x: 382, endPoint y: 3, distance: 67.3
click at [382, 71] on span "Back to Dashboard" at bounding box center [422, 69] width 108 height 16
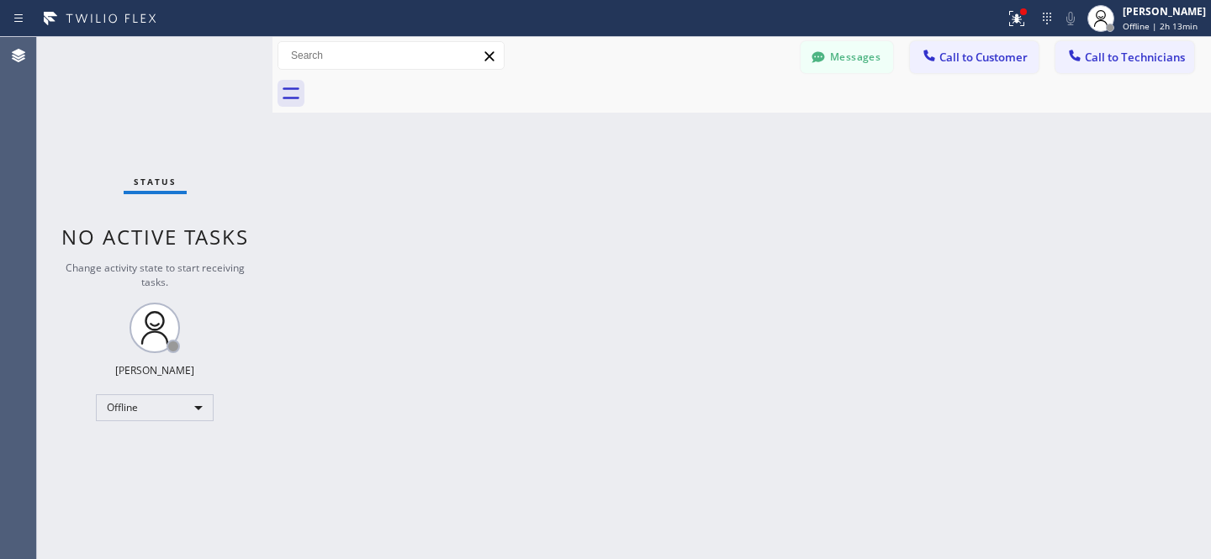
click at [158, 419] on div "Status No active tasks Change activity state to start receiving tasks. [PERSON_…" at bounding box center [154, 298] width 235 height 522
click at [146, 408] on div "Offline" at bounding box center [155, 407] width 118 height 27
click at [145, 442] on li "Available" at bounding box center [154, 451] width 114 height 20
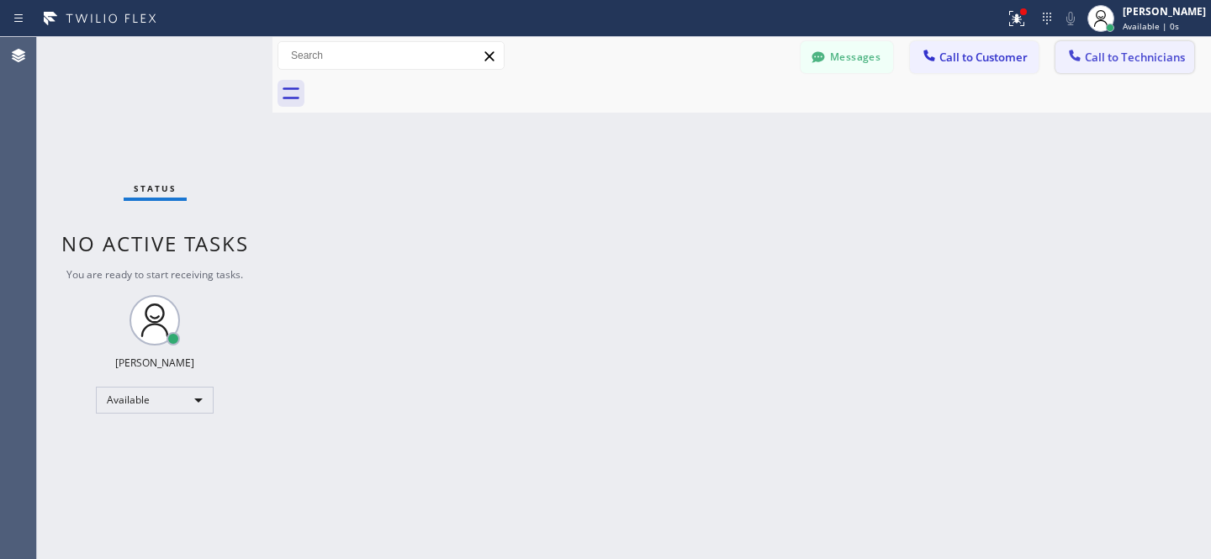
click at [1124, 55] on span "Call to Technicians" at bounding box center [1135, 57] width 100 height 15
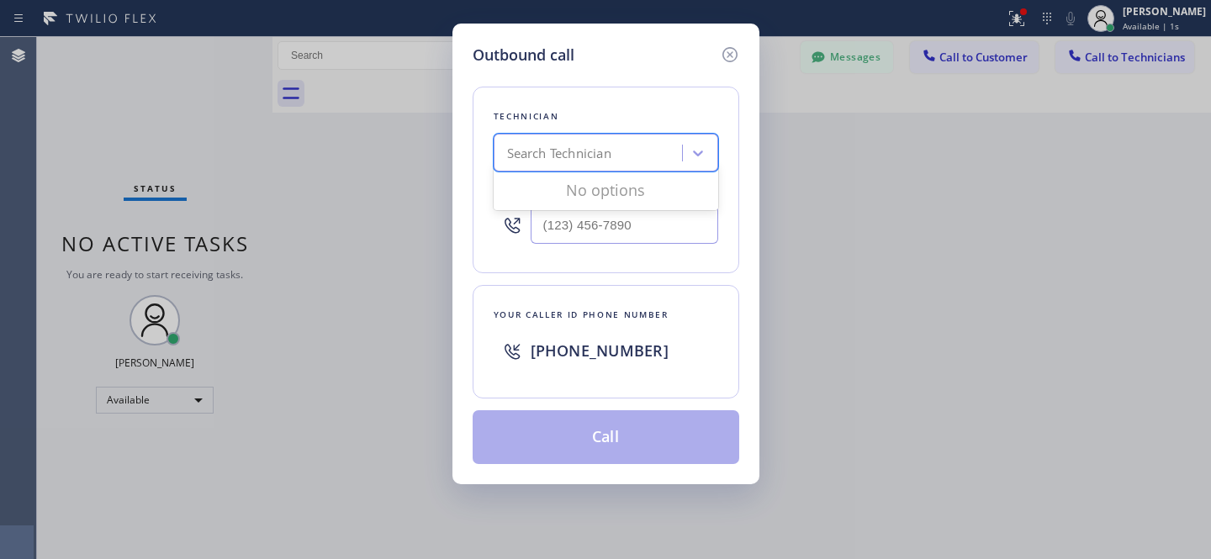
click at [586, 155] on div "Search Technician" at bounding box center [559, 153] width 104 height 19
type input "la art"
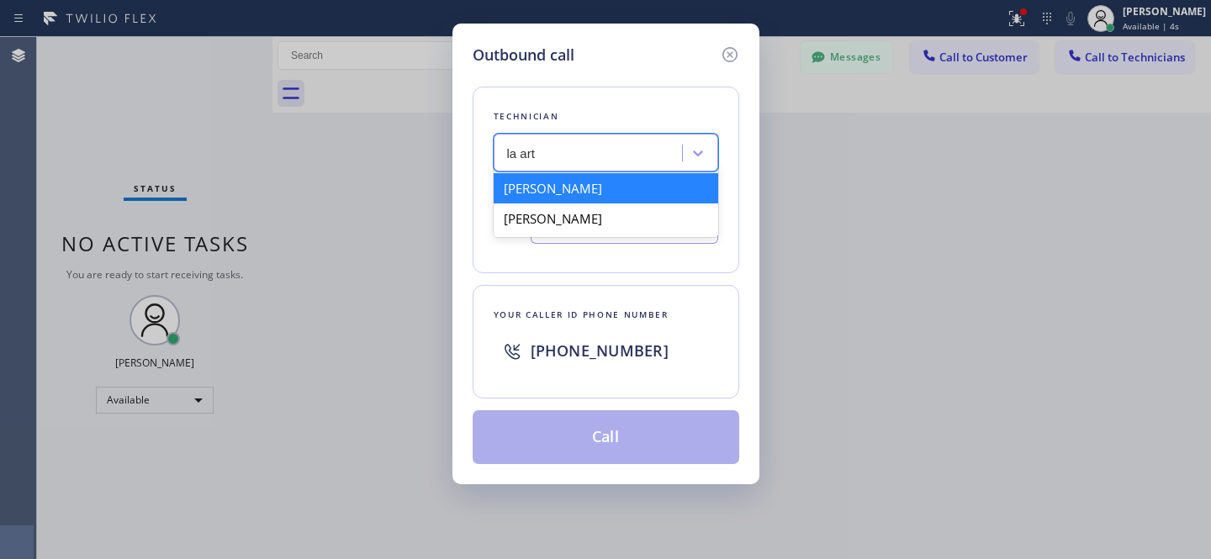
click at [543, 191] on div "[PERSON_NAME]" at bounding box center [606, 188] width 225 height 30
type input "[PHONE_NUMBER]"
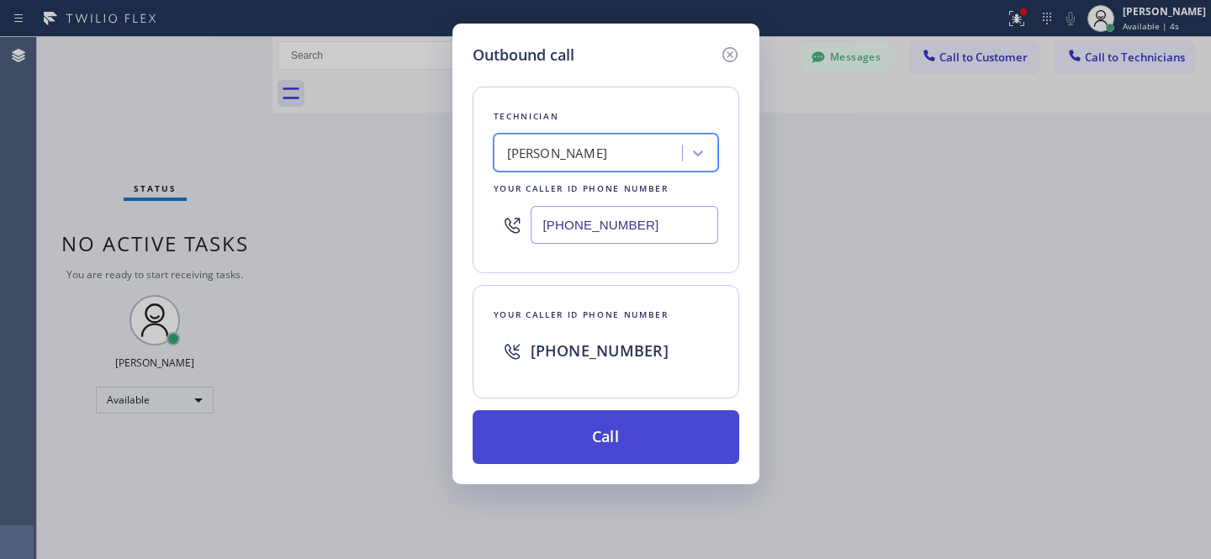
click at [682, 453] on button "Call" at bounding box center [606, 437] width 267 height 54
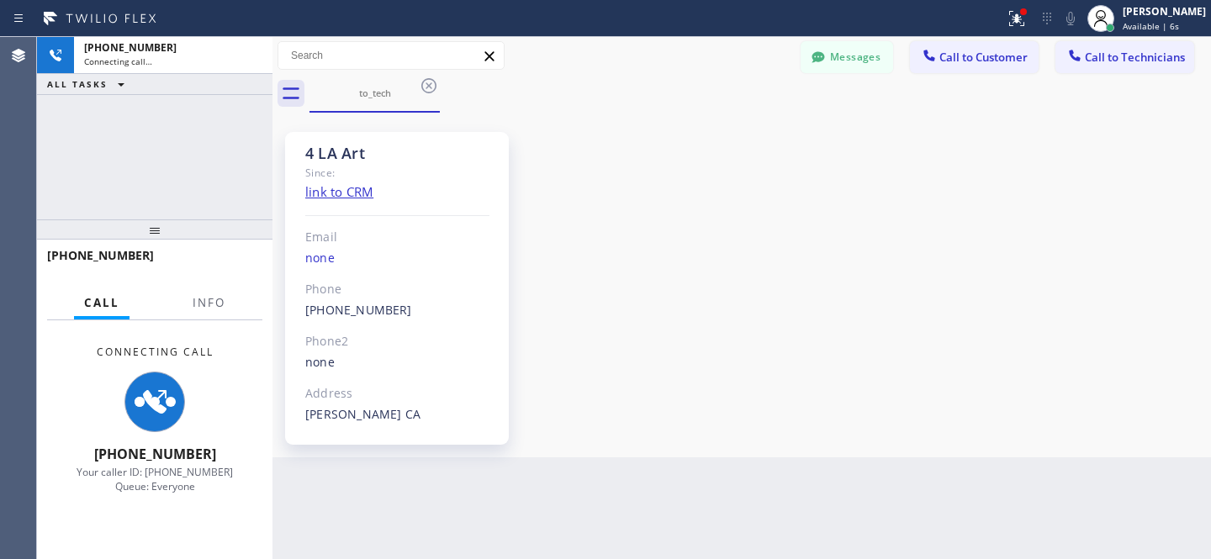
scroll to position [121, 0]
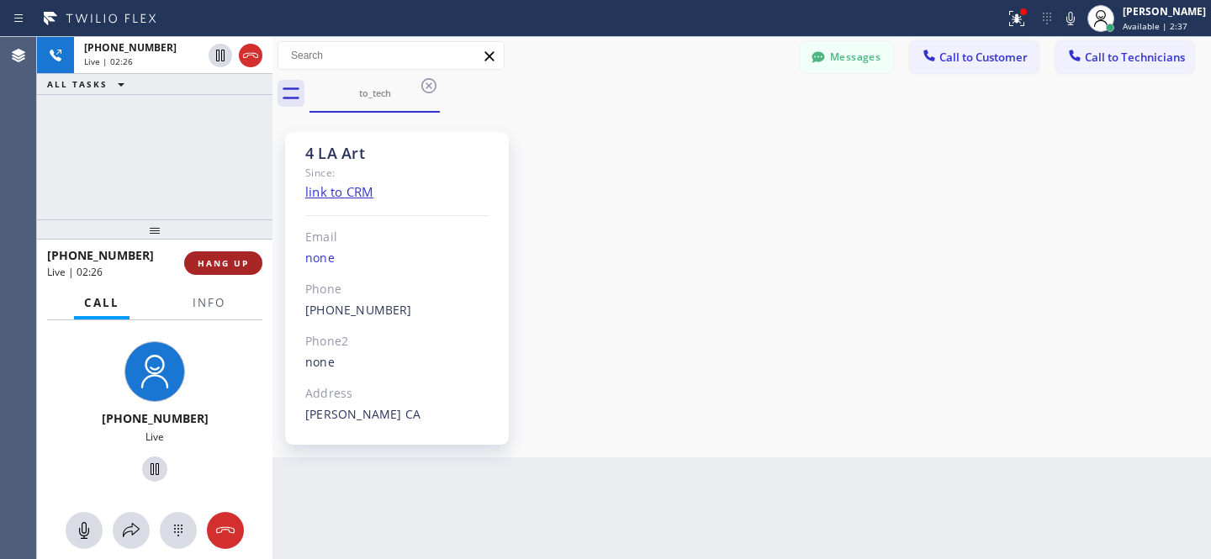
click at [233, 261] on span "HANG UP" at bounding box center [223, 263] width 51 height 12
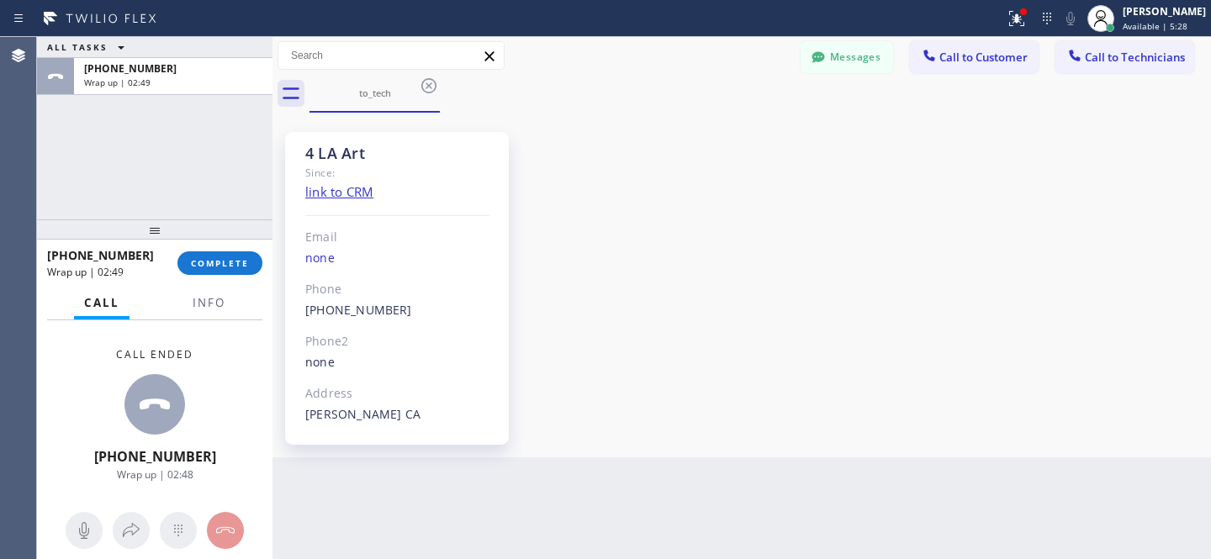
click at [420, 73] on div "Messages Call to Customer Call to Technicians Outbound call Location 5 Star App…" at bounding box center [741, 56] width 939 height 38
click at [430, 82] on icon at bounding box center [429, 86] width 20 height 20
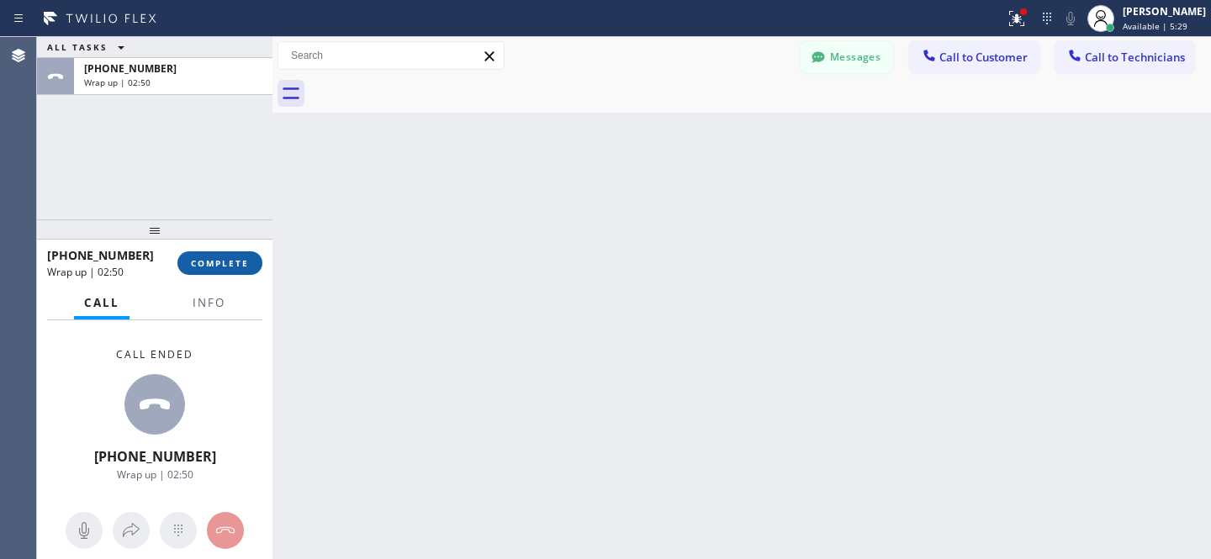
drag, startPoint x: 232, startPoint y: 266, endPoint x: 247, endPoint y: 254, distance: 19.2
click at [232, 265] on span "COMPLETE" at bounding box center [220, 263] width 58 height 12
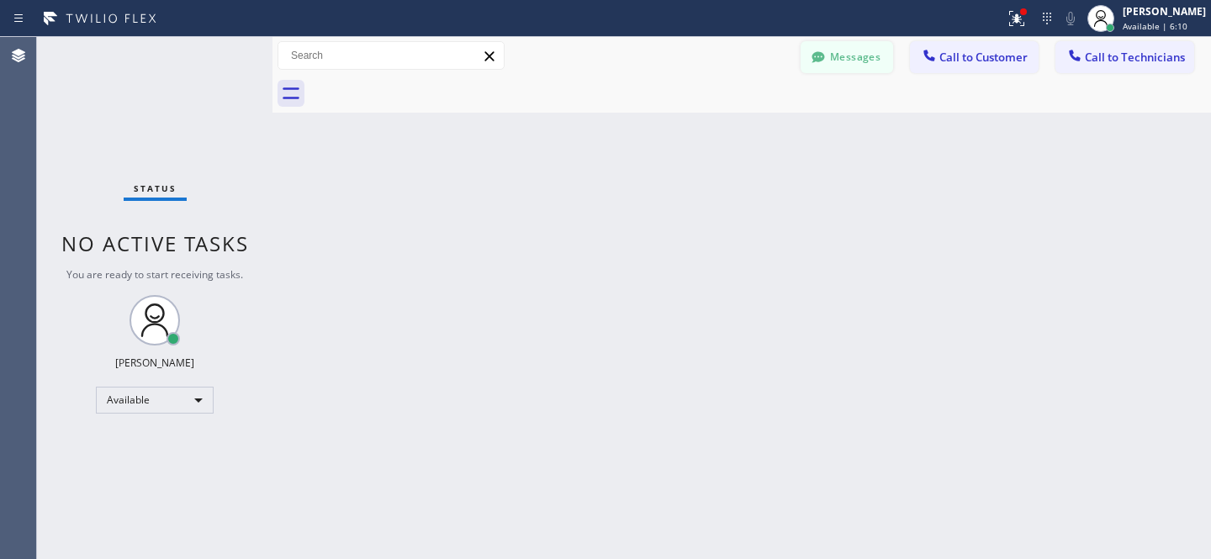
click at [835, 64] on button "Messages" at bounding box center [847, 57] width 93 height 32
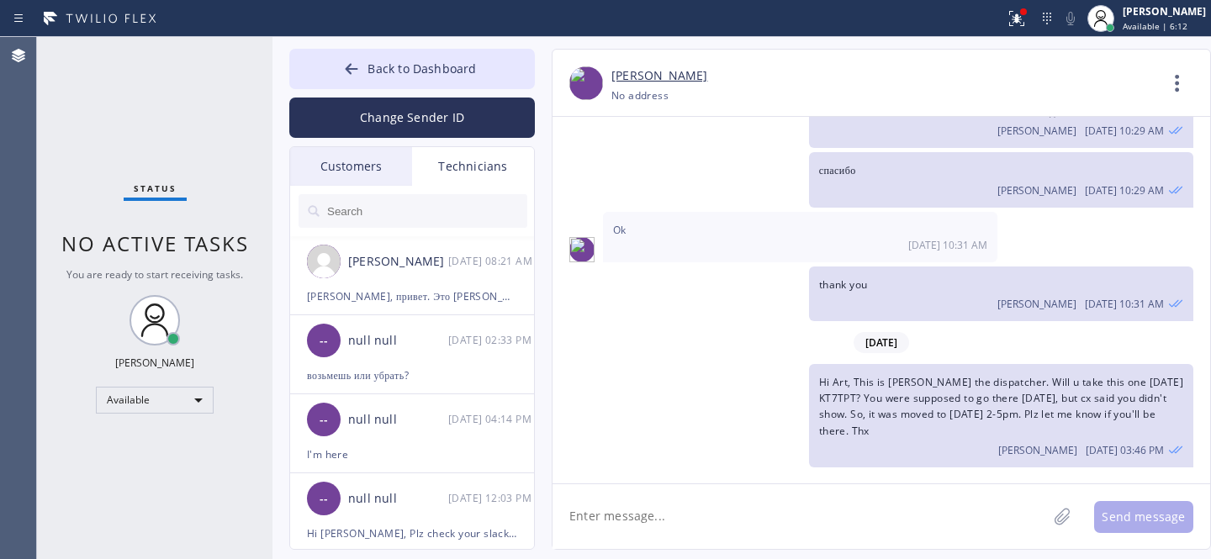
drag, startPoint x: 378, startPoint y: 168, endPoint x: 279, endPoint y: 341, distance: 198.9
click at [378, 168] on div "Customers" at bounding box center [351, 166] width 122 height 39
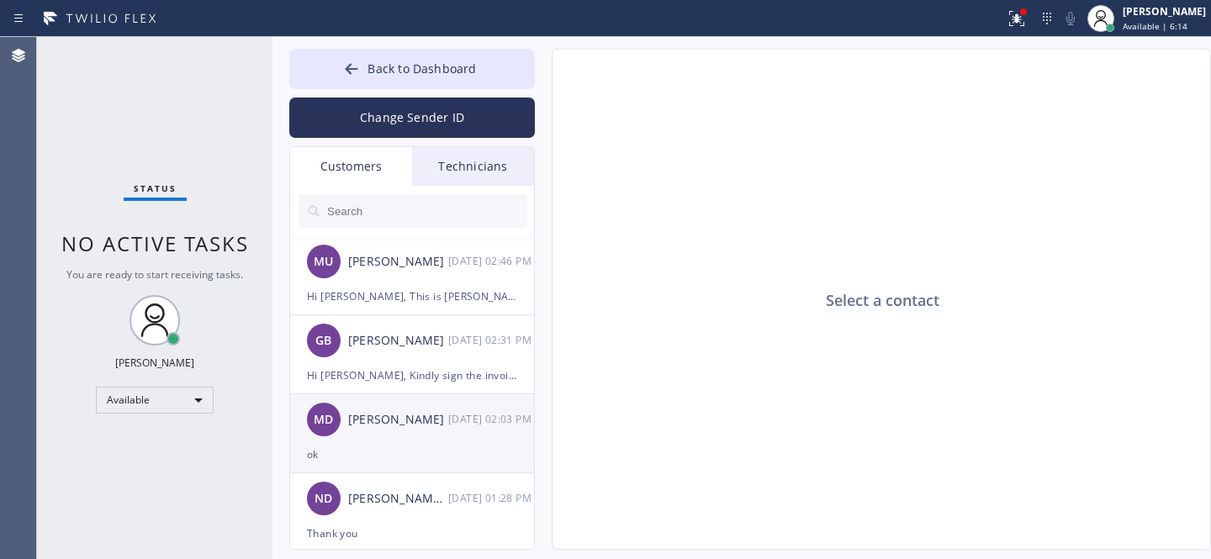
click at [406, 432] on div "MD [PERSON_NAME] [DATE] 02:03 PM" at bounding box center [413, 419] width 246 height 50
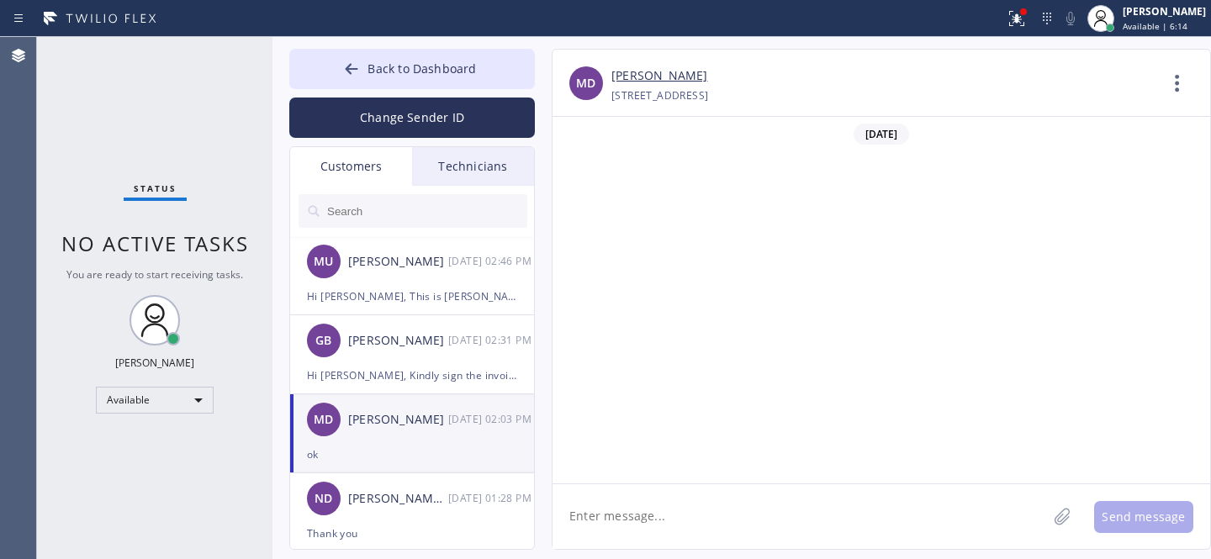
scroll to position [1009, 0]
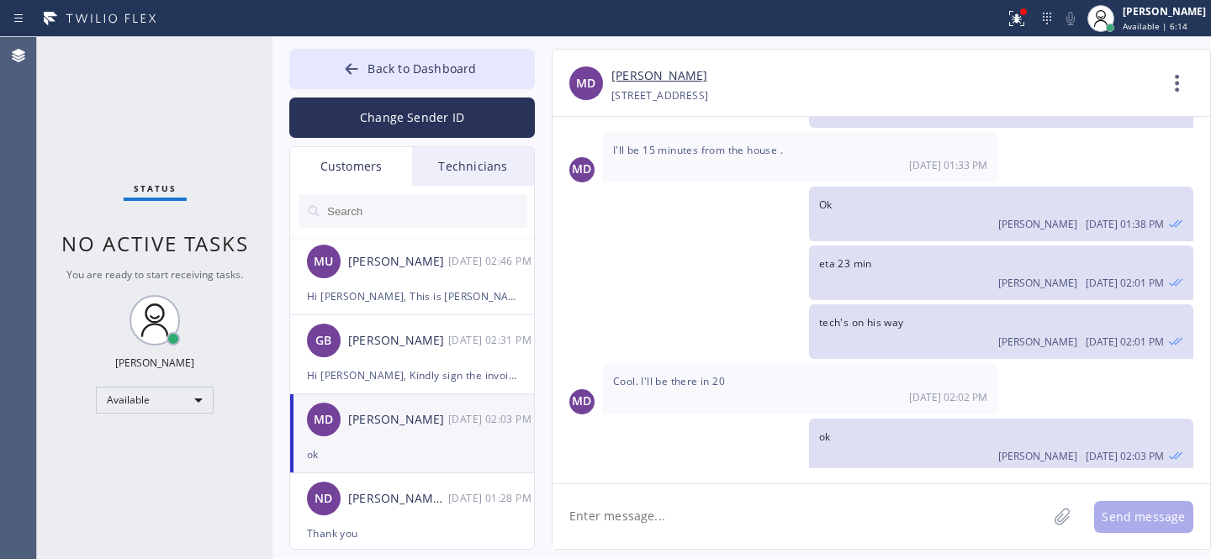
click at [697, 514] on textarea at bounding box center [800, 516] width 494 height 65
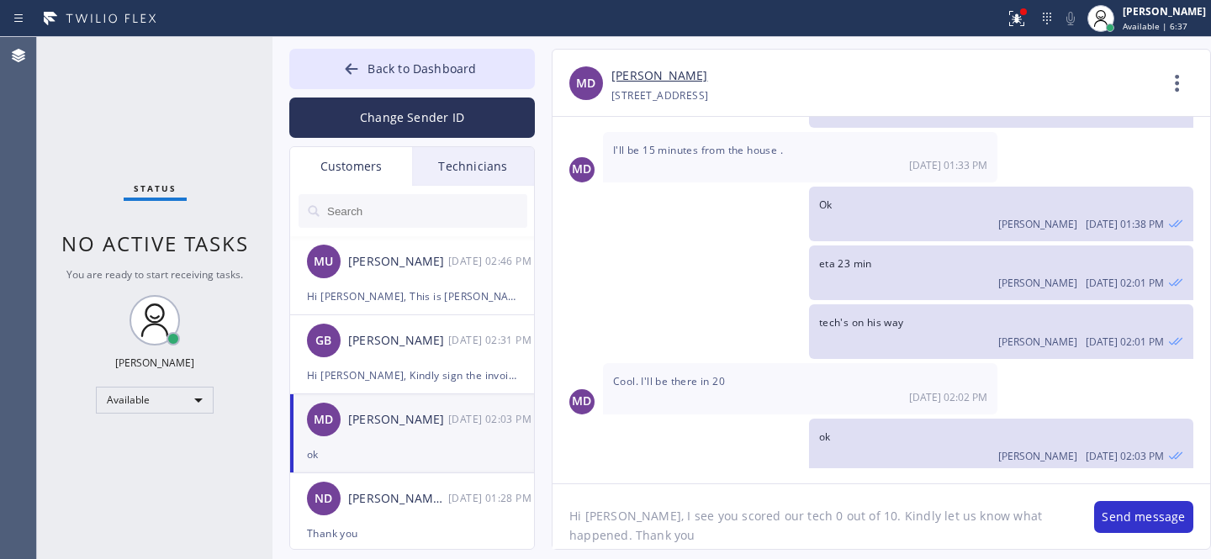
type textarea "Hi [PERSON_NAME], I see you scored our tech 0 out of 10. Kindly let us know wha…"
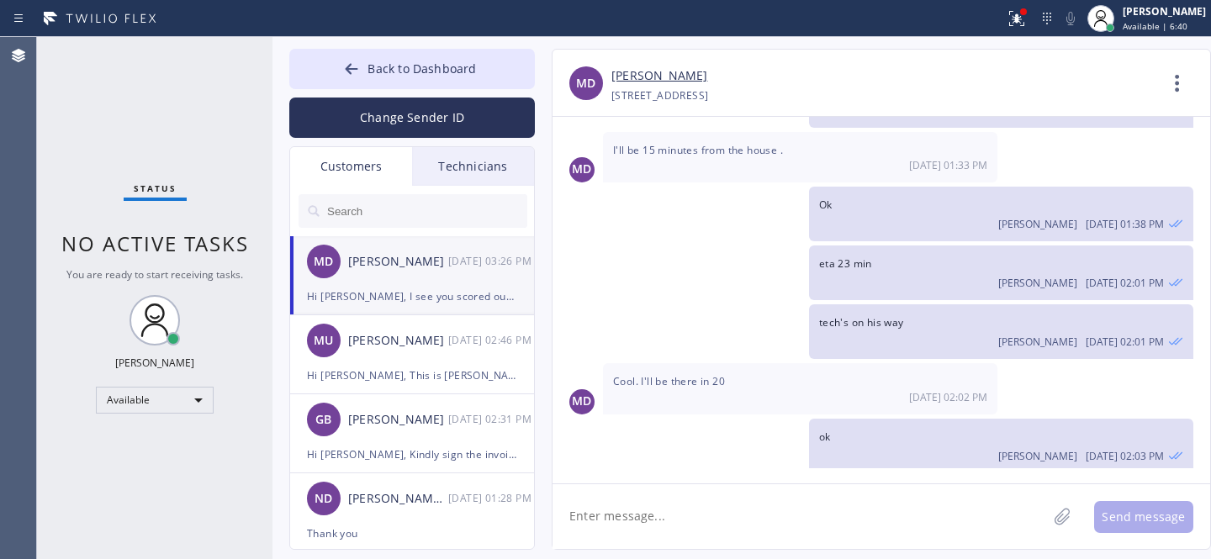
scroll to position [1084, 0]
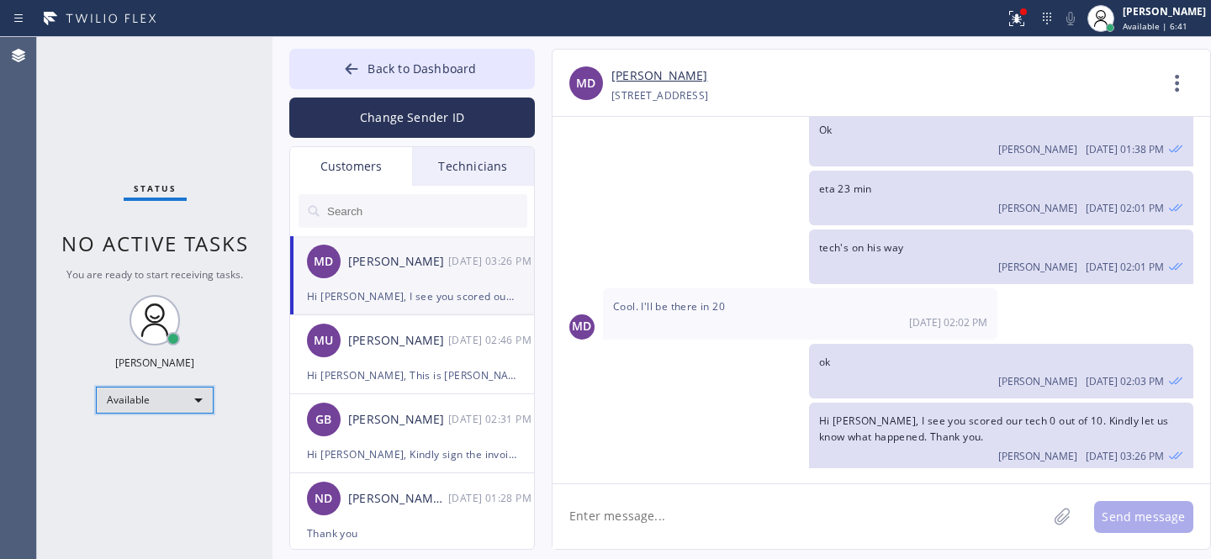
click at [162, 398] on div "Available" at bounding box center [155, 400] width 118 height 27
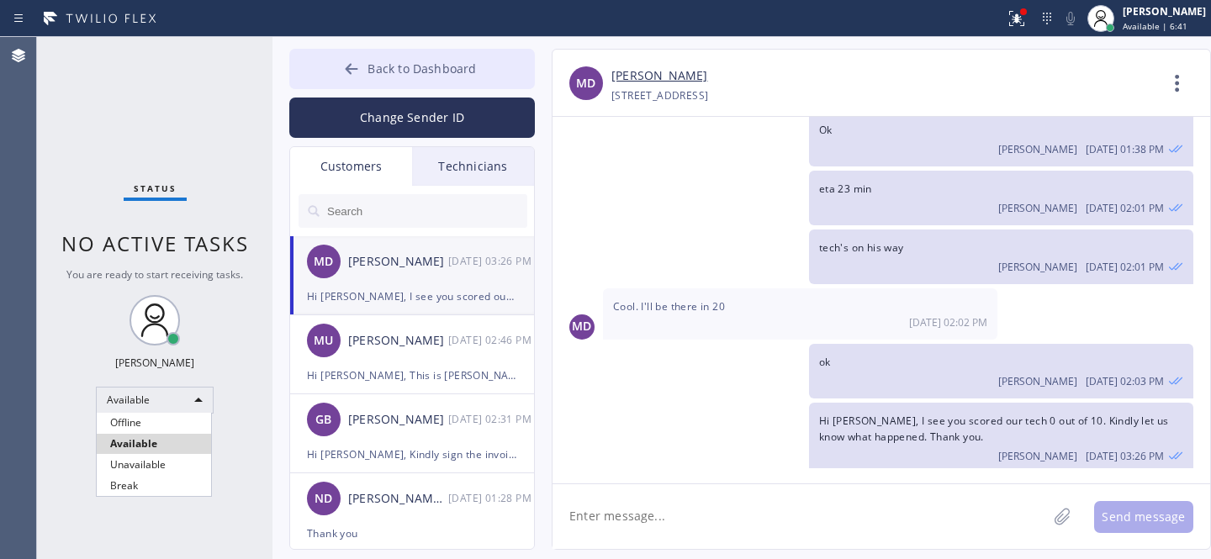
click at [125, 426] on li "Offline" at bounding box center [154, 423] width 114 height 20
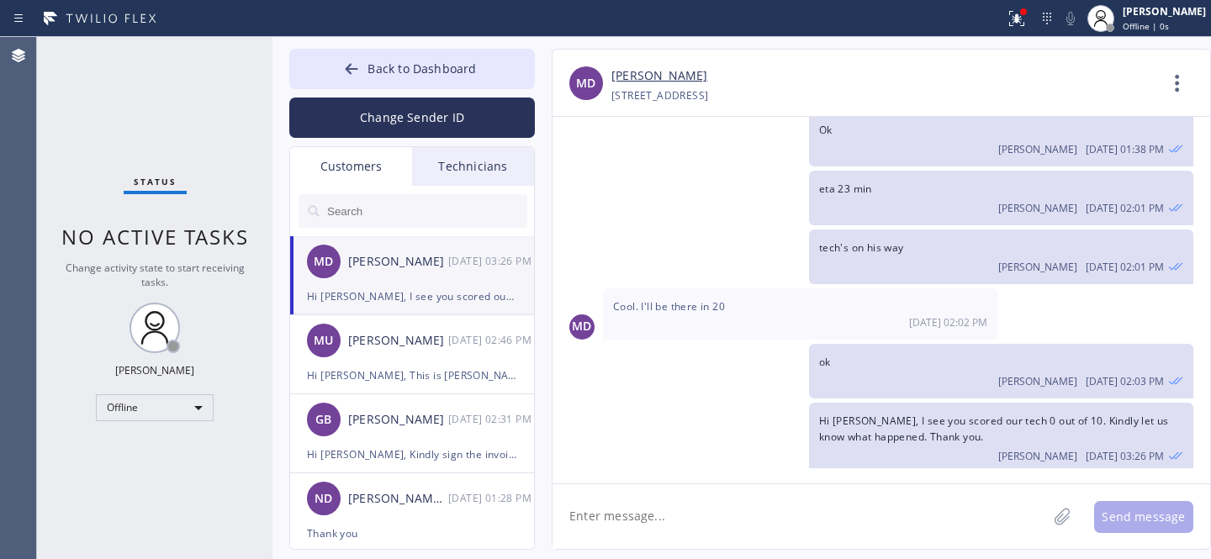
click at [344, 71] on icon at bounding box center [351, 69] width 17 height 17
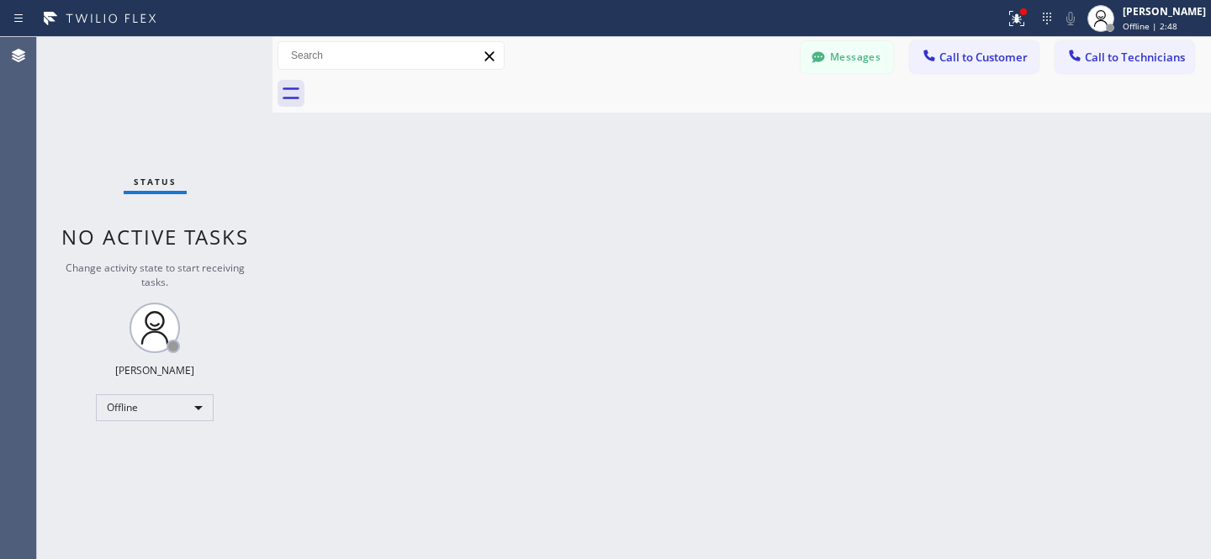
click at [463, 249] on div "Back to Dashboard Change Sender ID Customers Technicians MD [PERSON_NAME] [DATE…" at bounding box center [741, 298] width 939 height 522
click at [868, 40] on div "Messages Call to Customer Call to Technicians Outbound call Location 5 Star App…" at bounding box center [741, 56] width 939 height 38
drag, startPoint x: 865, startPoint y: 48, endPoint x: 410, endPoint y: 279, distance: 509.6
click at [865, 49] on button "Messages" at bounding box center [847, 57] width 93 height 32
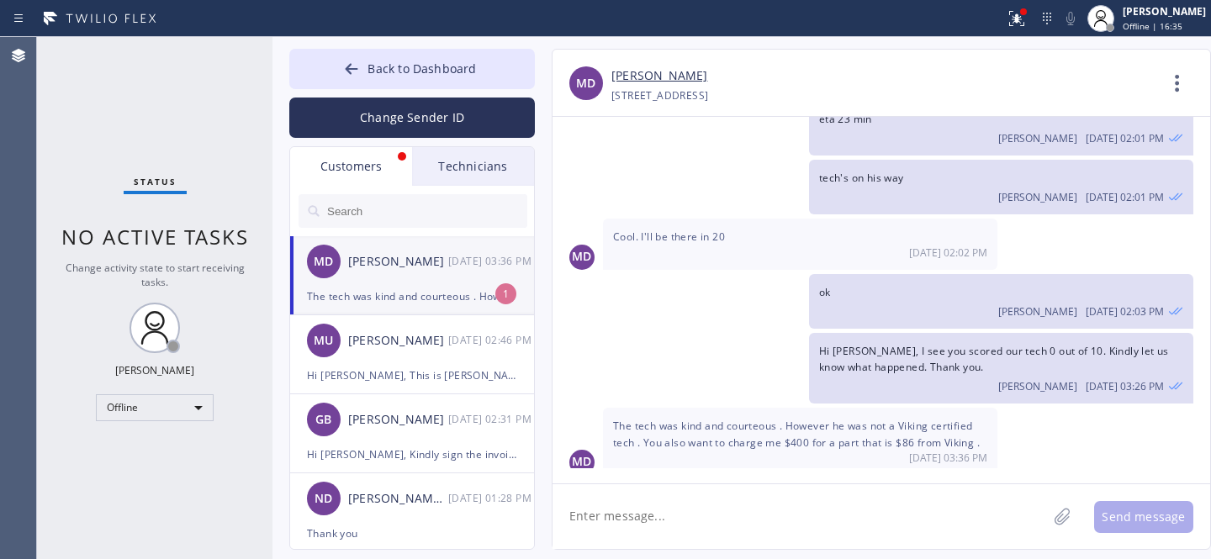
click at [410, 279] on div "MD [PERSON_NAME] [DATE] 03:36 PM" at bounding box center [413, 261] width 246 height 50
click at [804, 516] on textarea at bounding box center [800, 516] width 494 height 65
type textarea "Ok Thank you for letting us know."
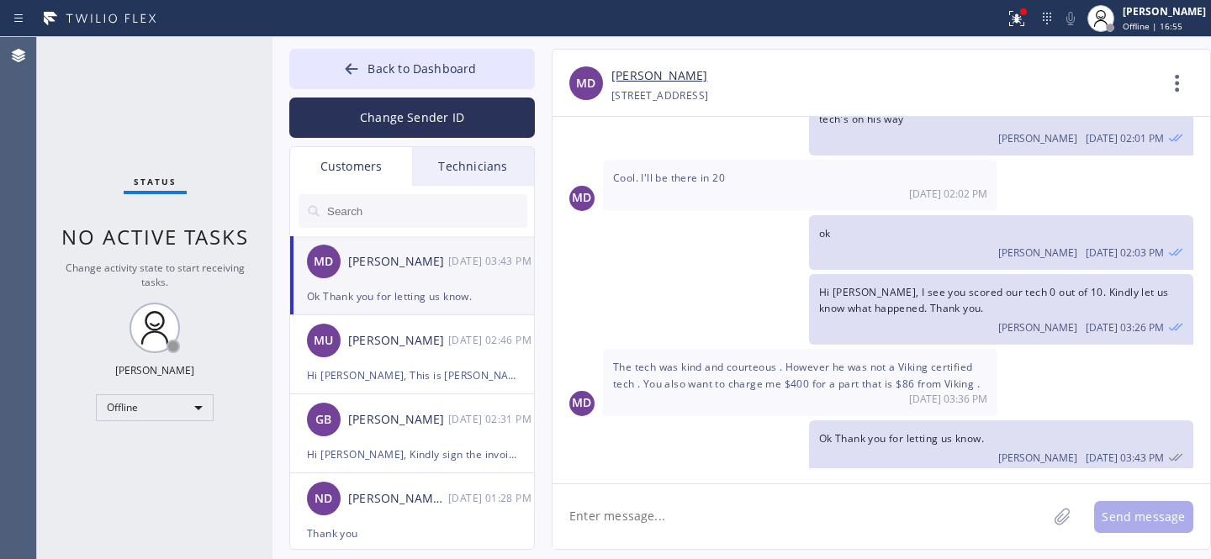
click at [758, 349] on div "The tech was kind and courteous . However he was not a Viking certified tech . …" at bounding box center [800, 382] width 394 height 66
click at [752, 360] on span "The tech was kind and courteous . However he was not a Viking certified tech . …" at bounding box center [796, 375] width 367 height 30
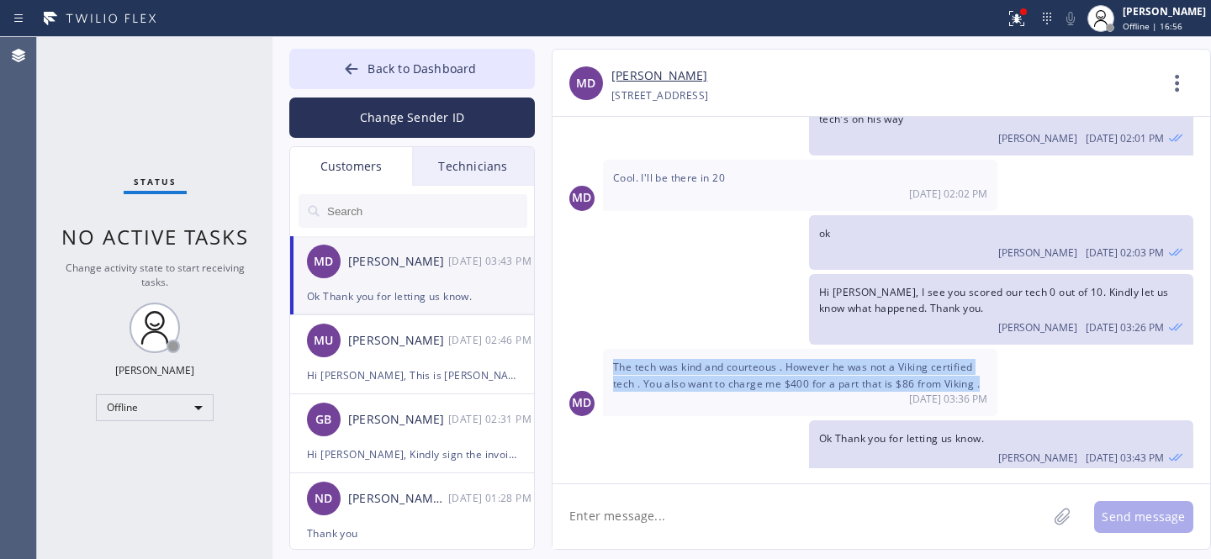
click at [752, 360] on span "The tech was kind and courteous . However he was not a Viking certified tech . …" at bounding box center [796, 375] width 367 height 30
copy span "The tech was kind and courteous . However he was not a Viking certified tech . …"
click at [385, 66] on span "Back to Dashboard" at bounding box center [422, 69] width 108 height 16
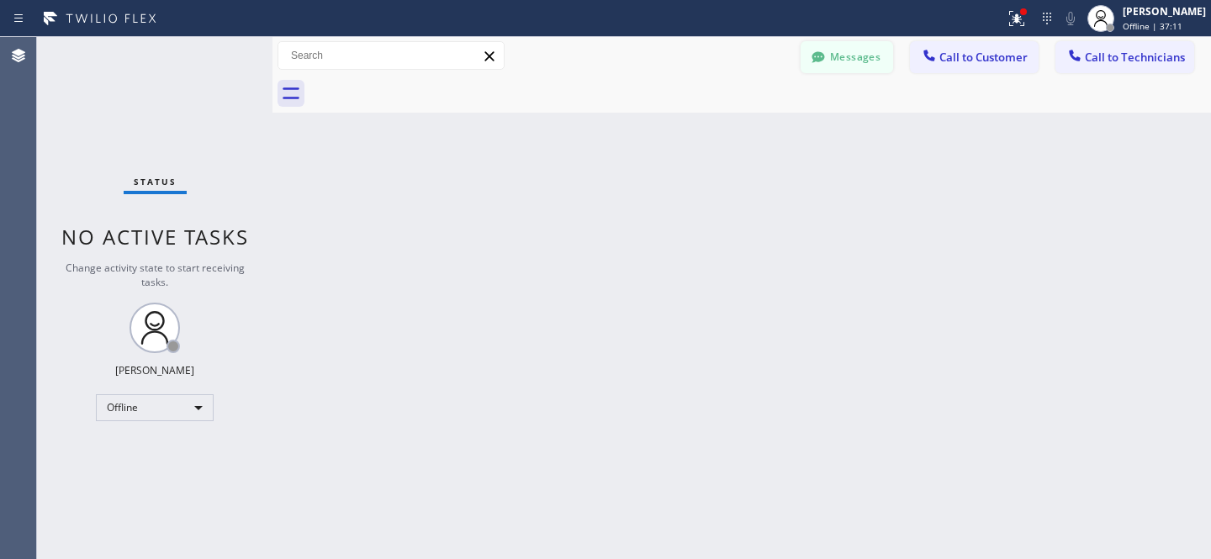
click at [850, 56] on button "Messages" at bounding box center [847, 57] width 93 height 32
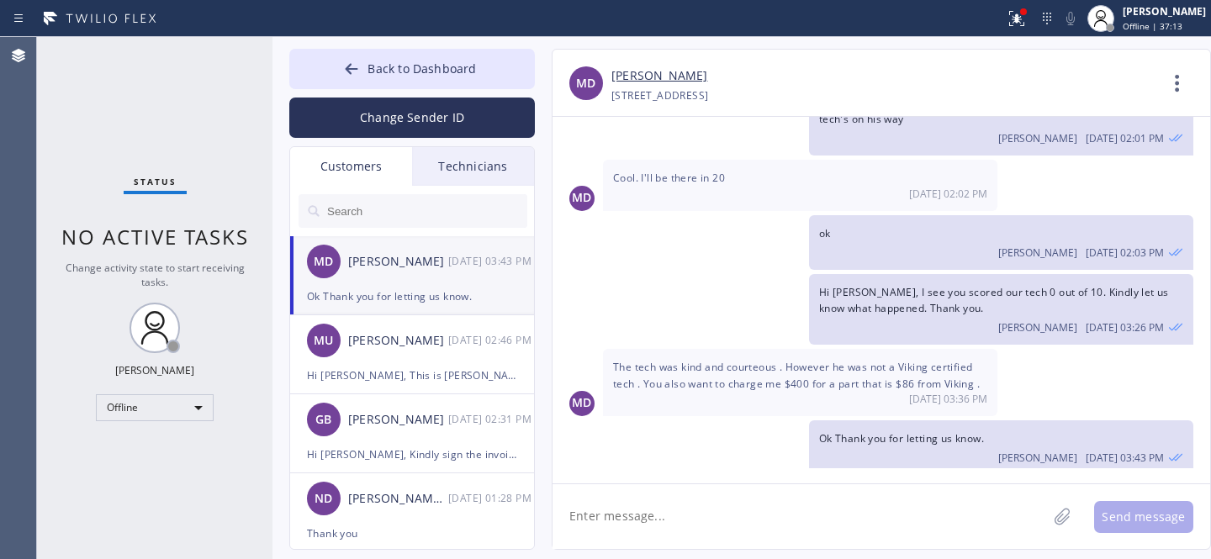
click at [383, 219] on input "text" at bounding box center [426, 211] width 202 height 34
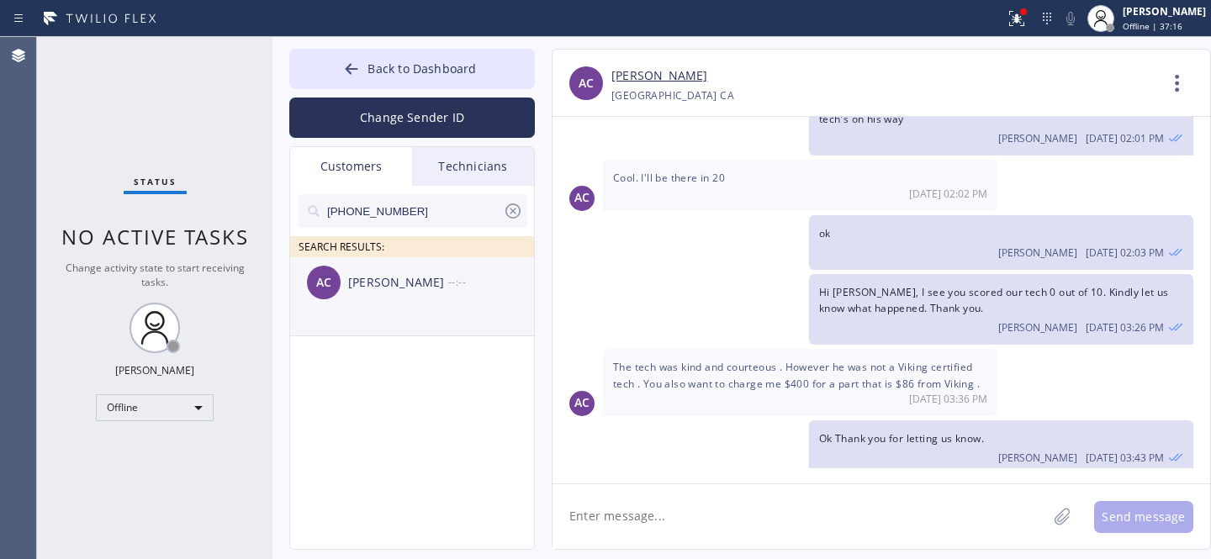
click at [385, 295] on div "AC [PERSON_NAME] --:--" at bounding box center [413, 282] width 246 height 50
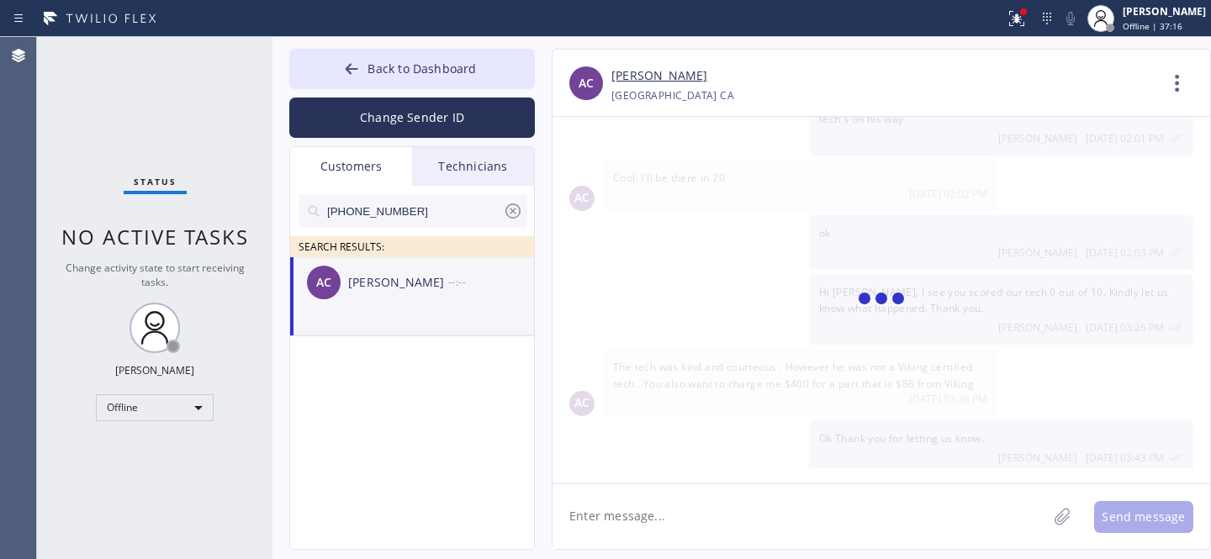
scroll to position [0, 0]
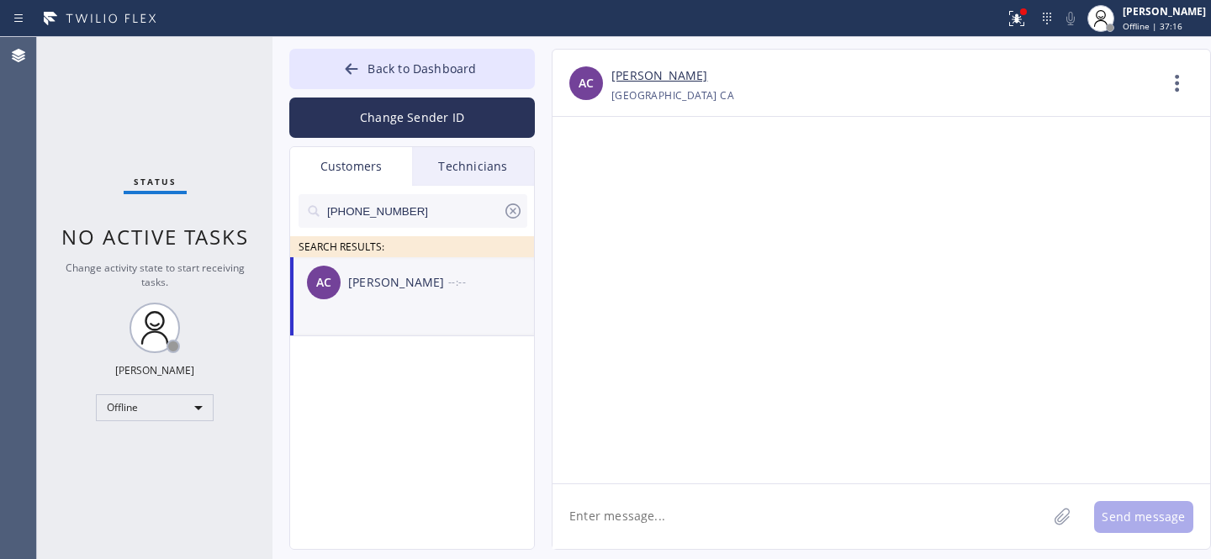
click at [655, 516] on textarea at bounding box center [800, 516] width 494 height 65
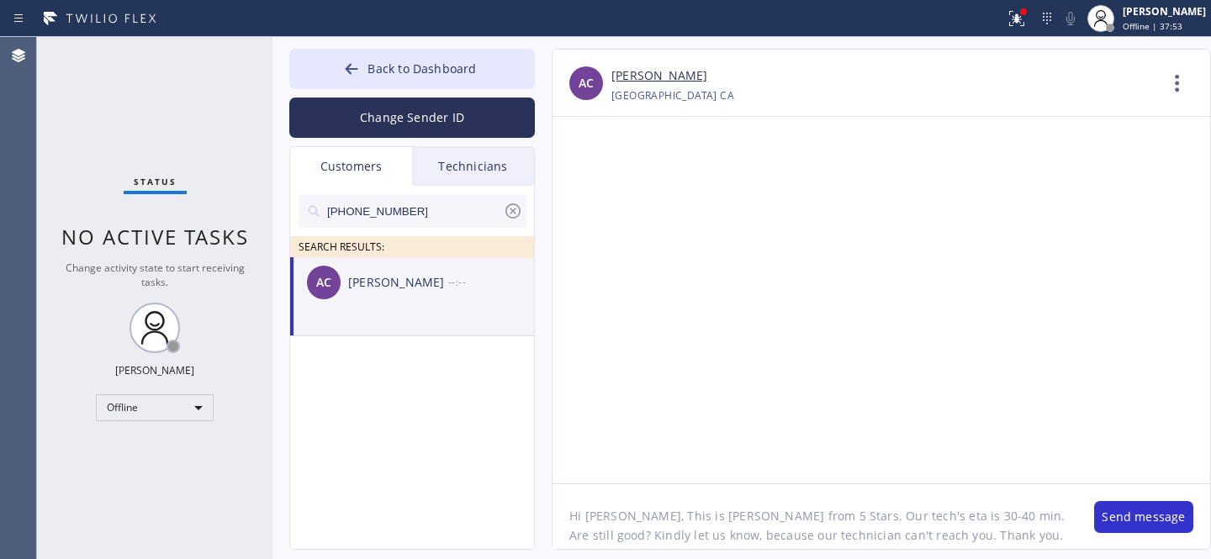
type textarea "Hi [PERSON_NAME], This is [PERSON_NAME] from 5 Stars. Our tech's eta is 30-40 m…"
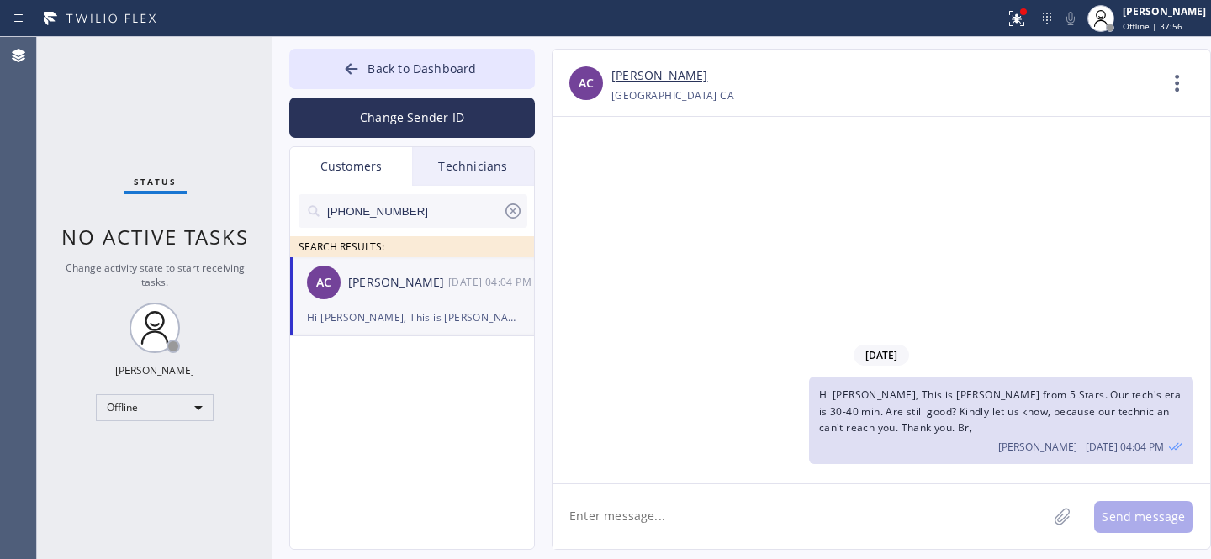
click at [516, 209] on icon at bounding box center [513, 211] width 20 height 20
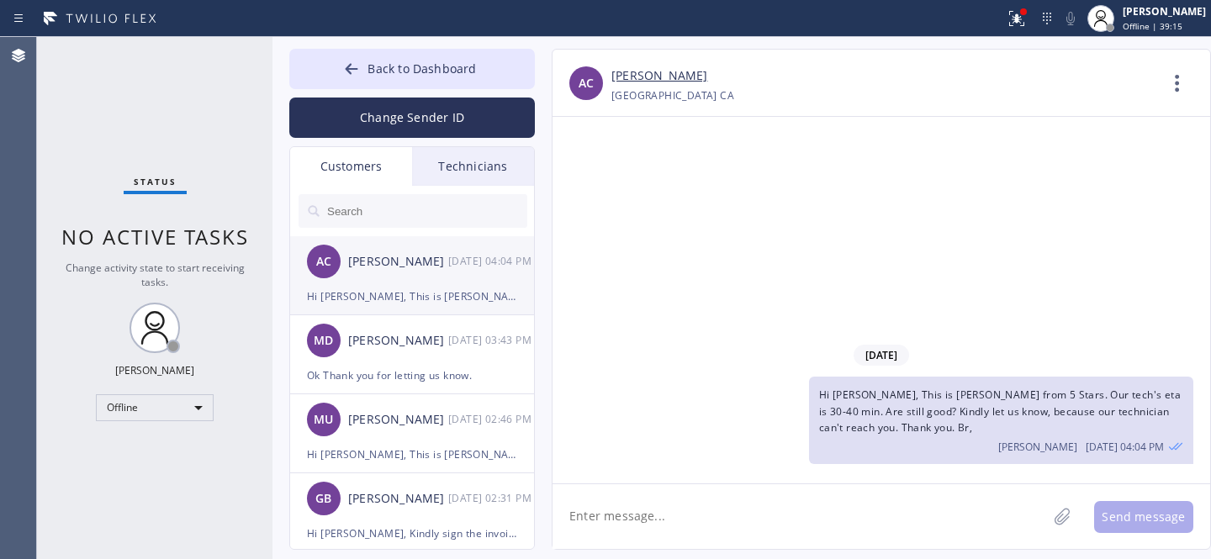
click at [398, 299] on div "Hi [PERSON_NAME], This is [PERSON_NAME] from 5 Stars. Our tech's eta is 30-40 m…" at bounding box center [412, 296] width 210 height 19
click at [633, 78] on link "[PERSON_NAME]" at bounding box center [659, 75] width 96 height 19
click at [358, 59] on button "Back to Dashboard" at bounding box center [412, 69] width 246 height 40
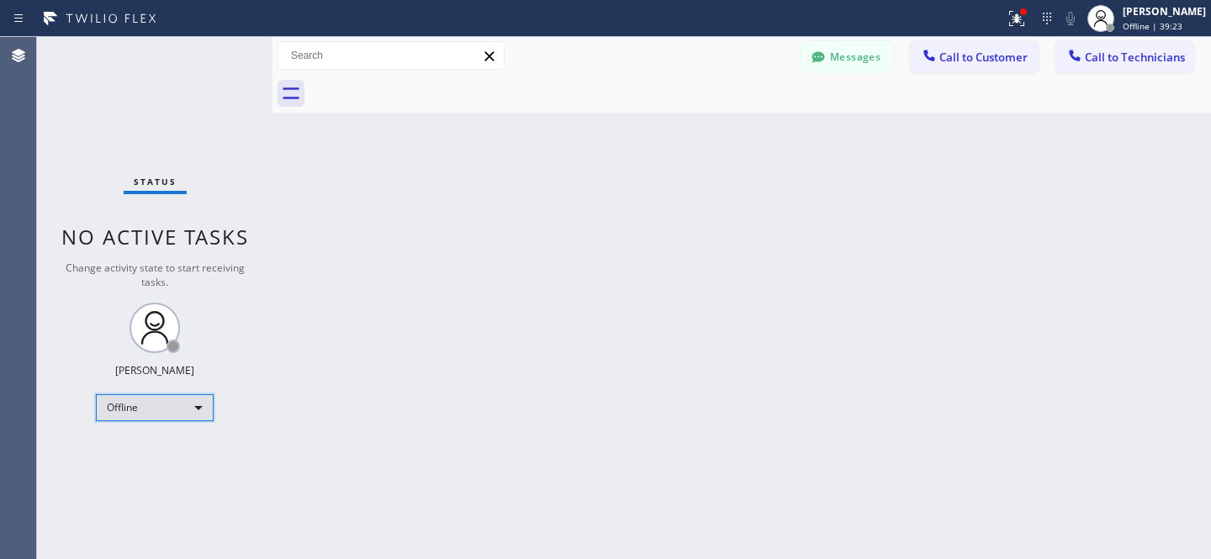
click at [161, 403] on div "Offline" at bounding box center [155, 407] width 118 height 27
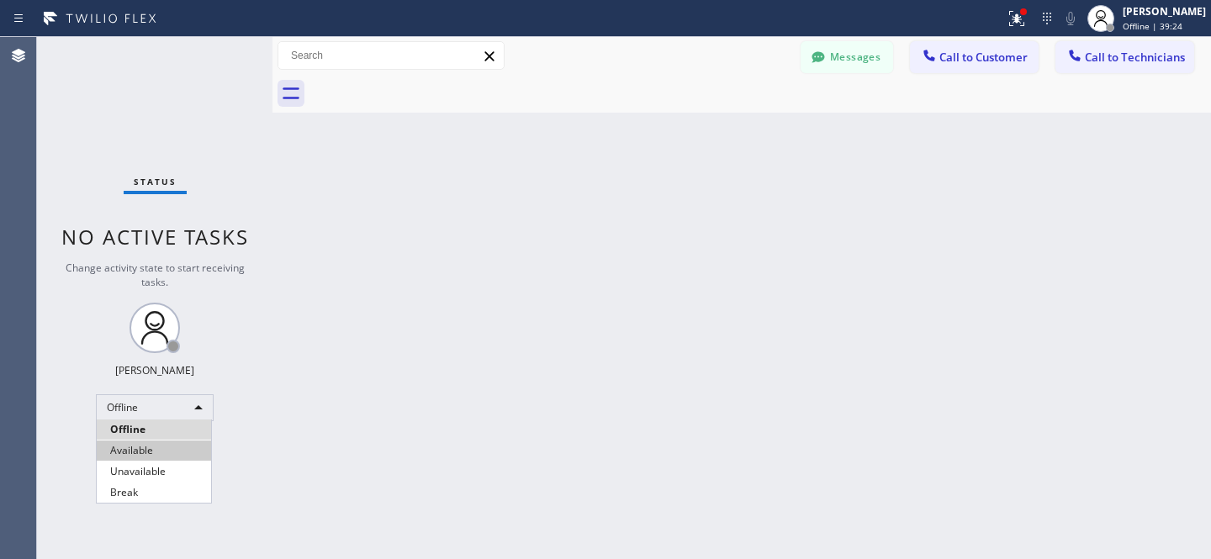
click at [153, 443] on li "Available" at bounding box center [154, 451] width 114 height 20
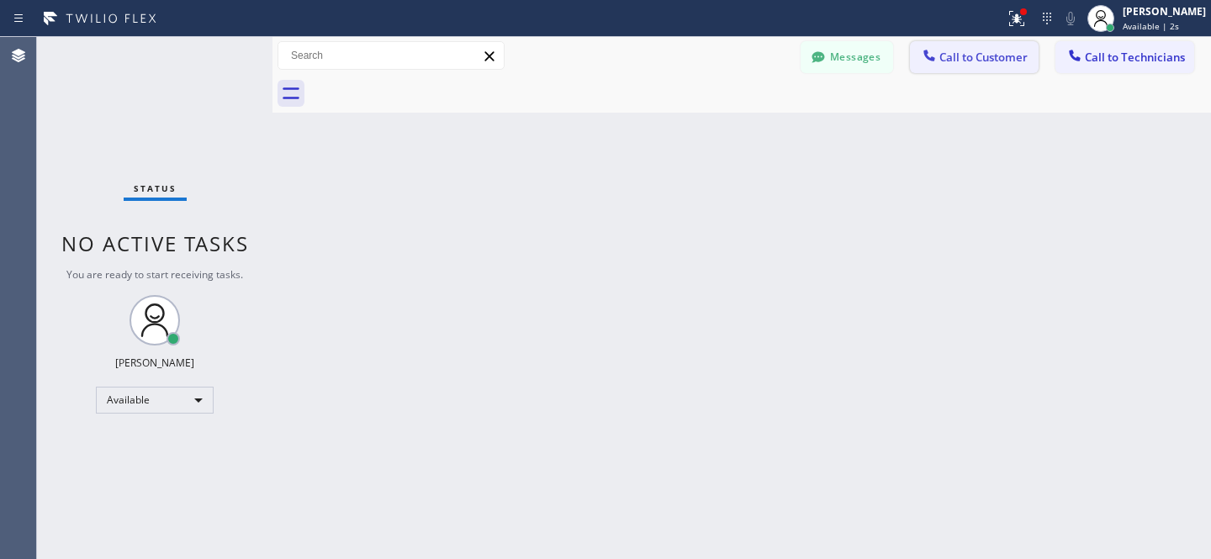
click at [992, 67] on button "Call to Customer" at bounding box center [974, 57] width 129 height 32
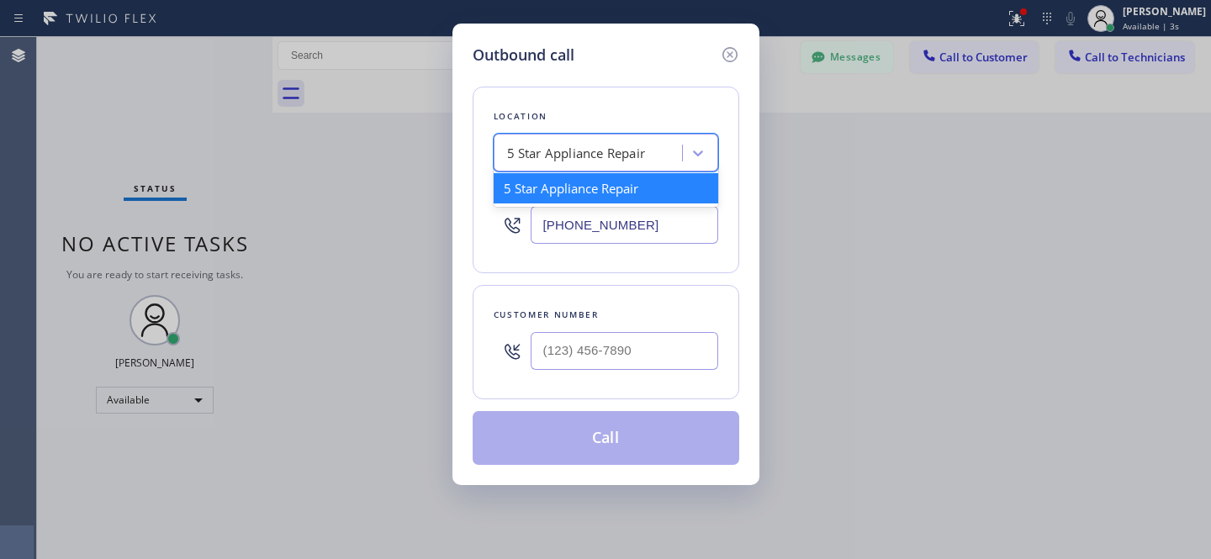
click at [634, 153] on div "5 Star Appliance Repair" at bounding box center [576, 153] width 139 height 19
paste input "KitchenAid Repairs [GEOGRAPHIC_DATA]"
type input "KitchenAid Repairs [GEOGRAPHIC_DATA]"
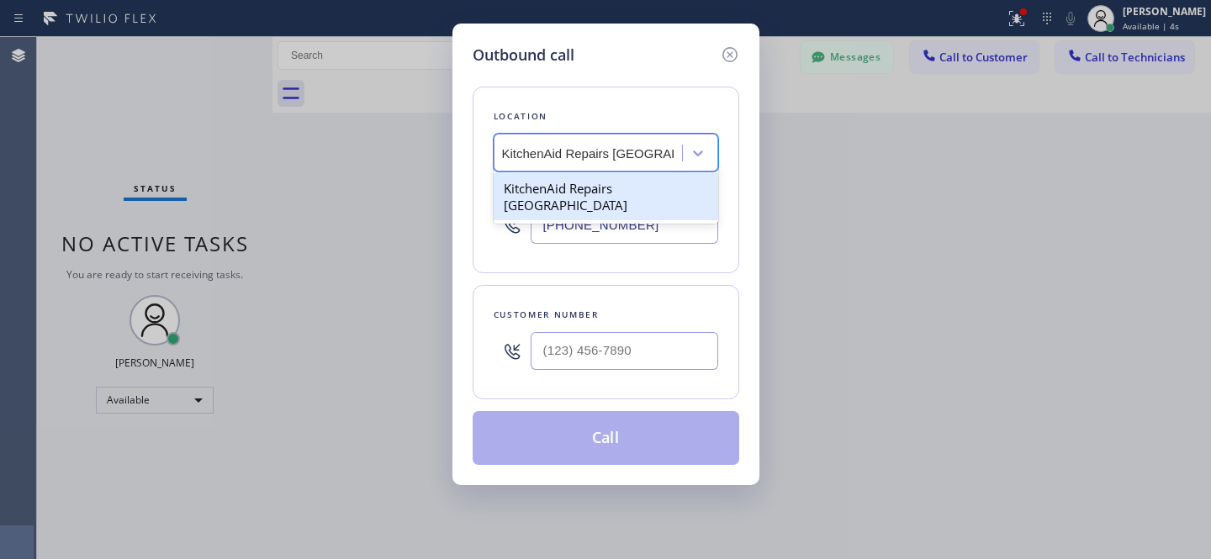
click at [606, 193] on div "KitchenAid Repairs [GEOGRAPHIC_DATA]" at bounding box center [606, 196] width 225 height 47
type input "[PHONE_NUMBER]"
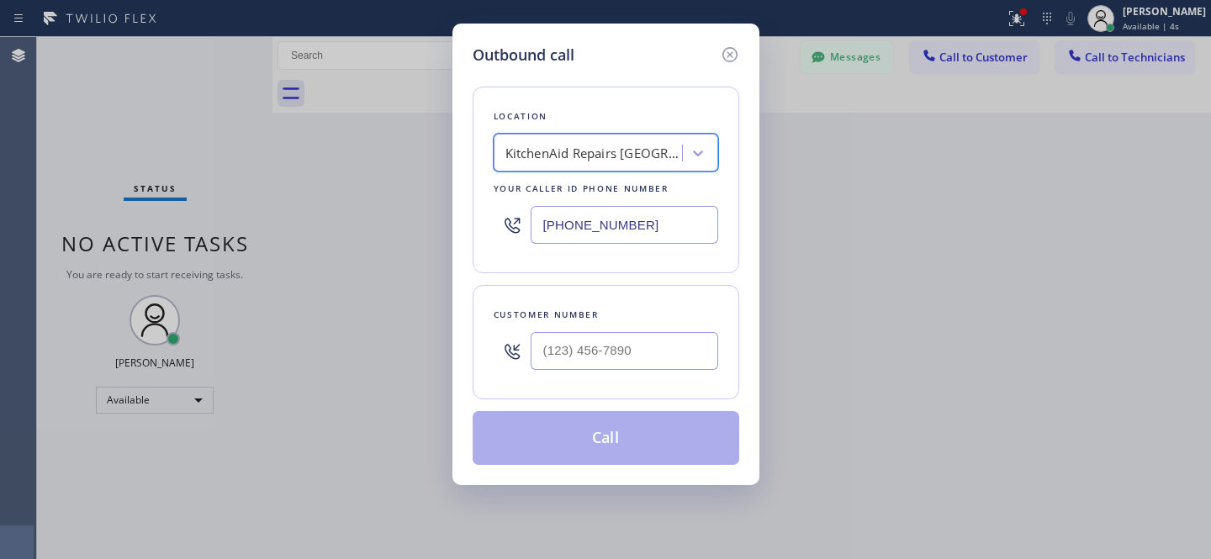
scroll to position [0, 2]
click at [657, 362] on input "(___) ___-____" at bounding box center [625, 351] width 188 height 38
paste input "858) 245-8240"
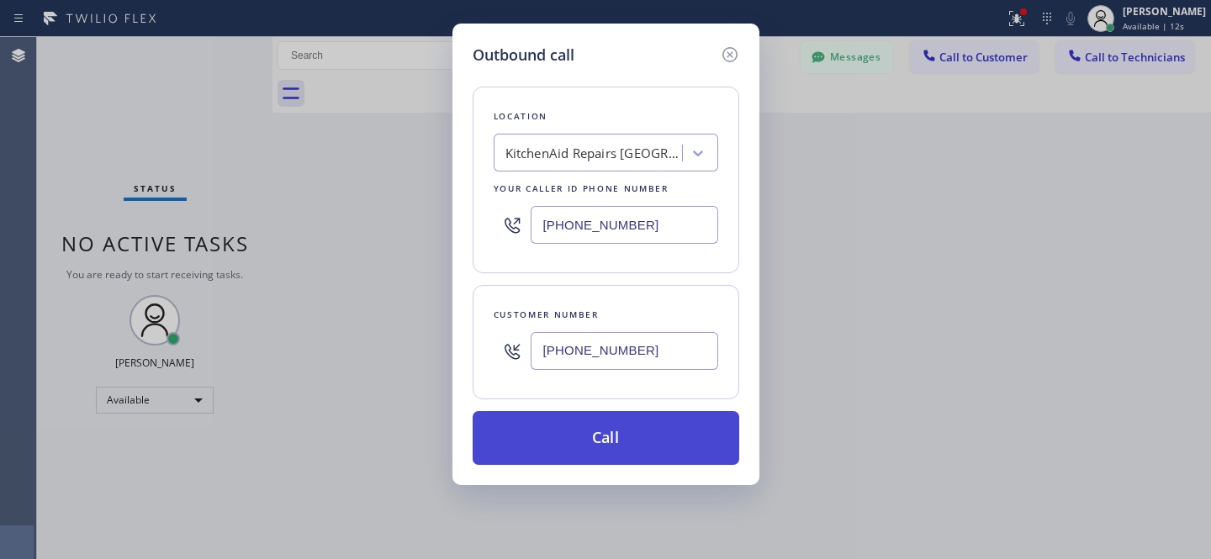
type input "[PHONE_NUMBER]"
click at [662, 449] on button "Call" at bounding box center [606, 438] width 267 height 54
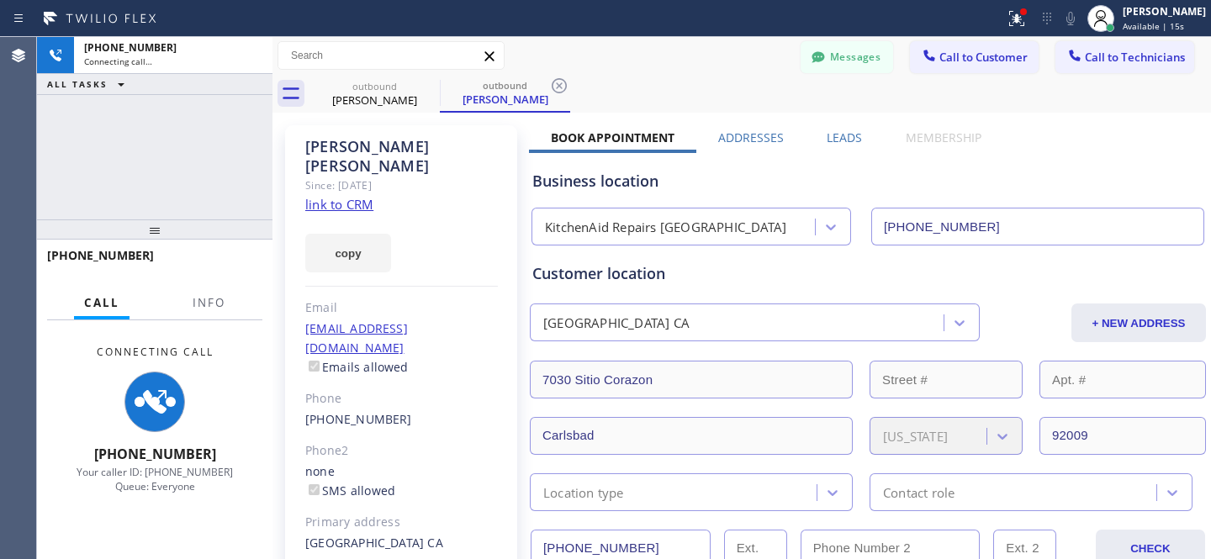
type input "[PHONE_NUMBER]"
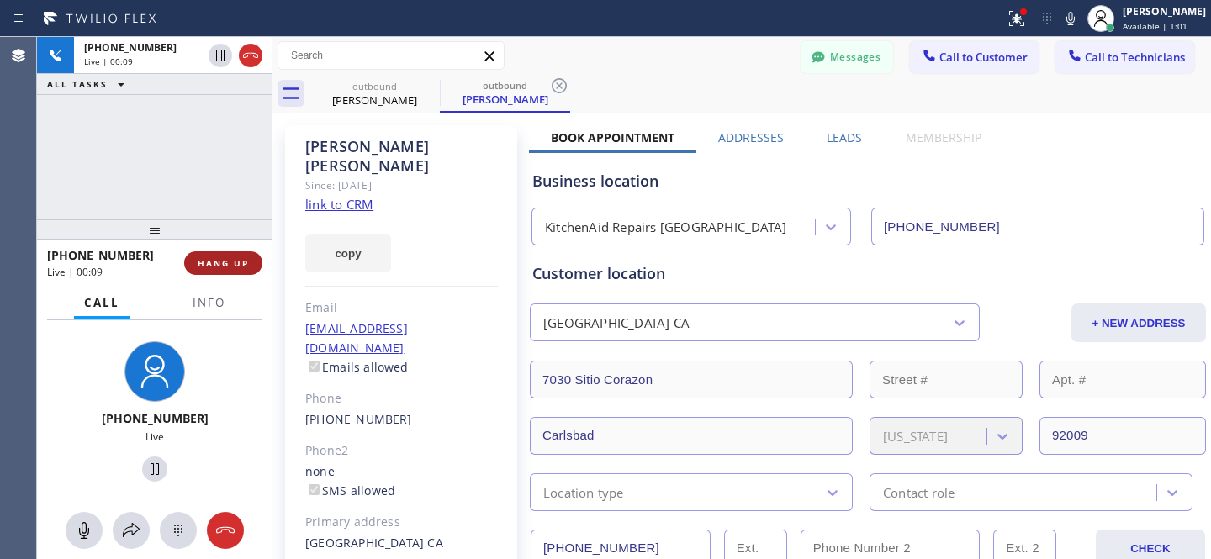
click at [228, 262] on span "HANG UP" at bounding box center [223, 263] width 51 height 12
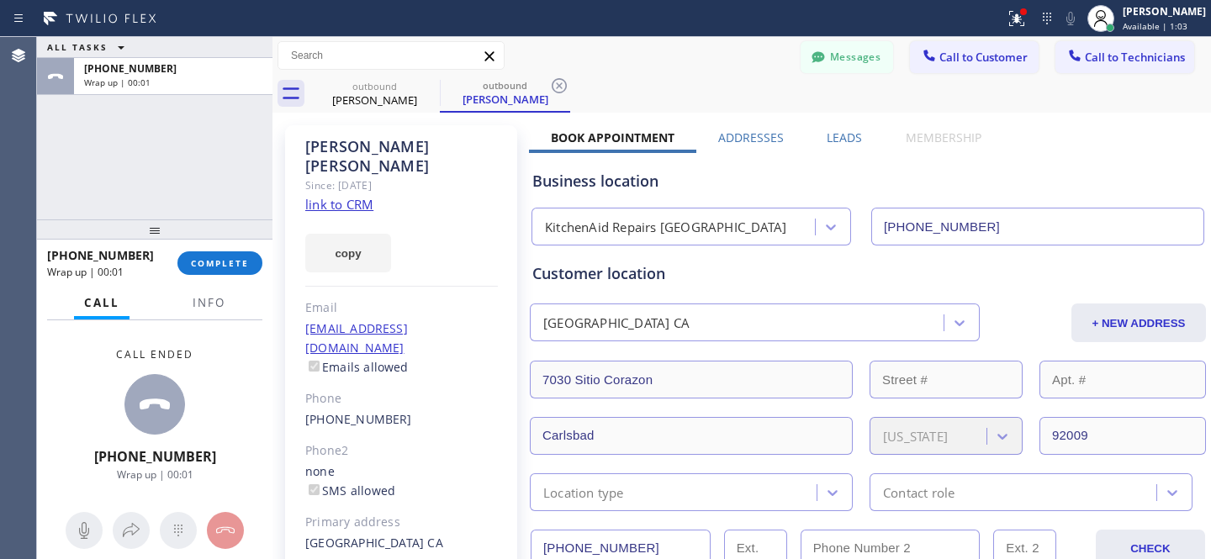
drag, startPoint x: 237, startPoint y: 271, endPoint x: 289, endPoint y: 235, distance: 63.0
click at [236, 270] on button "COMPLETE" at bounding box center [219, 263] width 85 height 24
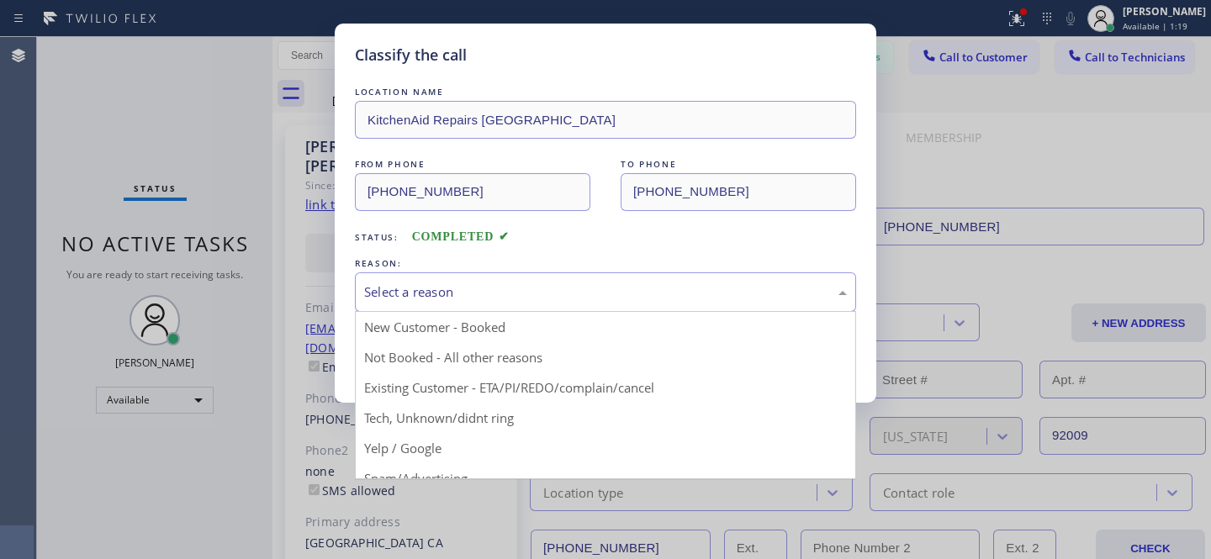
click at [526, 285] on div "Select a reason" at bounding box center [605, 292] width 483 height 19
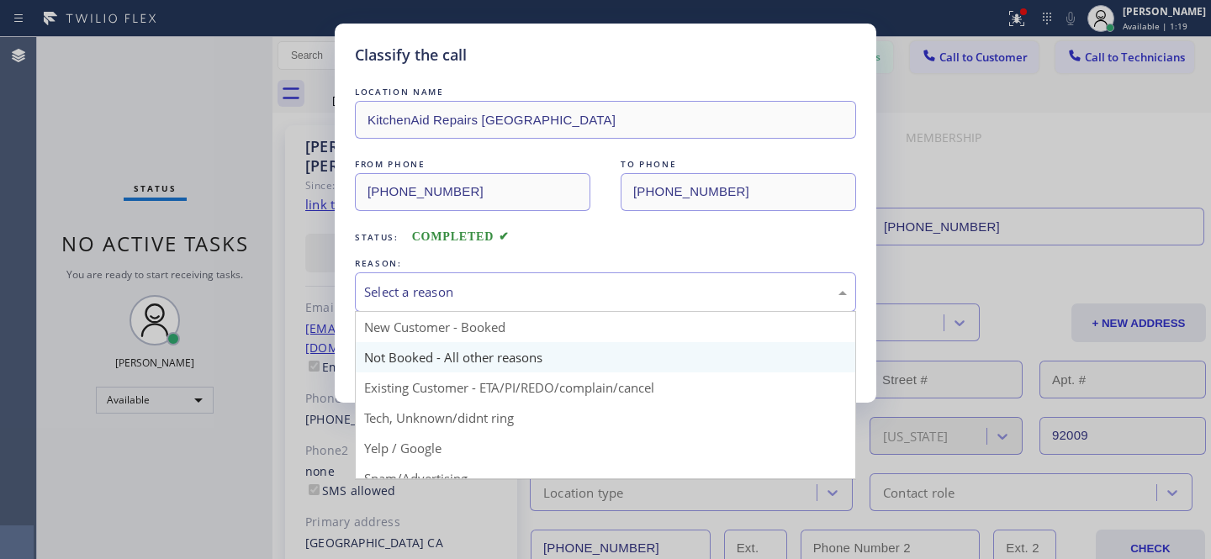
drag, startPoint x: 491, startPoint y: 373, endPoint x: 447, endPoint y: 354, distance: 47.5
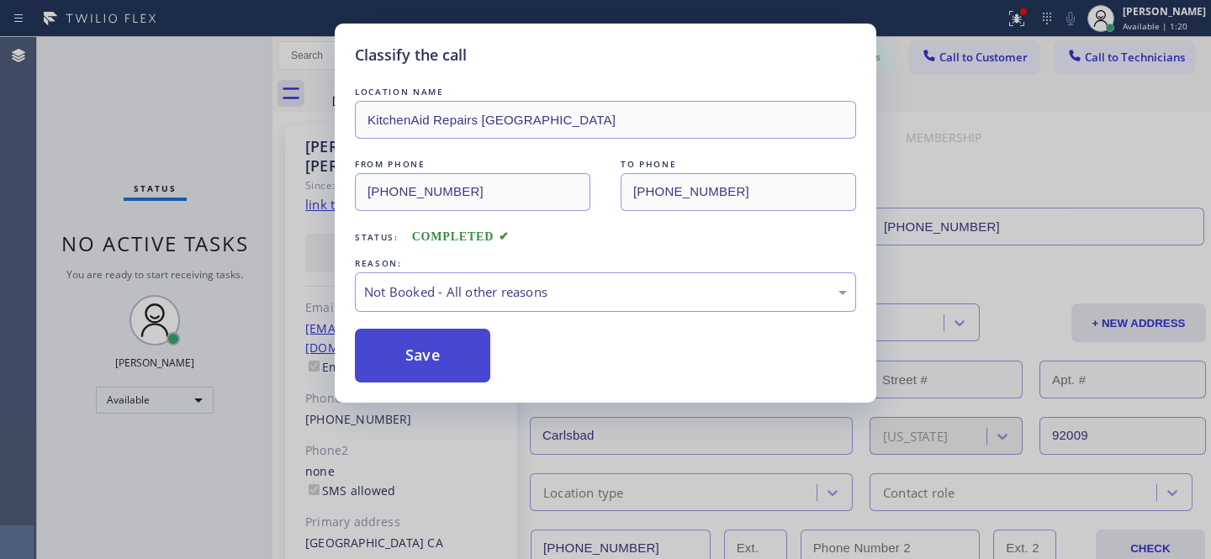
click at [447, 354] on button "Save" at bounding box center [422, 356] width 135 height 54
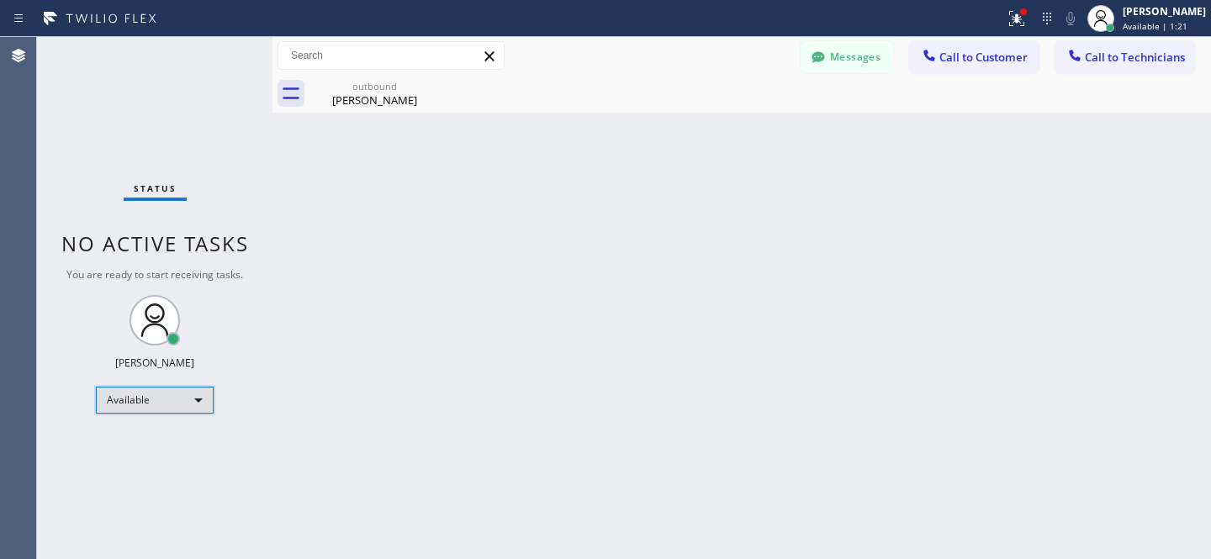
click at [146, 400] on div "Available" at bounding box center [155, 400] width 118 height 27
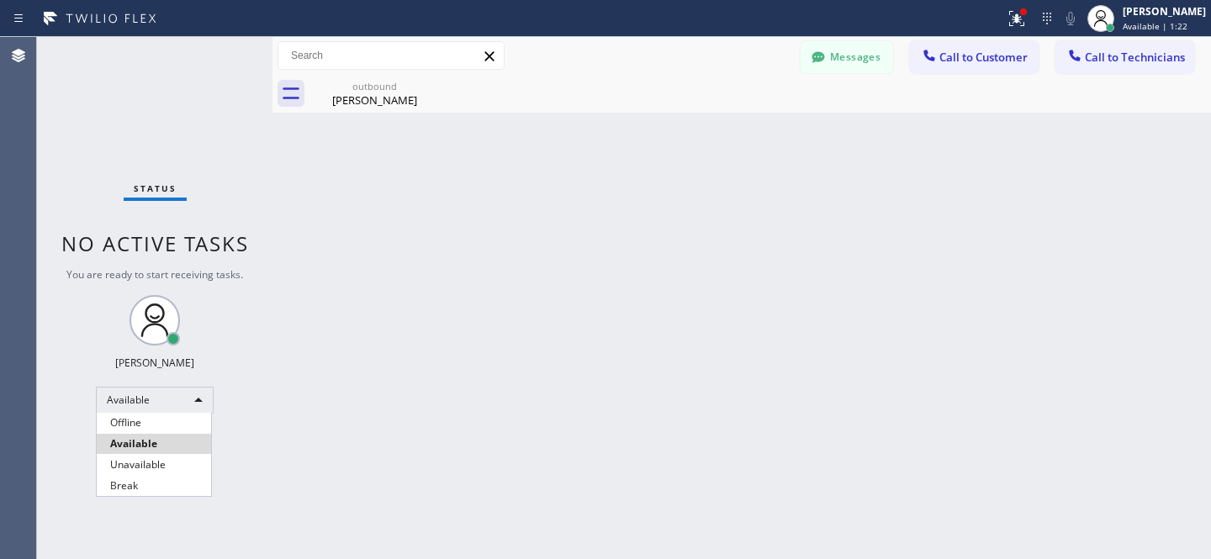
drag, startPoint x: 144, startPoint y: 421, endPoint x: 159, endPoint y: 399, distance: 27.3
click at [144, 420] on li "Offline" at bounding box center [154, 423] width 114 height 20
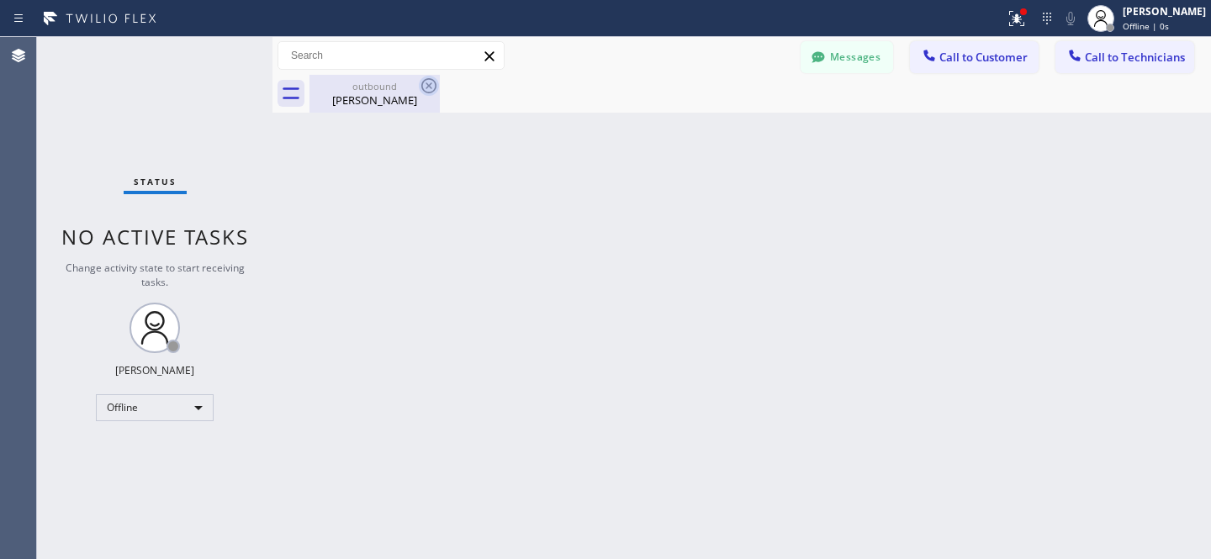
click at [373, 86] on div "outbound" at bounding box center [374, 86] width 127 height 13
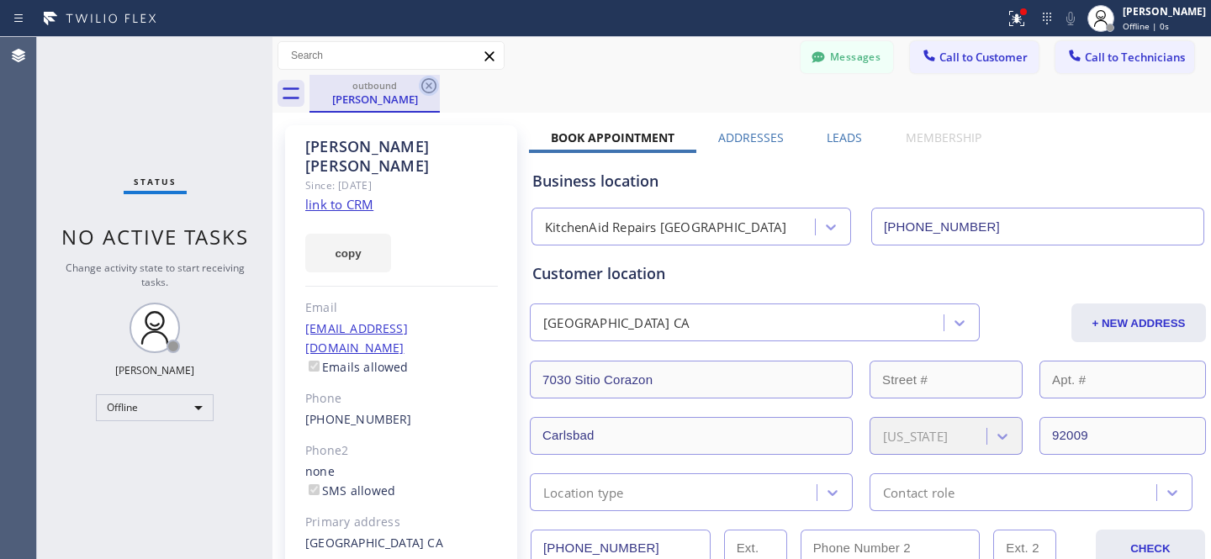
click at [436, 86] on icon at bounding box center [429, 86] width 20 height 20
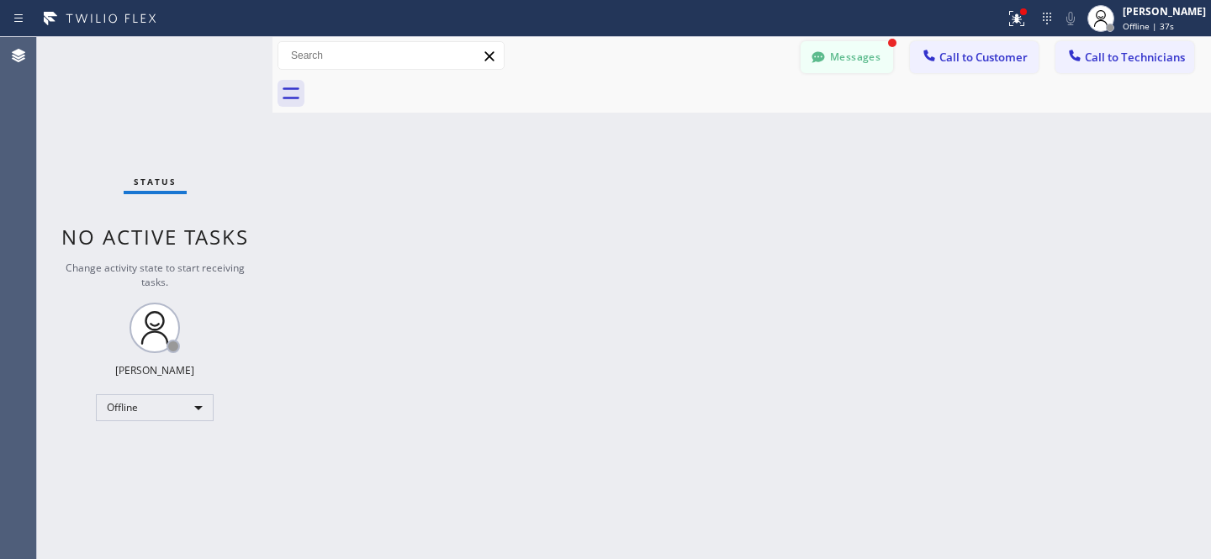
click at [833, 63] on button "Messages" at bounding box center [847, 57] width 93 height 32
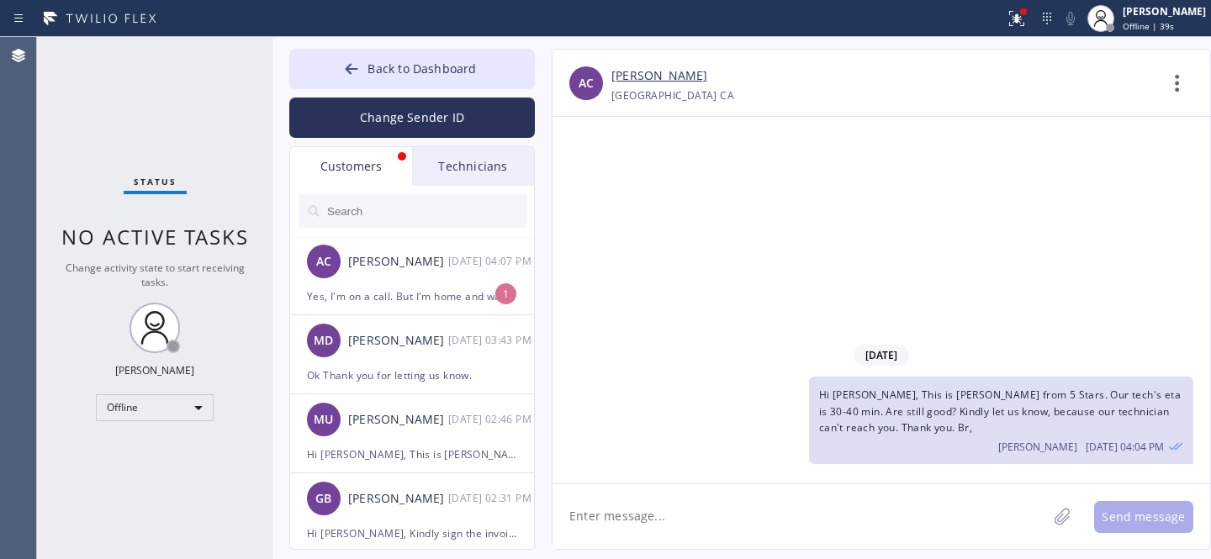
drag, startPoint x: 375, startPoint y: 283, endPoint x: 505, endPoint y: 228, distance: 140.9
click at [375, 283] on div "AC [PERSON_NAME] [DATE] 04:07 PM" at bounding box center [413, 261] width 246 height 50
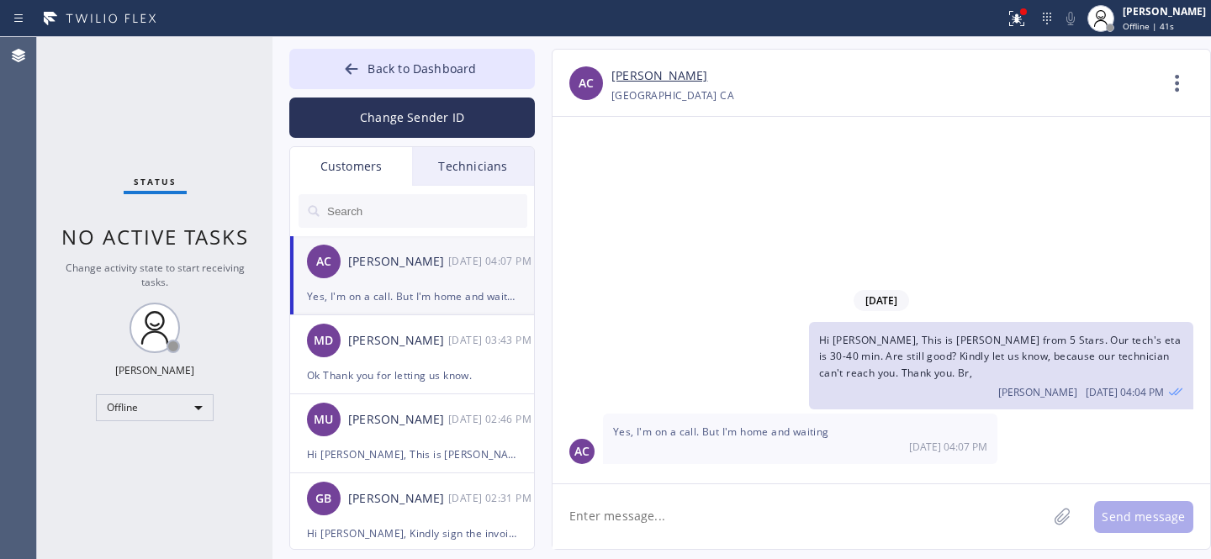
click at [729, 505] on textarea at bounding box center [800, 516] width 494 height 65
type textarea "ok then thank you"
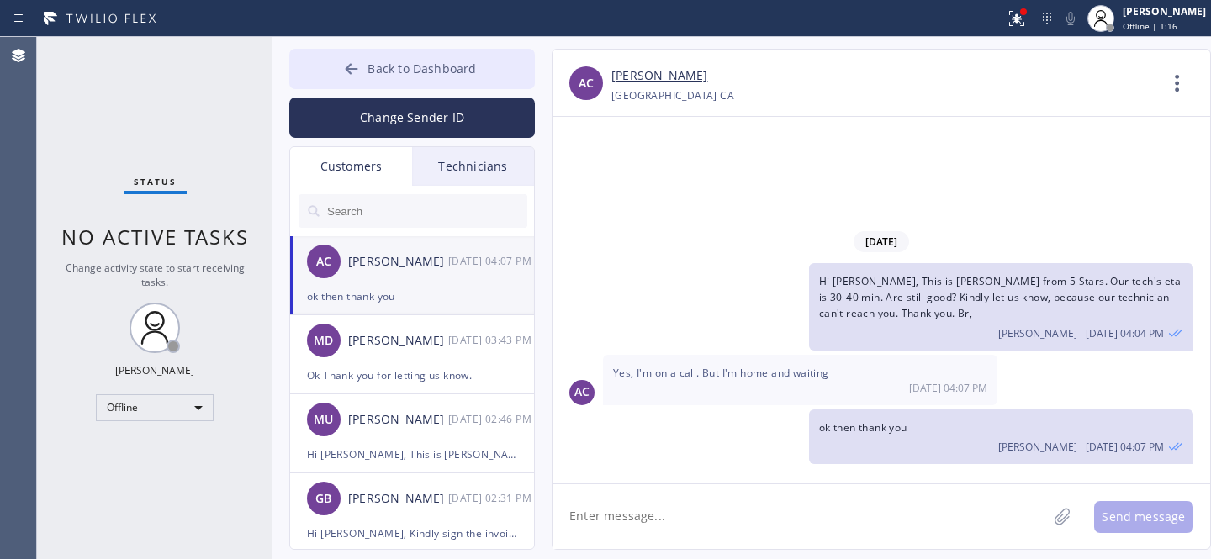
click at [390, 74] on span "Back to Dashboard" at bounding box center [422, 69] width 108 height 16
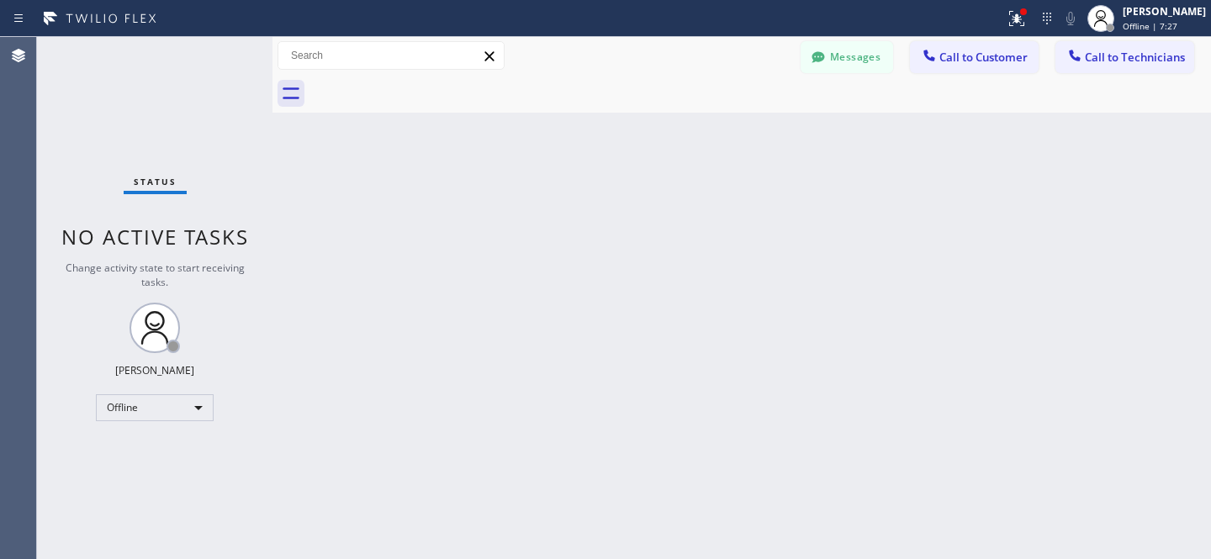
click at [840, 47] on button "Messages" at bounding box center [847, 57] width 93 height 32
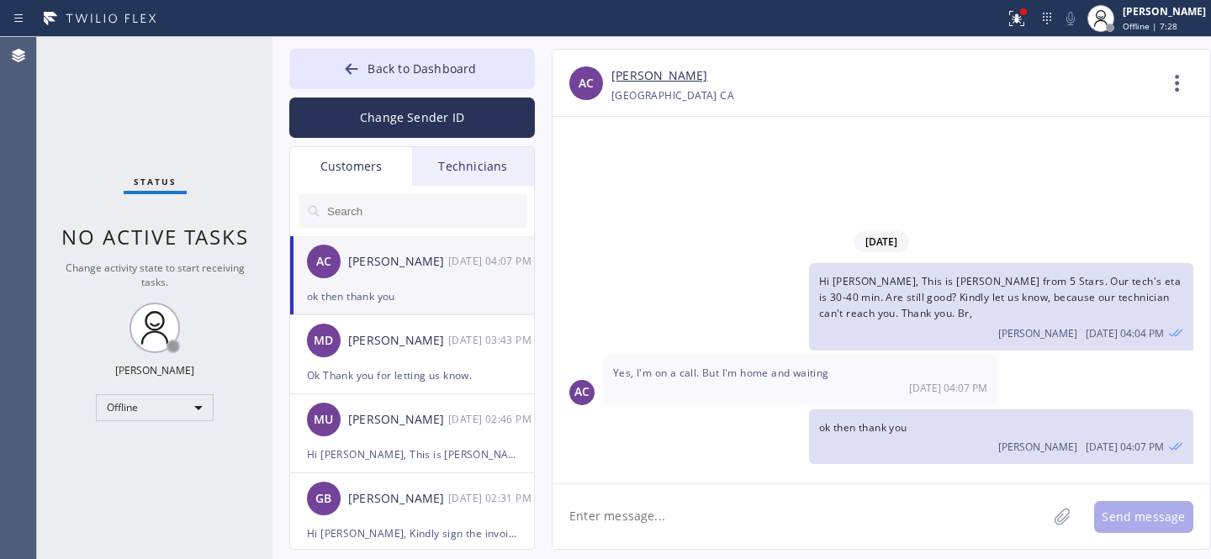
click at [388, 199] on input "text" at bounding box center [426, 211] width 202 height 34
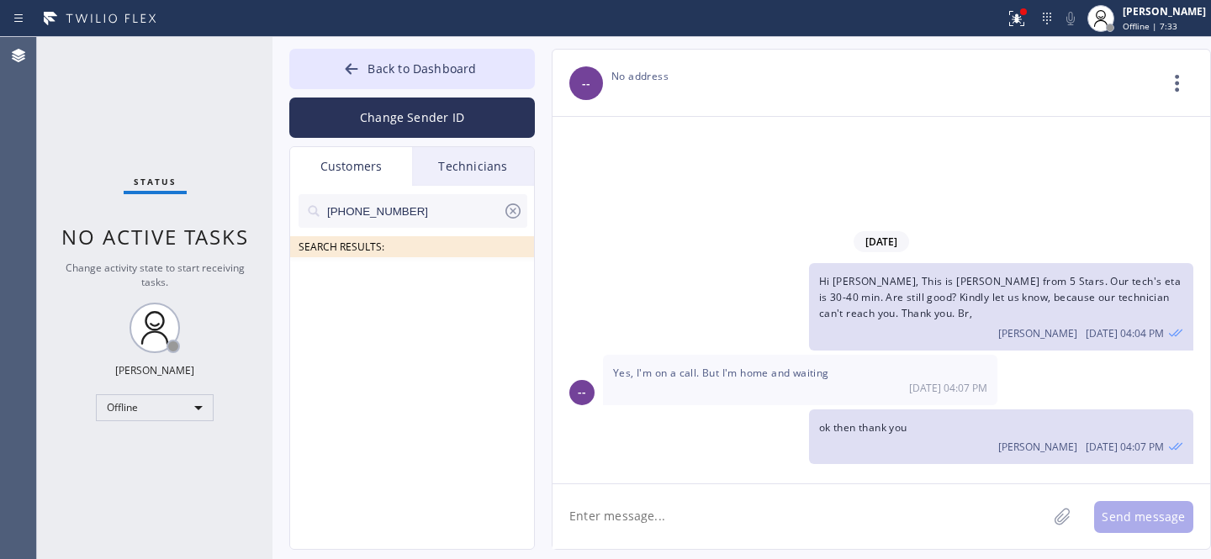
click at [332, 213] on input "[PHONE_NUMBER]" at bounding box center [413, 211] width 177 height 34
type input "[PHONE_NUMBER]"
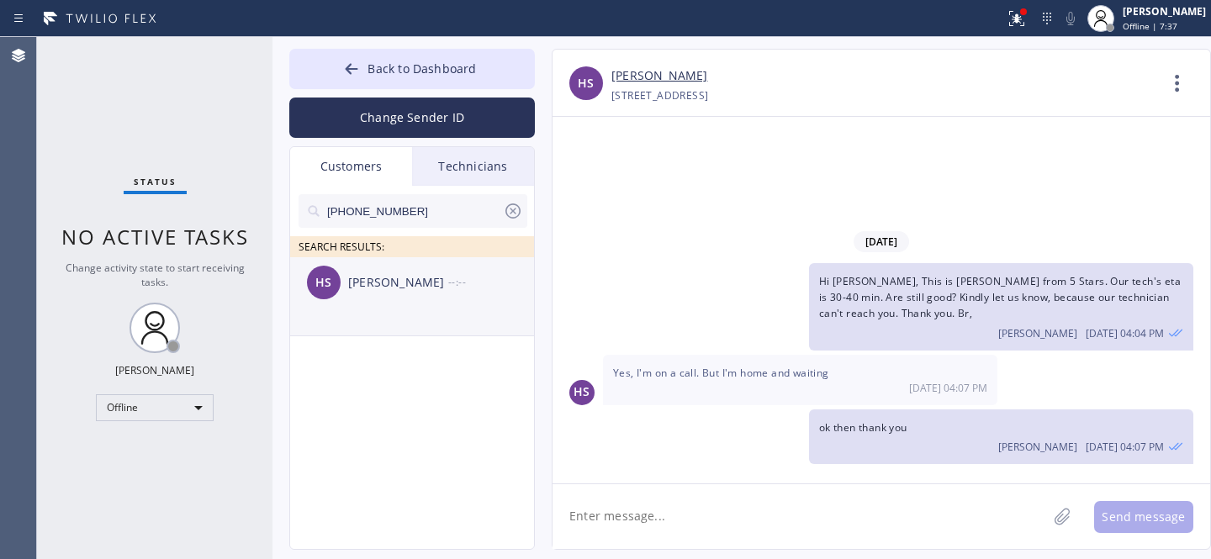
click at [368, 289] on div "[PERSON_NAME]" at bounding box center [398, 282] width 100 height 19
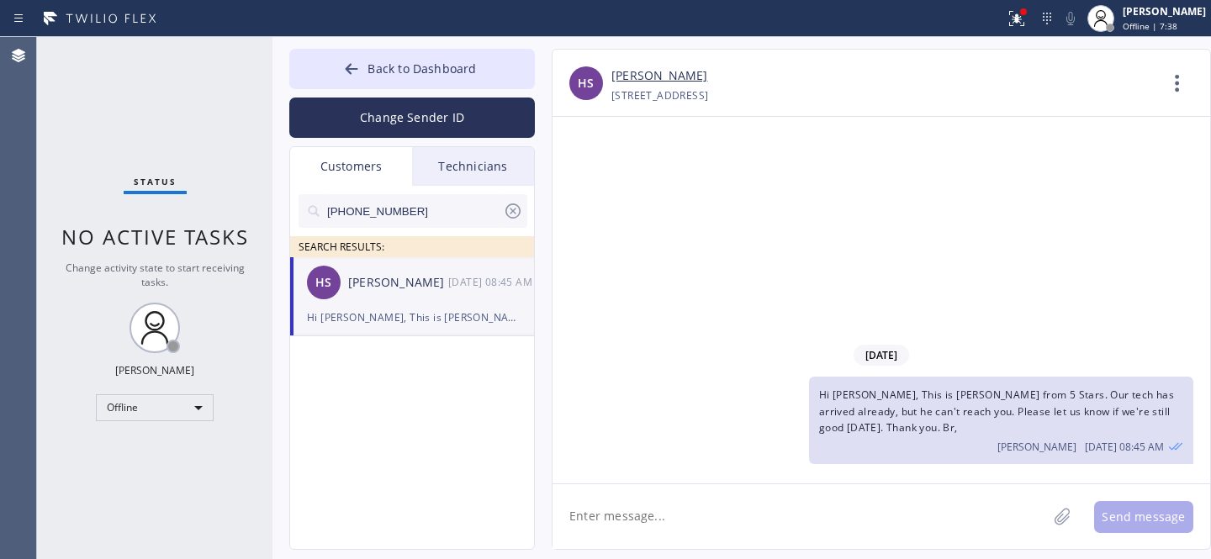
click at [664, 495] on textarea at bounding box center [800, 516] width 494 height 65
click at [175, 404] on div "Offline" at bounding box center [155, 407] width 118 height 27
click at [151, 442] on li "Available" at bounding box center [154, 451] width 114 height 20
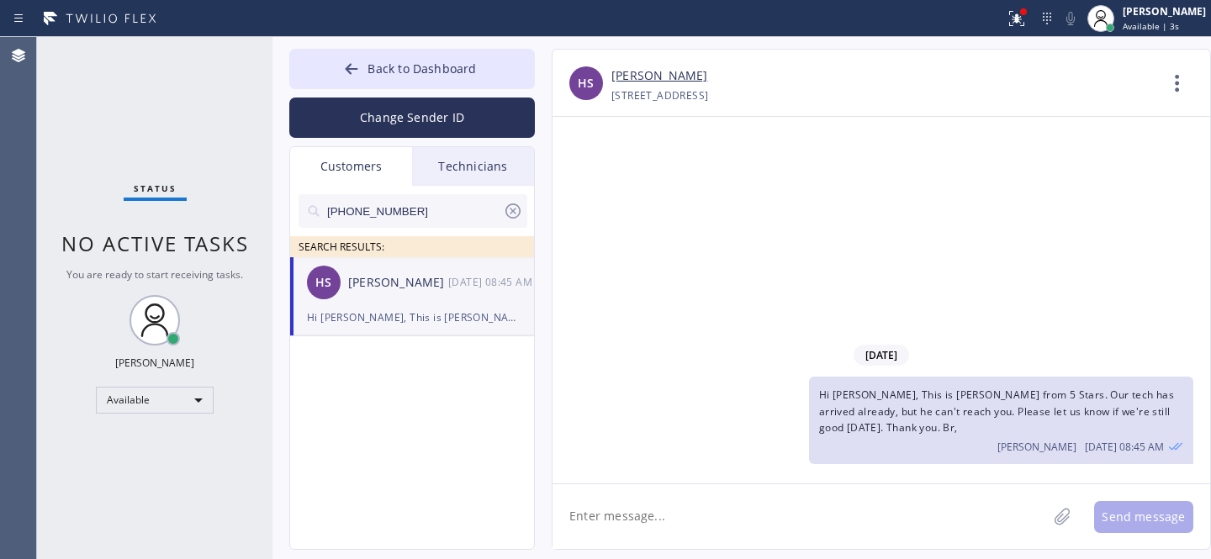
click at [635, 79] on link "[PERSON_NAME]" at bounding box center [659, 75] width 96 height 19
click at [426, 70] on span "Back to Dashboard" at bounding box center [422, 69] width 108 height 16
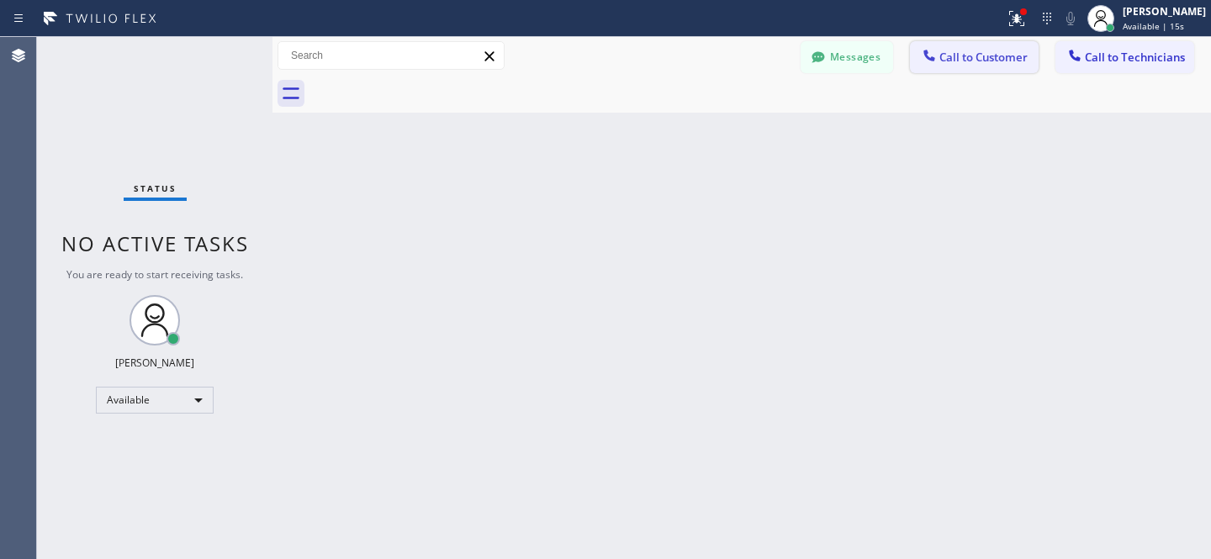
click at [971, 57] on span "Call to Customer" at bounding box center [983, 57] width 88 height 15
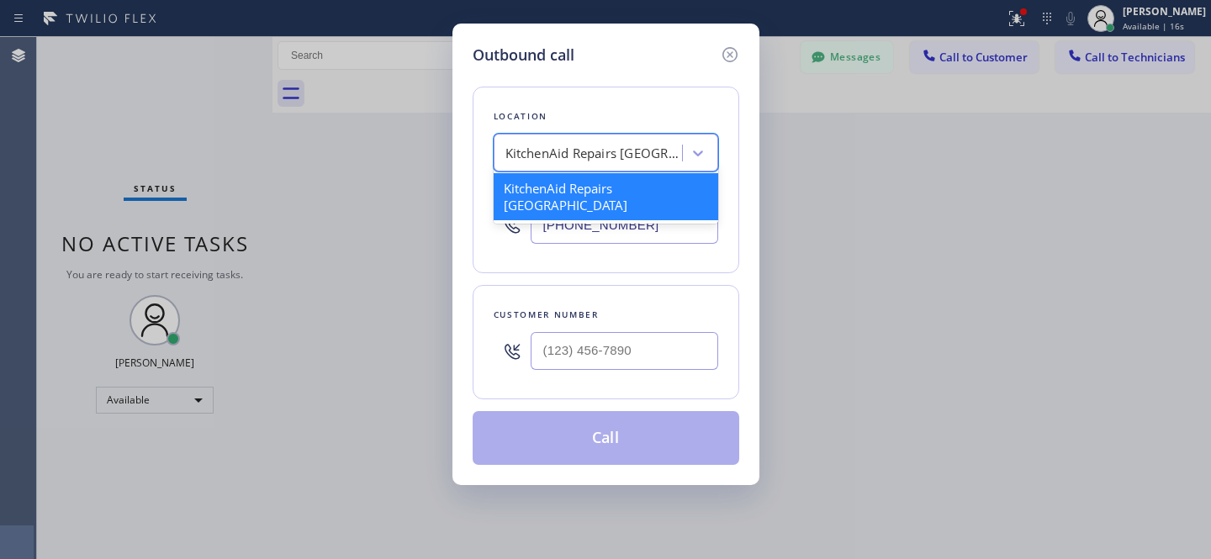
click at [613, 151] on div "KitchenAid Repairs [GEOGRAPHIC_DATA]" at bounding box center [593, 153] width 177 height 19
click at [637, 335] on input "(___) ___-____" at bounding box center [625, 351] width 188 height 38
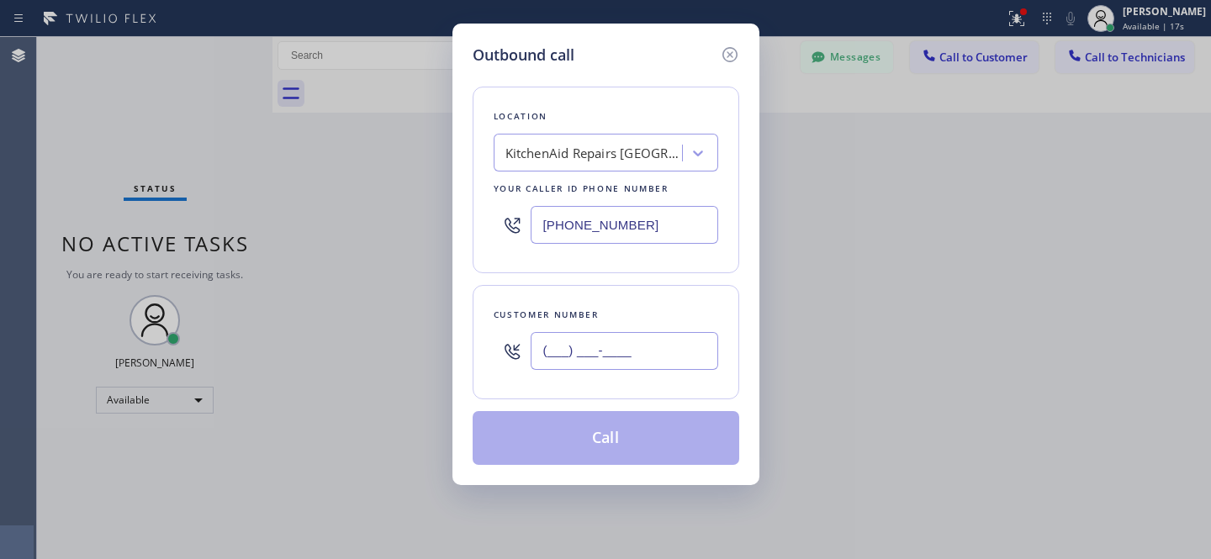
paste input "text"
type input "(___) ___-____"
click at [591, 152] on div "KitchenAid Repairs [GEOGRAPHIC_DATA]" at bounding box center [593, 153] width 177 height 19
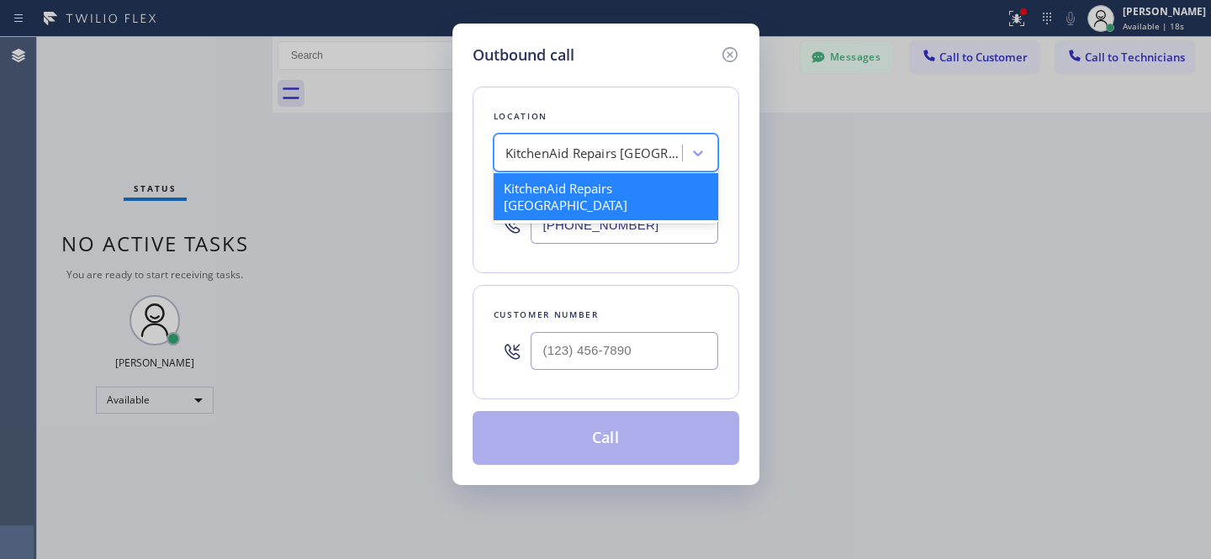
paste input "Del Mar Appliance Service"
type input "Del Mar Appliance Service"
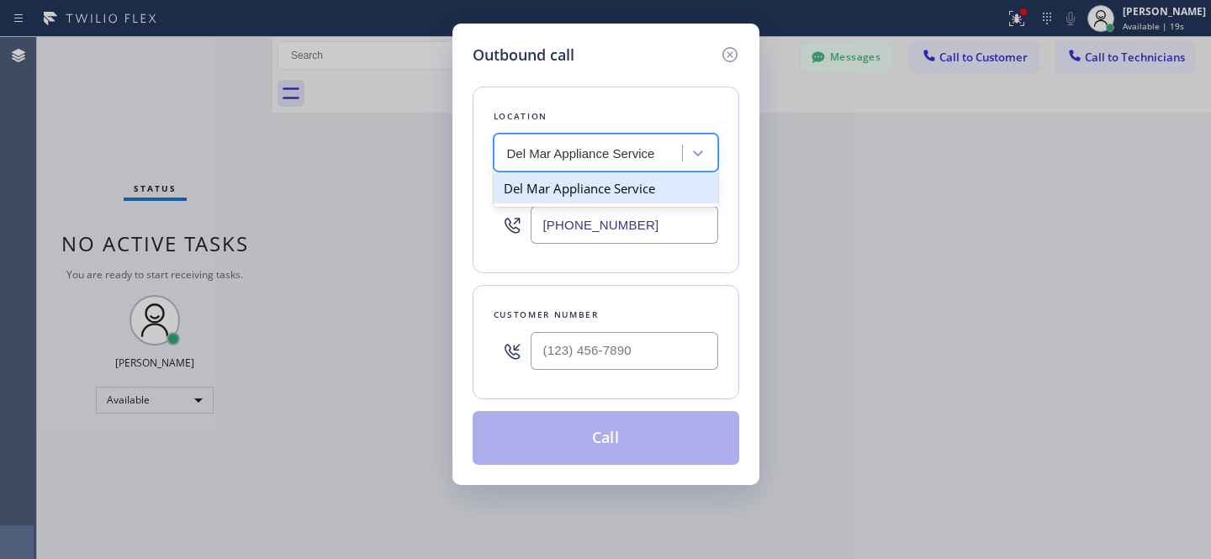
click at [558, 195] on div "Del Mar Appliance Service" at bounding box center [606, 188] width 225 height 30
type input "[PHONE_NUMBER]"
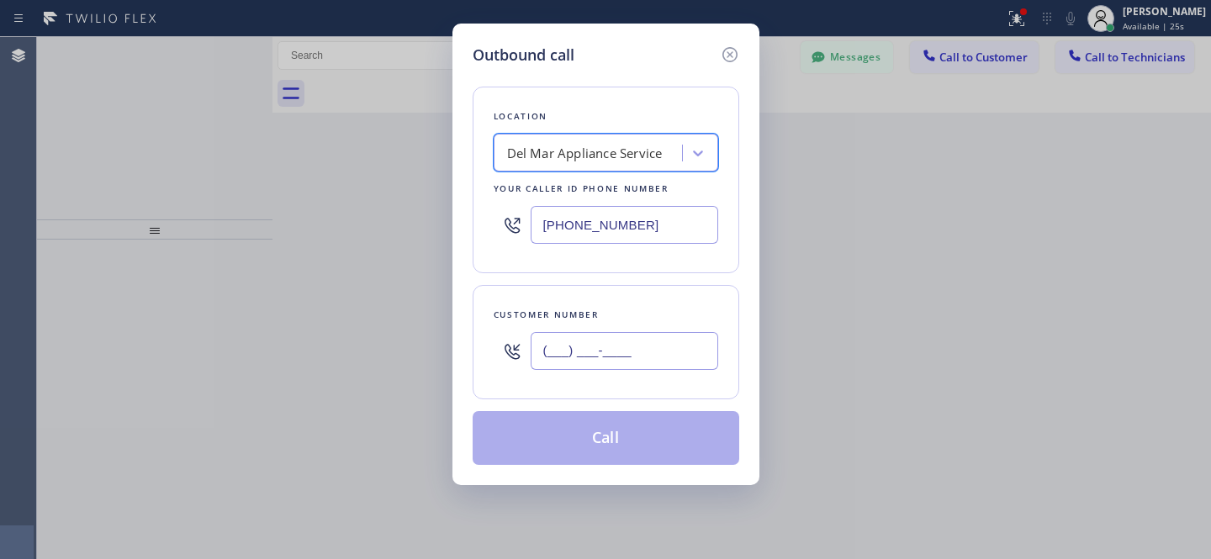
click at [642, 351] on input "(___) ___-____" at bounding box center [625, 351] width 188 height 38
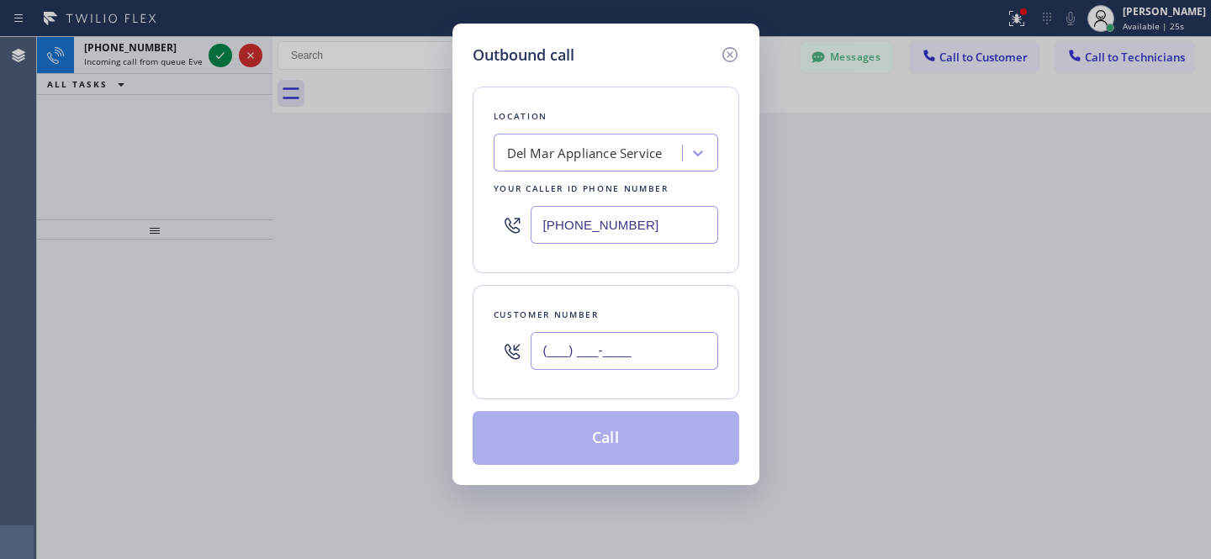
paste input "858) 922-3170"
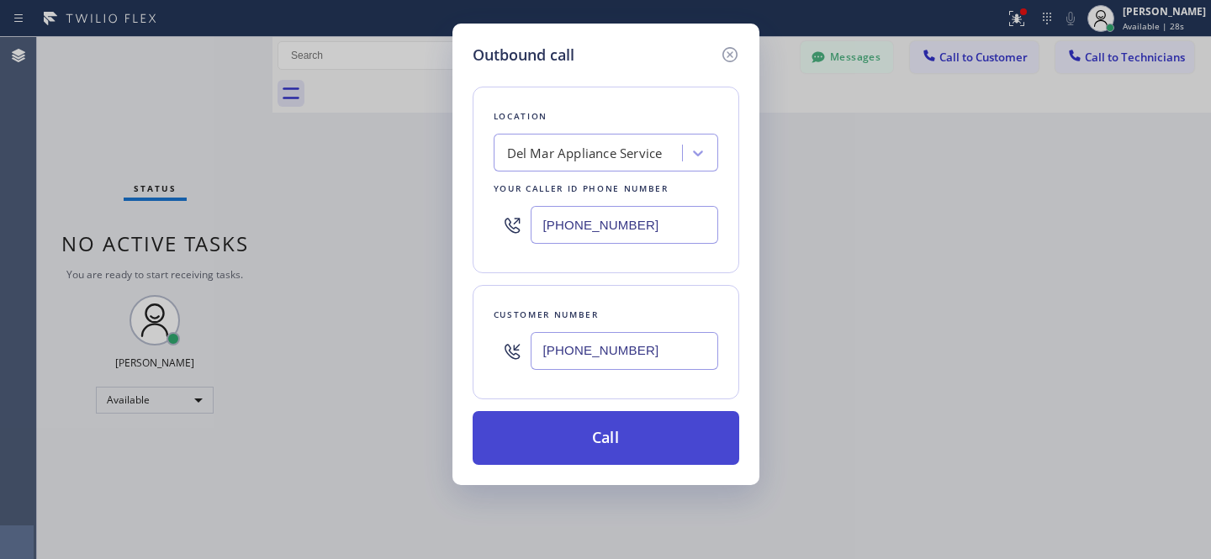
type input "[PHONE_NUMBER]"
click at [630, 435] on button "Call" at bounding box center [606, 438] width 267 height 54
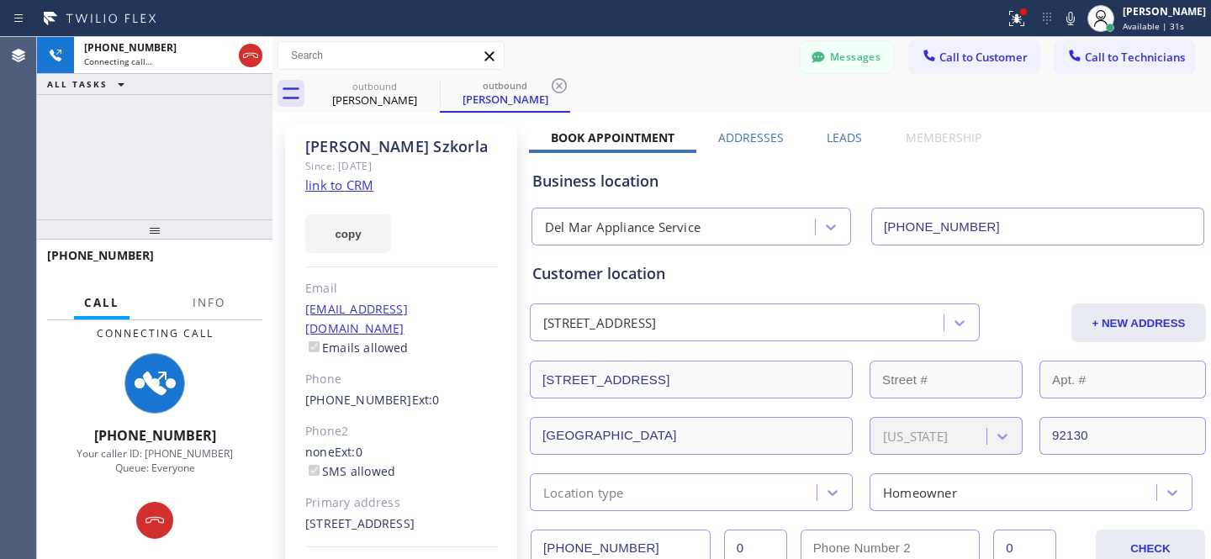
type input "[PHONE_NUMBER]"
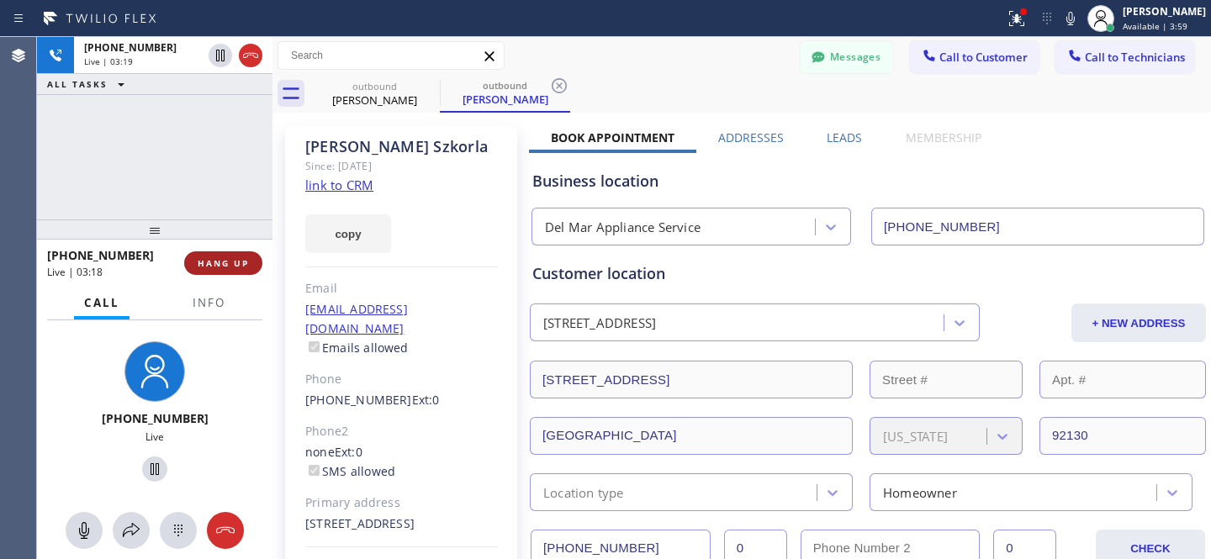
click at [223, 266] on span "HANG UP" at bounding box center [223, 263] width 51 height 12
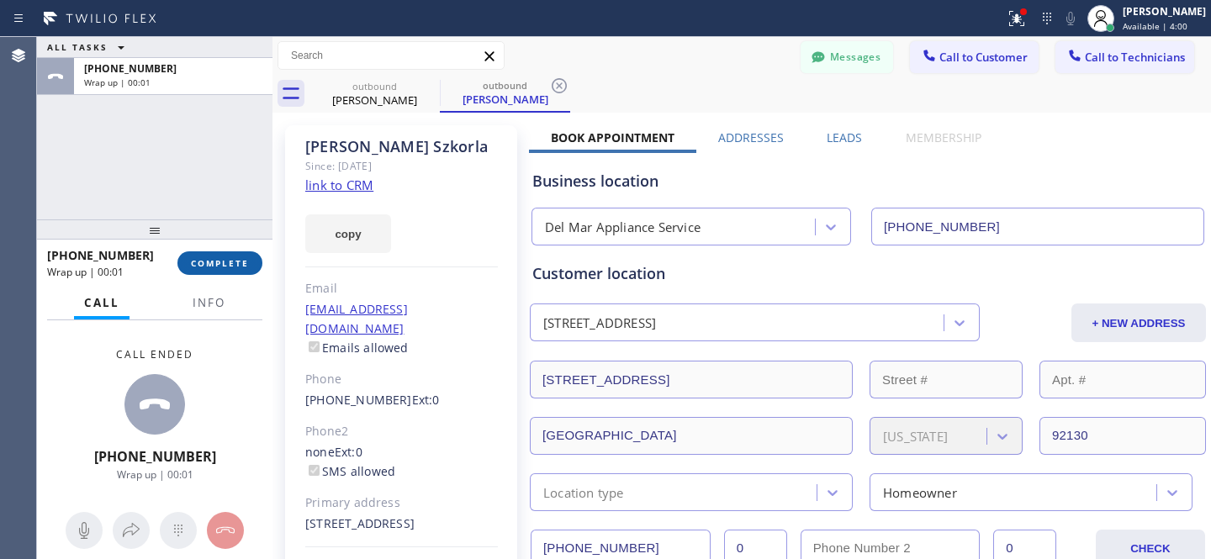
click at [222, 265] on span "COMPLETE" at bounding box center [220, 263] width 58 height 12
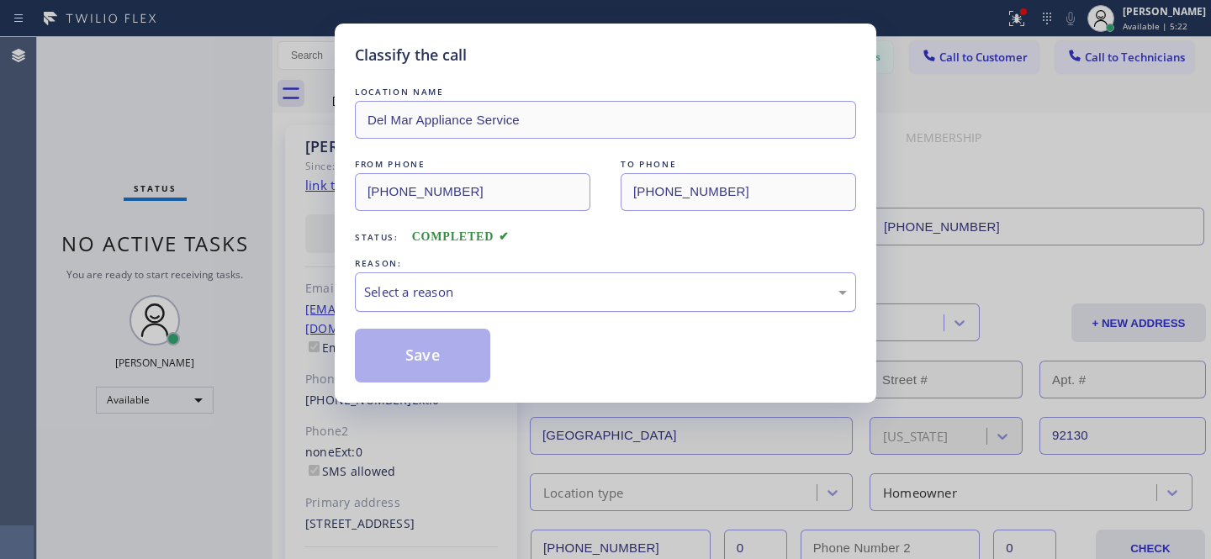
click at [542, 278] on div "Select a reason" at bounding box center [605, 292] width 501 height 40
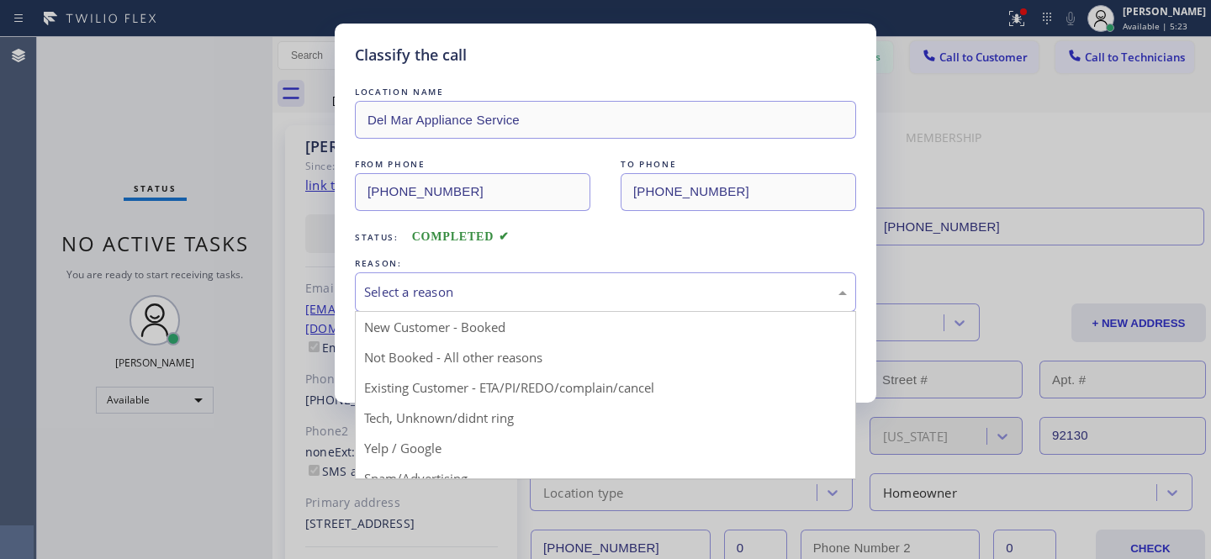
drag, startPoint x: 493, startPoint y: 409, endPoint x: 473, endPoint y: 394, distance: 25.2
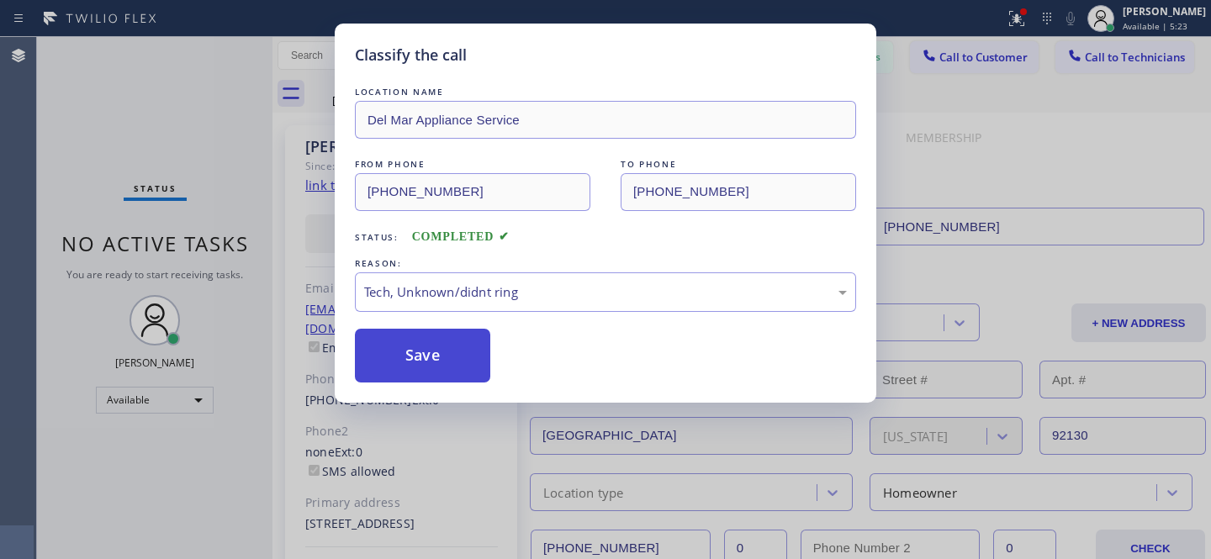
click at [433, 366] on button "Save" at bounding box center [422, 356] width 135 height 54
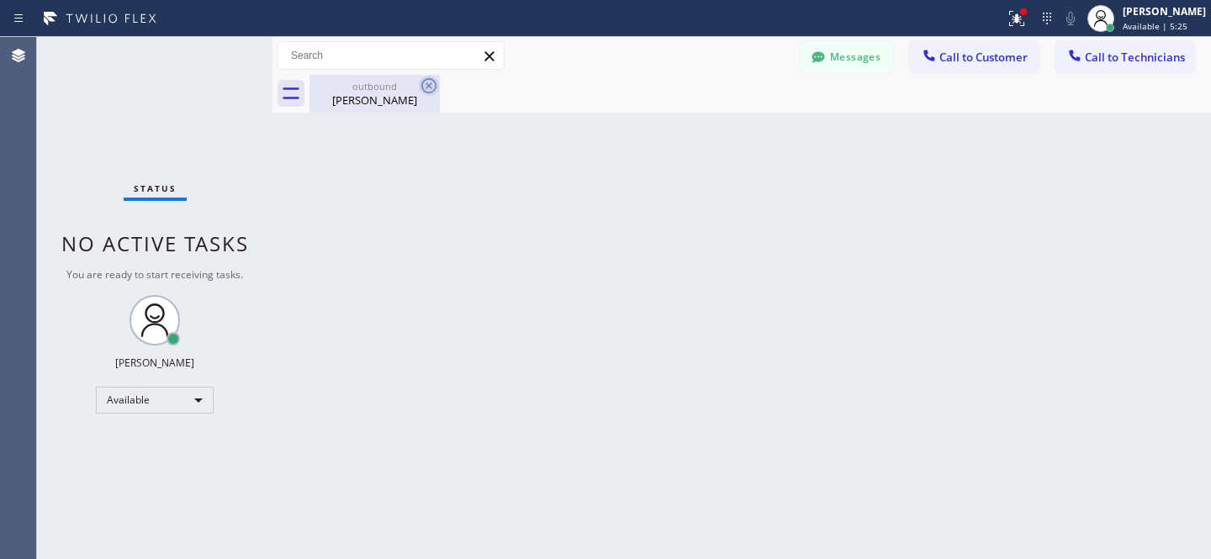
click at [424, 87] on icon at bounding box center [429, 86] width 20 height 20
click at [341, 88] on div "outbound" at bounding box center [374, 86] width 127 height 13
click at [181, 402] on div "Available" at bounding box center [155, 400] width 118 height 27
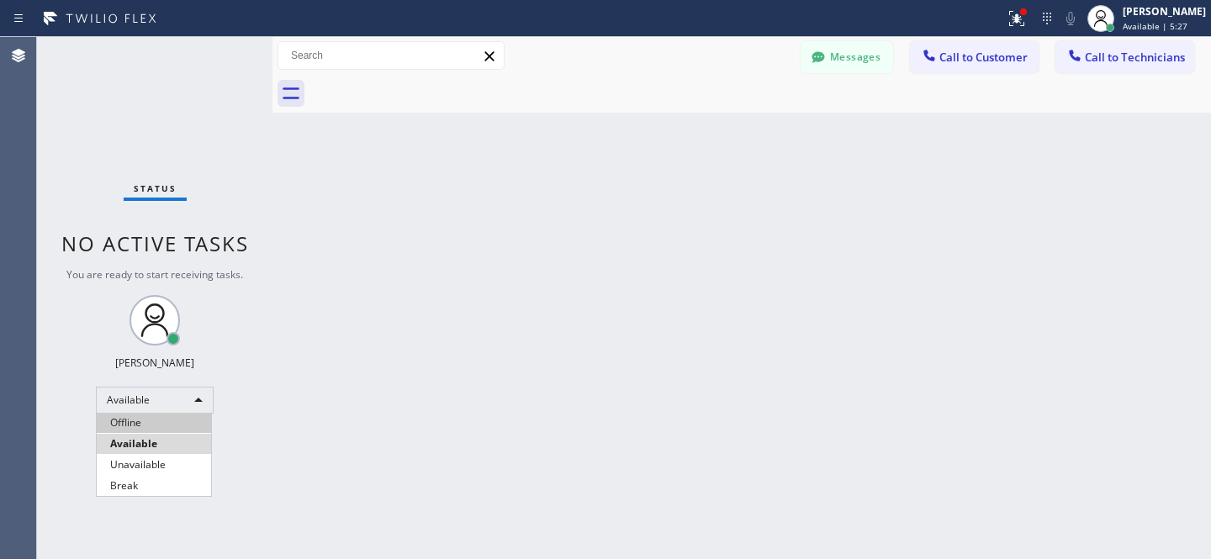
click at [164, 420] on li "Offline" at bounding box center [154, 423] width 114 height 20
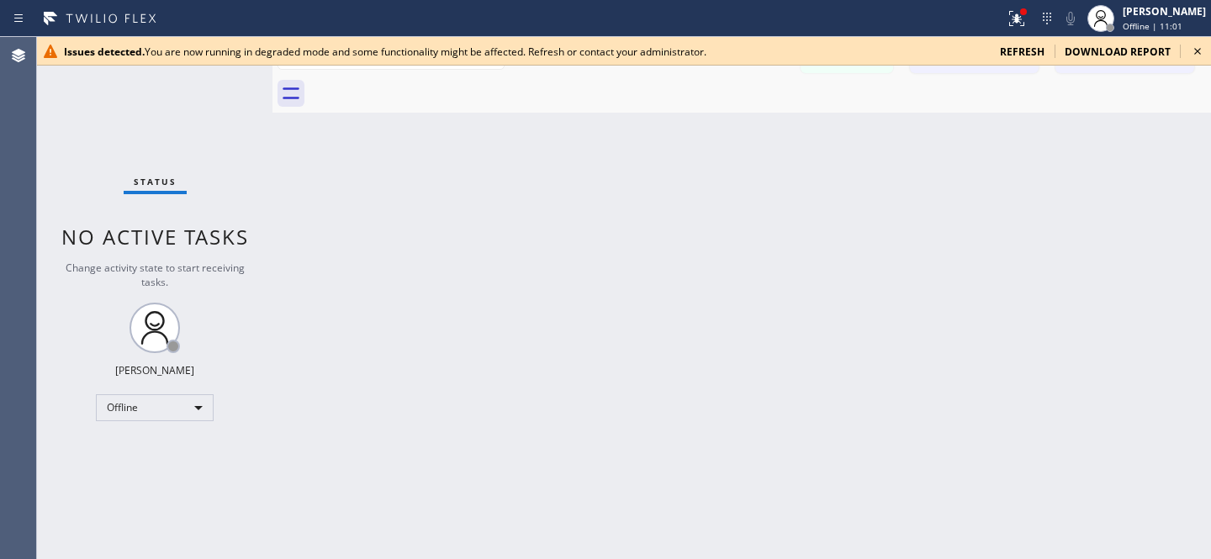
click at [1019, 49] on span "refresh" at bounding box center [1022, 52] width 45 height 14
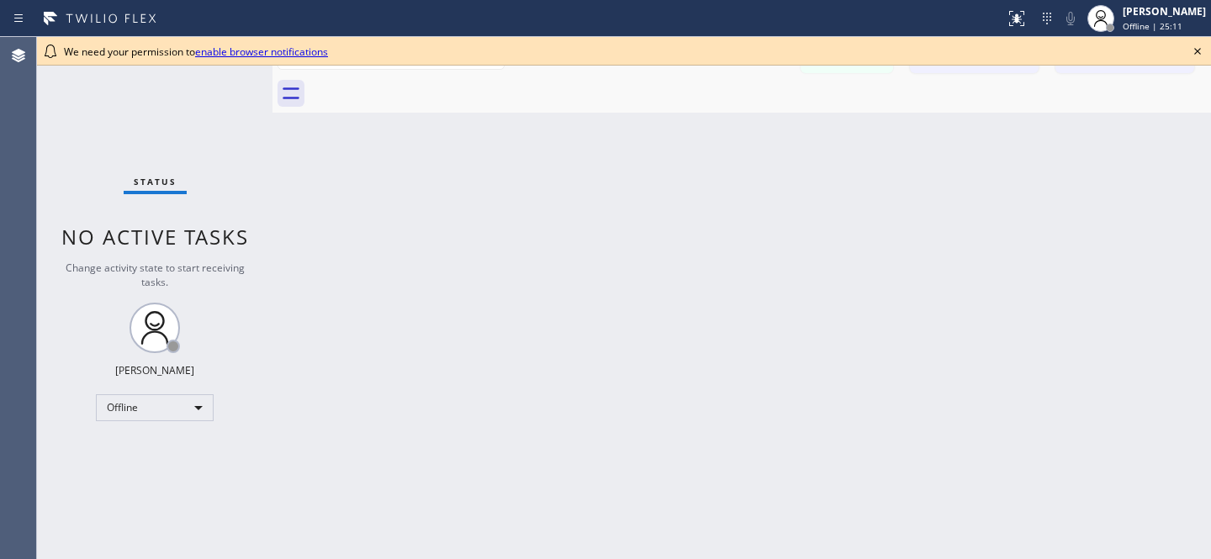
click at [1198, 52] on icon at bounding box center [1197, 51] width 20 height 20
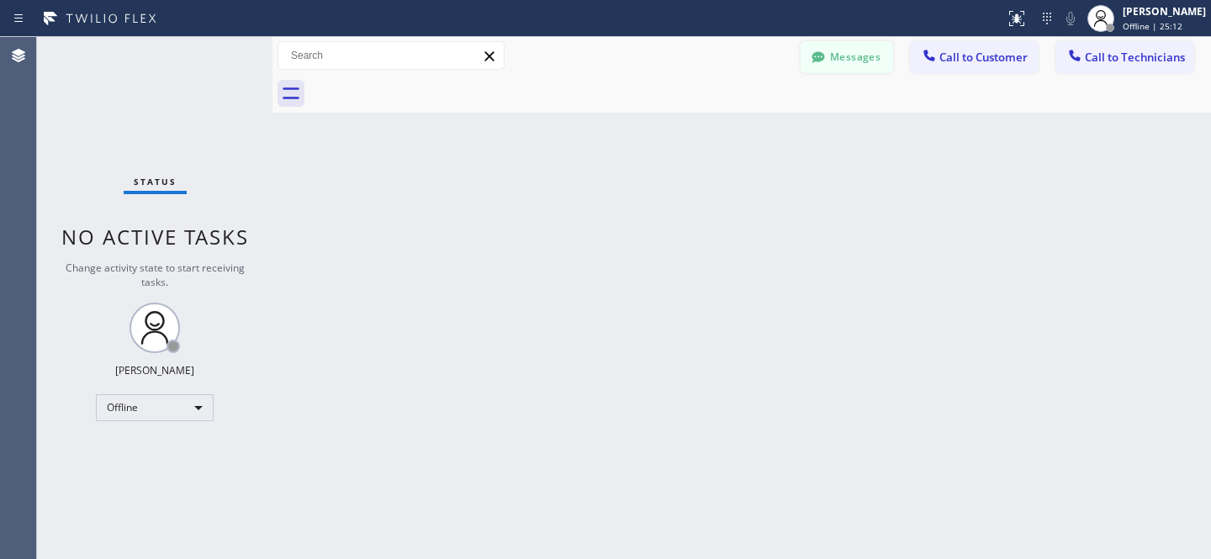
click at [840, 54] on button "Messages" at bounding box center [847, 57] width 93 height 32
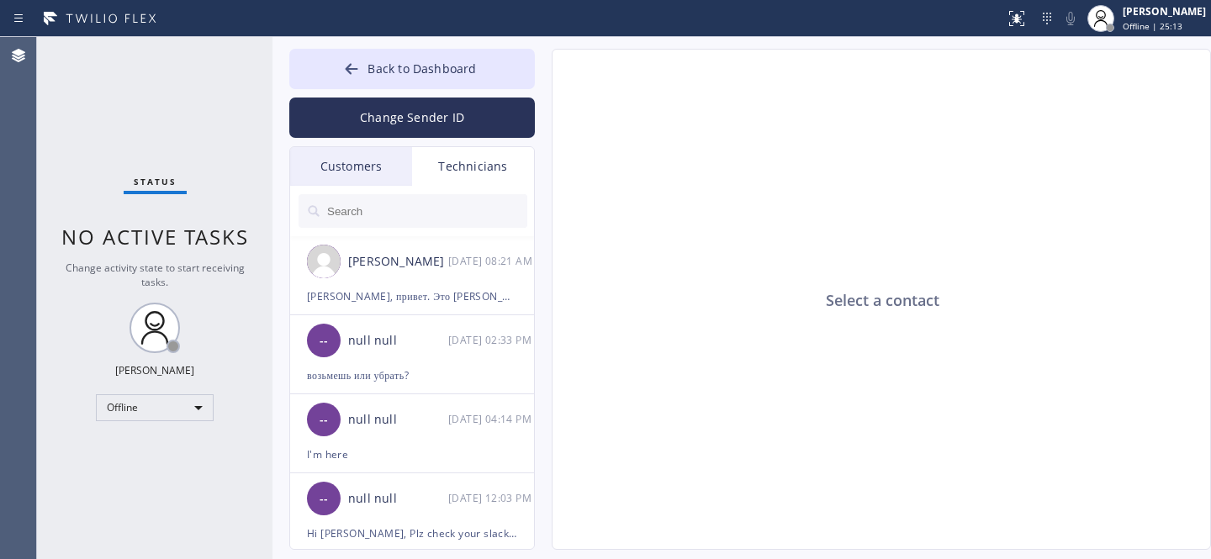
click at [346, 166] on div "Customers" at bounding box center [351, 166] width 122 height 39
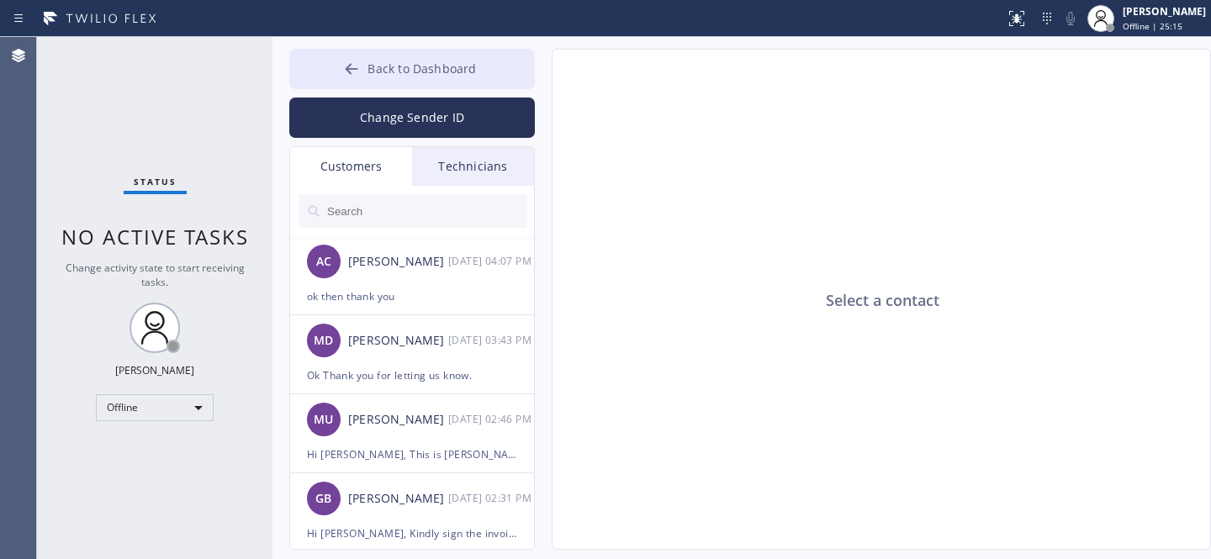
click at [376, 72] on span "Back to Dashboard" at bounding box center [422, 69] width 108 height 16
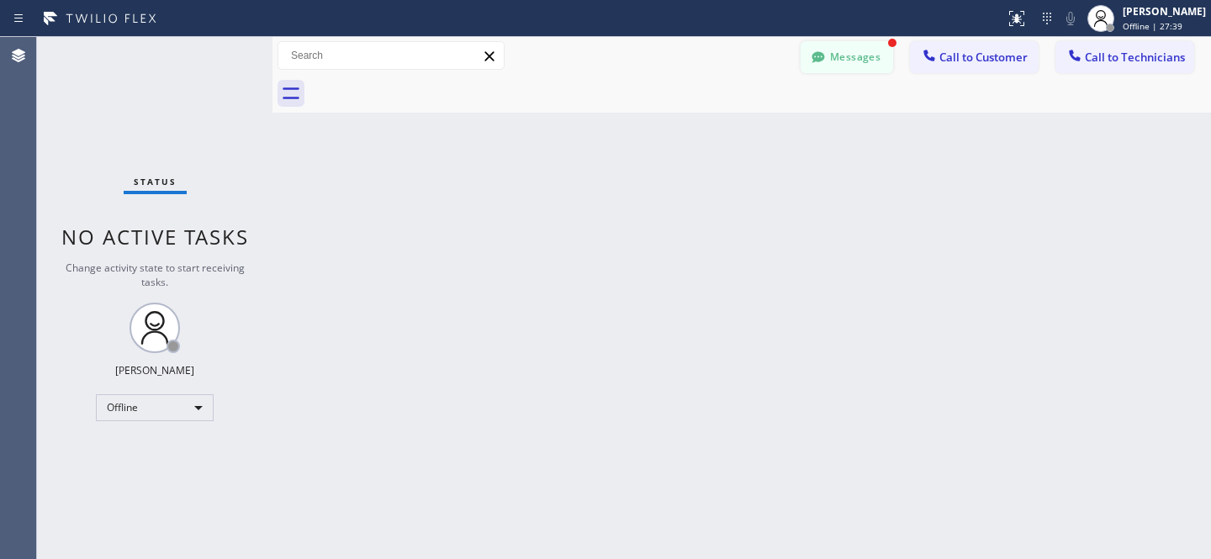
click at [883, 65] on button "Messages" at bounding box center [847, 57] width 93 height 32
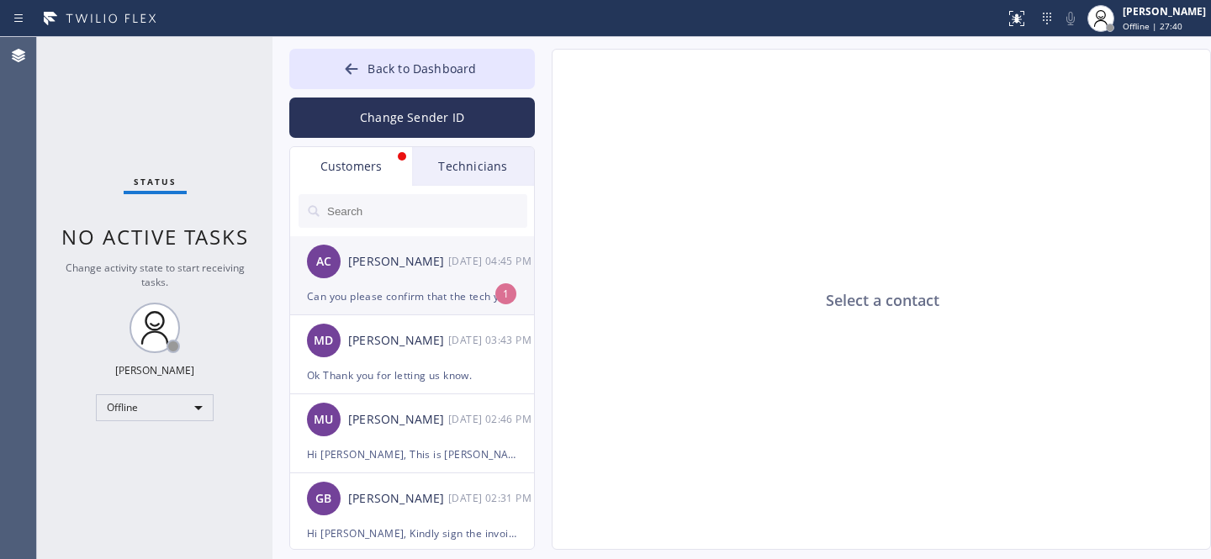
drag, startPoint x: 383, startPoint y: 292, endPoint x: 496, endPoint y: 292, distance: 112.7
click at [383, 292] on div "Can you please confirm that the tech you are sending knows how to work in a bui…" at bounding box center [412, 296] width 210 height 19
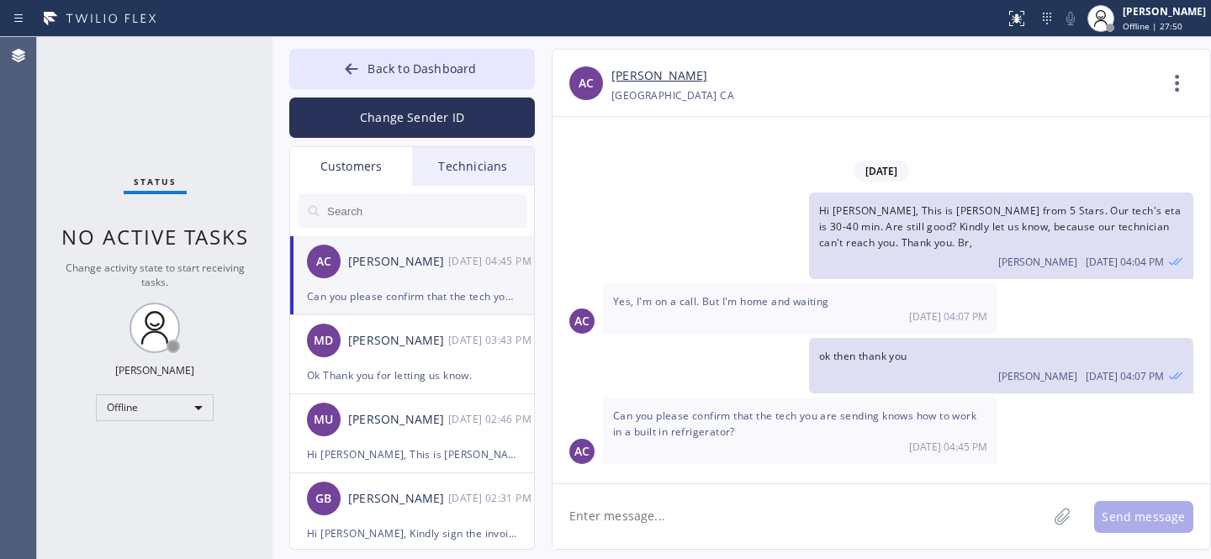
click at [698, 500] on textarea at bounding box center [800, 516] width 494 height 65
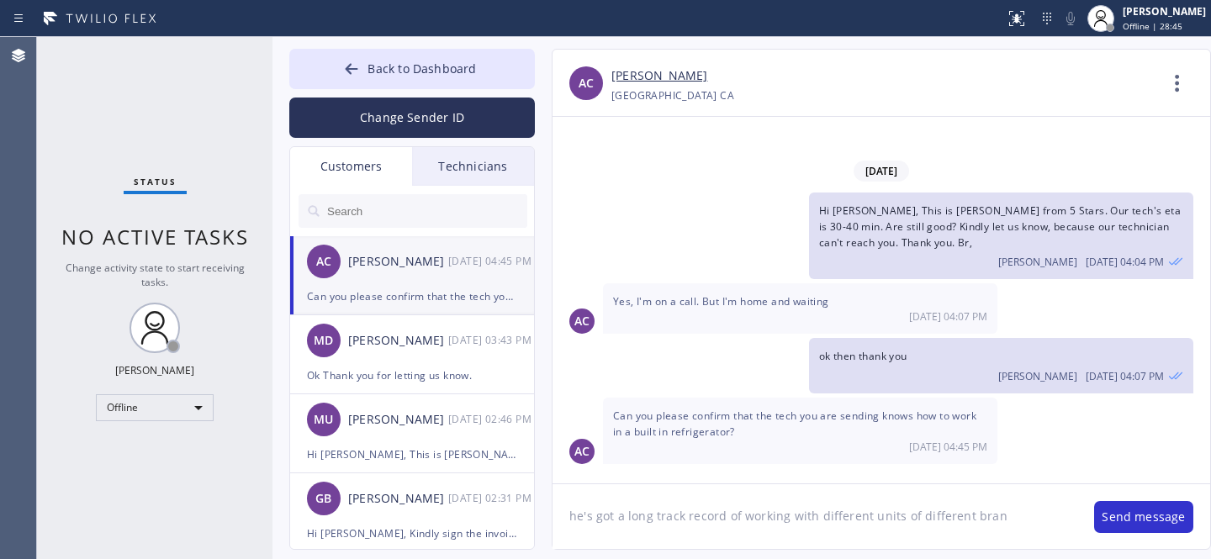
type textarea "he's got a long track record of working with different units of different brand"
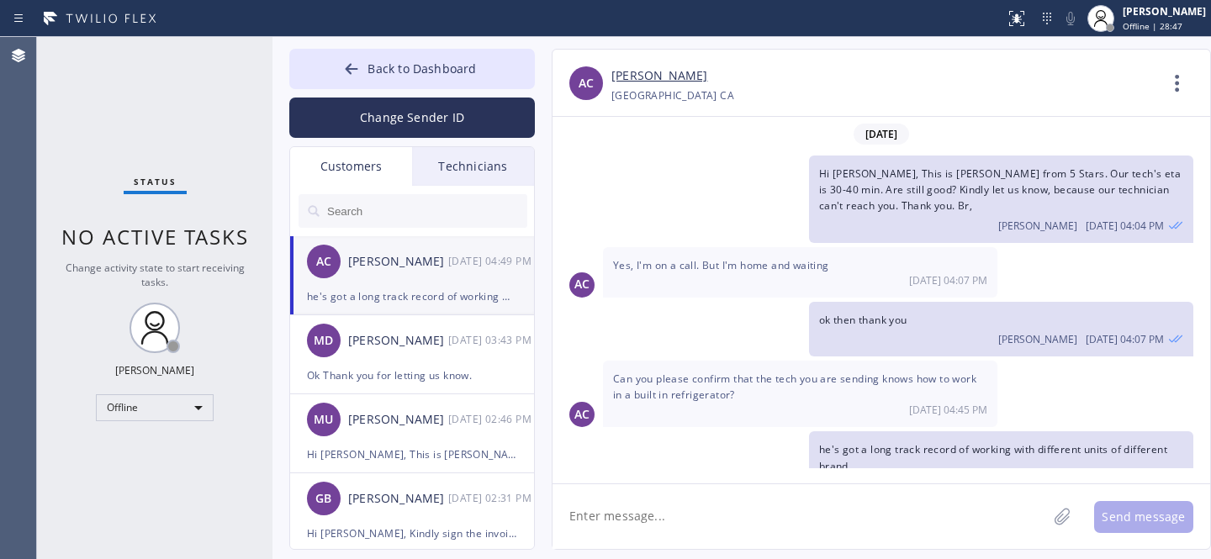
scroll to position [36, 0]
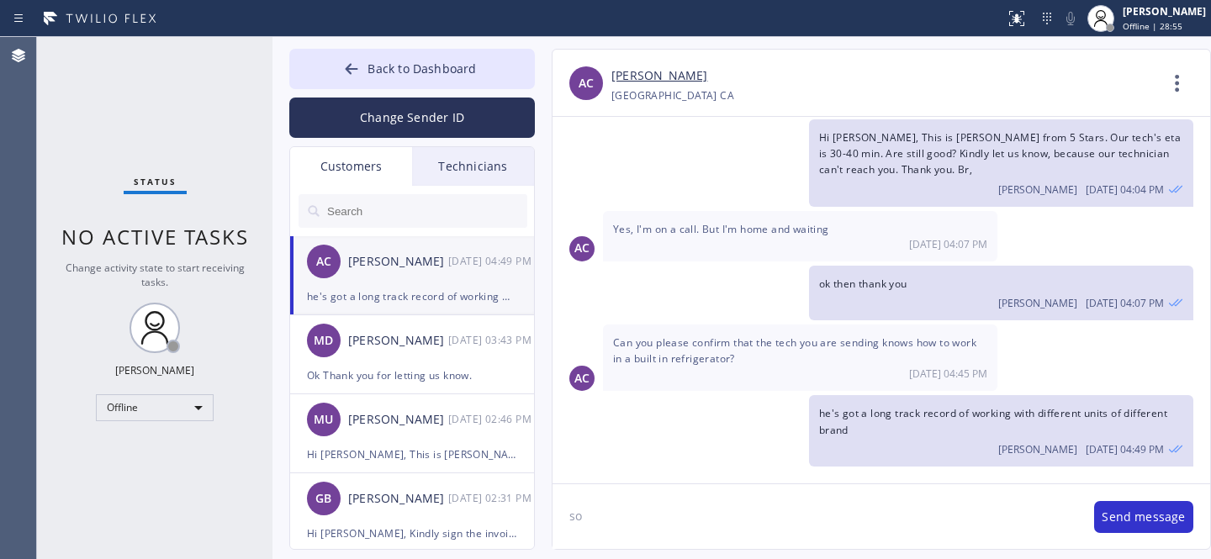
click at [631, 79] on link "[PERSON_NAME]" at bounding box center [659, 75] width 96 height 19
click at [696, 517] on textarea "so" at bounding box center [815, 516] width 525 height 65
type textarea "so he's got the model# and knows the unit otherwise he would have rejected the …"
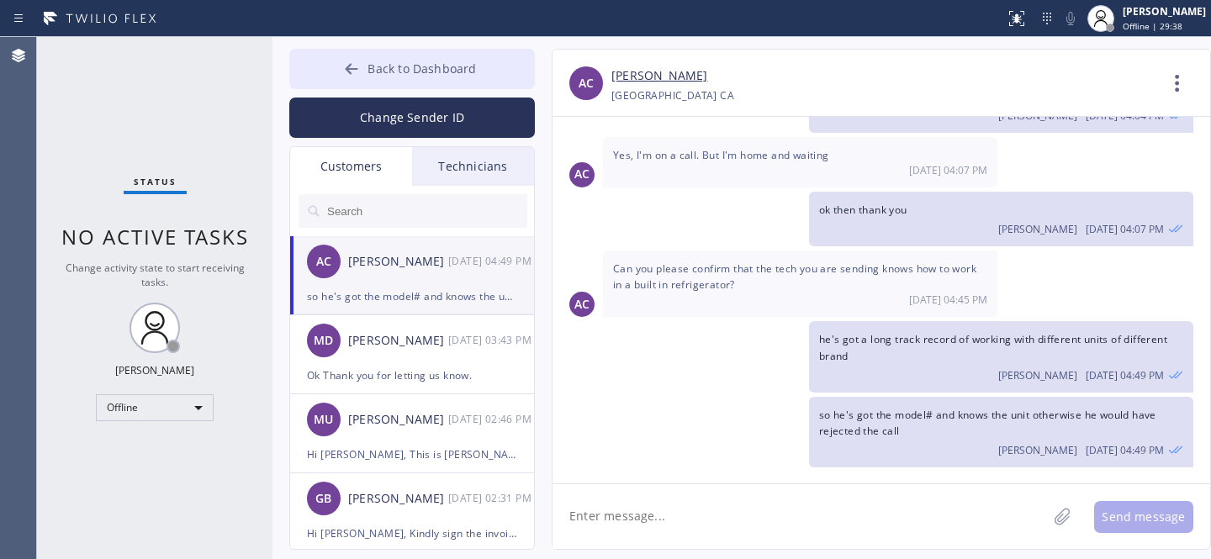
click at [406, 63] on span "Back to Dashboard" at bounding box center [422, 69] width 108 height 16
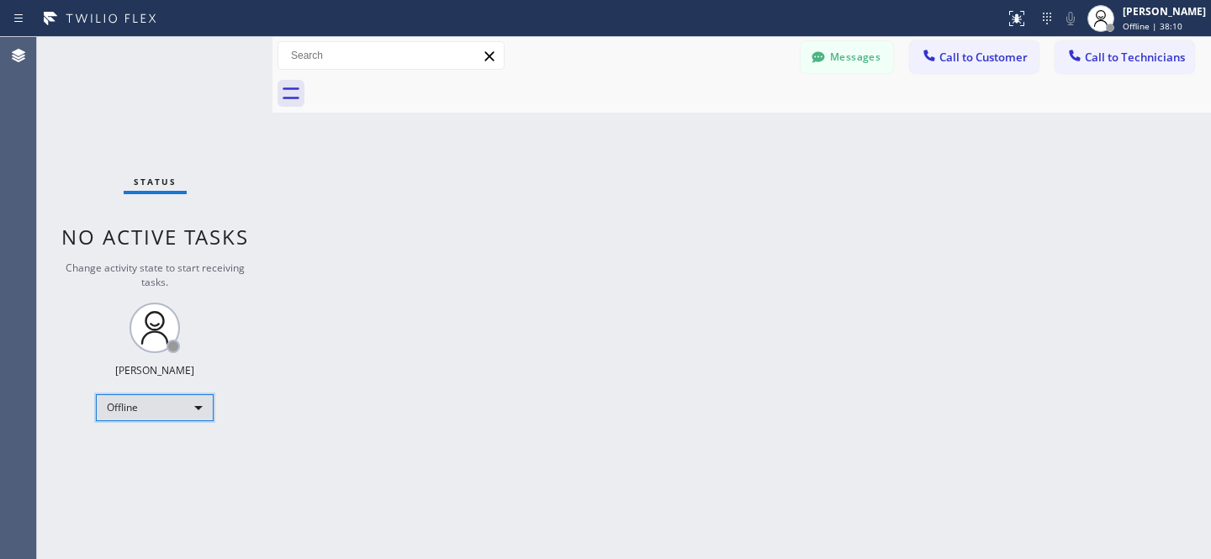
click at [156, 402] on div "Offline" at bounding box center [155, 407] width 118 height 27
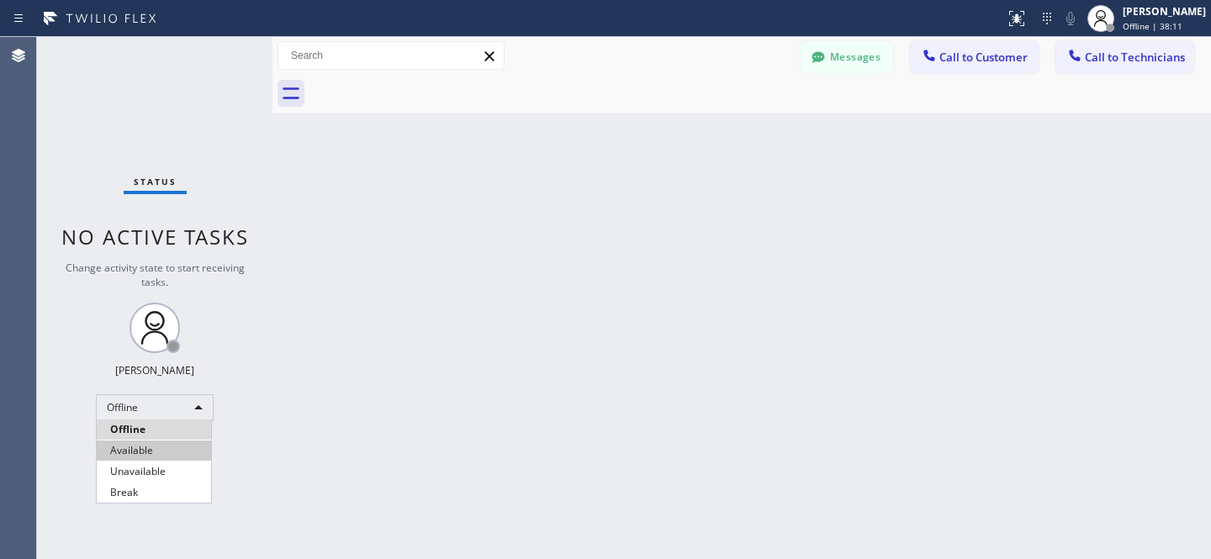
click at [145, 456] on li "Available" at bounding box center [154, 451] width 114 height 20
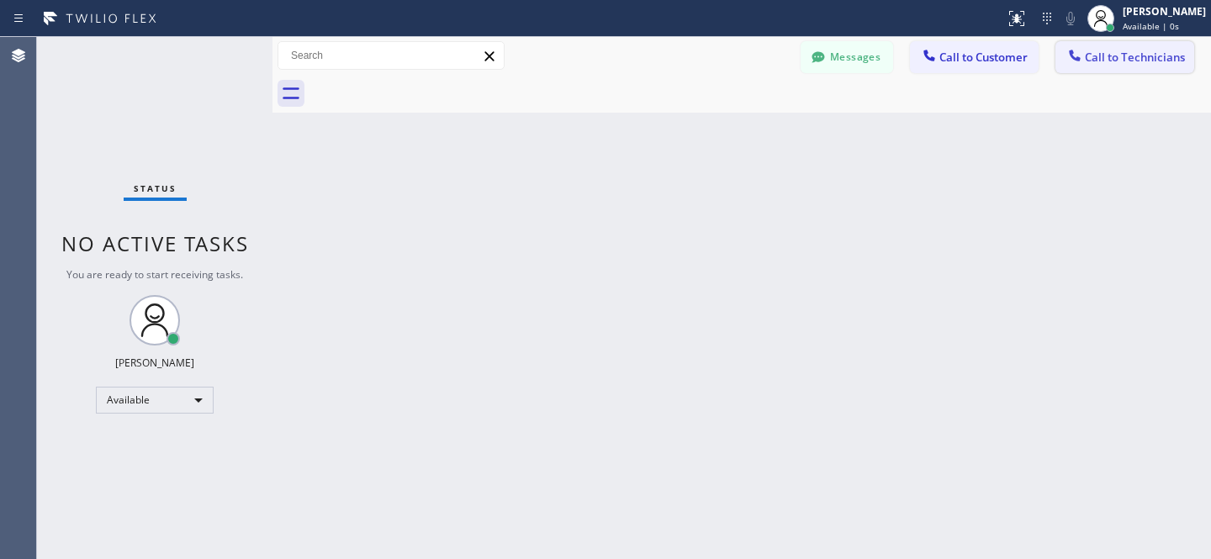
click at [1148, 57] on span "Call to Technicians" at bounding box center [1135, 57] width 100 height 15
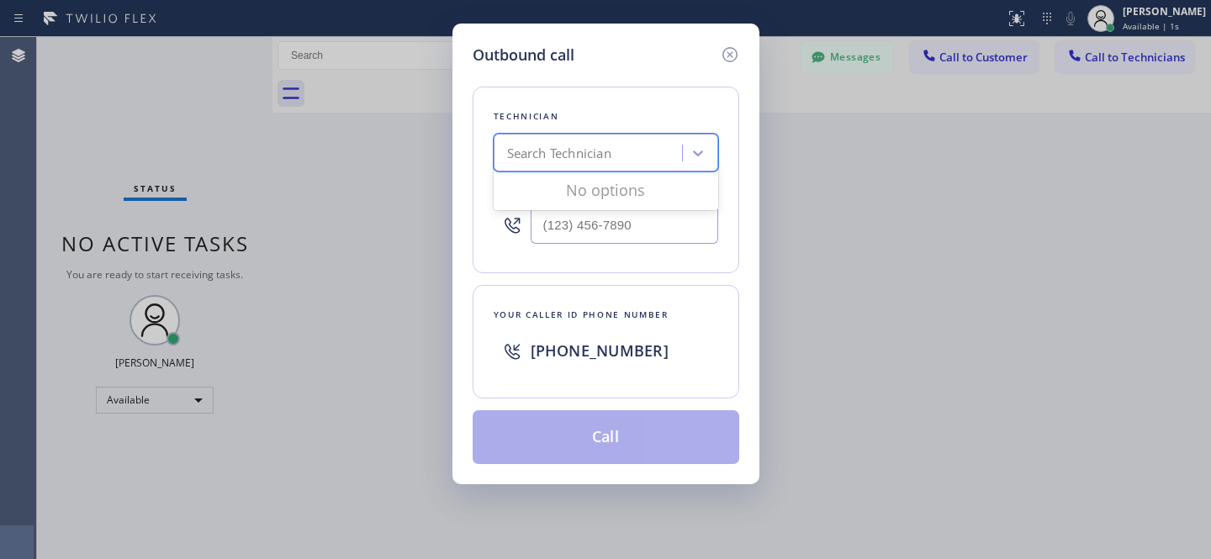
click at [658, 153] on div "Search Technician" at bounding box center [590, 153] width 183 height 29
type input "la art"
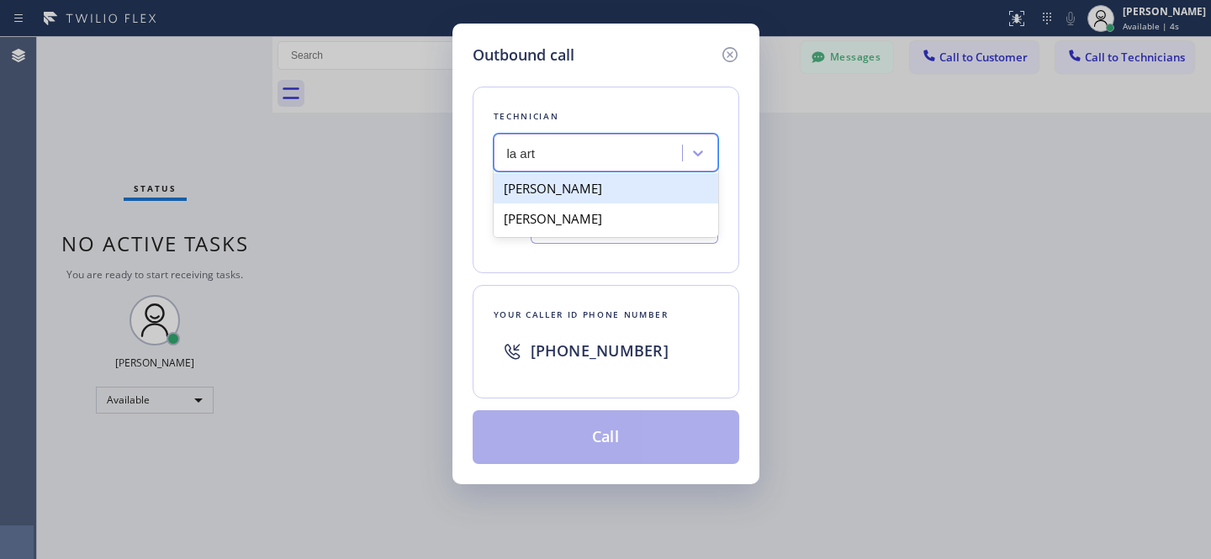
click at [550, 192] on div "[PERSON_NAME]" at bounding box center [606, 188] width 225 height 30
type input "[PHONE_NUMBER]"
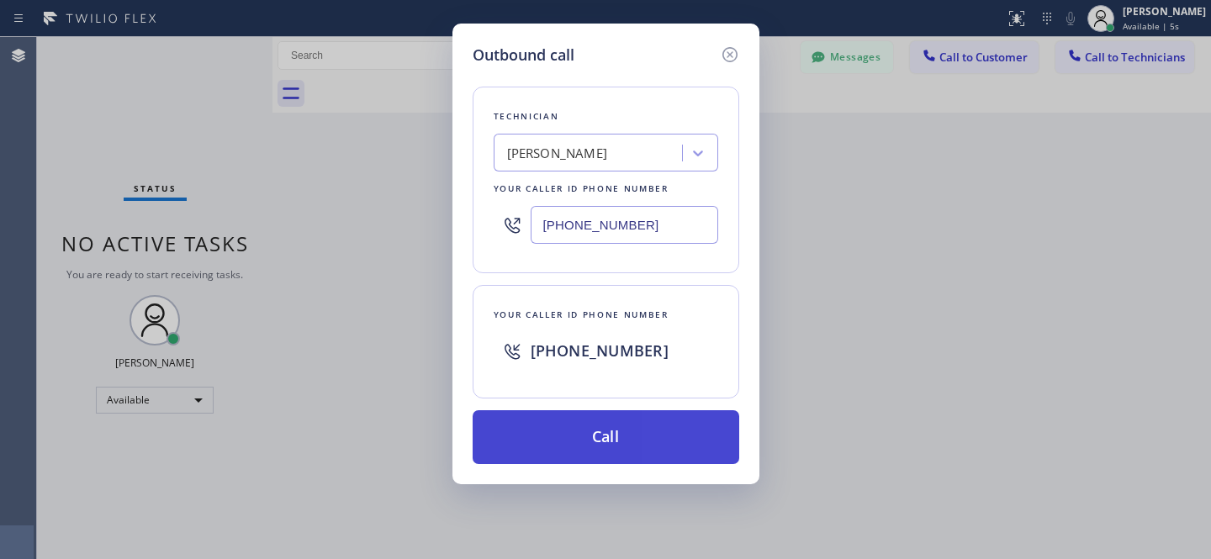
click at [644, 424] on button "Call" at bounding box center [606, 437] width 267 height 54
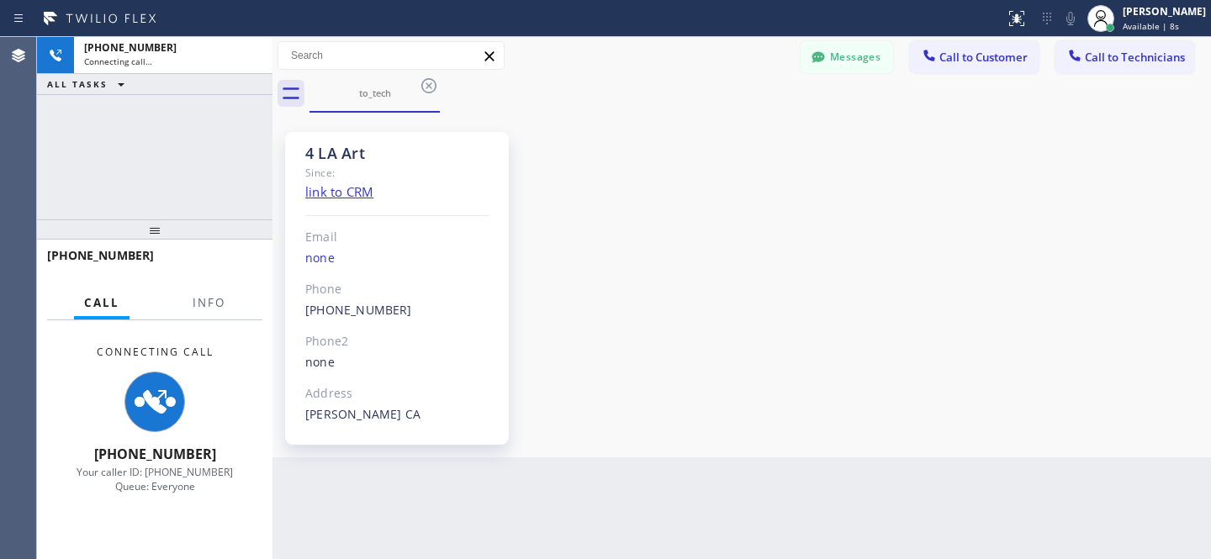
scroll to position [121, 0]
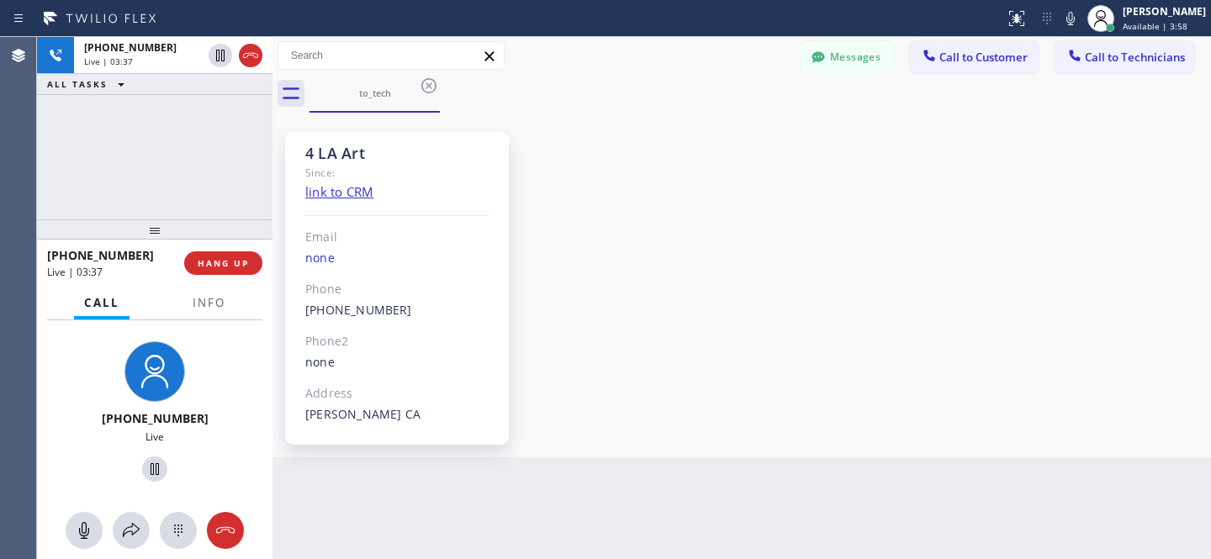
click at [629, 259] on div "4 LA Art Since: link to CRM Email none Phone (818) 915-6596 Outbound call Techn…" at bounding box center [742, 285] width 930 height 336
click at [229, 260] on span "HANG UP" at bounding box center [223, 263] width 51 height 12
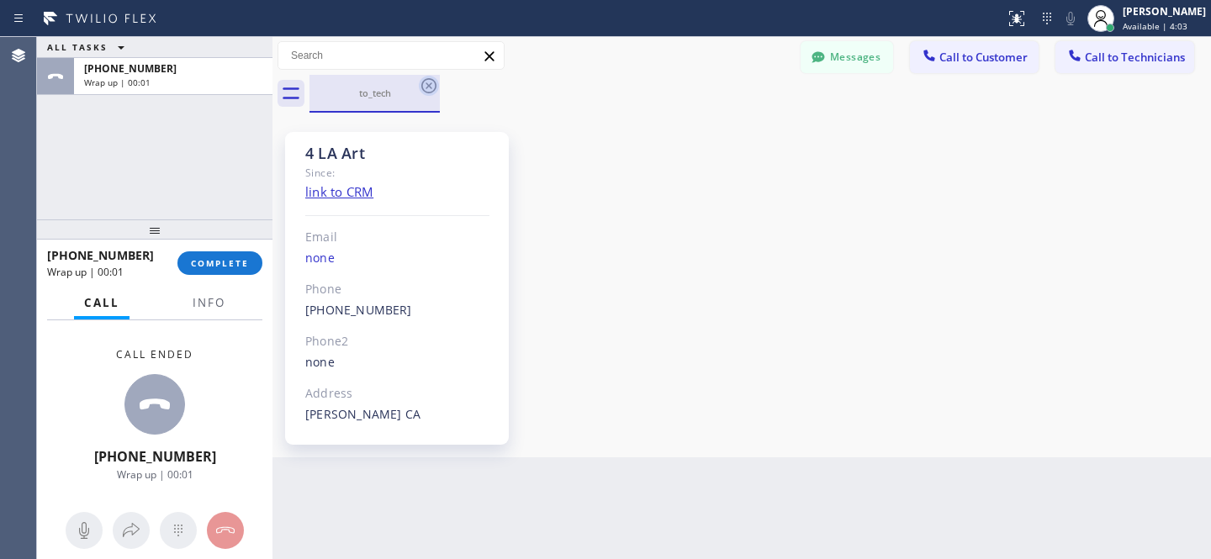
click at [432, 90] on icon at bounding box center [429, 86] width 20 height 20
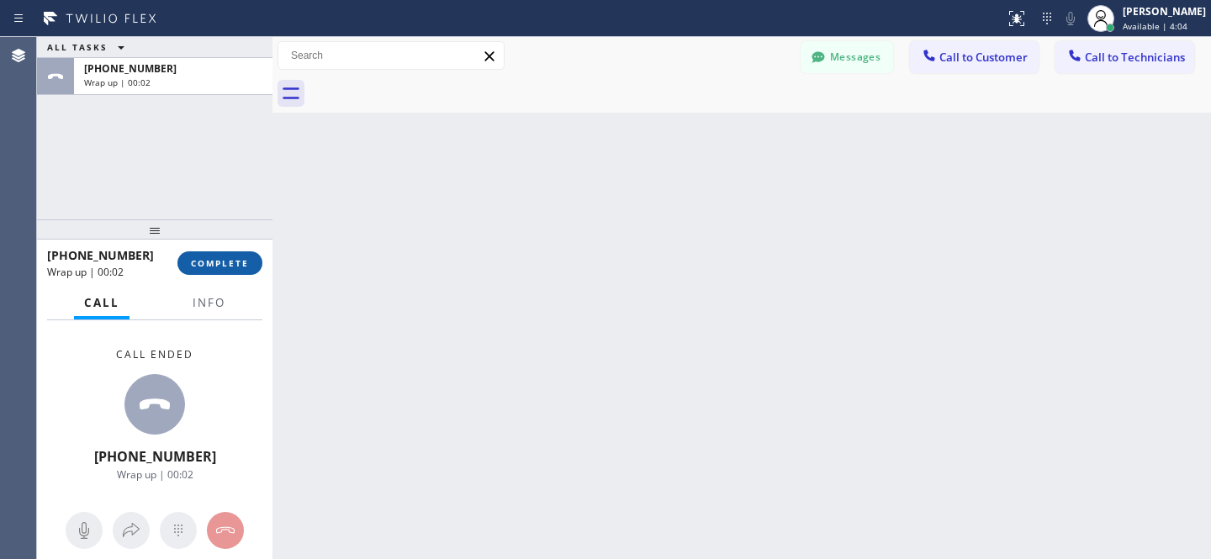
click at [251, 262] on button "COMPLETE" at bounding box center [219, 263] width 85 height 24
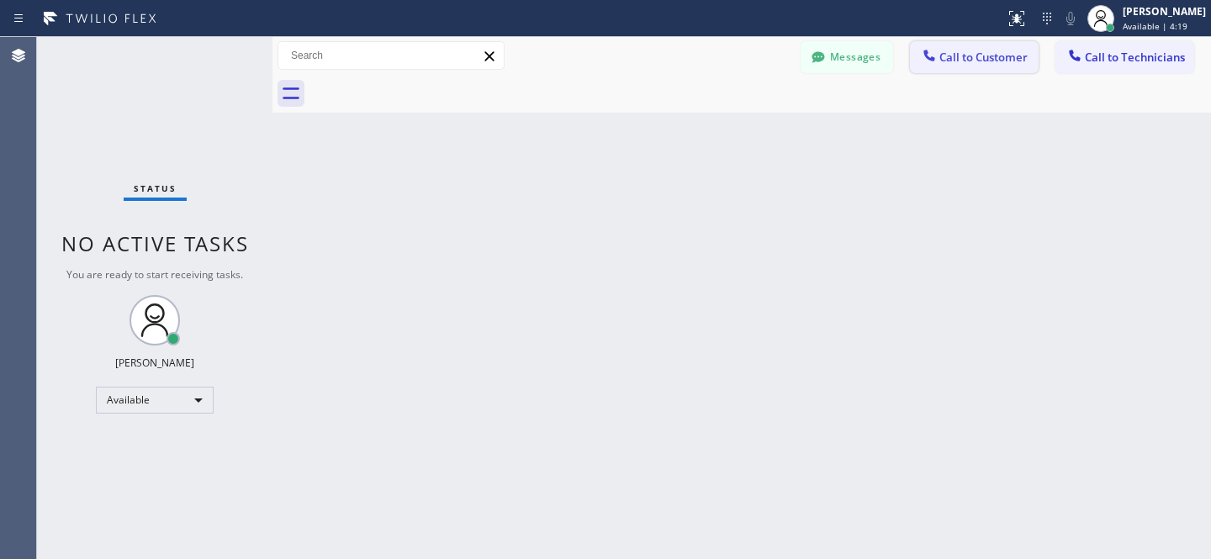
click at [960, 65] on button "Call to Customer" at bounding box center [974, 57] width 129 height 32
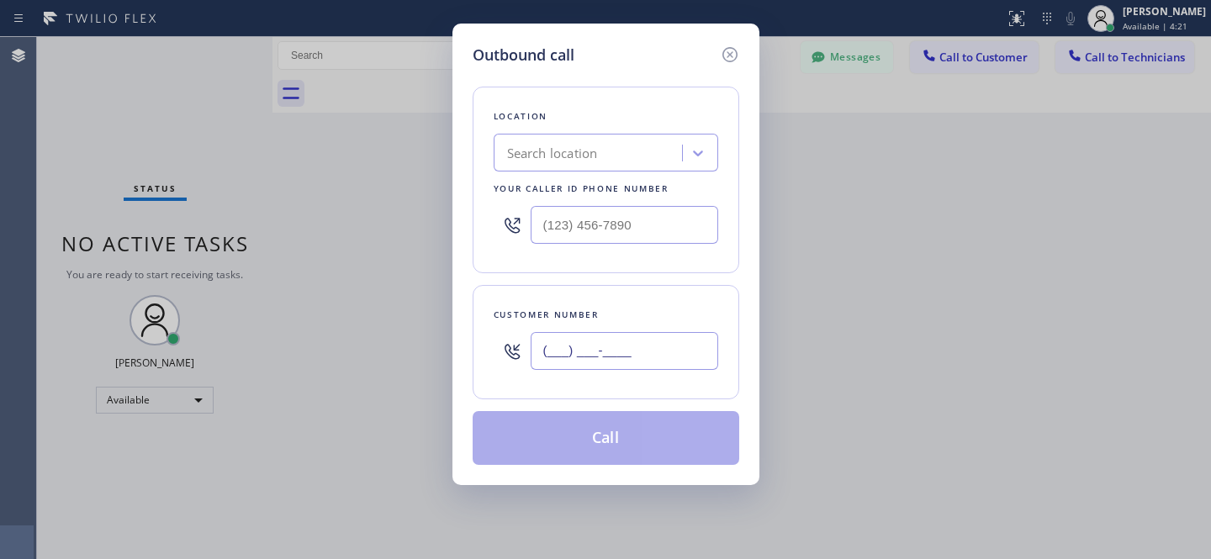
click at [626, 347] on input "(___) ___-____" at bounding box center [625, 351] width 188 height 38
paste input "310) 455-3554"
type input "(310) 455-3554"
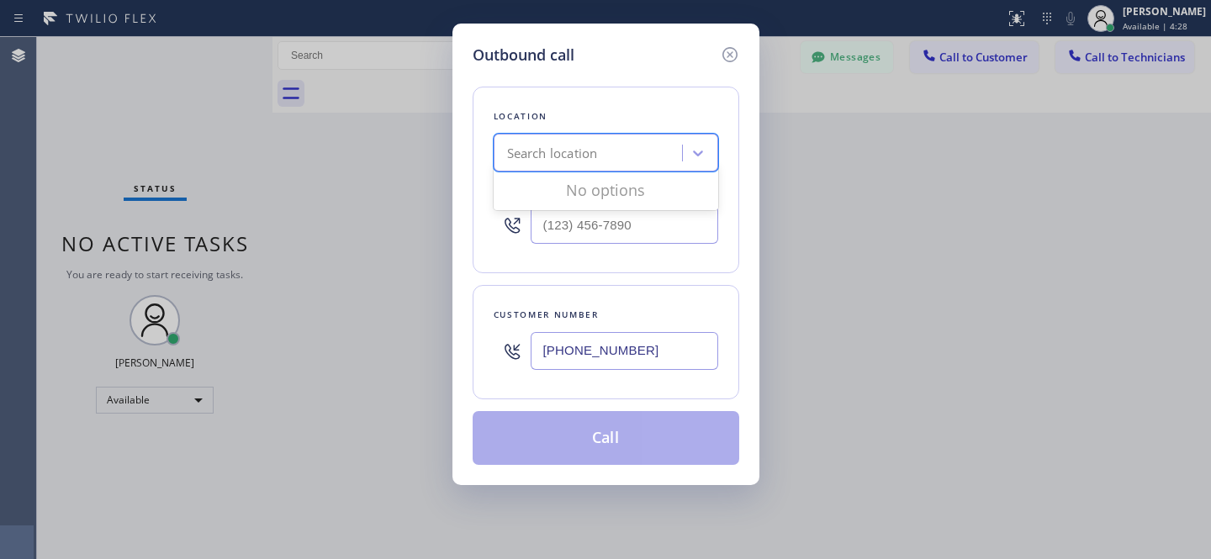
click at [553, 147] on div "Search location" at bounding box center [552, 153] width 91 height 19
paste input "5 Star Appliance Repair Kyle Flowers"
type input "5 Star Appliance Repair Kyle"
click at [583, 158] on div "Search location" at bounding box center [552, 153] width 91 height 19
paste input "5 Star Appliance Repair"
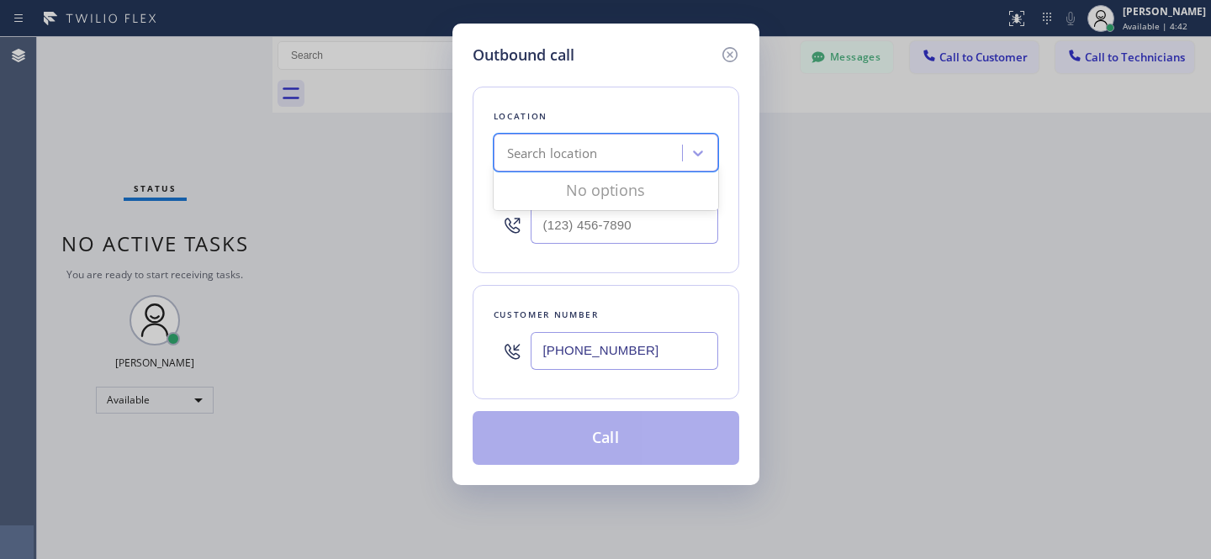
type input "5 Star Appliance Repair"
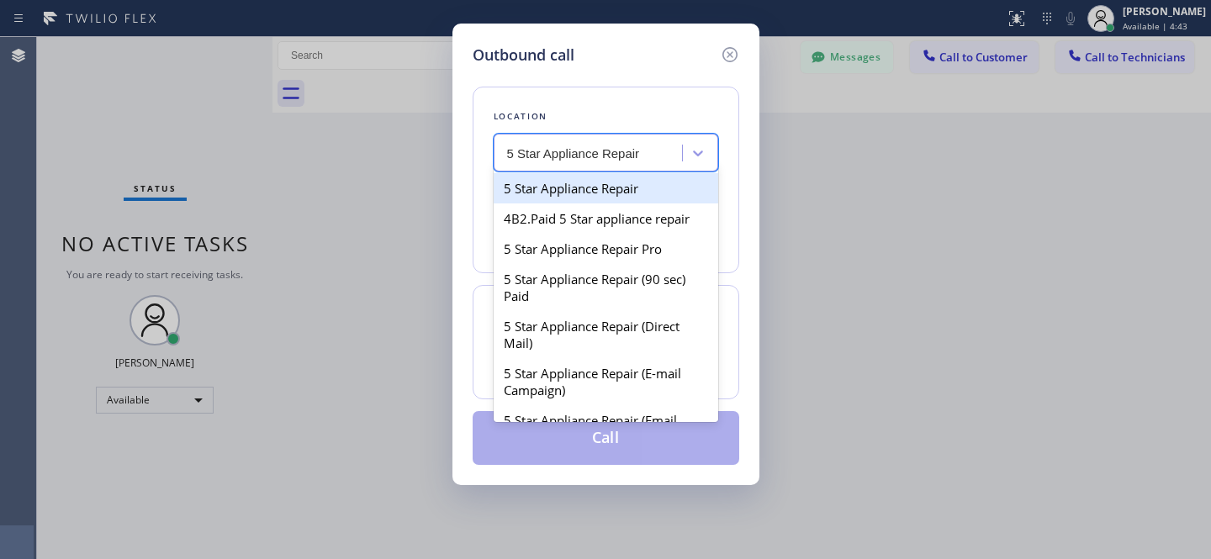
click at [583, 181] on div "5 Star Appliance Repair" at bounding box center [606, 188] width 225 height 30
type input "[PHONE_NUMBER]"
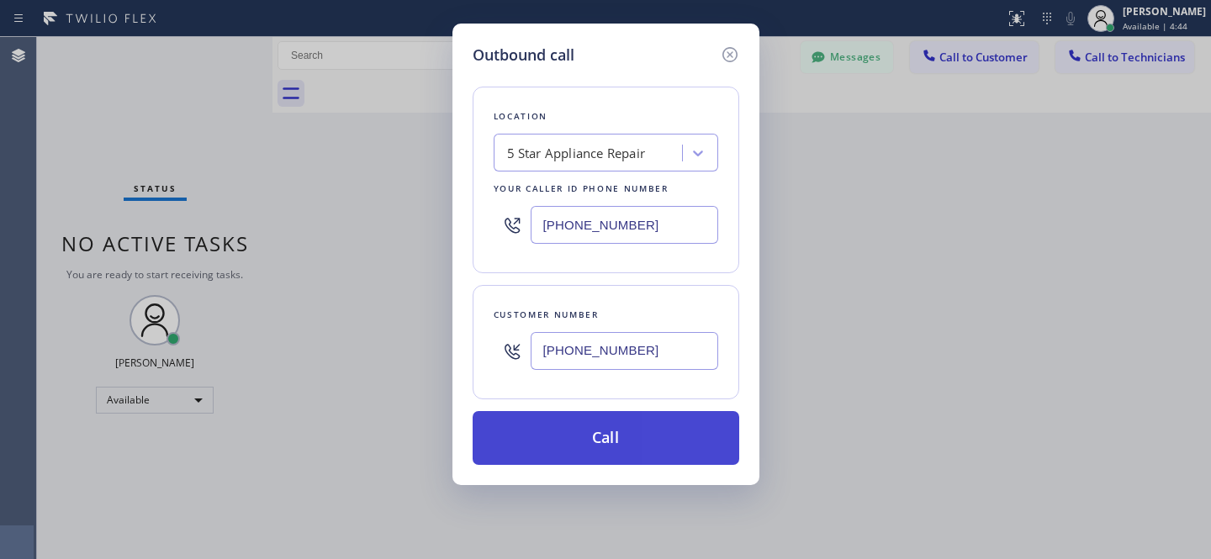
click at [651, 428] on button "Call" at bounding box center [606, 438] width 267 height 54
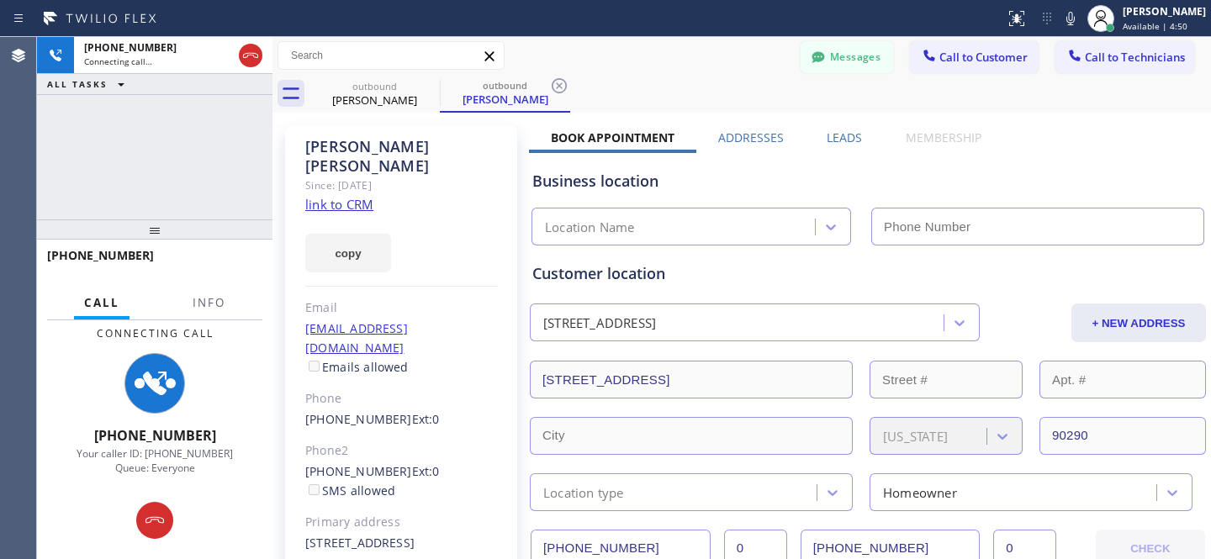
type input "[PHONE_NUMBER]"
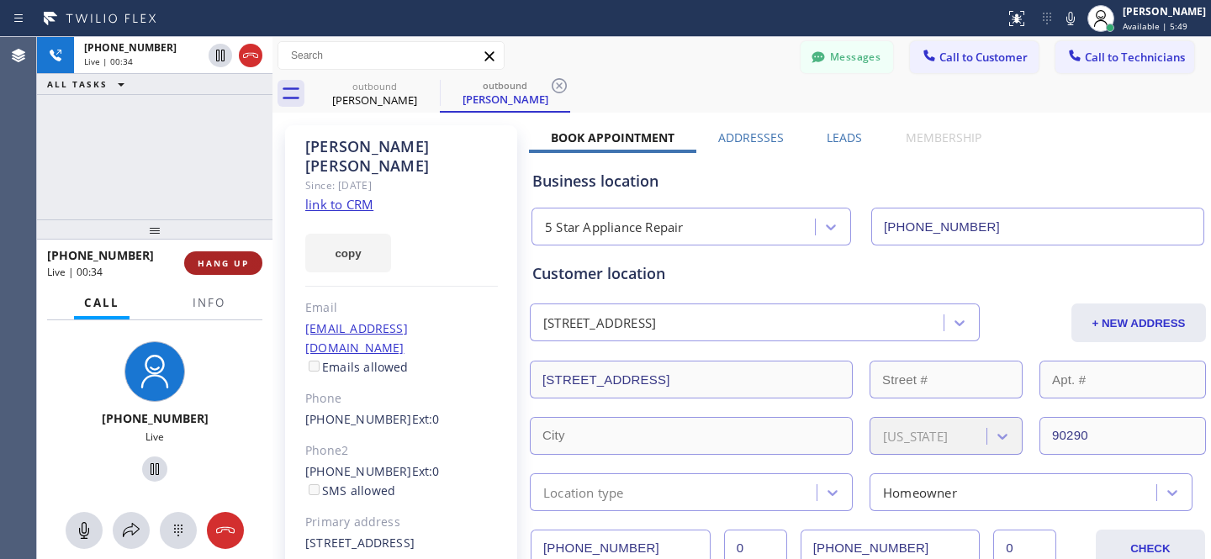
click at [231, 267] on span "HANG UP" at bounding box center [223, 263] width 51 height 12
